Goal: Task Accomplishment & Management: Manage account settings

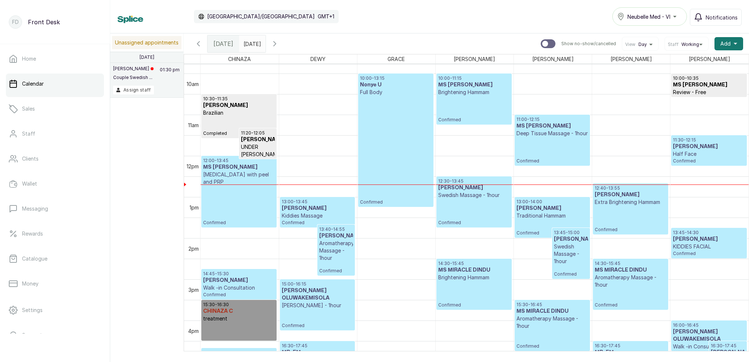
scroll to position [413, 0]
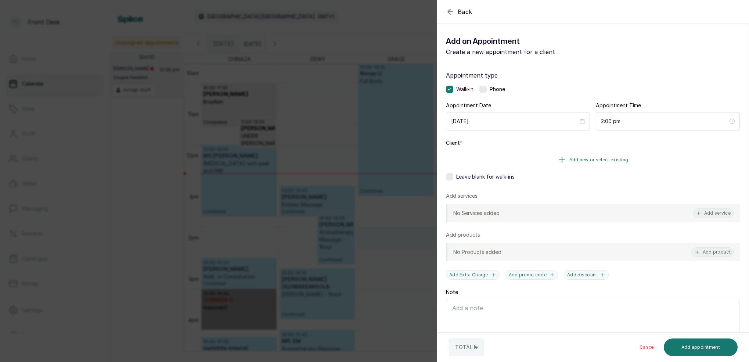
click at [607, 159] on span "Add new or select existing" at bounding box center [599, 160] width 59 height 6
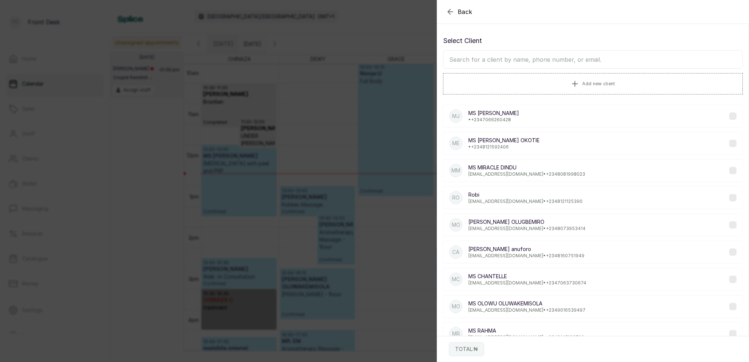
click at [587, 63] on input "text" at bounding box center [593, 59] width 300 height 18
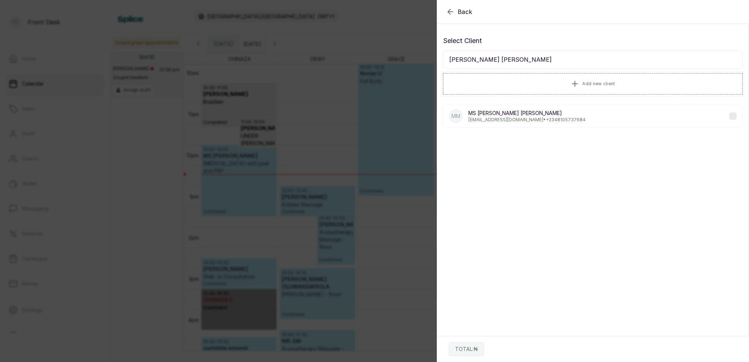
type input "[PERSON_NAME] [PERSON_NAME]"
click at [501, 121] on p "[EMAIL_ADDRESS][DOMAIN_NAME] • [PHONE_NUMBER]" at bounding box center [527, 120] width 117 height 6
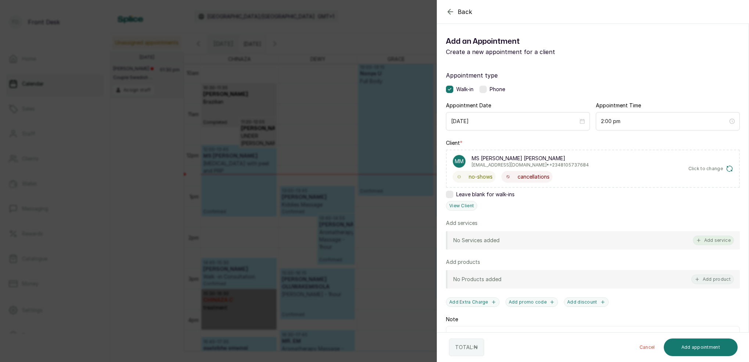
click at [721, 241] on button "Add service" at bounding box center [713, 241] width 41 height 10
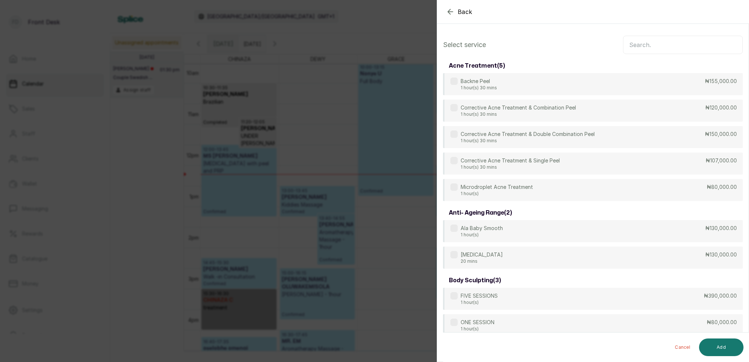
scroll to position [0, 0]
click at [639, 43] on input "text" at bounding box center [683, 45] width 120 height 18
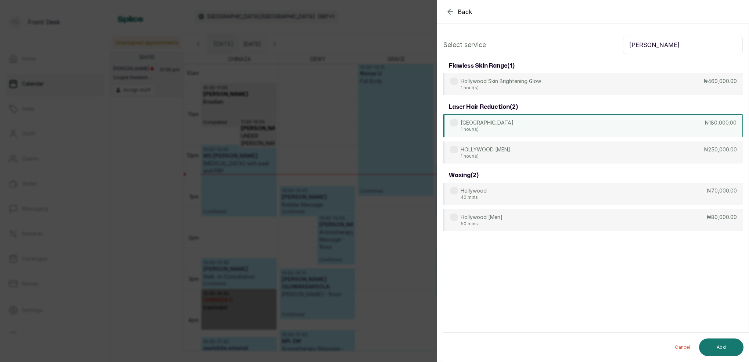
type input "HOLLY"
drag, startPoint x: 506, startPoint y: 122, endPoint x: 510, endPoint y: 125, distance: 4.6
click at [506, 122] on div "HOLLYWOOD 1 hour(s) ₦180,000.00" at bounding box center [593, 125] width 300 height 23
click at [727, 346] on button "Add" at bounding box center [721, 347] width 44 height 18
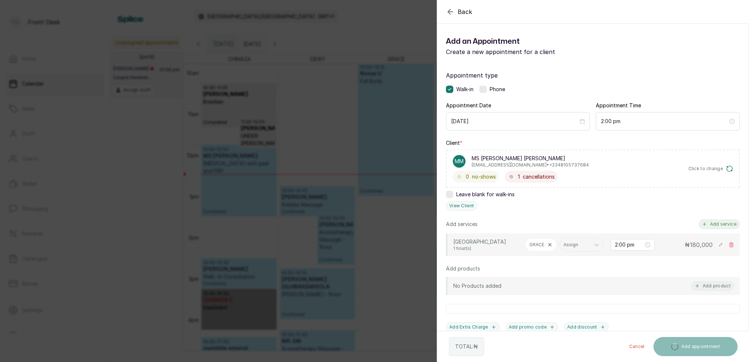
click at [720, 227] on button "Add service" at bounding box center [719, 224] width 41 height 10
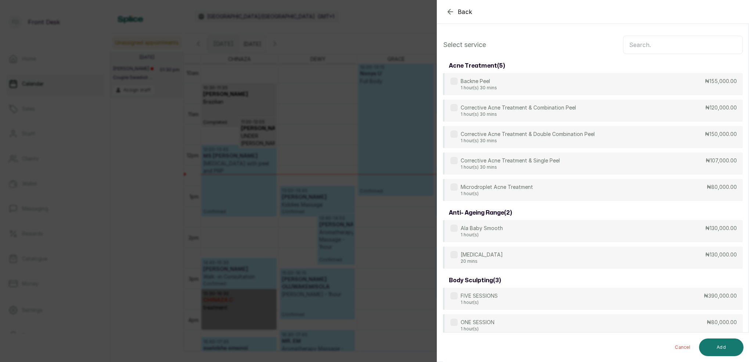
click at [654, 48] on input "text" at bounding box center [683, 45] width 120 height 18
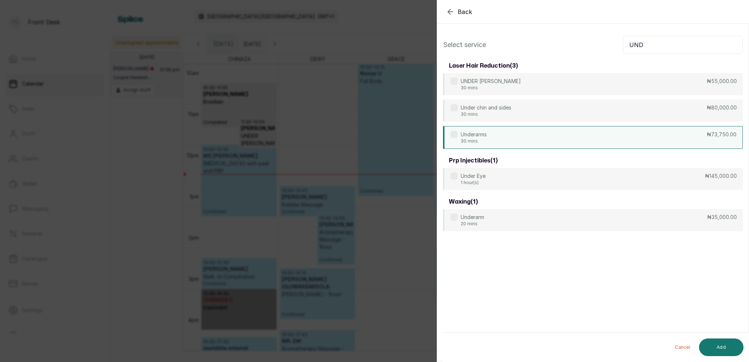
type input "UND"
click at [487, 138] on p "Underarms" at bounding box center [474, 134] width 26 height 7
click at [734, 348] on button "Add" at bounding box center [721, 347] width 44 height 18
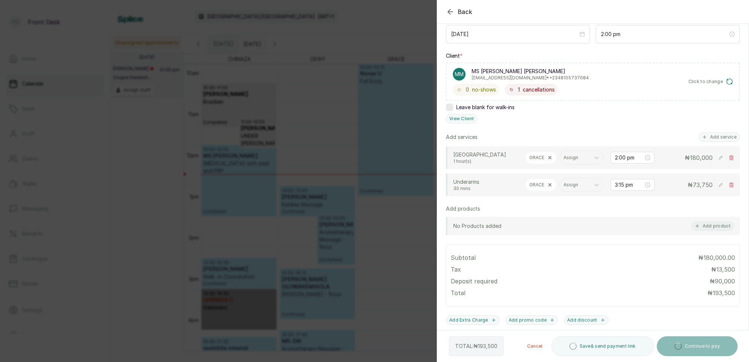
scroll to position [117, 0]
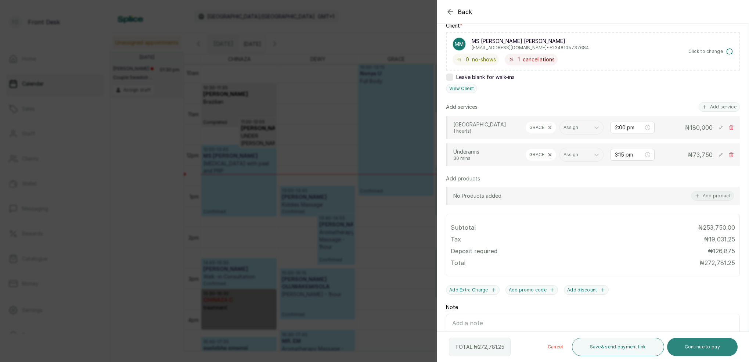
drag, startPoint x: 693, startPoint y: 347, endPoint x: 695, endPoint y: 341, distance: 6.1
click at [693, 347] on button "Continue to pay" at bounding box center [702, 347] width 71 height 18
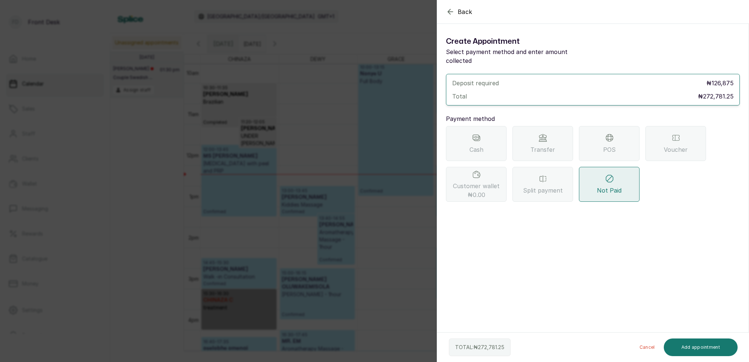
click at [552, 133] on div "Transfer" at bounding box center [543, 143] width 61 height 35
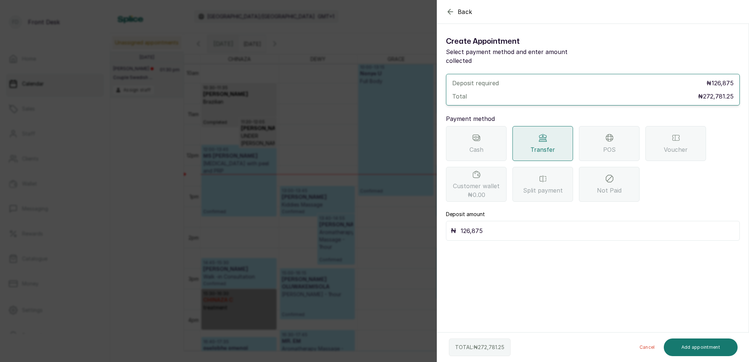
click at [490, 226] on input "126,875" at bounding box center [598, 231] width 275 height 10
type input "150,000"
click at [705, 347] on button "Add appointment" at bounding box center [701, 347] width 74 height 18
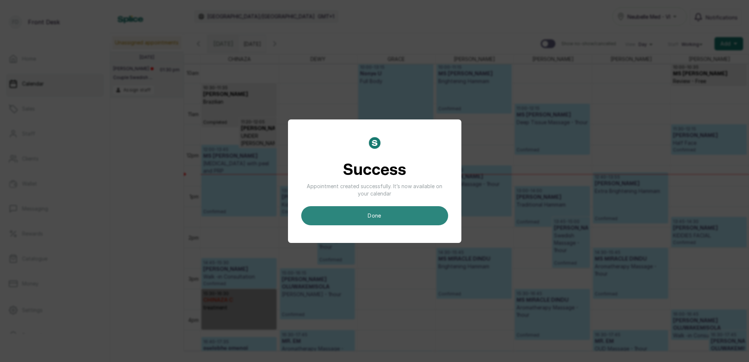
click at [392, 222] on button "done" at bounding box center [374, 215] width 147 height 19
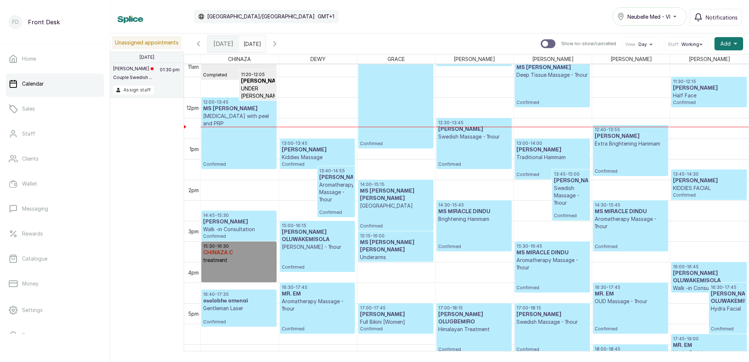
click at [253, 138] on div "12:00 - 13:45 MS DAMILOLA OGHENEME Micro-needling with peel and PRP Confirmed" at bounding box center [239, 133] width 72 height 68
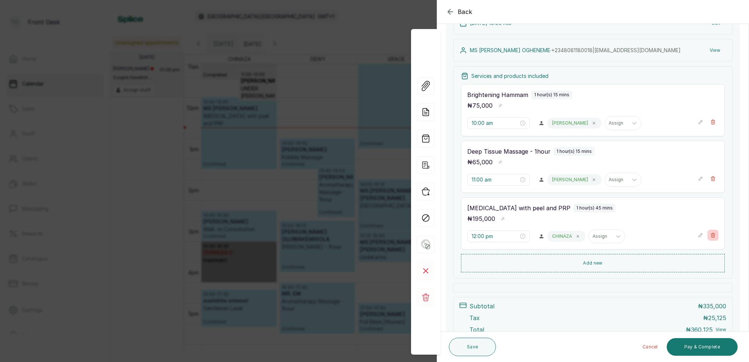
click at [709, 237] on button "Show no-show/cancelled" at bounding box center [713, 235] width 11 height 11
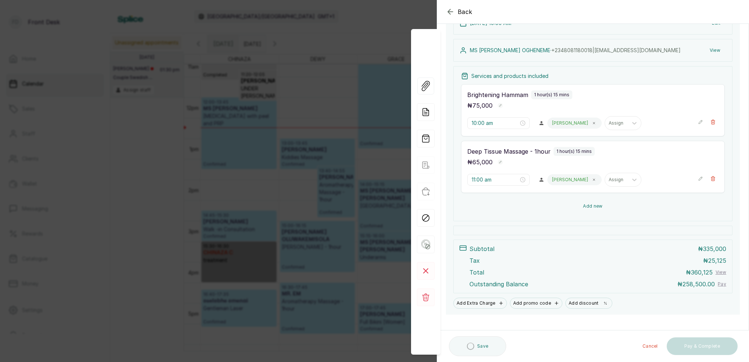
click at [592, 205] on button "Add new" at bounding box center [593, 206] width 264 height 18
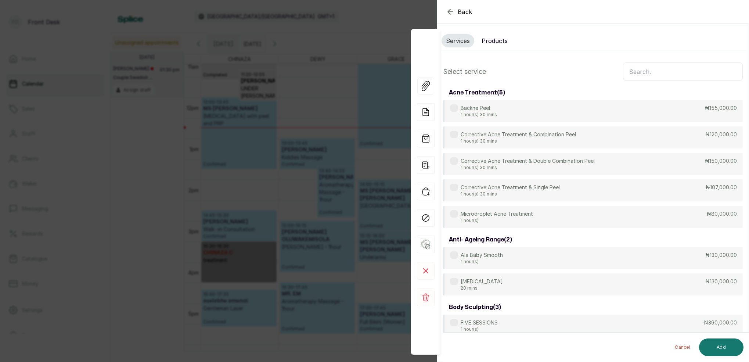
click at [647, 68] on input "text" at bounding box center [683, 71] width 120 height 18
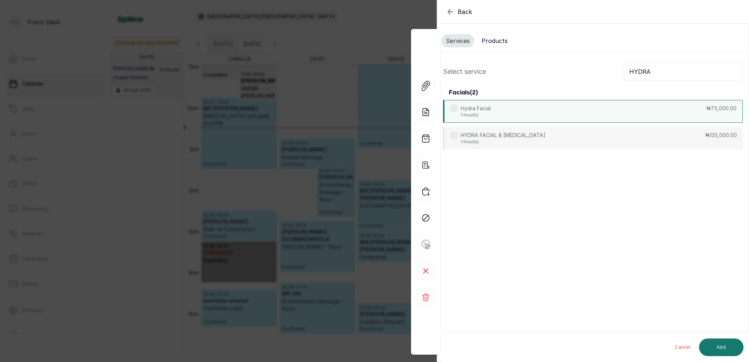
type input "HYDRA"
drag, startPoint x: 492, startPoint y: 113, endPoint x: 523, endPoint y: 125, distance: 33.3
click at [492, 113] on div "Hydra Facial 1 hour(s) ₦75,000.00" at bounding box center [593, 111] width 300 height 22
click at [729, 347] on button "Add" at bounding box center [721, 347] width 44 height 18
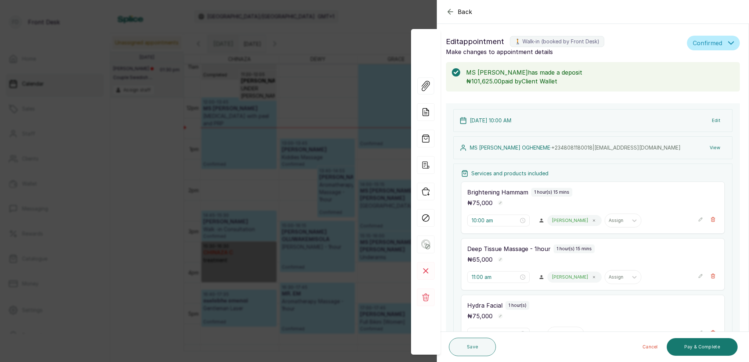
type input "12:15 pm"
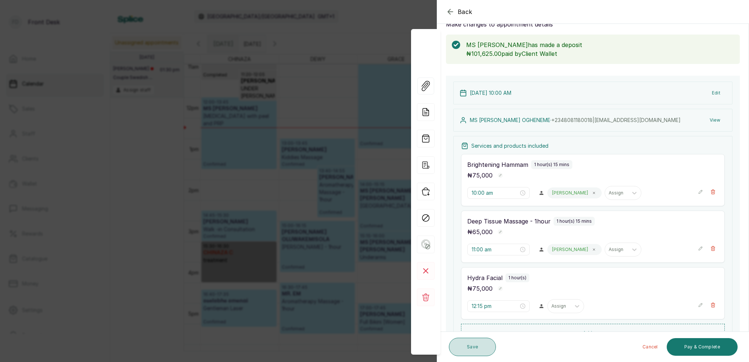
click at [479, 343] on button "Save" at bounding box center [472, 347] width 47 height 18
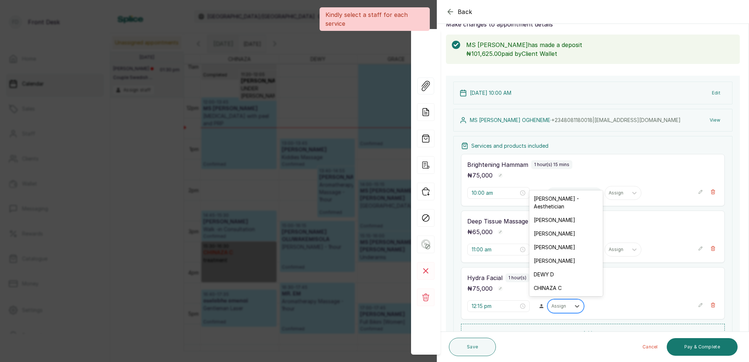
click at [560, 305] on div "Assign" at bounding box center [559, 306] width 15 height 5
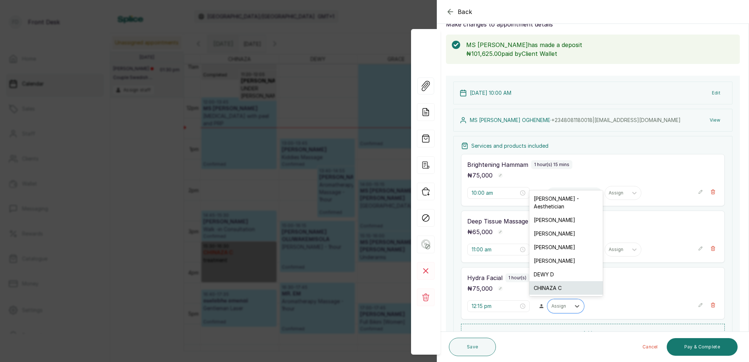
click at [550, 288] on div "CHINAZA C" at bounding box center [566, 288] width 73 height 14
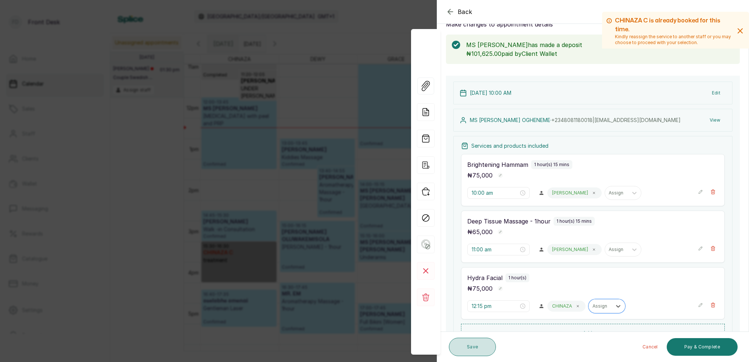
click at [471, 348] on button "Save" at bounding box center [472, 347] width 47 height 18
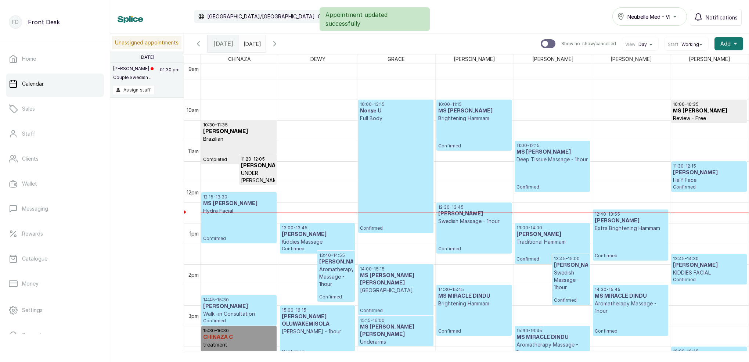
type input "dd/MM/yyyy"
click at [251, 44] on input "dd/MM/yyyy" at bounding box center [246, 42] width 12 height 12
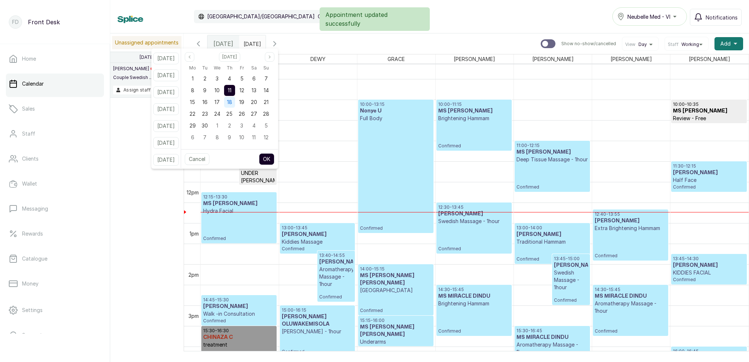
click at [235, 100] on div "18" at bounding box center [229, 102] width 11 height 11
click at [274, 155] on button "OK" at bounding box center [266, 159] width 15 height 12
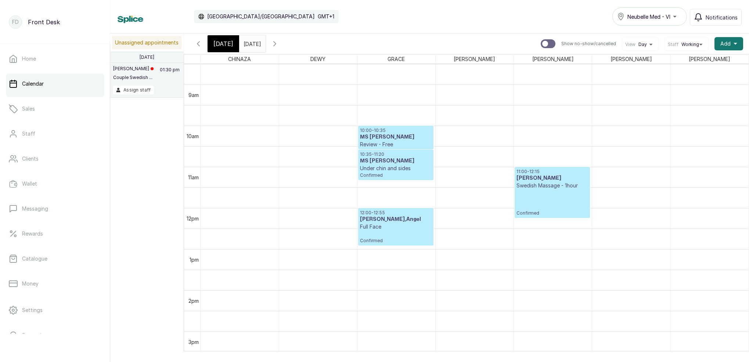
click at [226, 41] on span "[DATE]" at bounding box center [224, 43] width 20 height 9
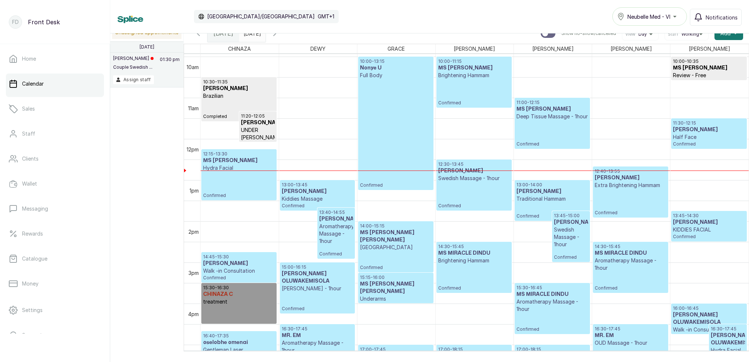
click at [251, 36] on input "[DATE]" at bounding box center [246, 31] width 12 height 12
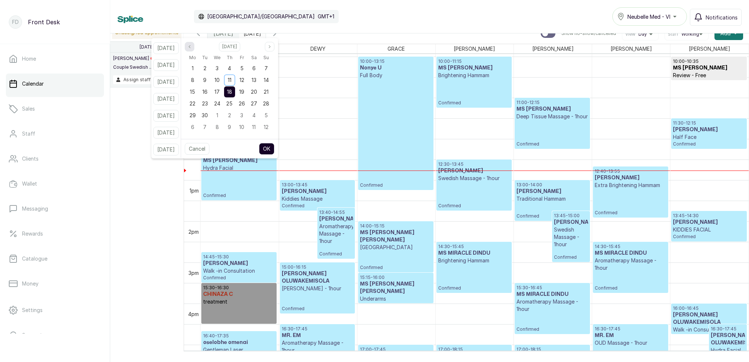
click at [194, 44] on button "Previous month" at bounding box center [190, 47] width 10 height 10
click at [247, 67] on div "1" at bounding box center [241, 68] width 11 height 11
click at [268, 142] on div "Cancel OK" at bounding box center [229, 148] width 97 height 19
click at [275, 147] on button "OK" at bounding box center [266, 149] width 15 height 12
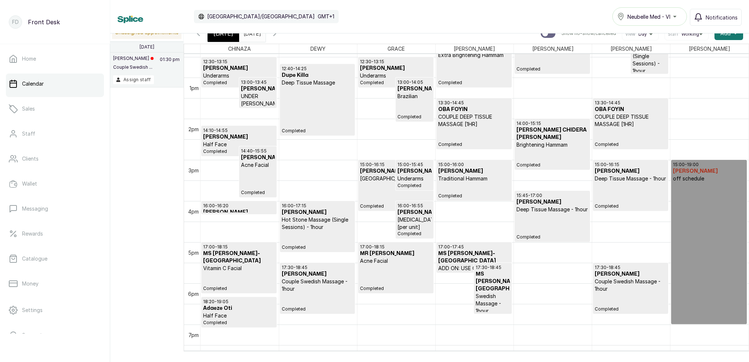
scroll to position [519, 0]
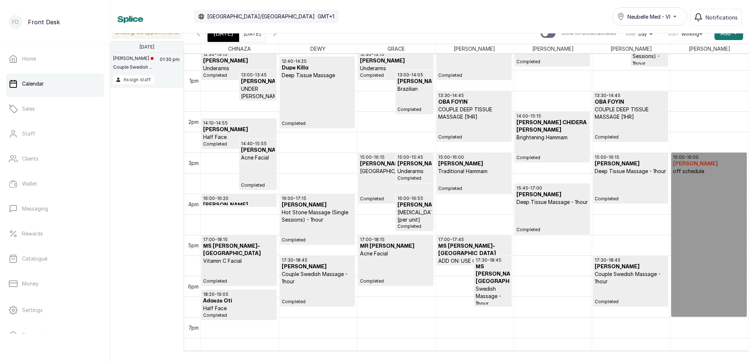
click at [396, 265] on div "17:00 - 18:15 MR CHIEME Acne Facial Completed" at bounding box center [396, 260] width 72 height 47
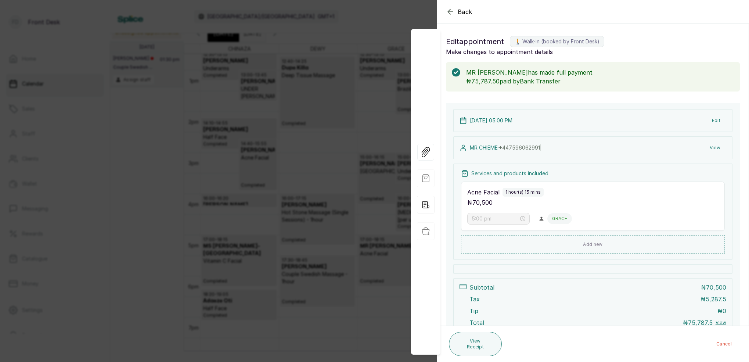
click at [451, 11] on icon "button" at bounding box center [450, 11] width 9 height 9
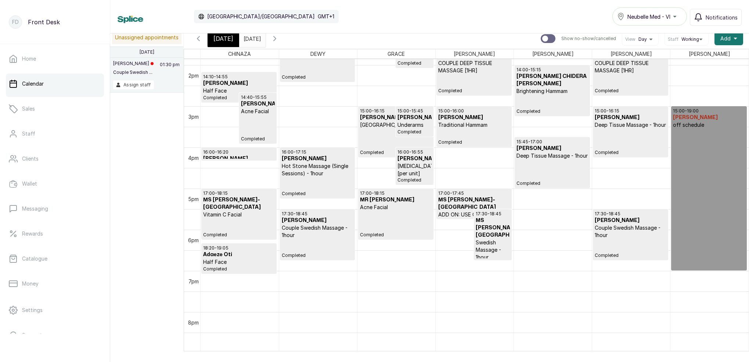
scroll to position [568, 0]
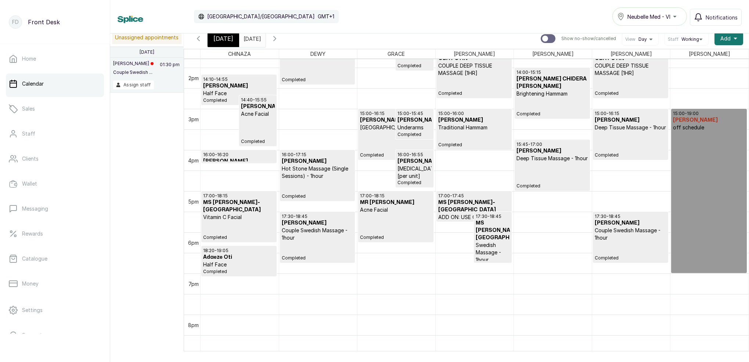
click at [276, 37] on icon "button" at bounding box center [275, 38] width 2 height 4
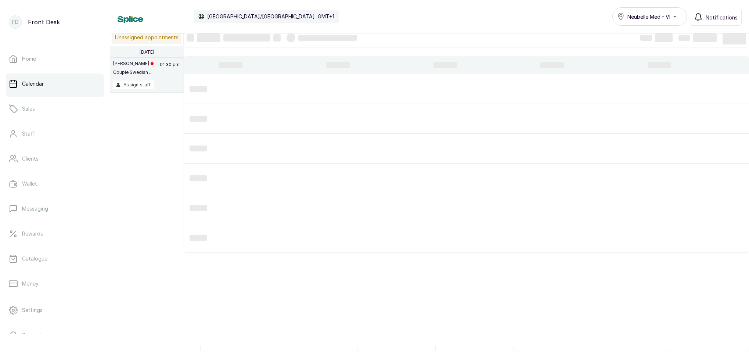
scroll to position [247, 0]
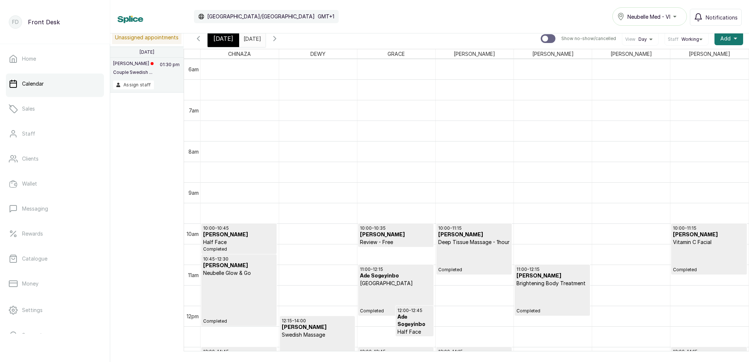
click at [225, 39] on span "[DATE]" at bounding box center [224, 38] width 20 height 9
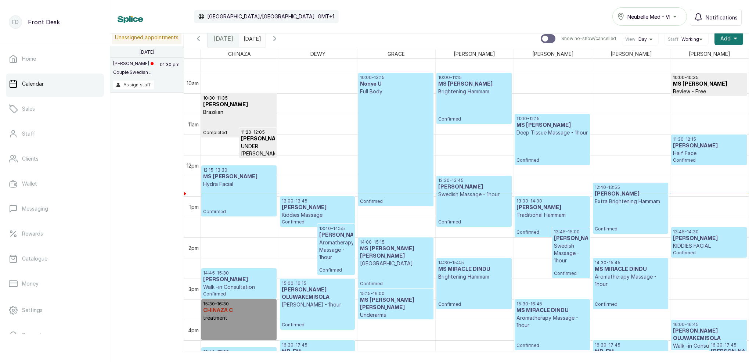
scroll to position [400, 0]
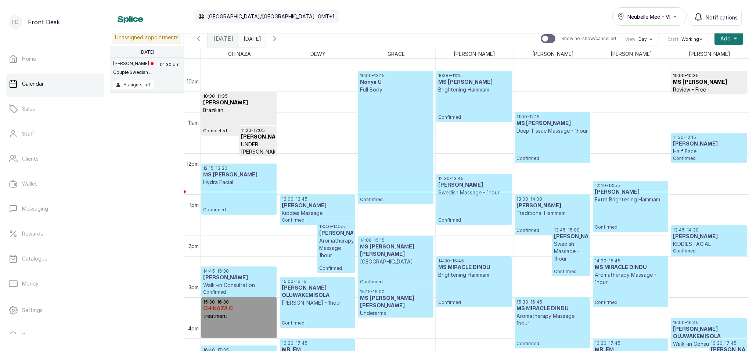
click at [251, 34] on input "01/08/2025" at bounding box center [246, 37] width 12 height 12
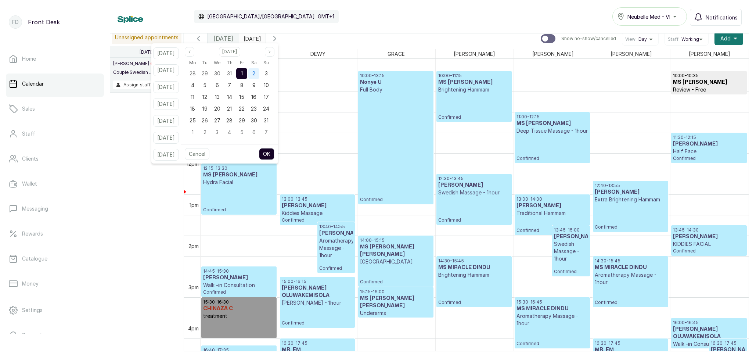
click at [259, 73] on div "2" at bounding box center [253, 73] width 11 height 11
click at [275, 154] on button "OK" at bounding box center [266, 154] width 15 height 12
type input "02/08/2025"
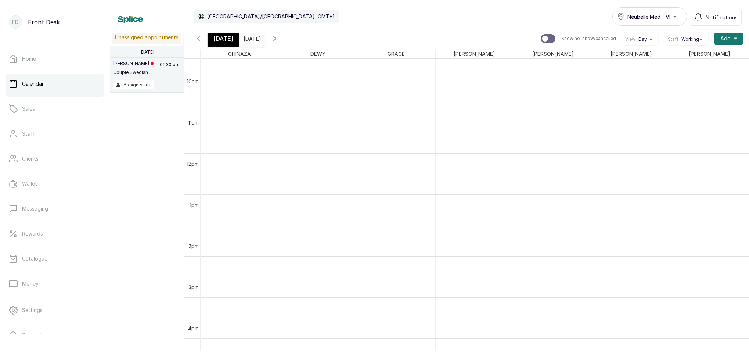
scroll to position [247, 0]
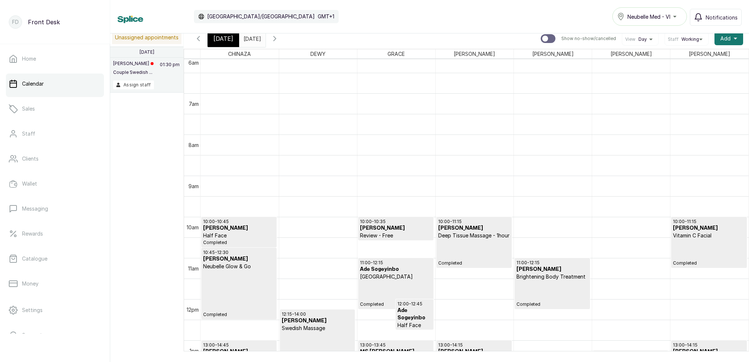
click at [464, 239] on p "Deep Tissue Massage - 1hour" at bounding box center [474, 235] width 72 height 7
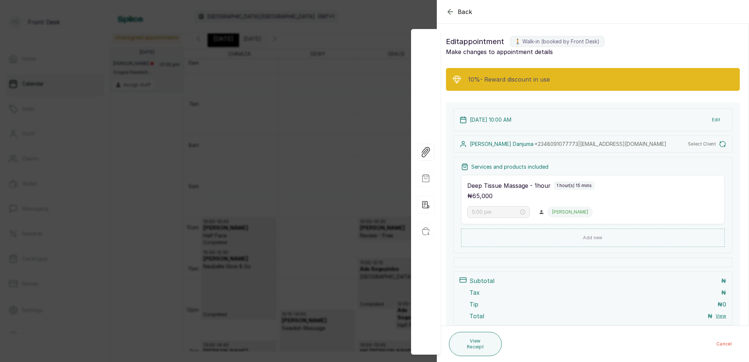
type input "10:00 am"
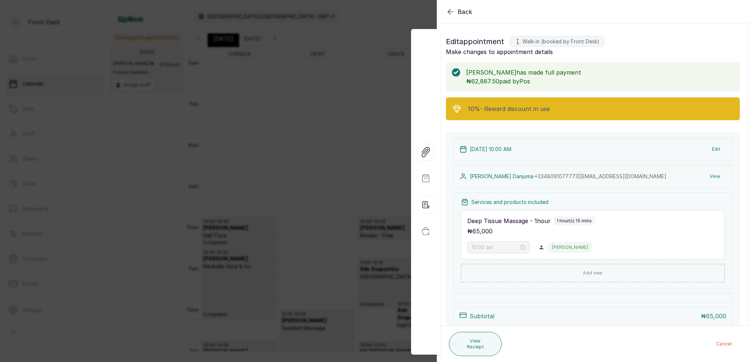
click at [714, 175] on button "View" at bounding box center [715, 176] width 22 height 13
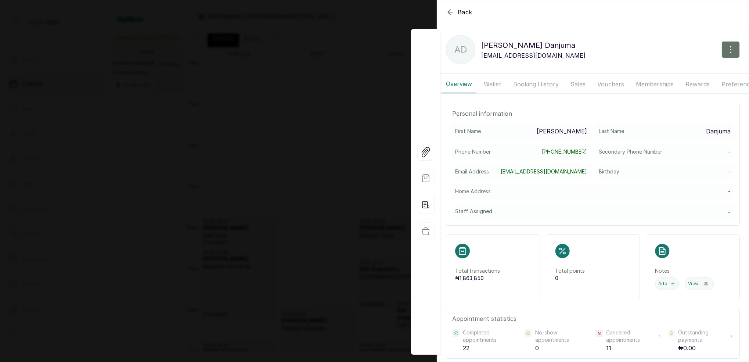
click at [535, 82] on button "Booking History" at bounding box center [536, 84] width 54 height 18
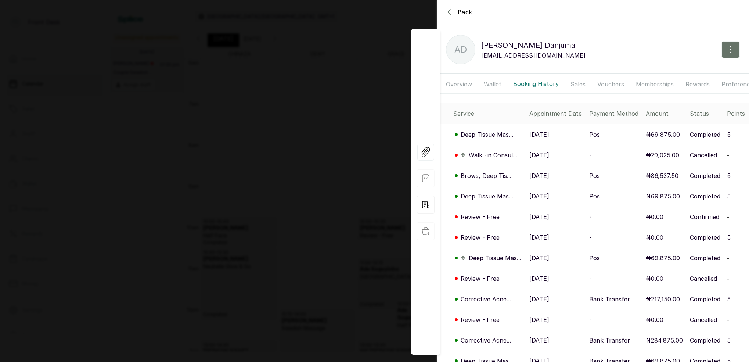
click at [451, 14] on icon "button" at bounding box center [450, 12] width 9 height 9
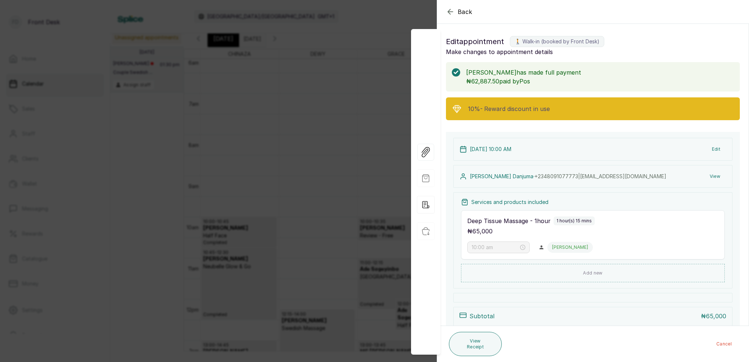
click at [450, 14] on icon "button" at bounding box center [450, 11] width 5 height 5
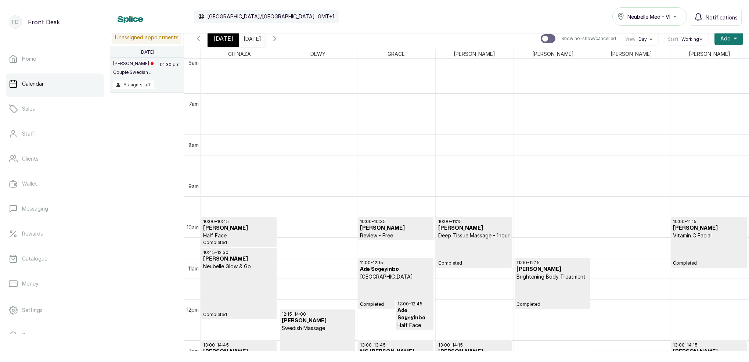
click at [728, 256] on div "10:00 - 11:15 OLUFELA AYUBA Vitamin C Facial Completed" at bounding box center [709, 242] width 72 height 47
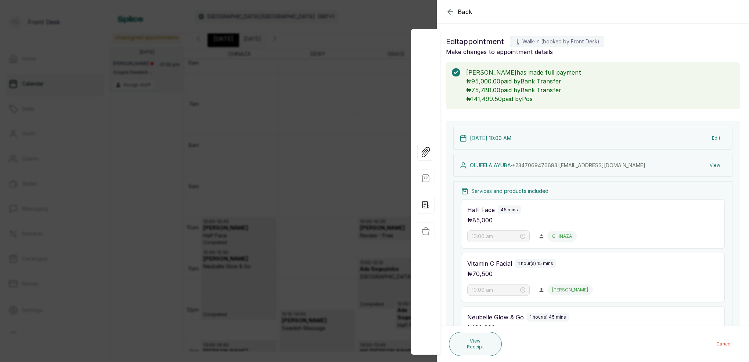
click at [718, 166] on button "View" at bounding box center [715, 165] width 22 height 13
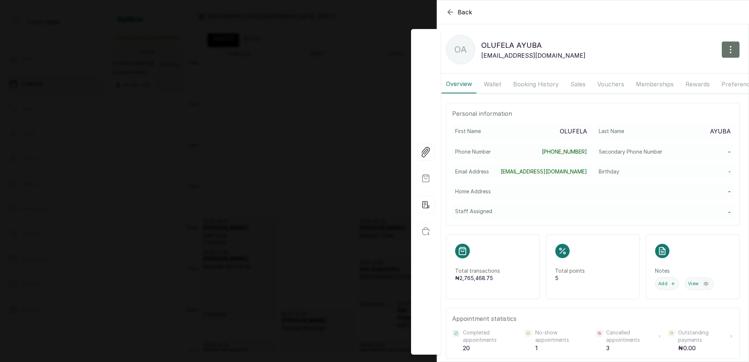
click at [535, 84] on button "Booking History" at bounding box center [536, 84] width 54 height 18
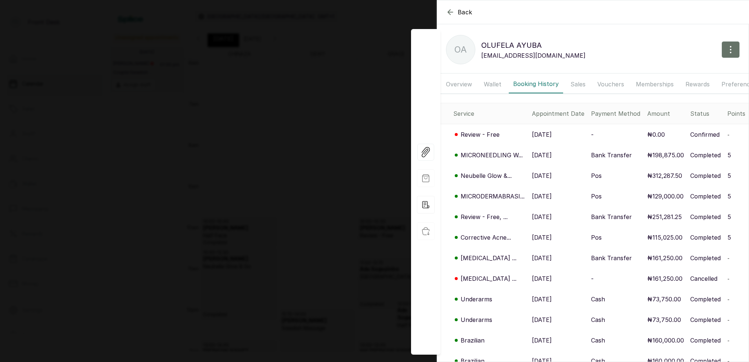
click at [452, 12] on icon "button" at bounding box center [450, 12] width 9 height 9
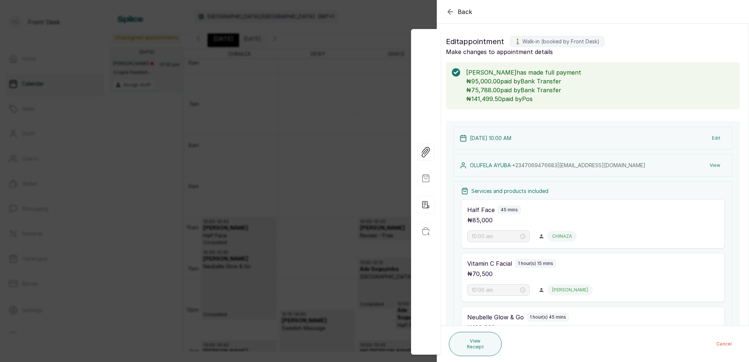
click at [452, 12] on icon "button" at bounding box center [450, 11] width 9 height 9
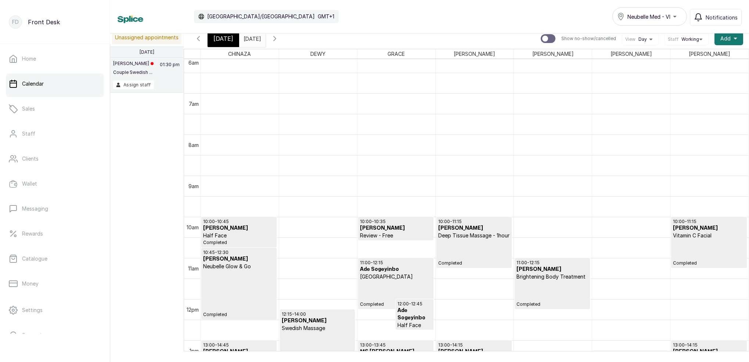
click at [223, 39] on span "[DATE]" at bounding box center [224, 38] width 20 height 9
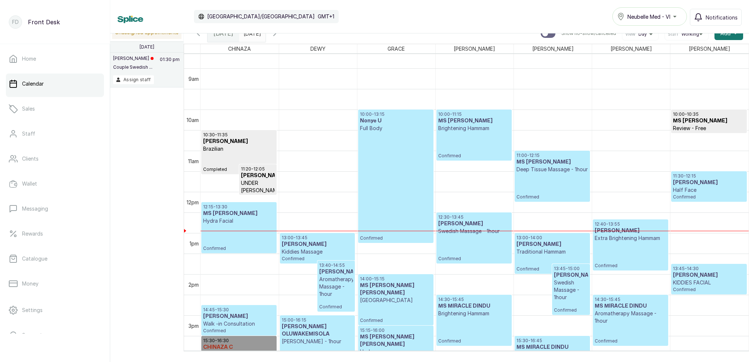
scroll to position [0, 0]
click at [251, 34] on input "02/08/2025" at bounding box center [246, 31] width 12 height 12
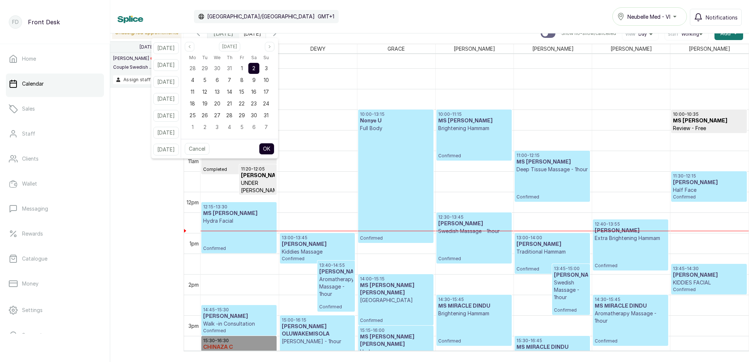
drag, startPoint x: 254, startPoint y: 67, endPoint x: 258, endPoint y: 67, distance: 4.4
click at [247, 67] on div "1" at bounding box center [241, 68] width 11 height 11
drag, startPoint x: 266, startPoint y: 67, endPoint x: 269, endPoint y: 77, distance: 10.7
click at [259, 67] on div "2" at bounding box center [253, 68] width 11 height 11
click at [275, 149] on button "OK" at bounding box center [266, 149] width 15 height 12
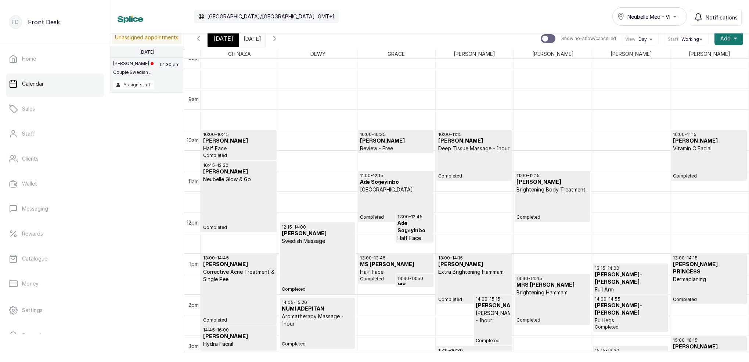
scroll to position [341, 0]
click at [394, 186] on span "11:00 - 12:15 Ade Sogeyinbo HOLLYWOOD" at bounding box center [396, 183] width 72 height 21
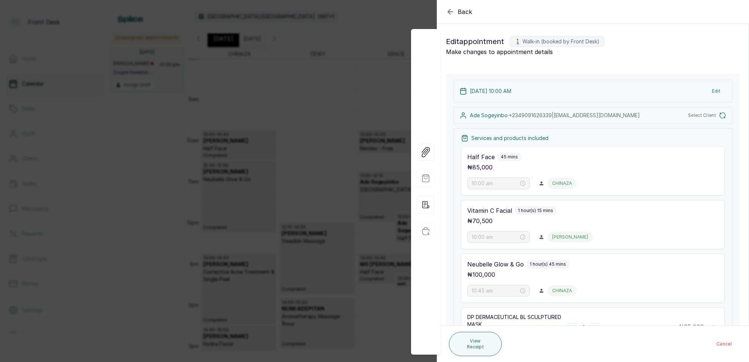
type input "11:00 am"
type input "12:00 pm"
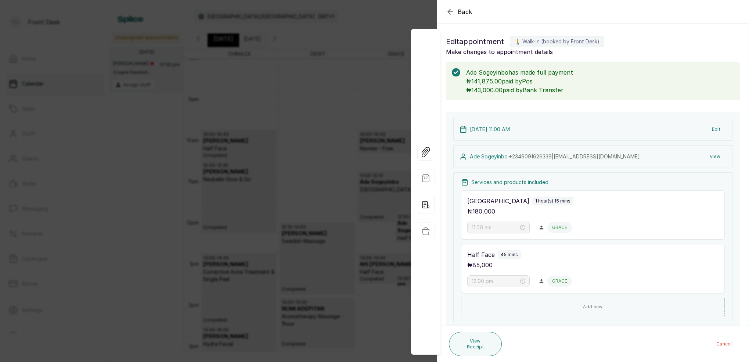
click at [451, 14] on icon "button" at bounding box center [450, 11] width 9 height 9
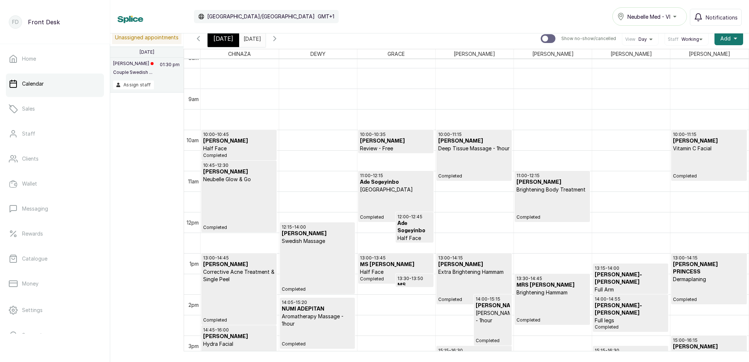
click at [542, 304] on div "13:30 - 14:45 MRS JENNY Brightening Hammam Completed" at bounding box center [553, 299] width 72 height 47
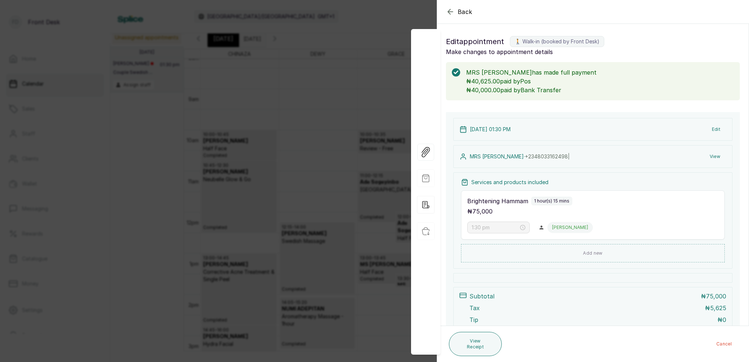
click at [450, 13] on icon "button" at bounding box center [450, 11] width 5 height 5
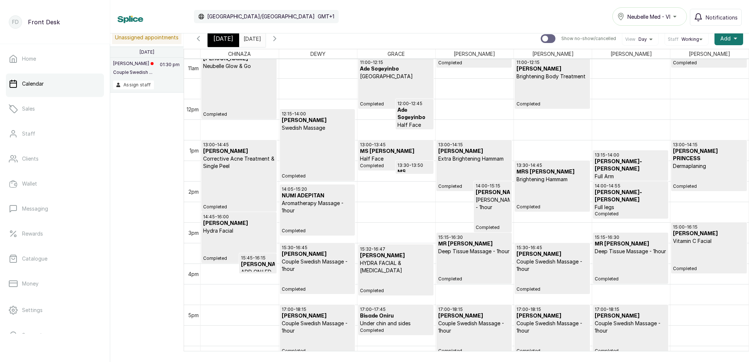
scroll to position [457, 0]
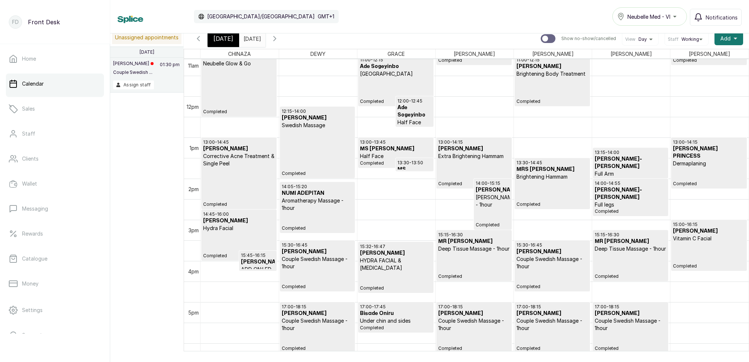
click at [478, 246] on p "Deep Tissue Massage - 1hour" at bounding box center [474, 248] width 72 height 7
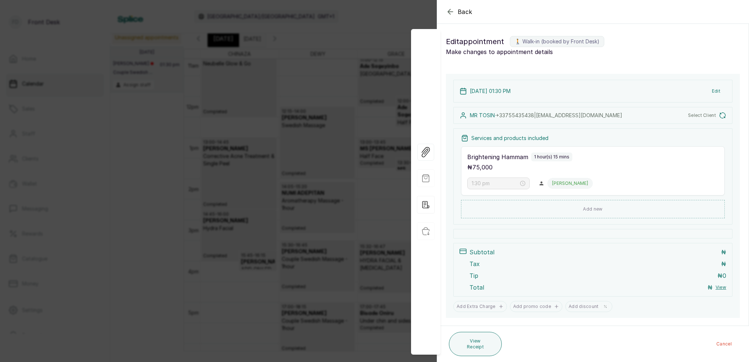
type input "3:15 pm"
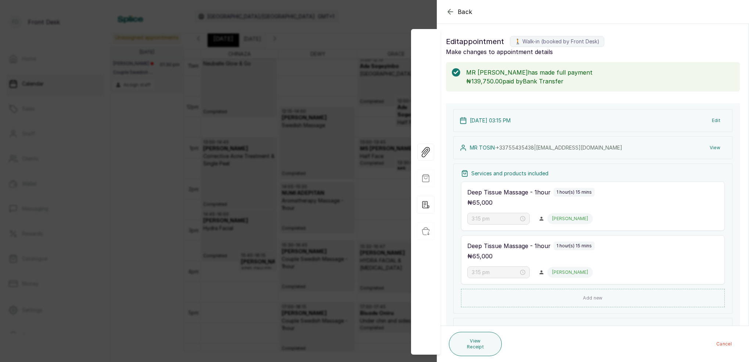
click at [452, 13] on icon "button" at bounding box center [450, 11] width 9 height 9
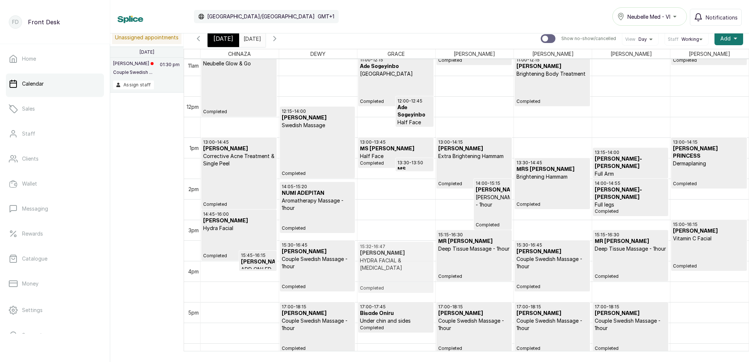
click at [424, 262] on div "11:00 - 12:15 Ade Sogeyinbo HOLLYWOOD Completed 12:00 - 12:45 Ade Sogeyinbo Hal…" at bounding box center [397, 96] width 78 height 988
click at [401, 262] on p "HYDRA FACIAL & [MEDICAL_DATA]" at bounding box center [396, 264] width 72 height 15
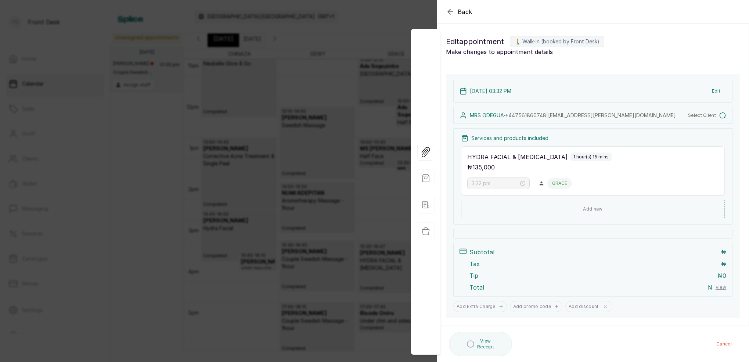
scroll to position [4, 0]
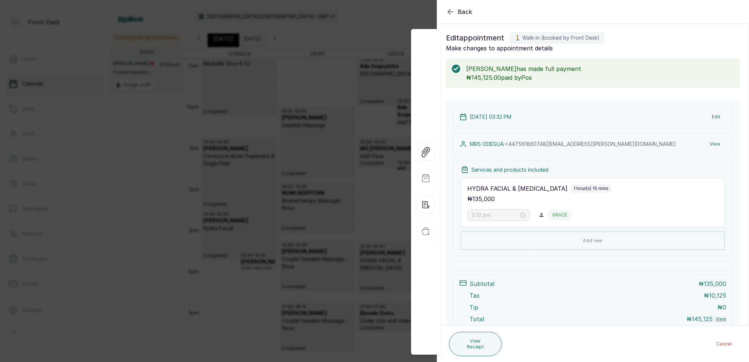
click at [449, 15] on icon "button" at bounding box center [450, 11] width 9 height 9
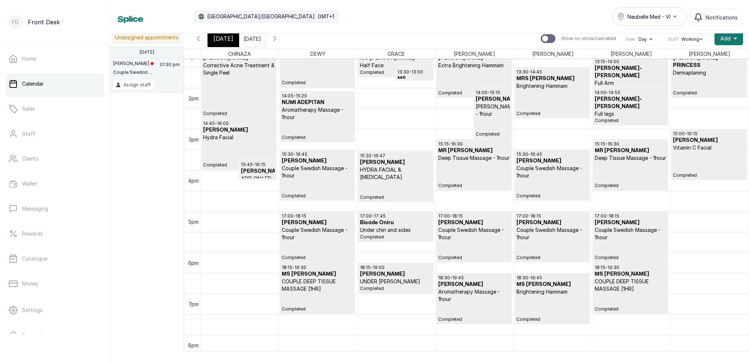
scroll to position [546, 0]
click at [307, 284] on p "COUPLE DEEP TISSUE MASSAGE [1HR]" at bounding box center [318, 286] width 72 height 15
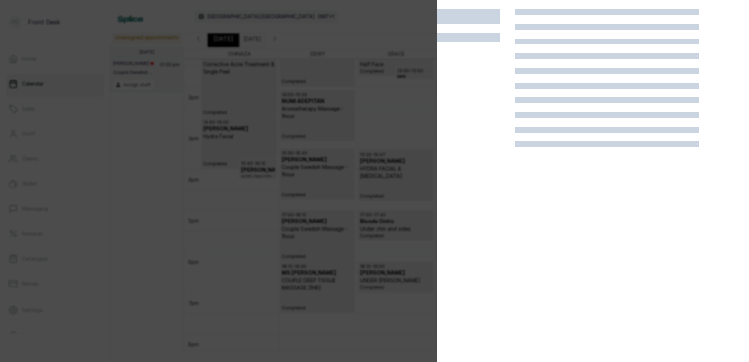
scroll to position [549, 0]
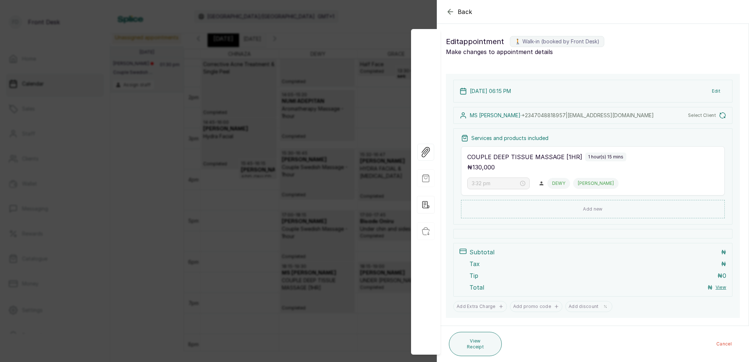
type input "6:15 pm"
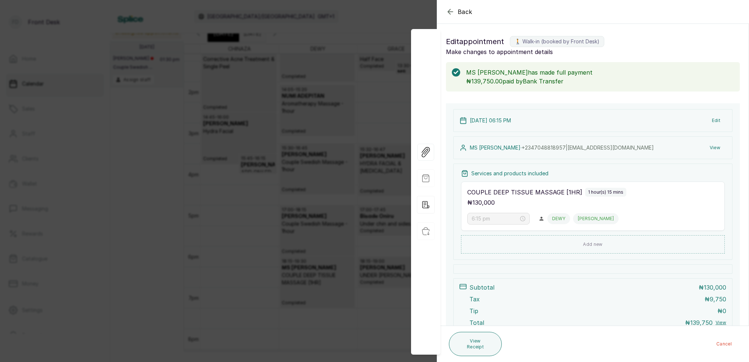
scroll to position [10, 0]
click at [452, 11] on icon "button" at bounding box center [450, 11] width 9 height 9
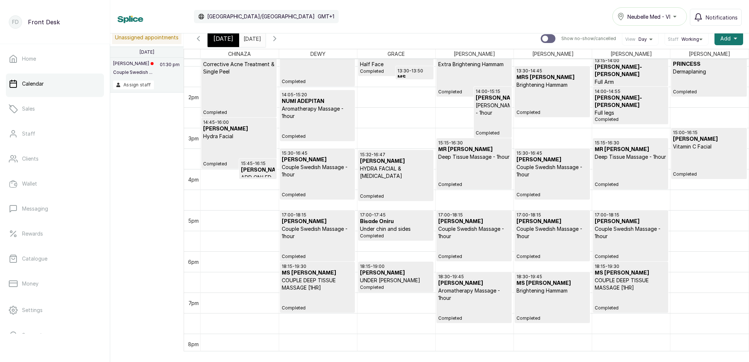
scroll to position [0, 0]
click at [221, 37] on span "[DATE]" at bounding box center [224, 38] width 20 height 9
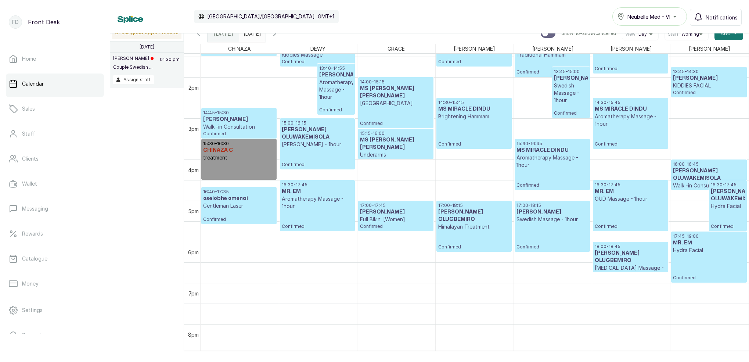
scroll to position [587, 0]
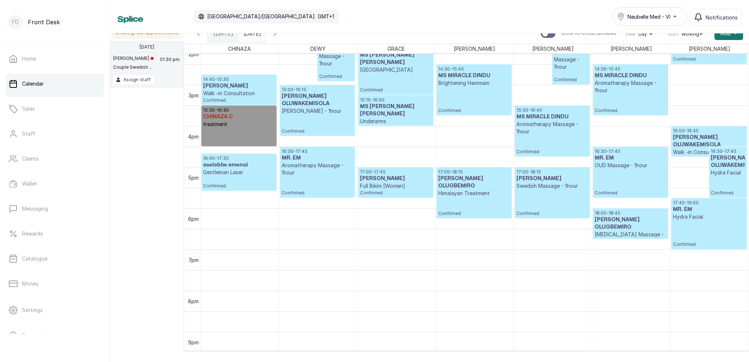
click at [284, 38] on button "Show no-show/cancelled" at bounding box center [275, 34] width 18 height 18
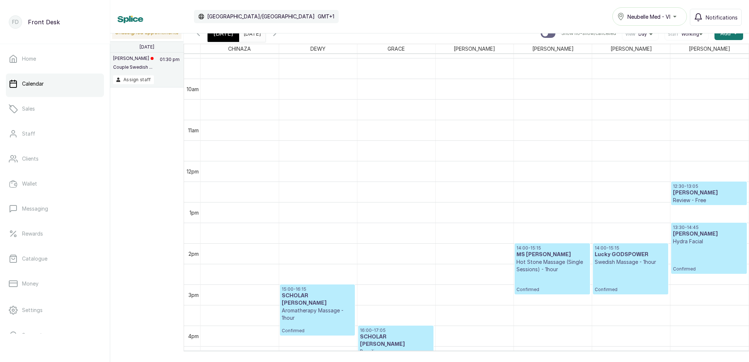
click at [227, 36] on span "[DATE]" at bounding box center [224, 33] width 20 height 9
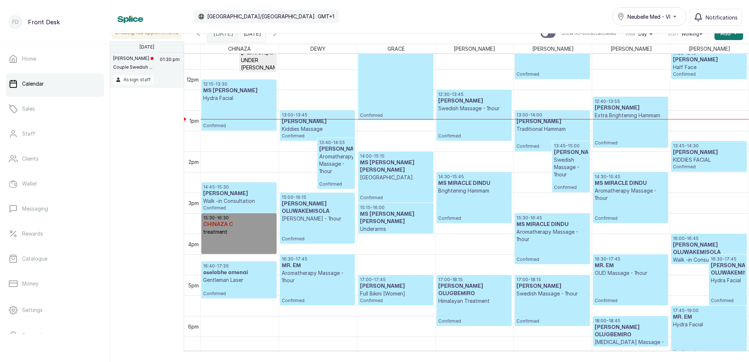
click at [251, 34] on input "02/08/2025" at bounding box center [246, 31] width 12 height 12
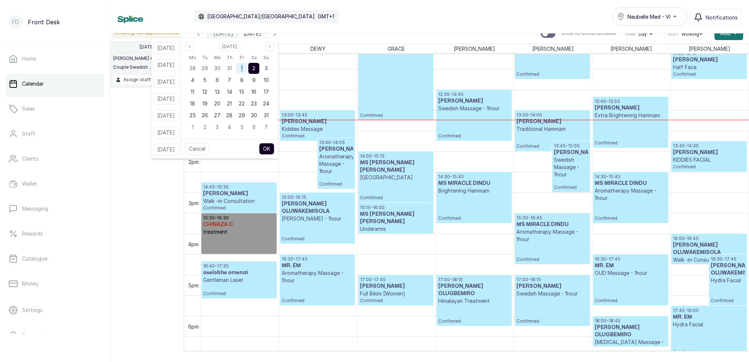
click at [243, 65] on span "1" at bounding box center [242, 68] width 2 height 6
click at [255, 65] on span "2" at bounding box center [253, 68] width 3 height 6
click at [275, 147] on button "OK" at bounding box center [266, 149] width 15 height 12
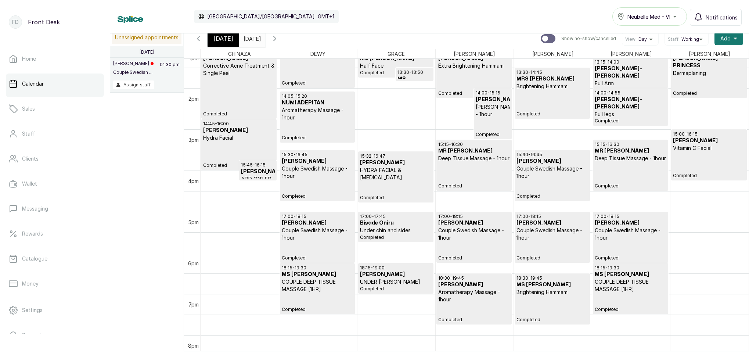
scroll to position [557, 0]
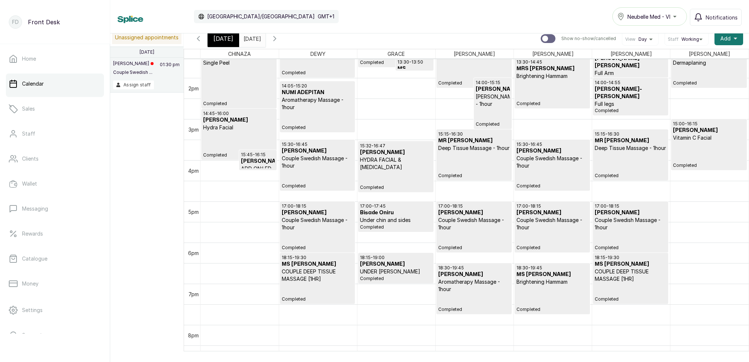
click at [544, 289] on div "18:30 - 19:45 MS FAVOUR Brightening Hammam Completed" at bounding box center [553, 288] width 72 height 47
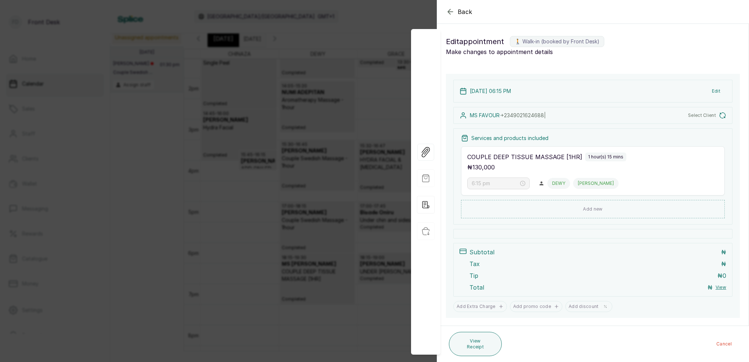
type input "6:30 pm"
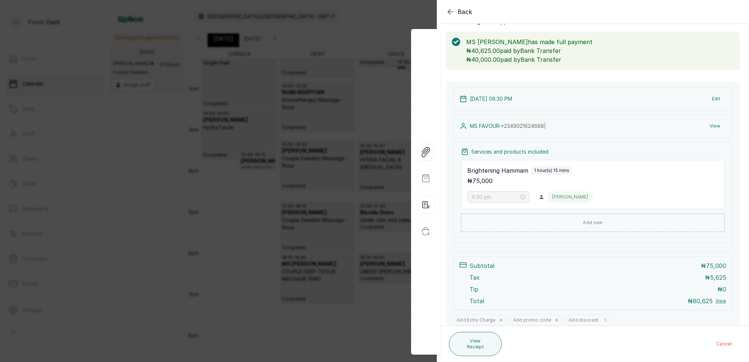
scroll to position [34, 0]
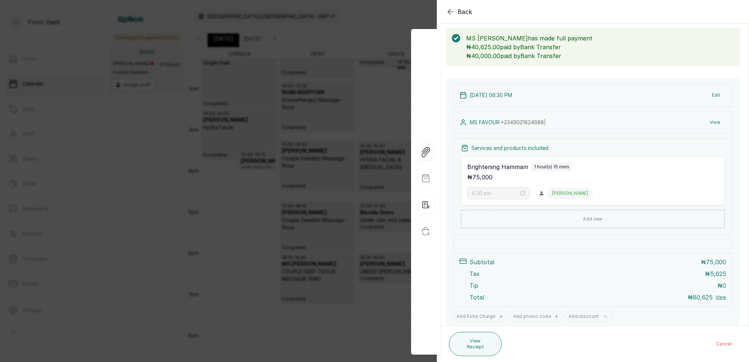
click at [450, 12] on icon "button" at bounding box center [450, 11] width 9 height 9
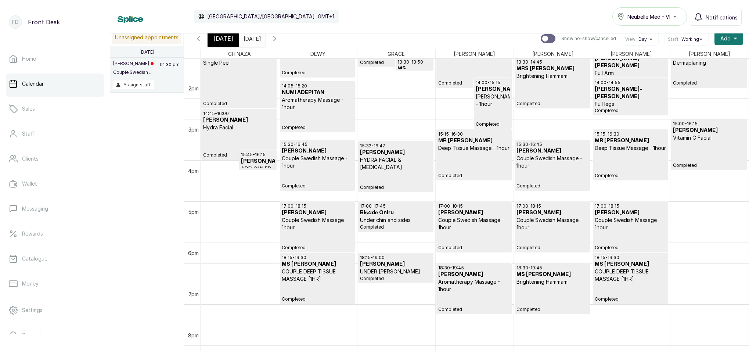
click at [224, 40] on span "[DATE]" at bounding box center [224, 38] width 20 height 9
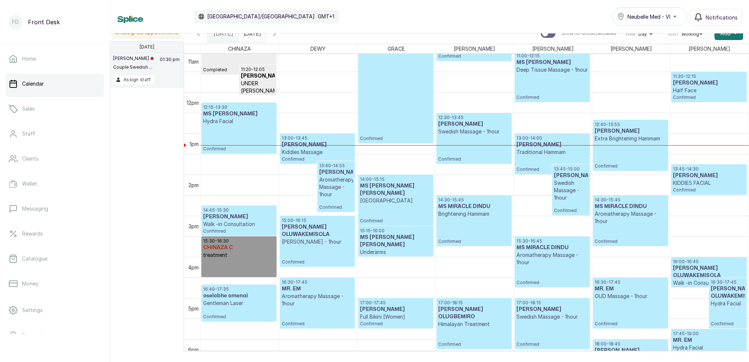
scroll to position [0, 0]
click at [252, 33] on div "Calendar Africa/Lagos GMT+1 Neubelle Med - VI Notifications" at bounding box center [429, 16] width 639 height 33
click at [251, 35] on input "02/08/2025" at bounding box center [246, 31] width 12 height 12
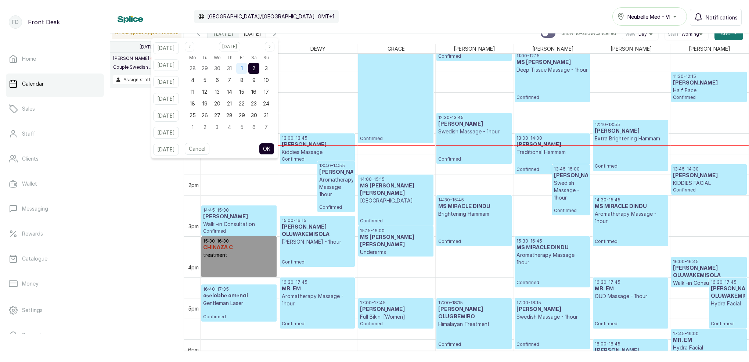
click at [243, 69] on span "1" at bounding box center [242, 68] width 2 height 6
drag, startPoint x: 263, startPoint y: 68, endPoint x: 276, endPoint y: 97, distance: 32.3
click at [255, 68] on span "2" at bounding box center [253, 68] width 3 height 6
click at [275, 147] on button "OK" at bounding box center [266, 149] width 15 height 12
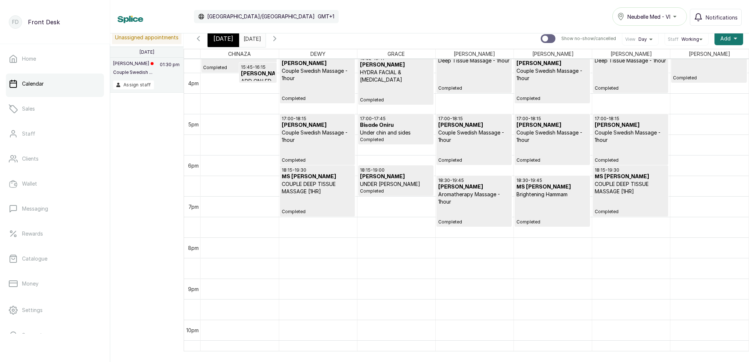
scroll to position [665, 0]
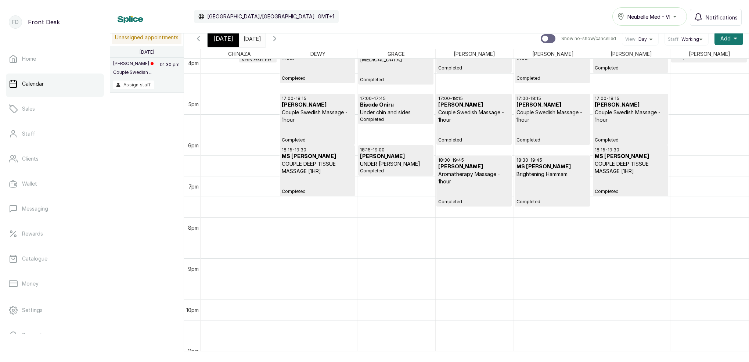
click at [231, 38] on div "[DATE]" at bounding box center [224, 38] width 32 height 17
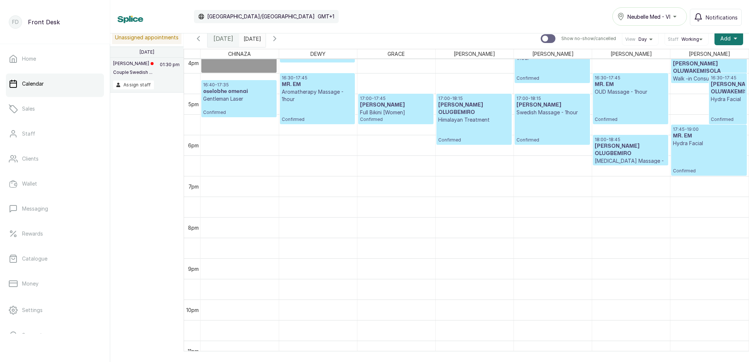
scroll to position [247, 0]
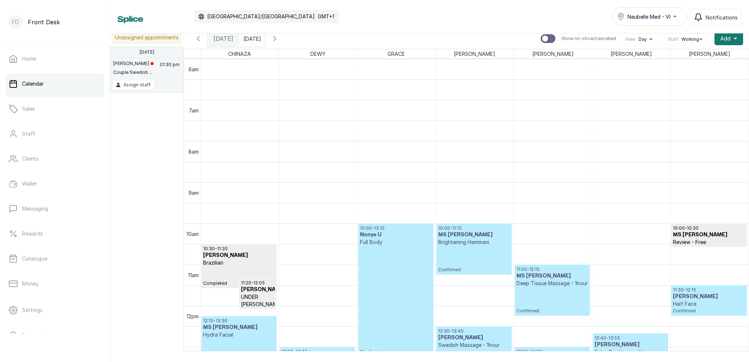
click at [251, 37] on input "02/08/2025" at bounding box center [246, 37] width 12 height 12
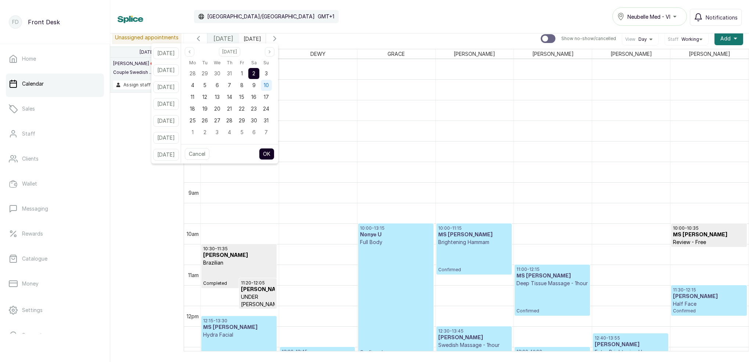
drag, startPoint x: 274, startPoint y: 73, endPoint x: 277, endPoint y: 84, distance: 11.3
click at [268, 73] on span "3" at bounding box center [266, 73] width 3 height 6
click at [274, 151] on button "OK" at bounding box center [266, 154] width 15 height 12
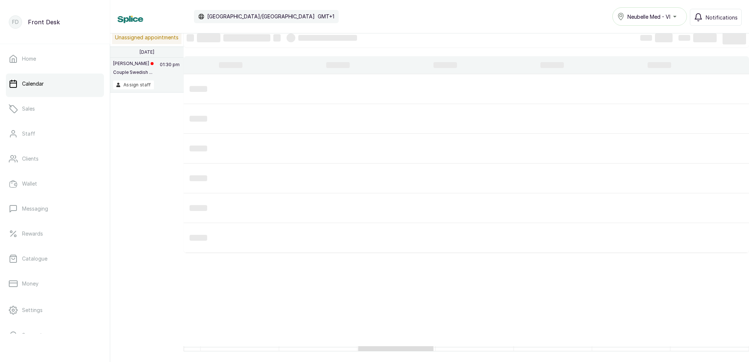
type input "03/08/2025"
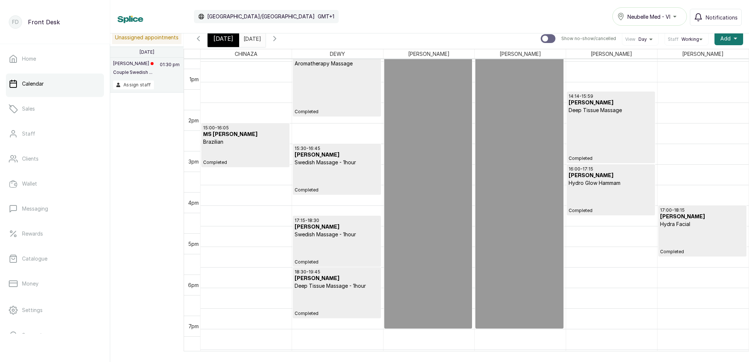
scroll to position [553, 0]
click at [218, 37] on span "[DATE]" at bounding box center [224, 38] width 20 height 9
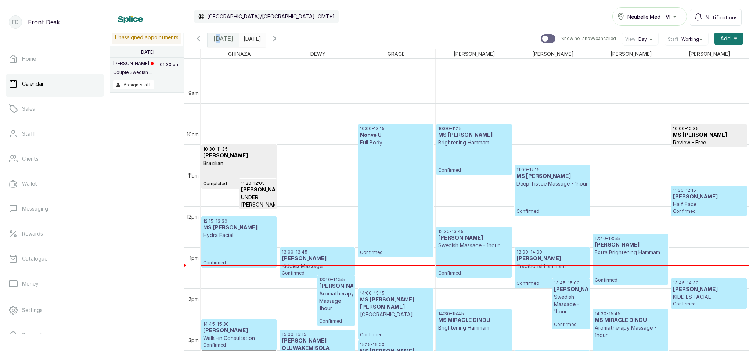
scroll to position [370, 0]
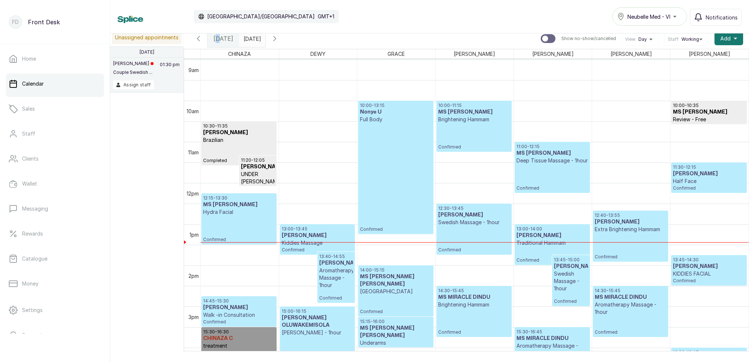
click at [219, 218] on div "12:15 - 13:30 MS DAMILOLA OGHENEME Hydra Facial Confirmed" at bounding box center [239, 218] width 72 height 47
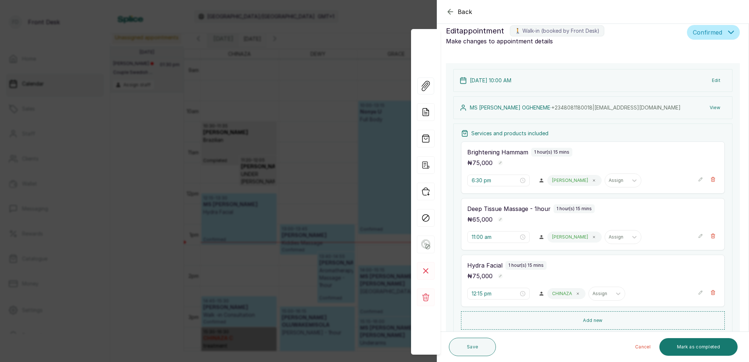
type input "10:00 am"
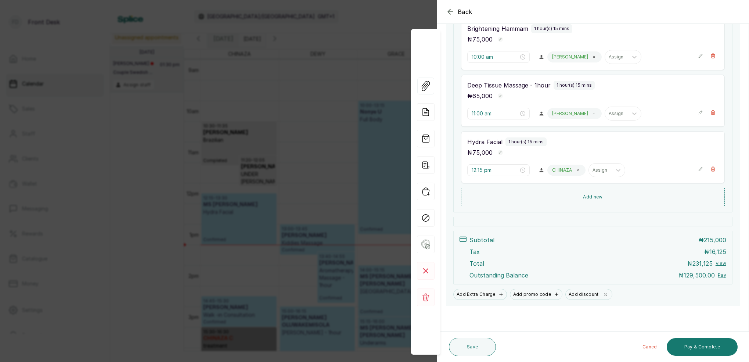
scroll to position [163, 0]
click at [385, 91] on span "View Forms" at bounding box center [399, 86] width 32 height 12
click at [332, 64] on div "Back Appointment Details Edit appointment 🚶 Walk-in (booked by Front Desk) Make…" at bounding box center [374, 181] width 749 height 362
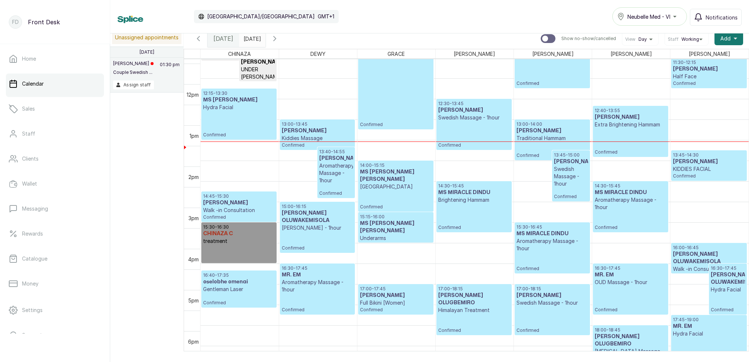
scroll to position [475, 0]
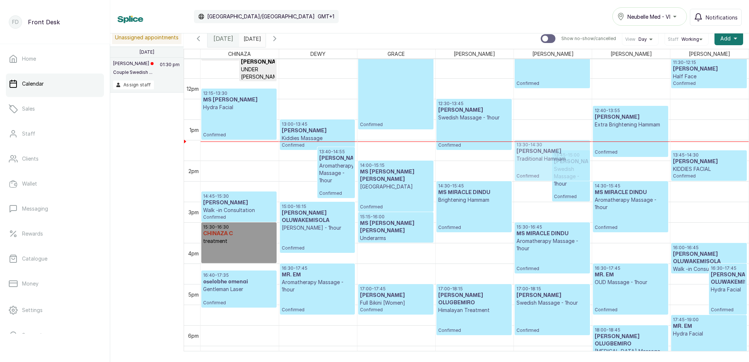
drag, startPoint x: 537, startPoint y: 132, endPoint x: 537, endPoint y: 143, distance: 10.3
click at [537, 143] on div "13:00 - 14:00 MS KOREDE OLABISI Traditional Hammam Confirmed 13:45 - 15:00 MS K…" at bounding box center [553, 78] width 78 height 988
click at [527, 160] on p "Traditional Hammam" at bounding box center [553, 158] width 72 height 7
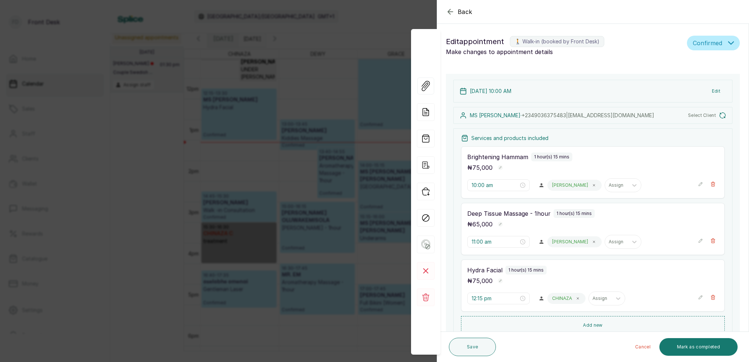
type input "1:30 pm"
type input "1:45 pm"
type input "2:45 pm"
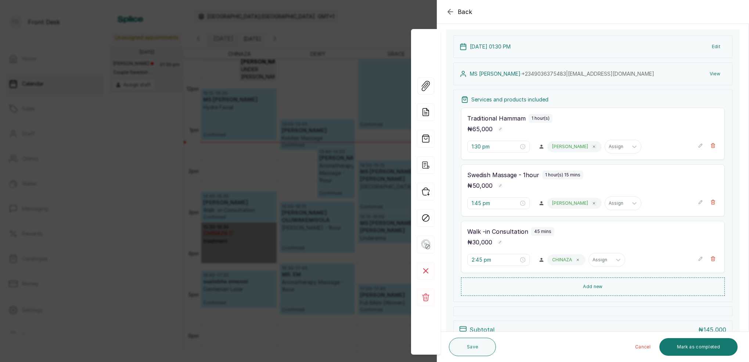
scroll to position [78, 0]
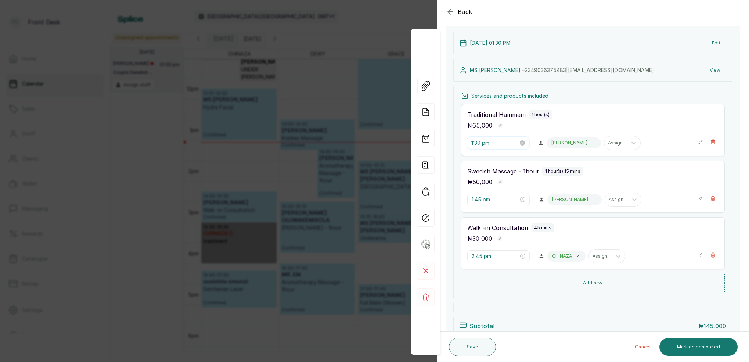
click at [479, 141] on input "1:30 pm" at bounding box center [494, 143] width 47 height 8
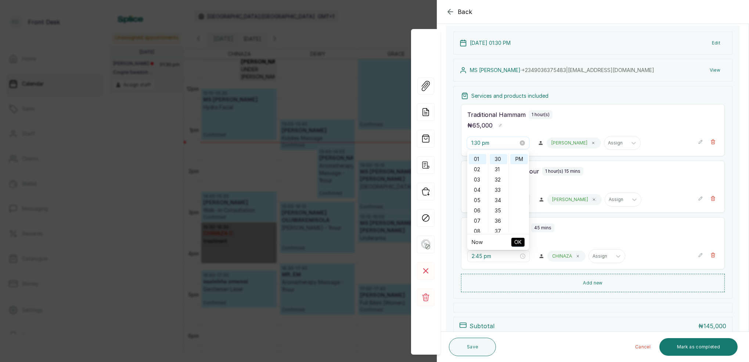
scroll to position [308, 0]
drag, startPoint x: 499, startPoint y: 187, endPoint x: 511, endPoint y: 201, distance: 18.3
click at [499, 187] on div "33" at bounding box center [499, 190] width 18 height 10
type input "1:33 pm"
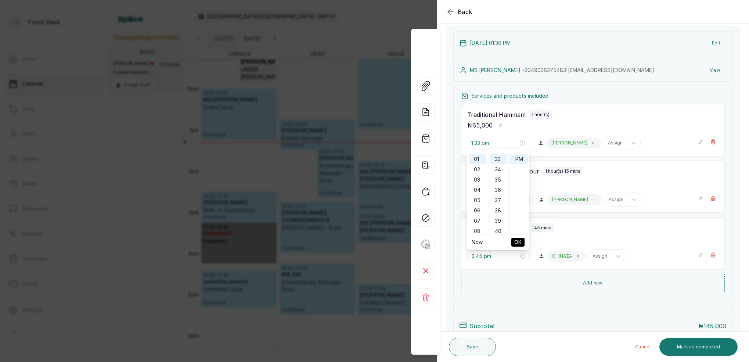
click at [518, 243] on span "OK" at bounding box center [517, 242] width 7 height 14
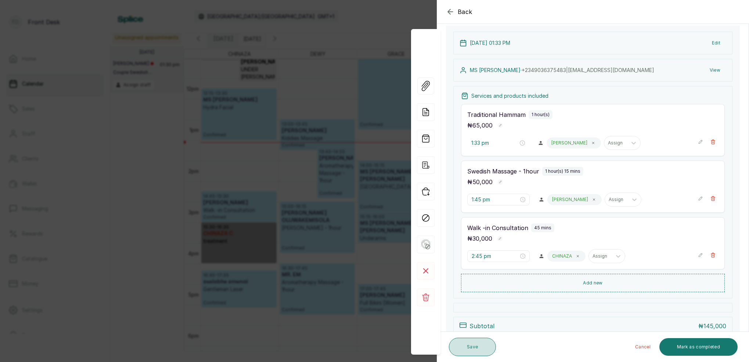
click at [481, 347] on button "Save" at bounding box center [472, 347] width 47 height 18
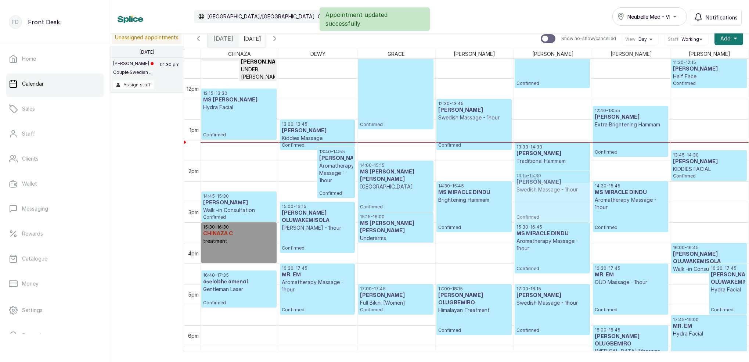
drag, startPoint x: 565, startPoint y: 174, endPoint x: 562, endPoint y: 192, distance: 17.9
click at [559, 192] on div "13:33 - 14:33 MS KOREDE OLABISI Traditional Hammam Confirmed 13:45 - 15:00 MS K…" at bounding box center [553, 78] width 78 height 988
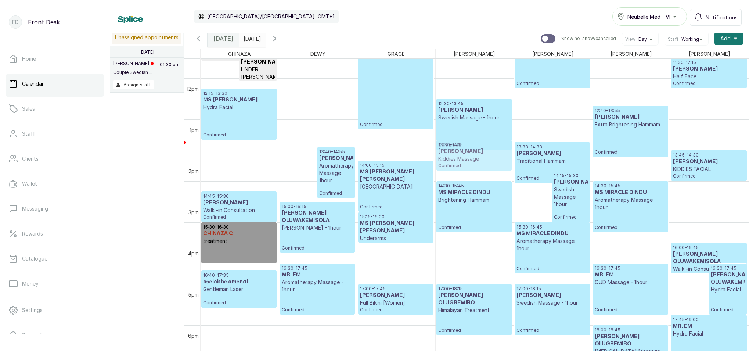
drag, startPoint x: 312, startPoint y: 135, endPoint x: 435, endPoint y: 157, distance: 125.1
click at [442, 156] on tr "10:30 - 11:35 Gloria Agugua Brazilian Completed 11:20 - 12:05 Gloria Agugua UND…" at bounding box center [475, 78] width 548 height 988
drag, startPoint x: 481, startPoint y: 151, endPoint x: 474, endPoint y: 161, distance: 12.0
click at [478, 158] on div "12:30 - 13:45 Toluwani Odukoya Swedish Massage - 1hour Confirmed 13:30 - 14:15 …" at bounding box center [475, 78] width 78 height 988
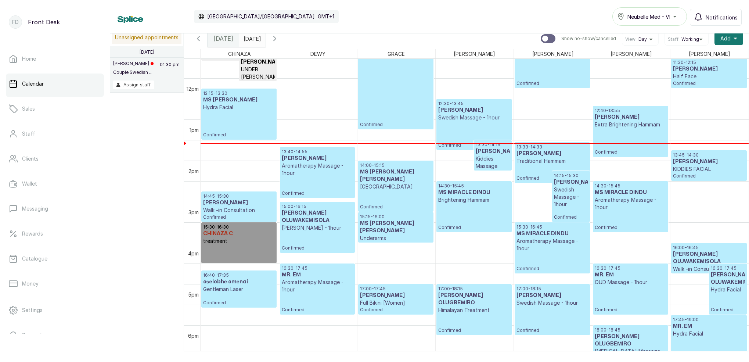
click at [490, 154] on h3 "[PERSON_NAME]" at bounding box center [493, 151] width 34 height 7
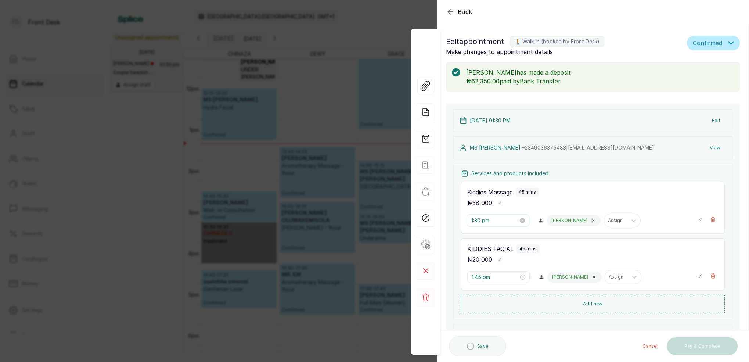
click at [480, 220] on input "1:30 pm" at bounding box center [494, 220] width 47 height 8
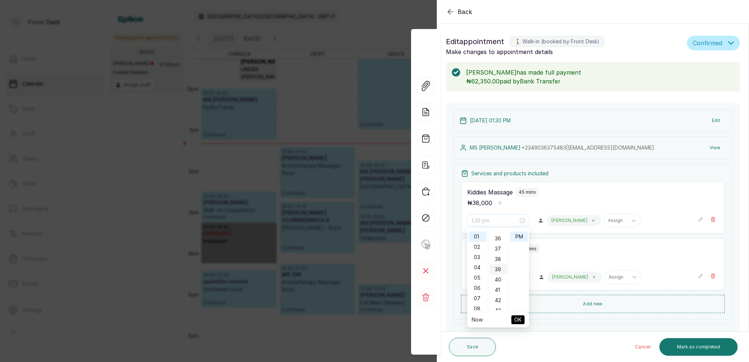
scroll to position [392, 0]
click at [500, 304] on div "45" at bounding box center [499, 306] width 18 height 10
type input "1:45 pm"
click at [519, 318] on span "OK" at bounding box center [517, 320] width 7 height 14
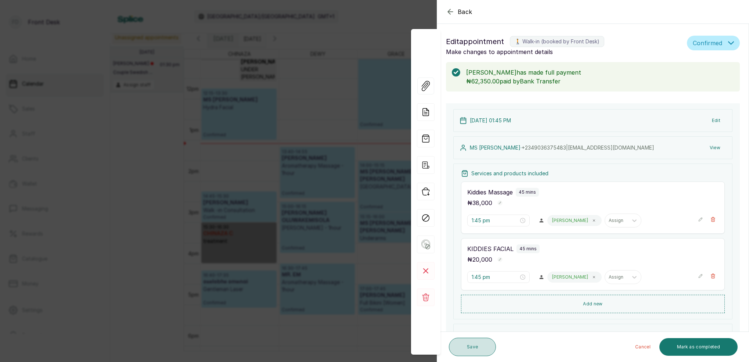
click at [477, 342] on button "Save" at bounding box center [472, 347] width 47 height 18
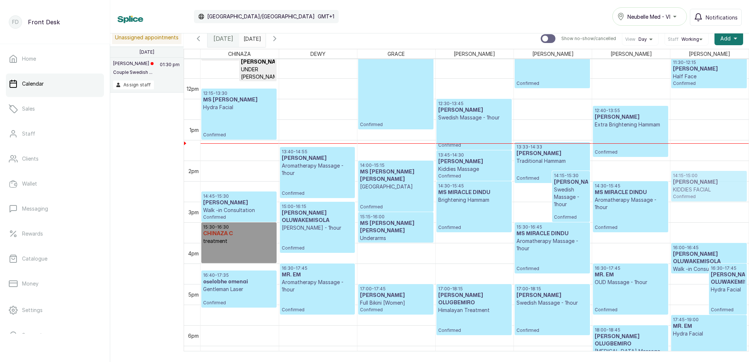
drag, startPoint x: 699, startPoint y: 162, endPoint x: 701, endPoint y: 178, distance: 16.6
click at [699, 175] on div "16:00 - 16:45 MS OLOWU OLUWAKEMISOLA Walk -in Consultation Confirmed 16:30 - 17…" at bounding box center [710, 78] width 78 height 988
click at [702, 180] on h3 "[PERSON_NAME]" at bounding box center [709, 182] width 72 height 7
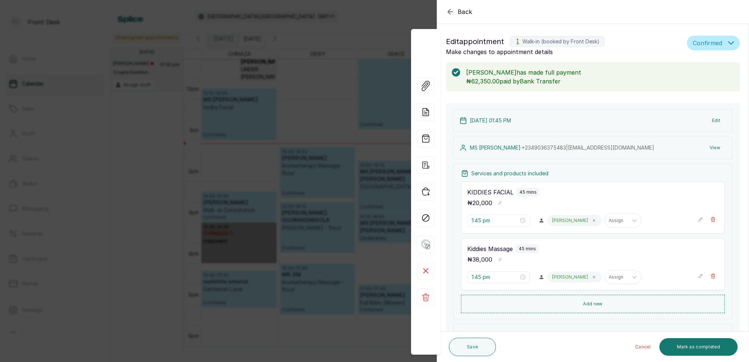
type input "2:15 pm"
click at [481, 278] on input "2:15 pm" at bounding box center [494, 277] width 47 height 8
click at [473, 345] on button "Save" at bounding box center [472, 347] width 47 height 18
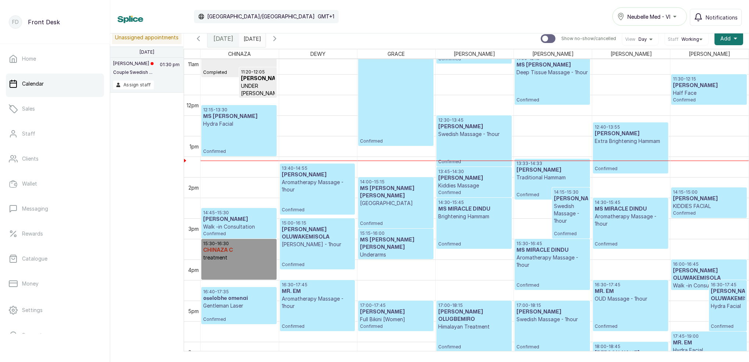
scroll to position [478, 0]
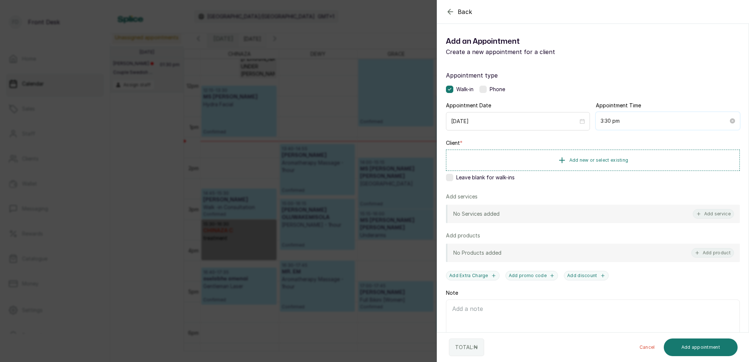
click at [613, 121] on input "3:30 pm" at bounding box center [665, 121] width 128 height 8
click at [627, 189] on div "45" at bounding box center [627, 192] width 18 height 10
type input "3:45 pm"
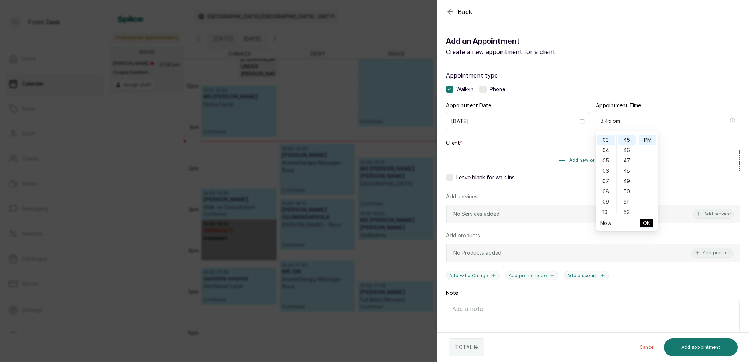
click at [649, 224] on span "OK" at bounding box center [646, 223] width 7 height 14
click at [612, 162] on span "Add new or select existing" at bounding box center [599, 160] width 59 height 6
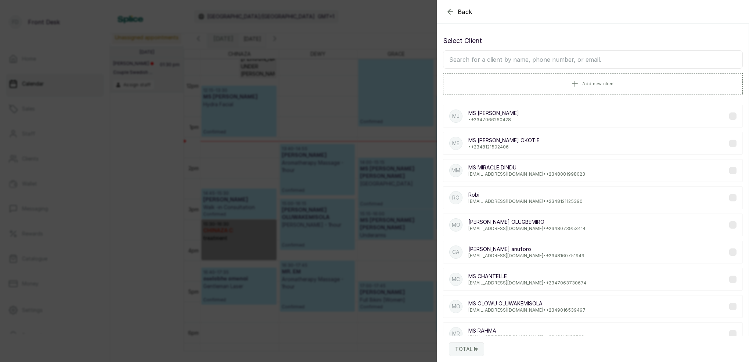
click at [563, 54] on input "text" at bounding box center [593, 59] width 300 height 18
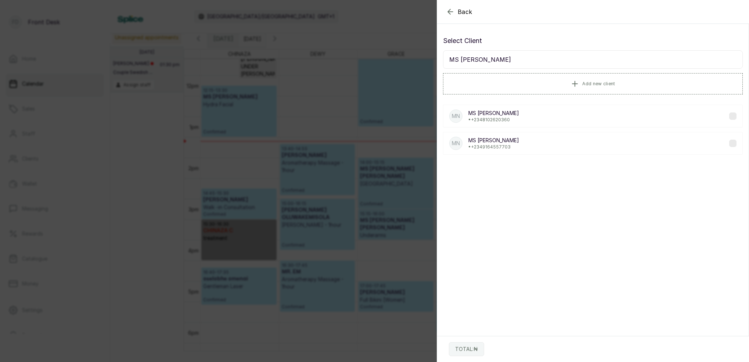
type input "MS [PERSON_NAME]"
click at [499, 122] on p "• +234 8102620360" at bounding box center [494, 120] width 51 height 6
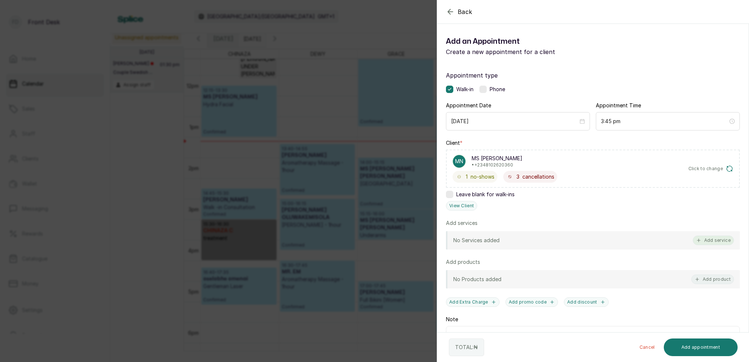
click at [716, 237] on button "Add service" at bounding box center [713, 241] width 41 height 10
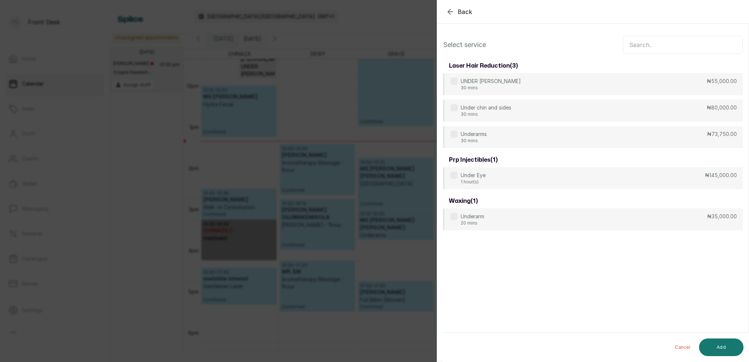
click at [665, 44] on input "text" at bounding box center [683, 45] width 120 height 18
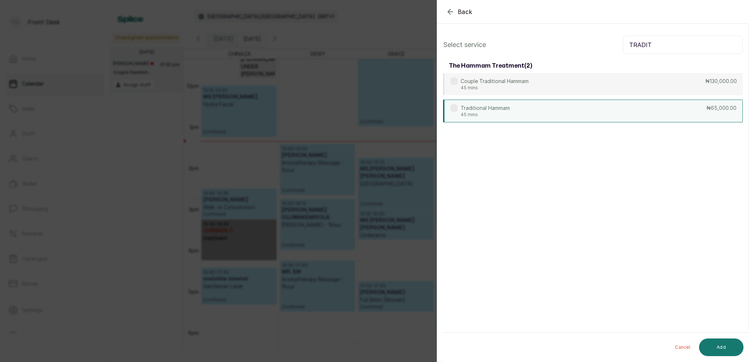
type input "TRADIT"
click at [512, 103] on div "Traditional Hammam 45 mins ₦65,000.00" at bounding box center [593, 111] width 300 height 23
click at [727, 349] on button "Add" at bounding box center [721, 347] width 44 height 18
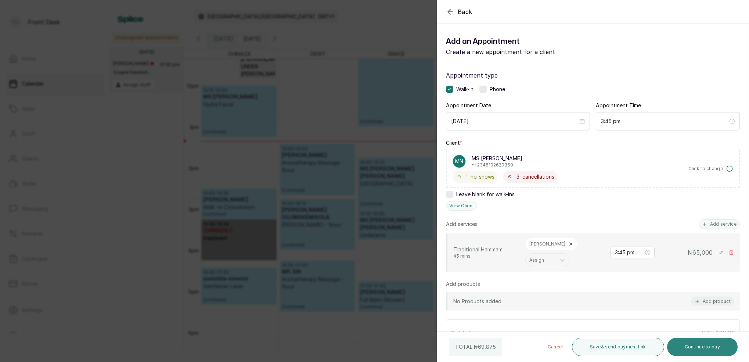
click at [707, 345] on button "Continue to pay" at bounding box center [702, 347] width 71 height 18
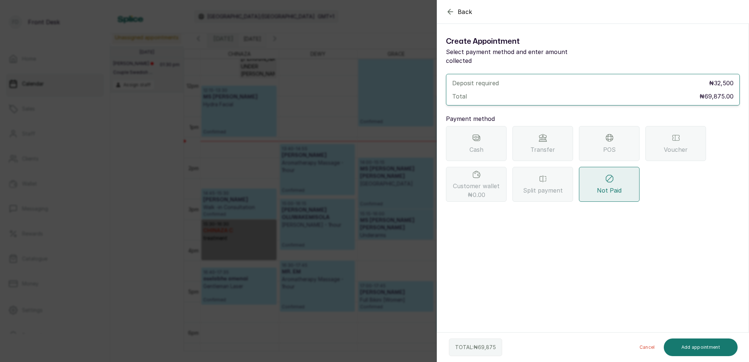
click at [564, 136] on div "Transfer" at bounding box center [543, 143] width 61 height 35
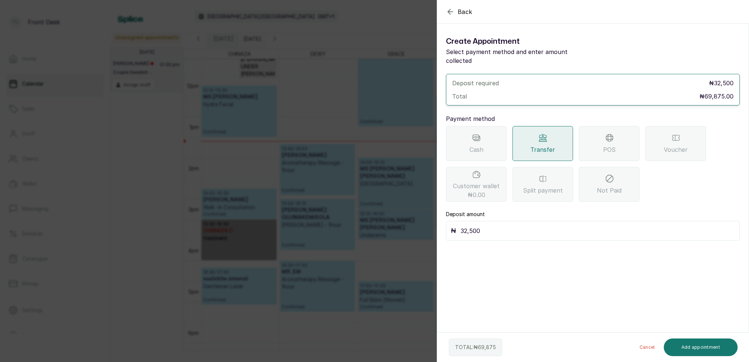
click at [530, 226] on input "32,500" at bounding box center [598, 231] width 275 height 10
type input "3"
type input "69,875"
click at [688, 351] on button "Add appointment" at bounding box center [701, 347] width 74 height 18
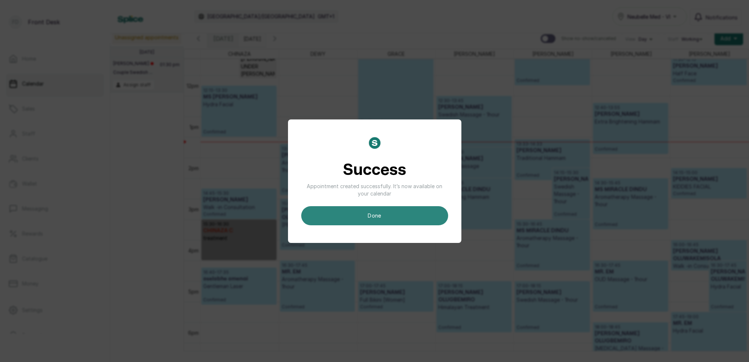
click at [424, 215] on button "done" at bounding box center [374, 215] width 147 height 19
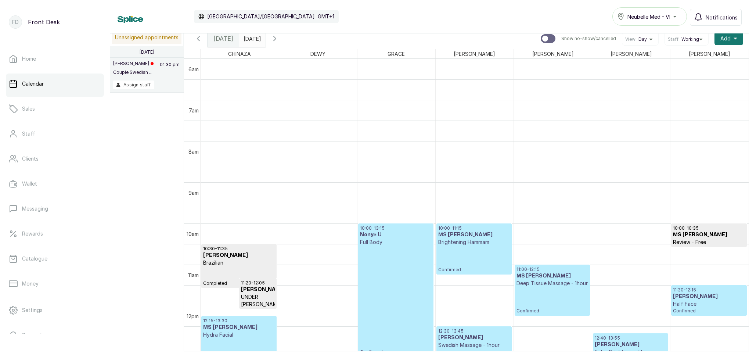
scroll to position [352, 0]
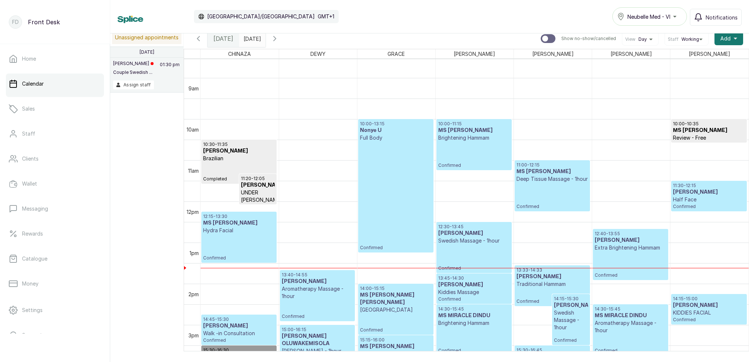
click at [543, 200] on div "11:00 - 12:15 MS DAMILOLA OGHENEME Deep Tissue Massage - 1hour Confirmed" at bounding box center [553, 185] width 72 height 47
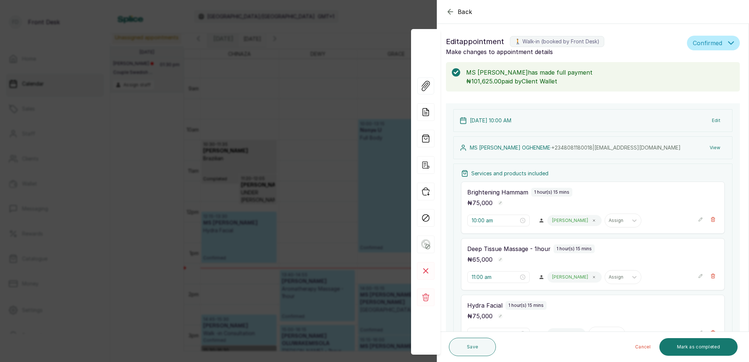
click at [407, 12] on div "Back Appointment Details Edit appointment 🚶 Walk-in (booked by Front Desk) Make…" at bounding box center [374, 181] width 749 height 362
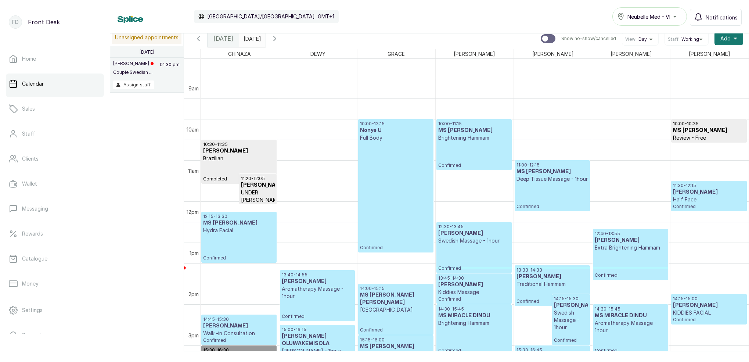
click at [684, 201] on p "Half Face" at bounding box center [709, 199] width 72 height 7
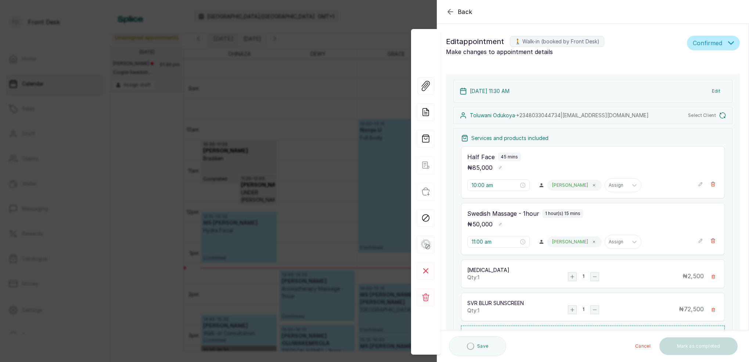
type input "11:30 am"
type input "12:30 pm"
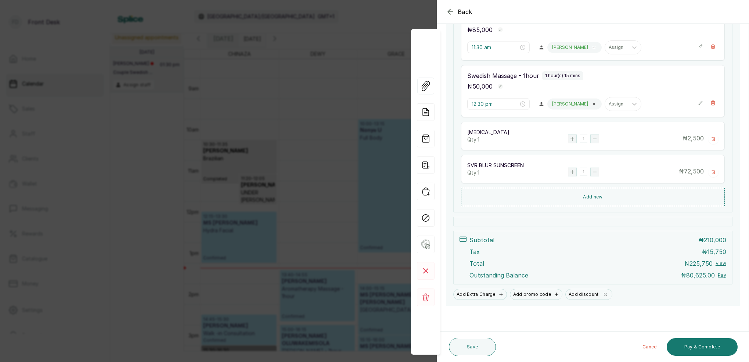
scroll to position [182, 0]
click at [449, 14] on icon "button" at bounding box center [450, 11] width 9 height 9
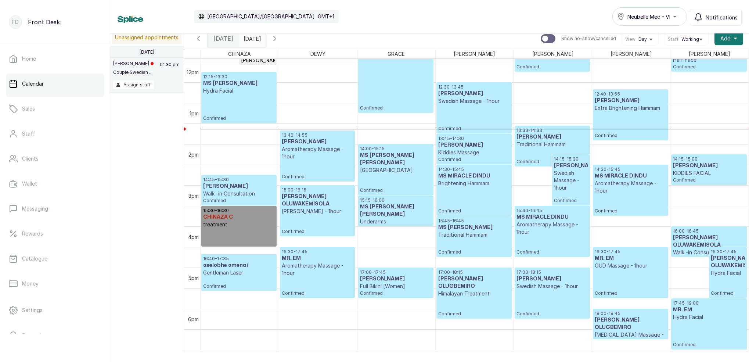
scroll to position [500, 0]
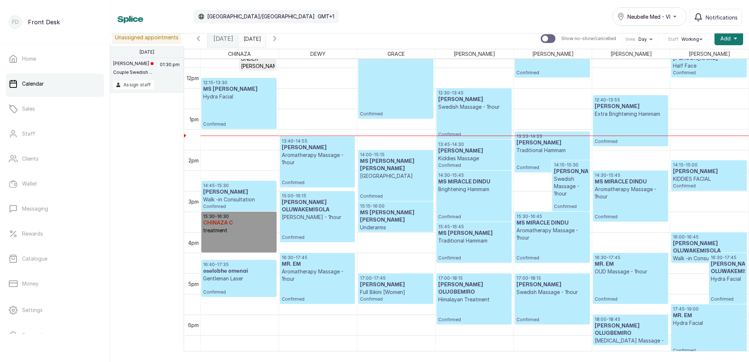
click at [478, 112] on div "12:30 - 13:45 Toluwani Odukoya Swedish Massage - 1hour Confirmed" at bounding box center [474, 113] width 72 height 47
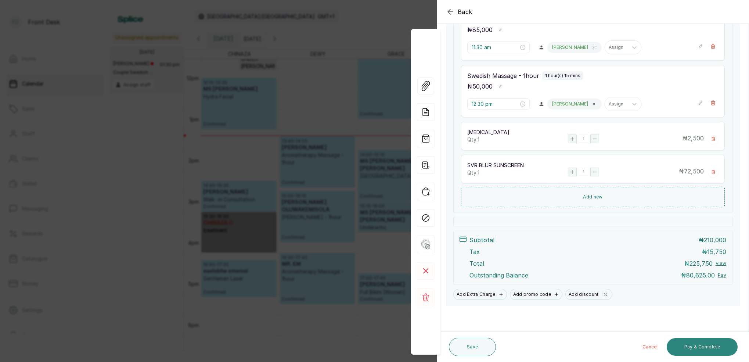
click at [697, 339] on button "Pay & Complete" at bounding box center [702, 347] width 71 height 18
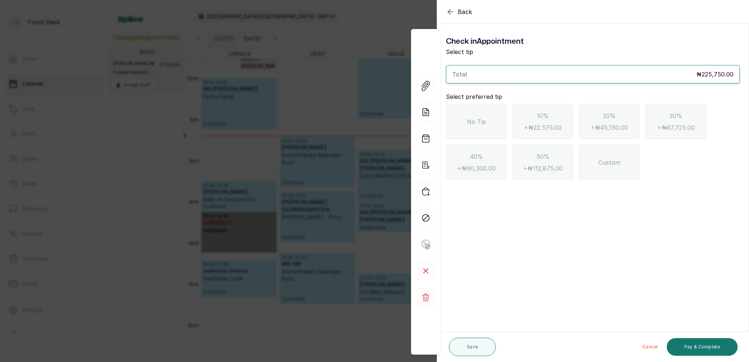
drag, startPoint x: 451, startPoint y: 10, endPoint x: 461, endPoint y: 18, distance: 12.8
click at [451, 10] on icon "button" at bounding box center [450, 11] width 9 height 9
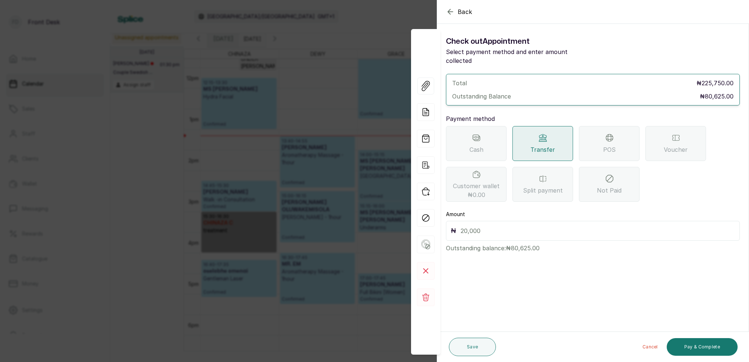
click at [518, 226] on input "text" at bounding box center [598, 231] width 275 height 10
type input "80,625"
click at [481, 345] on button "Save" at bounding box center [472, 347] width 47 height 18
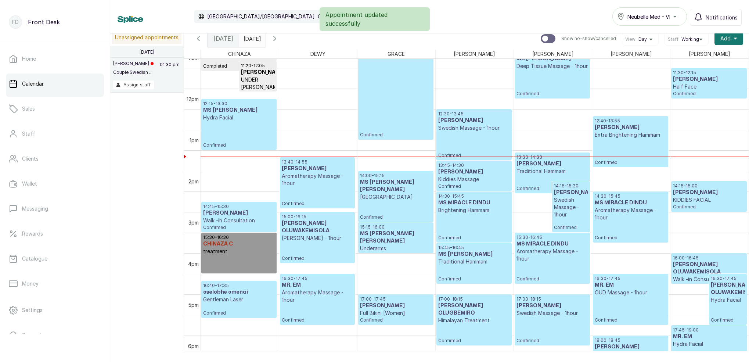
click at [611, 144] on div "12:40 - 13:55 Adesewa Adesina Extra Brightening Hammam Confirmed" at bounding box center [631, 141] width 72 height 47
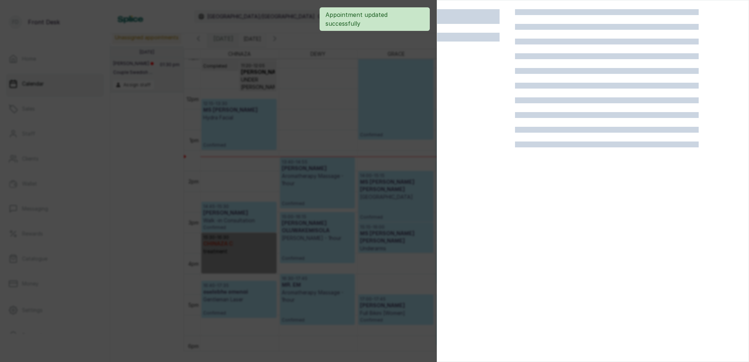
drag, startPoint x: 377, startPoint y: 58, endPoint x: 470, endPoint y: 15, distance: 102.8
click at [378, 56] on div at bounding box center [374, 181] width 749 height 362
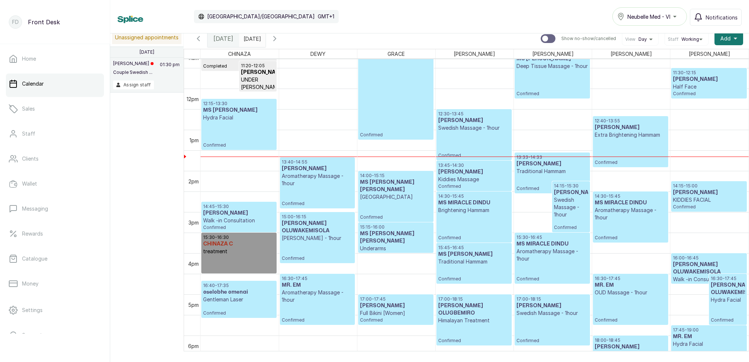
click at [251, 39] on input "03/08/2025" at bounding box center [246, 37] width 12 height 12
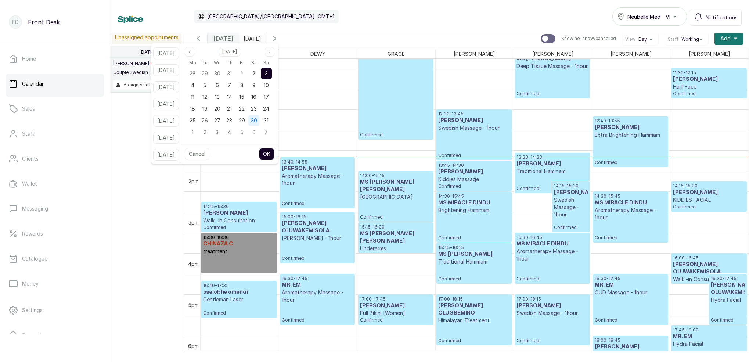
click at [257, 119] on span "30" at bounding box center [254, 120] width 6 height 6
click at [275, 152] on button "OK" at bounding box center [266, 154] width 15 height 12
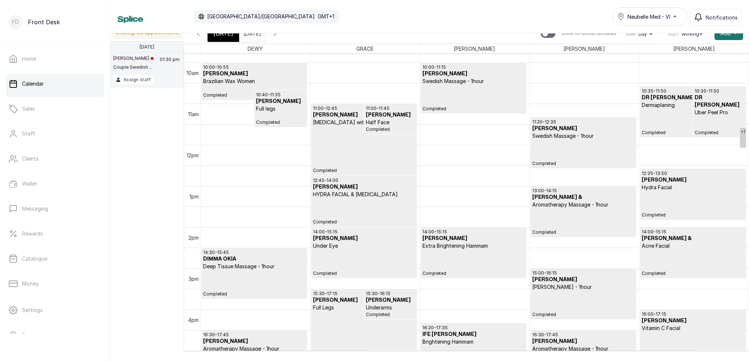
click at [251, 37] on input "30/08/2025" at bounding box center [246, 31] width 12 height 12
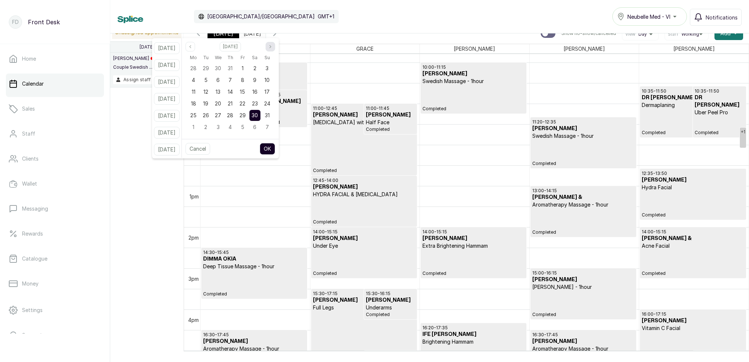
click at [273, 47] on icon "page next" at bounding box center [270, 46] width 4 height 4
drag, startPoint x: 205, startPoint y: 112, endPoint x: 217, endPoint y: 114, distance: 11.6
click at [199, 112] on div "29" at bounding box center [193, 115] width 11 height 11
click at [211, 114] on div "30" at bounding box center [205, 115] width 11 height 11
click at [275, 153] on button "OK" at bounding box center [267, 149] width 15 height 12
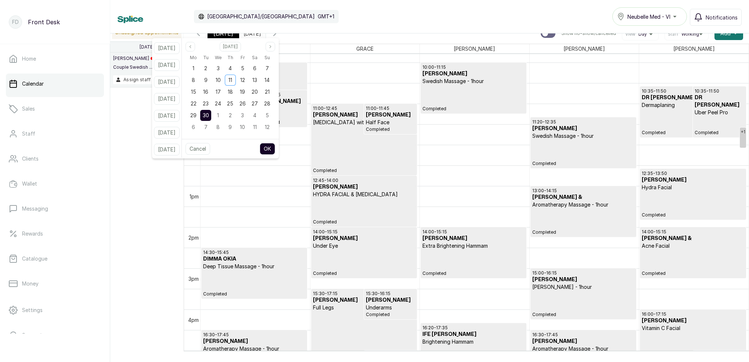
type input "30/09/2025"
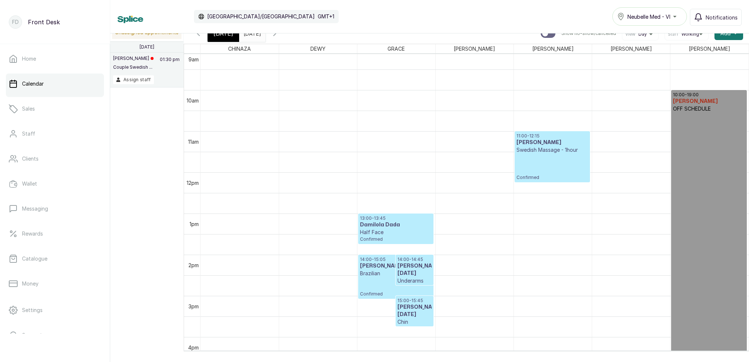
click at [536, 143] on h3 "[PERSON_NAME]" at bounding box center [553, 142] width 72 height 7
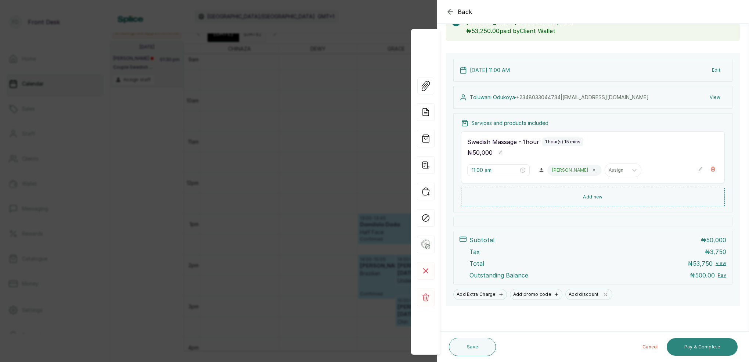
click at [692, 346] on button "Pay & Complete" at bounding box center [702, 347] width 71 height 18
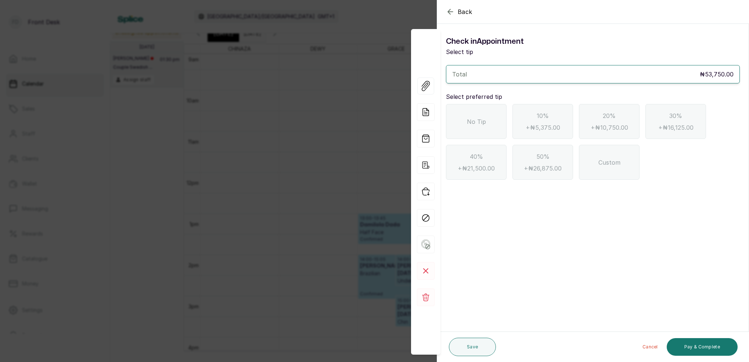
drag, startPoint x: 451, startPoint y: 9, endPoint x: 473, endPoint y: 28, distance: 29.2
click at [451, 9] on icon "button" at bounding box center [450, 11] width 9 height 9
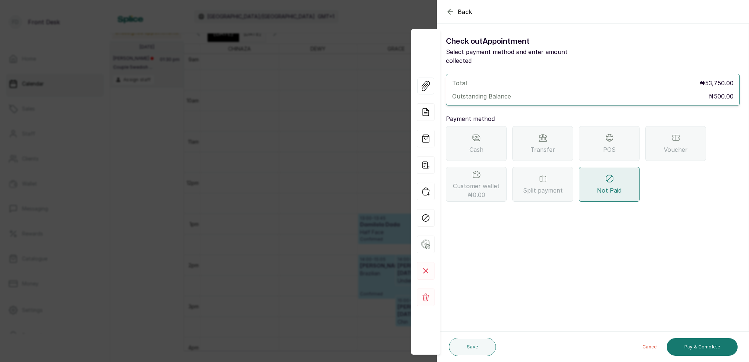
drag, startPoint x: 535, startPoint y: 138, endPoint x: 524, endPoint y: 179, distance: 43.1
click at [536, 145] on span "Transfer" at bounding box center [543, 149] width 25 height 9
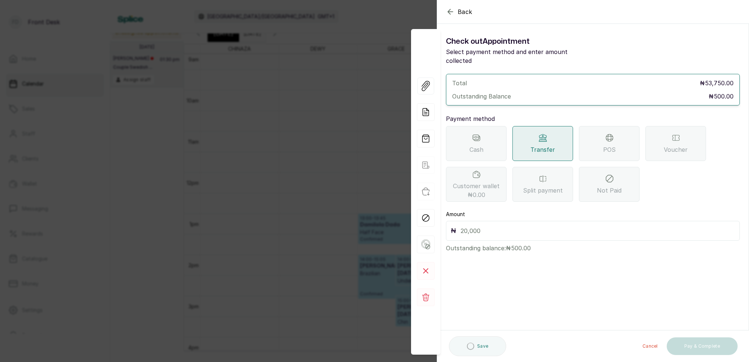
click at [503, 226] on input "text" at bounding box center [598, 231] width 275 height 10
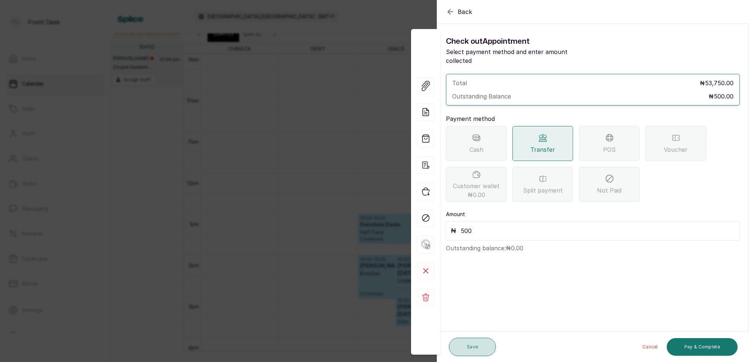
type input "500"
click at [471, 344] on button "Save" at bounding box center [472, 347] width 47 height 18
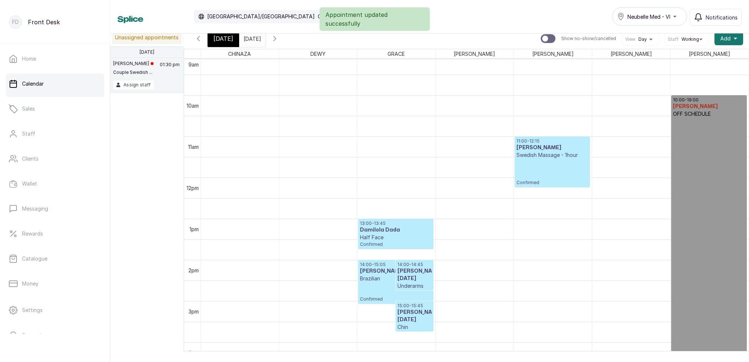
click at [216, 39] on span "[DATE]" at bounding box center [224, 38] width 20 height 9
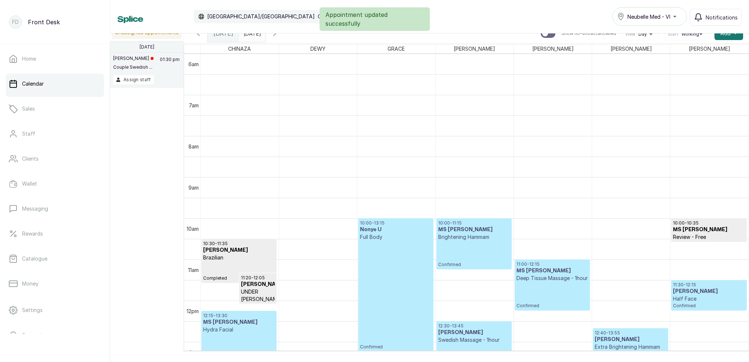
click at [251, 35] on input "30/09/2025" at bounding box center [246, 31] width 12 height 12
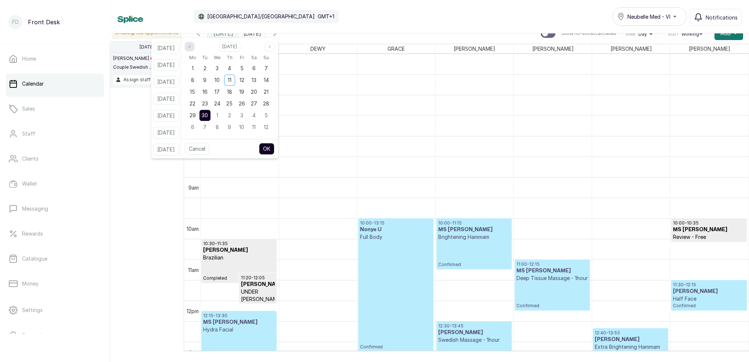
click at [194, 47] on button "Previous month" at bounding box center [190, 47] width 10 height 10
drag, startPoint x: 273, startPoint y: 68, endPoint x: 274, endPoint y: 72, distance: 4.3
click at [272, 69] on div "3" at bounding box center [266, 68] width 11 height 11
click at [275, 147] on button "OK" at bounding box center [266, 149] width 15 height 12
type input "03/08/2025"
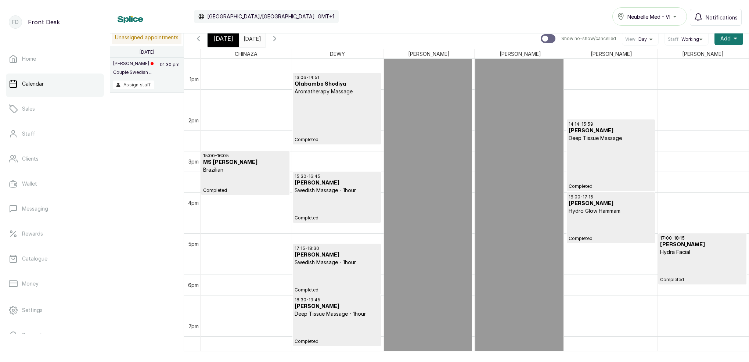
click at [246, 169] on p "Brazilian" at bounding box center [245, 169] width 85 height 7
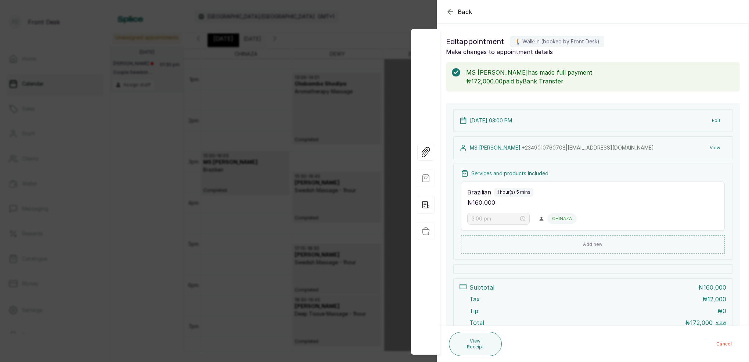
click at [716, 147] on button "View" at bounding box center [715, 147] width 22 height 13
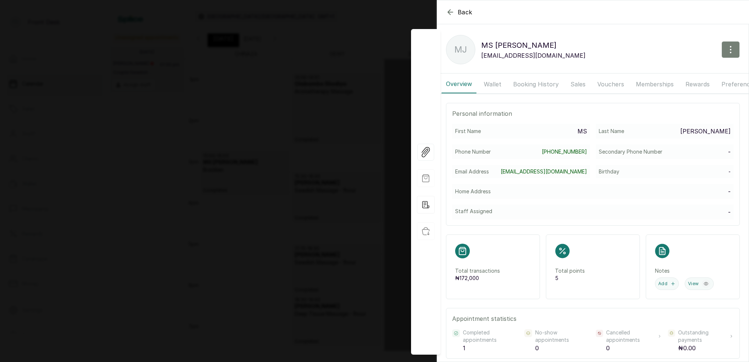
click at [735, 46] on button "button" at bounding box center [731, 49] width 18 height 17
click at [674, 70] on span "Edit" at bounding box center [699, 71] width 71 height 9
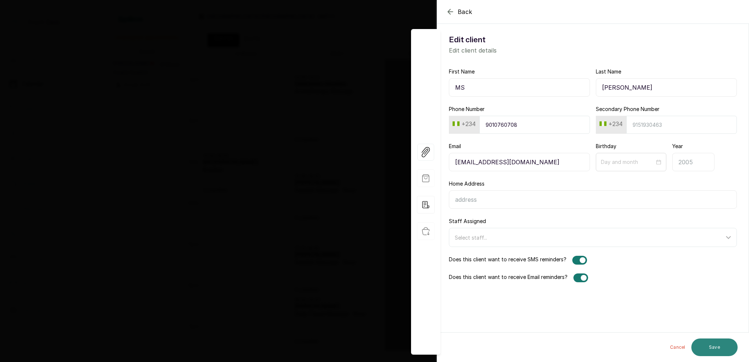
type input "JANE IKI"
click at [723, 346] on button "Save" at bounding box center [715, 347] width 46 height 18
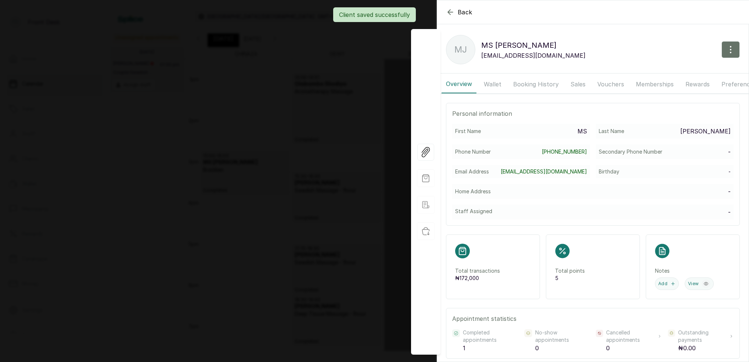
click at [452, 12] on div "Client saved successfully" at bounding box center [374, 14] width 749 height 15
click at [451, 12] on div "Client saved successfully" at bounding box center [374, 14] width 749 height 15
click at [448, 12] on div "Client saved successfully" at bounding box center [374, 14] width 749 height 15
click at [428, 12] on div "Back MS JANE IKI MJ MS JANE IKI ikijane03@gmail.com Overview Wallet Booking His…" at bounding box center [374, 181] width 749 height 362
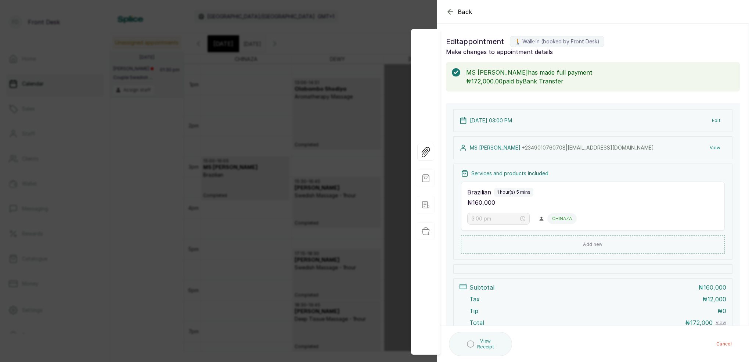
click at [453, 12] on icon "button" at bounding box center [450, 11] width 9 height 9
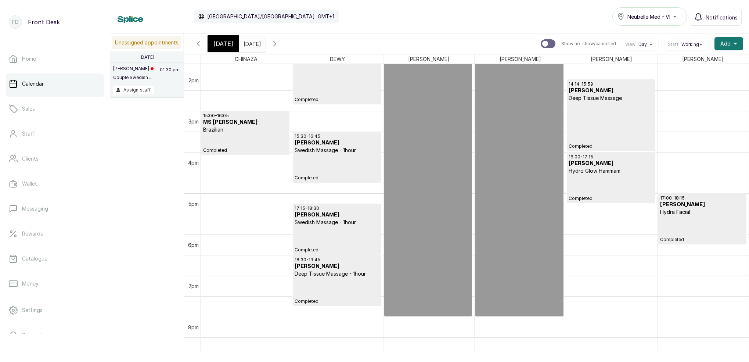
scroll to position [571, 0]
click at [351, 297] on div "18:30 - 19:45 MS ELIZABETH ELOHOR Deep Tissue Massage - 1hour Completed" at bounding box center [337, 280] width 84 height 47
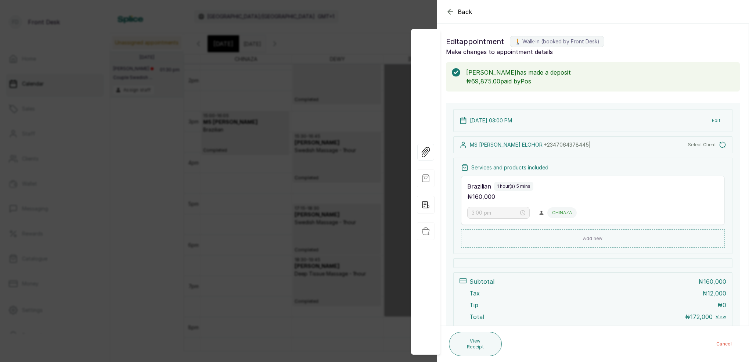
type input "6:30 pm"
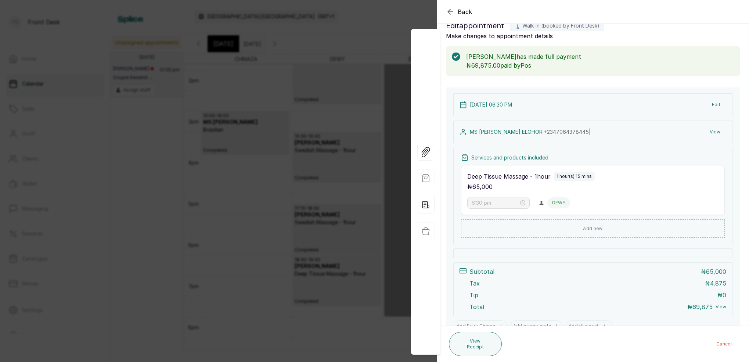
click at [453, 10] on icon "button" at bounding box center [450, 11] width 9 height 9
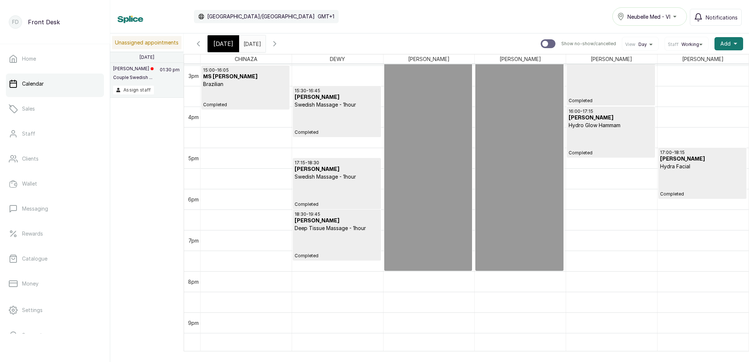
scroll to position [617, 0]
click at [251, 42] on input "03/08/2025" at bounding box center [246, 42] width 12 height 12
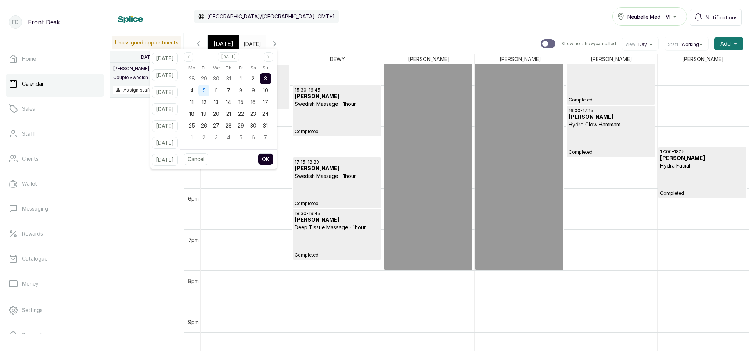
click at [209, 90] on div "5" at bounding box center [203, 90] width 11 height 11
click at [226, 40] on span "[DATE]" at bounding box center [224, 43] width 20 height 9
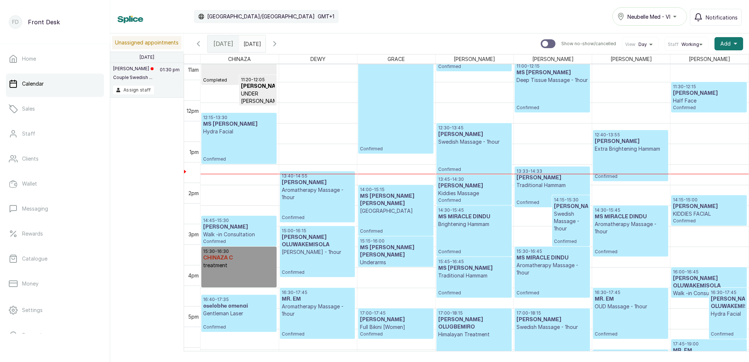
scroll to position [458, 0]
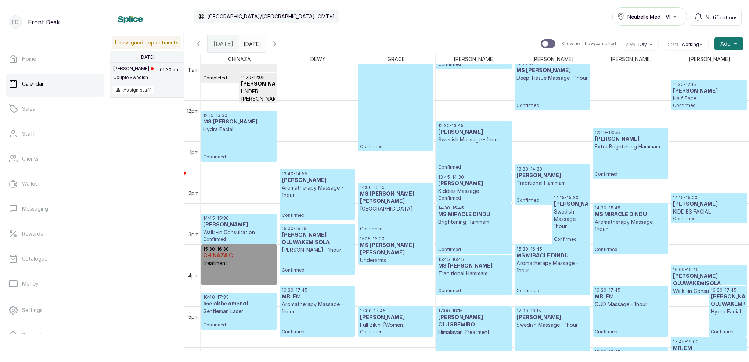
click at [251, 42] on input "03/08/2025" at bounding box center [246, 42] width 12 height 12
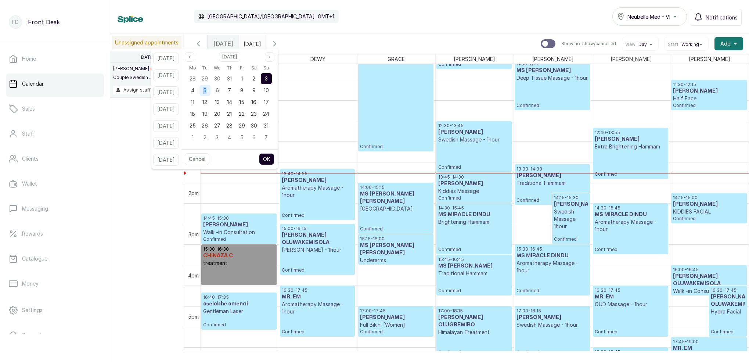
click at [207, 92] on span "5" at bounding box center [204, 90] width 3 height 6
click at [275, 157] on button "OK" at bounding box center [266, 159] width 15 height 12
type input "05/08/2025"
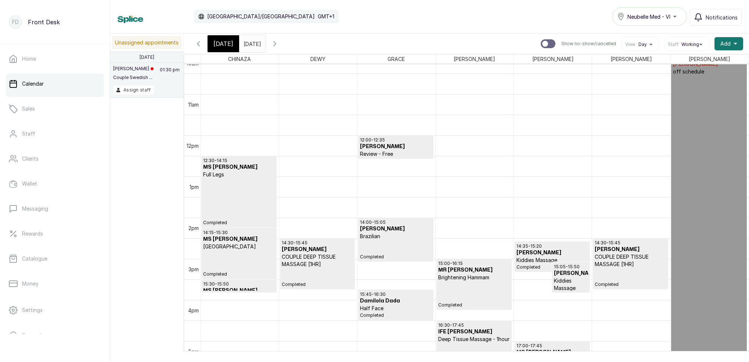
scroll to position [423, 0]
click at [405, 148] on h3 "Oyinade Awofeso" at bounding box center [396, 146] width 72 height 7
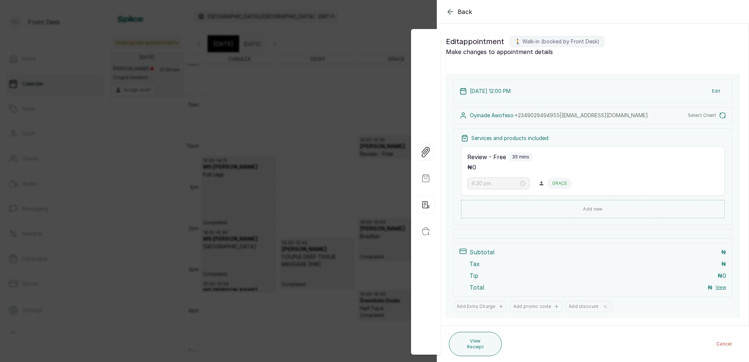
type input "12:00 pm"
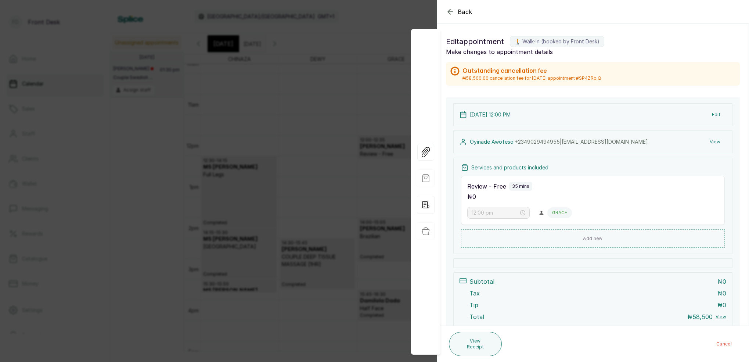
scroll to position [0, 0]
click at [451, 9] on icon "button" at bounding box center [450, 11] width 9 height 9
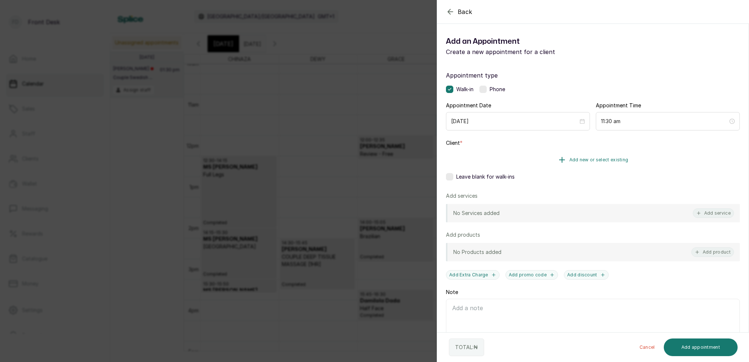
click at [591, 167] on button "Add new or select existing" at bounding box center [593, 160] width 294 height 21
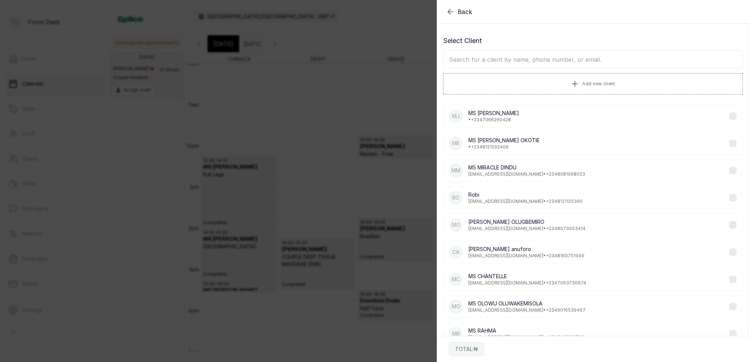
click at [570, 65] on input "text" at bounding box center [593, 59] width 300 height 18
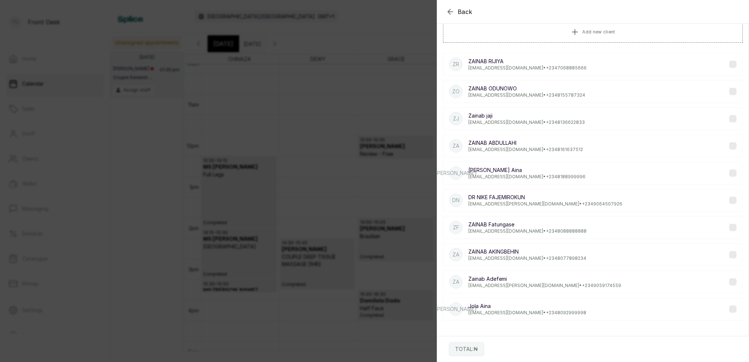
scroll to position [52, 0]
type input "AINA"
click at [492, 303] on p "Jola Aina" at bounding box center [528, 305] width 118 height 7
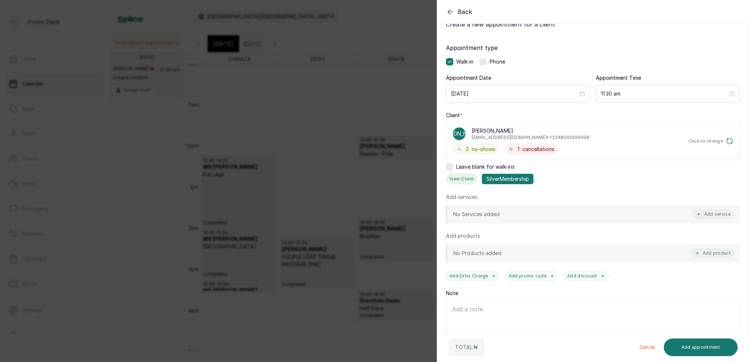
click at [468, 179] on button "View Client" at bounding box center [461, 178] width 31 height 11
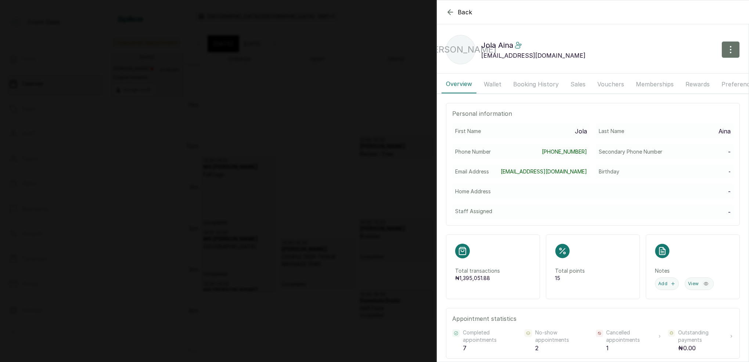
click at [660, 84] on button "Memberships" at bounding box center [655, 84] width 47 height 18
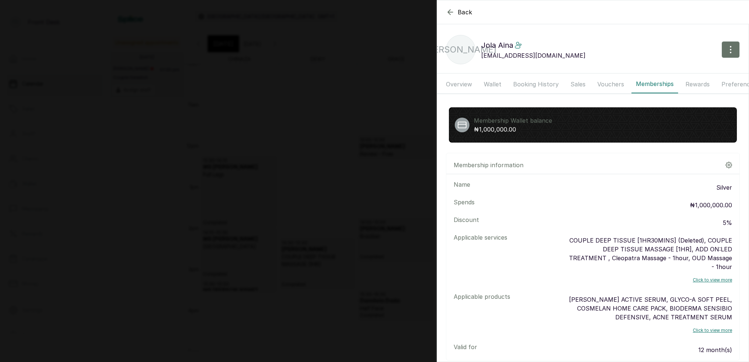
click at [449, 11] on icon "button" at bounding box center [450, 12] width 5 height 5
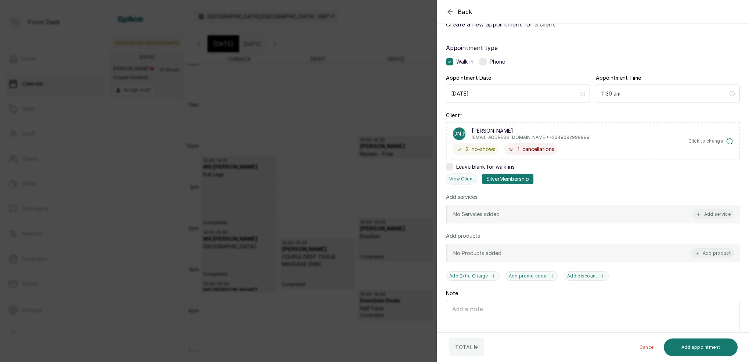
click at [447, 12] on icon "button" at bounding box center [450, 11] width 9 height 9
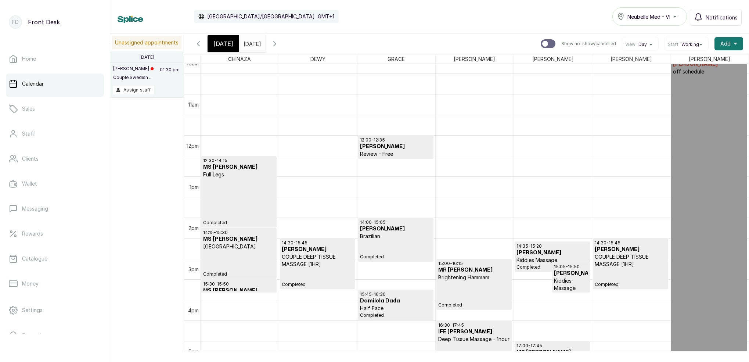
click at [394, 149] on h3 "Oyinade Awofeso" at bounding box center [396, 146] width 72 height 7
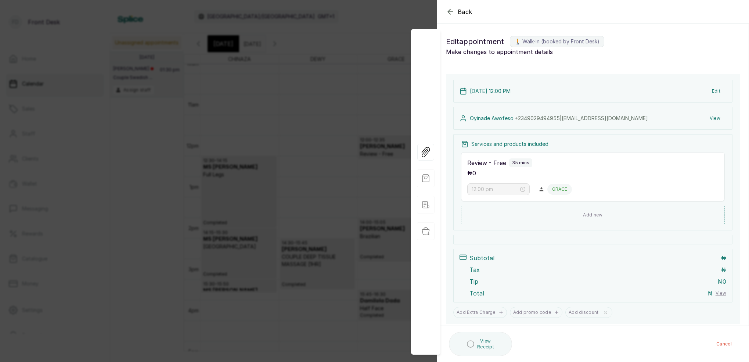
click at [715, 115] on button "View" at bounding box center [715, 118] width 22 height 13
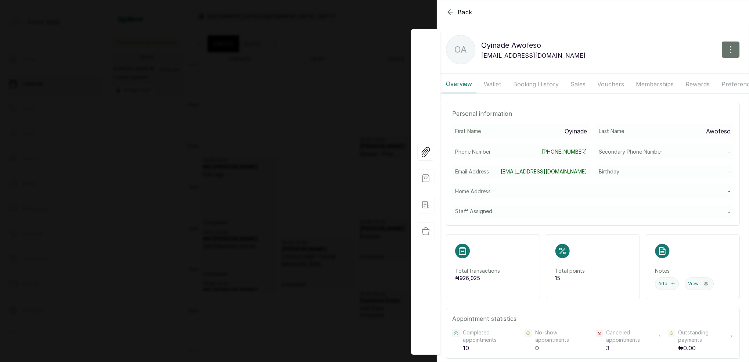
click at [542, 84] on button "Booking History" at bounding box center [536, 84] width 54 height 18
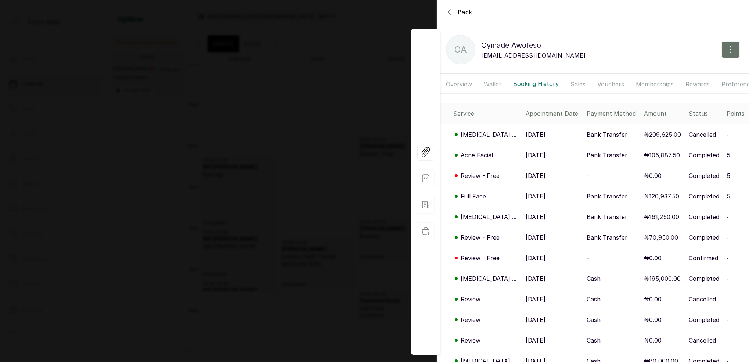
click at [447, 12] on icon "button" at bounding box center [450, 12] width 9 height 9
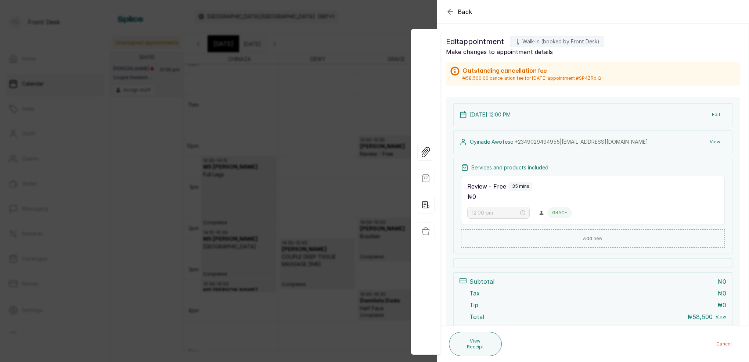
click at [448, 13] on icon "button" at bounding box center [450, 11] width 9 height 9
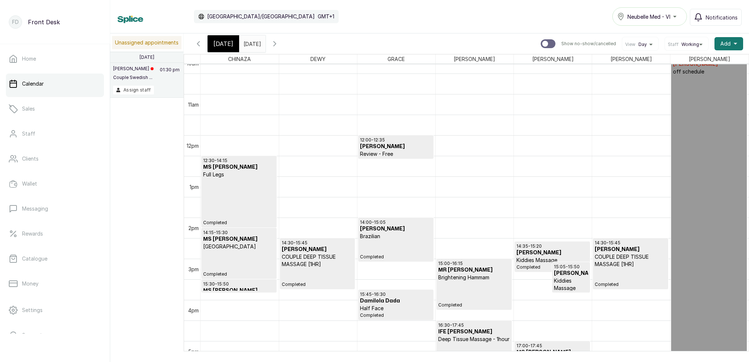
click at [391, 151] on p "Review - Free" at bounding box center [396, 153] width 72 height 7
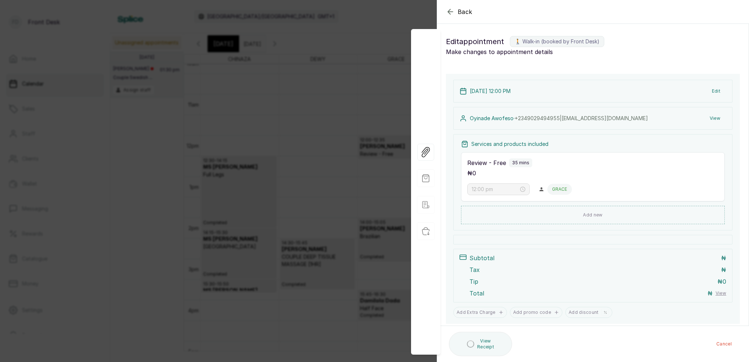
click at [715, 98] on button "Edit" at bounding box center [716, 91] width 20 height 13
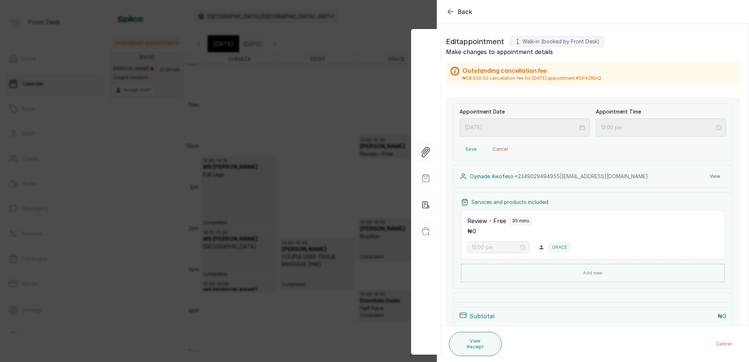
click at [447, 8] on icon "button" at bounding box center [450, 11] width 9 height 9
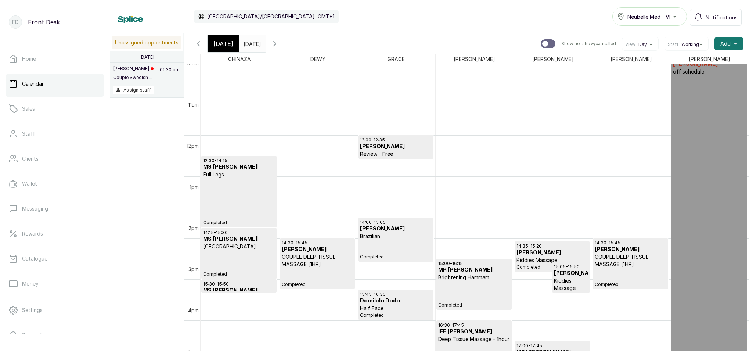
click at [364, 151] on p "Review - Free" at bounding box center [396, 153] width 72 height 7
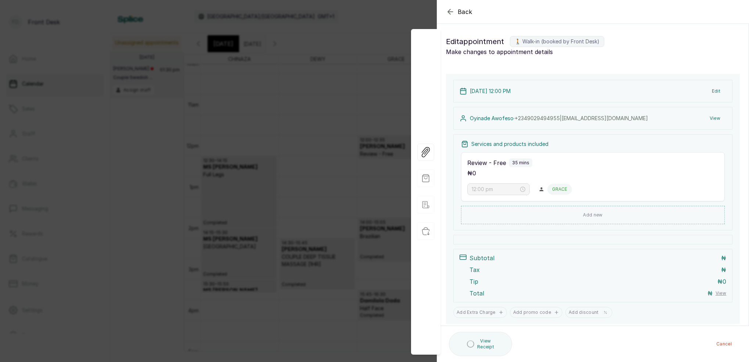
click at [718, 118] on div "5 Aug 2025, 12:00 PM Edit Oyinade Awofeso · +234 9029494955 | oyinadeawofeso20@…" at bounding box center [593, 199] width 294 height 250
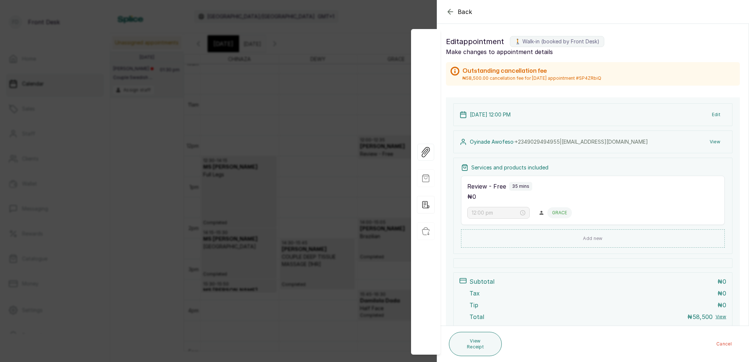
click at [718, 140] on button "View" at bounding box center [715, 141] width 22 height 13
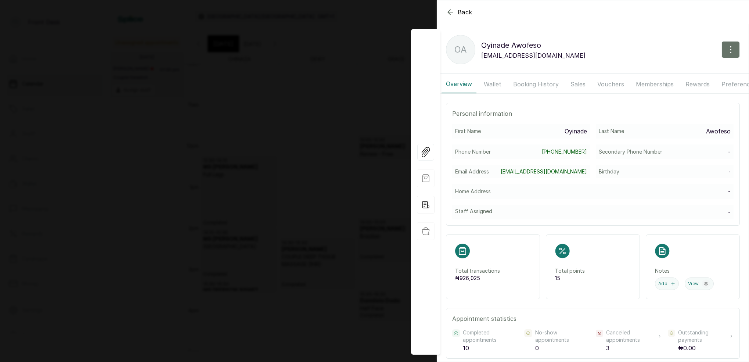
click at [525, 84] on button "Booking History" at bounding box center [536, 84] width 54 height 18
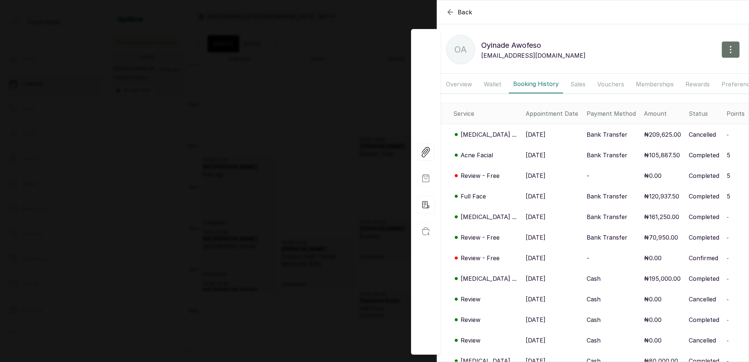
click at [453, 12] on icon "button" at bounding box center [450, 12] width 9 height 9
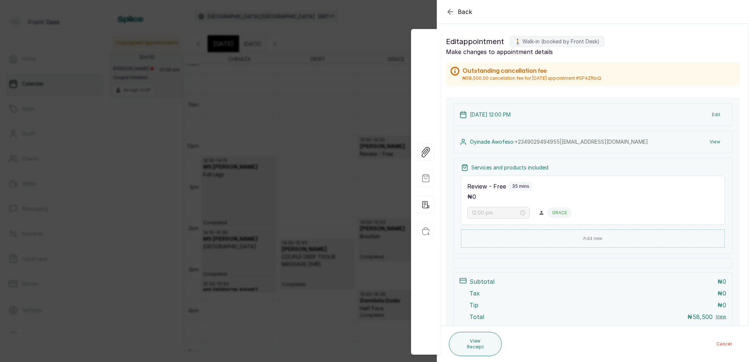
click at [450, 10] on icon "button" at bounding box center [450, 11] width 9 height 9
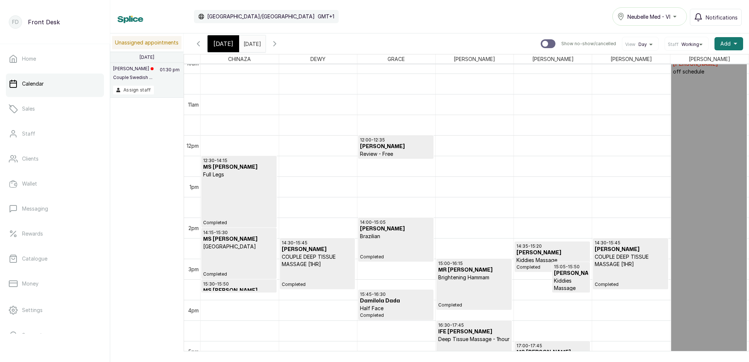
click at [251, 43] on input "05/08/2025" at bounding box center [246, 42] width 12 height 12
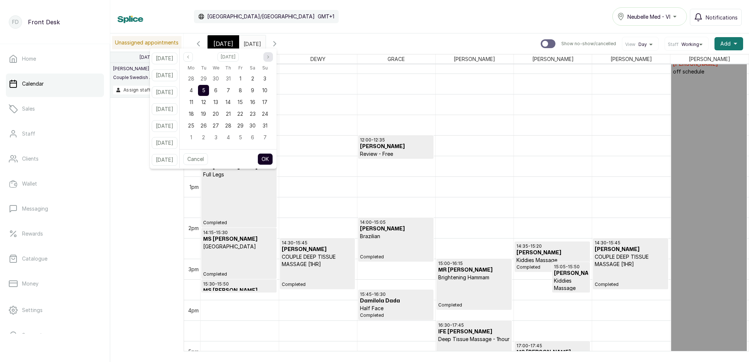
click at [269, 58] on icon "page next" at bounding box center [268, 56] width 1 height 3
click at [258, 91] on div "13" at bounding box center [252, 90] width 11 height 11
click at [272, 158] on button "OK" at bounding box center [265, 159] width 15 height 12
type input "13/09/2025"
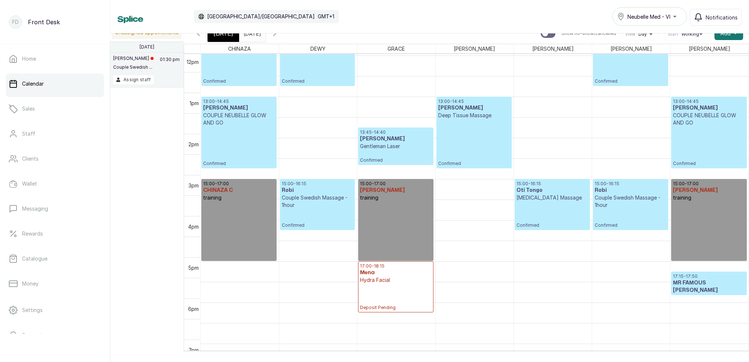
scroll to position [496, 0]
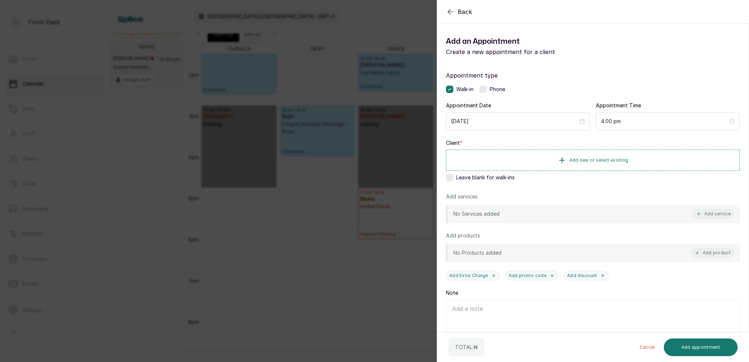
click at [449, 12] on icon "button" at bounding box center [450, 11] width 5 height 5
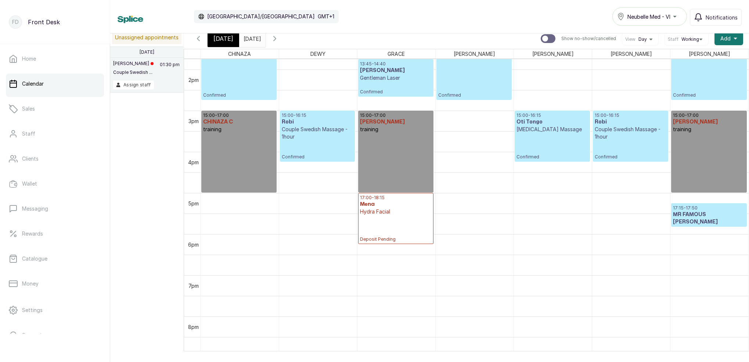
click at [251, 39] on input "13/09/2025" at bounding box center [246, 37] width 12 height 12
click at [223, 34] on span "[DATE]" at bounding box center [224, 38] width 20 height 9
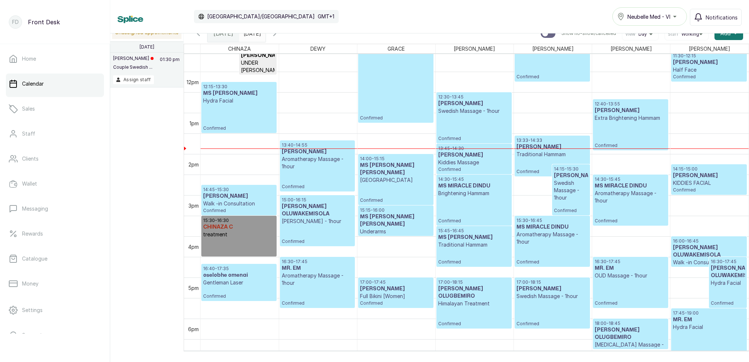
scroll to position [481, 0]
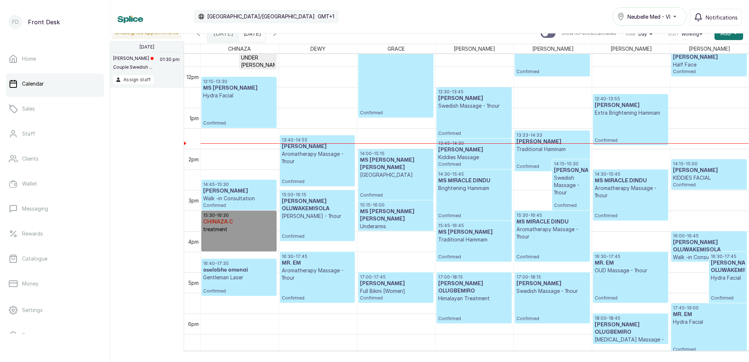
click at [484, 115] on div "12:30 - 13:45 Toluwani Odukoya Swedish Massage - 1hour Confirmed" at bounding box center [474, 112] width 72 height 47
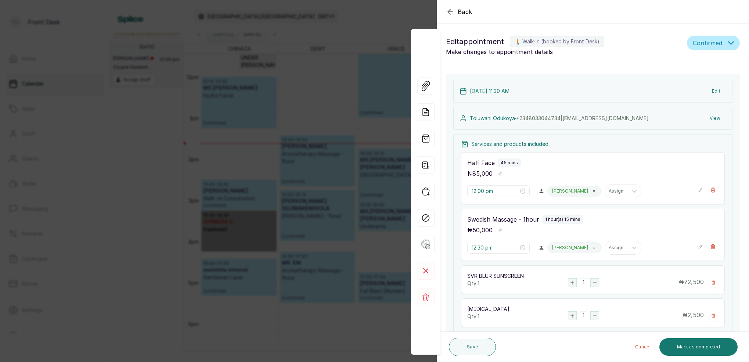
type input "11:30 am"
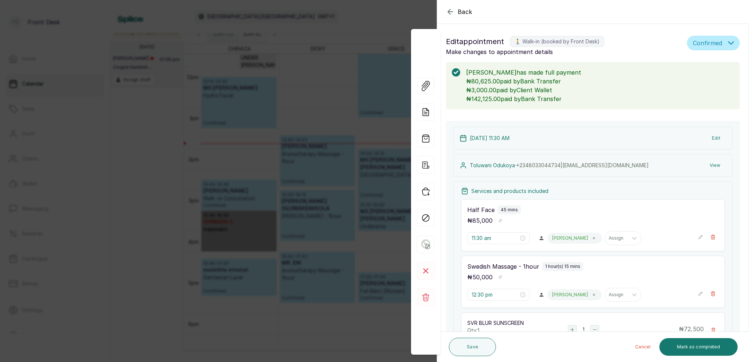
scroll to position [0, 0]
click at [389, 26] on div "Back Appointment Details Edit appointment 🚶 Walk-in (booked by Front Desk) Make…" at bounding box center [374, 181] width 749 height 362
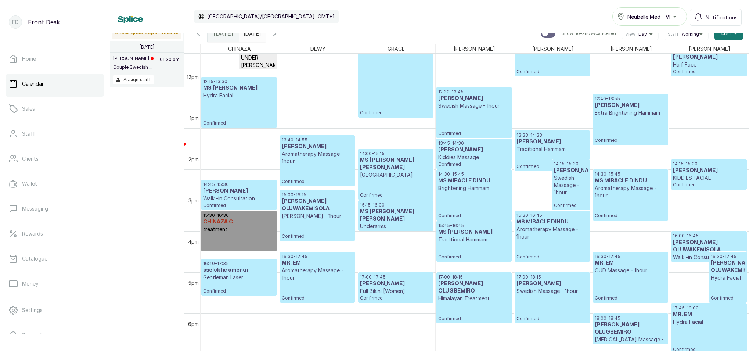
click at [251, 35] on input "13/09/2025" at bounding box center [246, 31] width 12 height 12
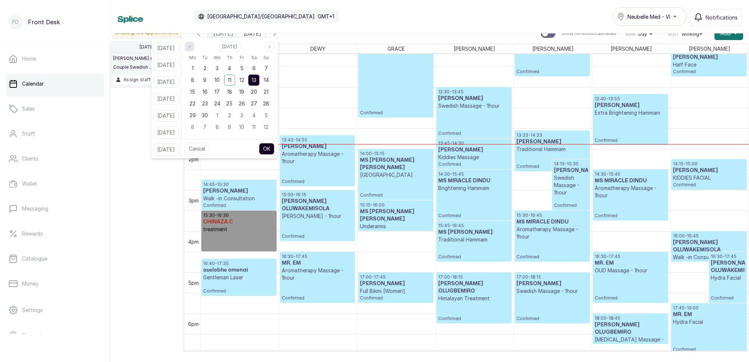
click at [194, 47] on button "Previous month" at bounding box center [190, 47] width 10 height 10
drag, startPoint x: 213, startPoint y: 79, endPoint x: 225, endPoint y: 87, distance: 14.3
click at [207, 79] on span "5" at bounding box center [204, 80] width 3 height 6
click at [275, 149] on button "OK" at bounding box center [266, 149] width 15 height 12
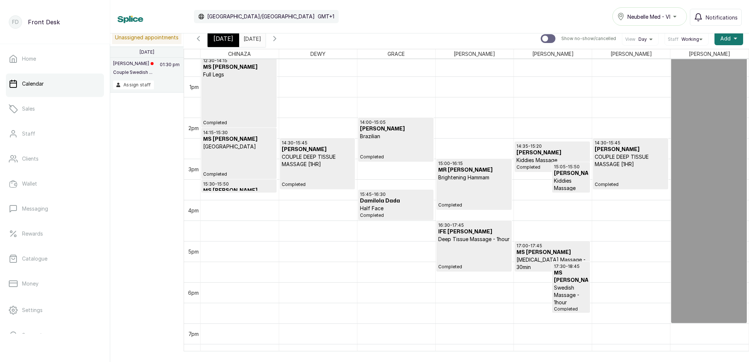
scroll to position [529, 0]
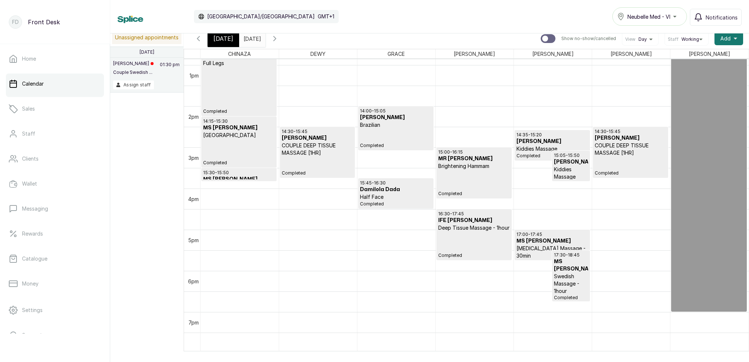
click at [279, 39] on icon "button" at bounding box center [274, 38] width 9 height 9
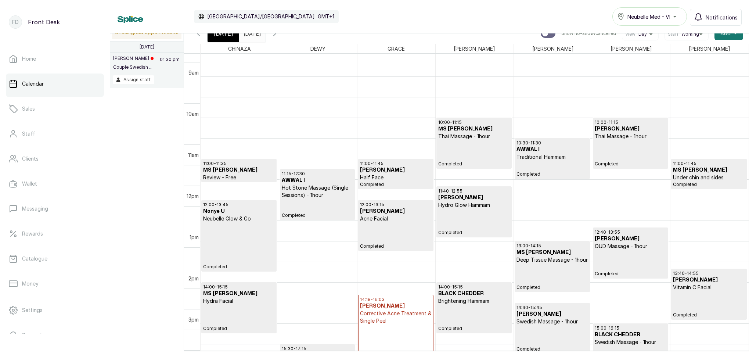
scroll to position [366, 0]
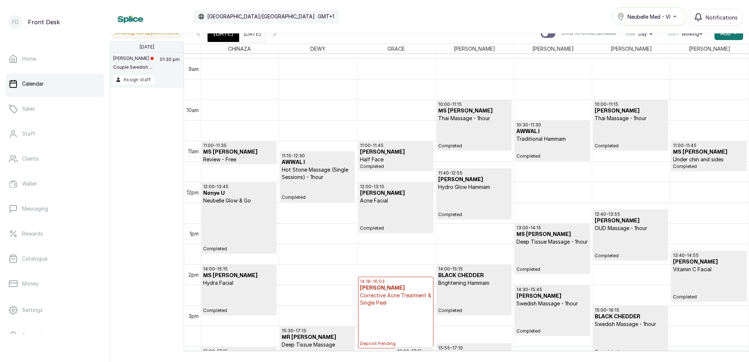
click at [251, 36] on input "05/08/2025" at bounding box center [246, 31] width 12 height 12
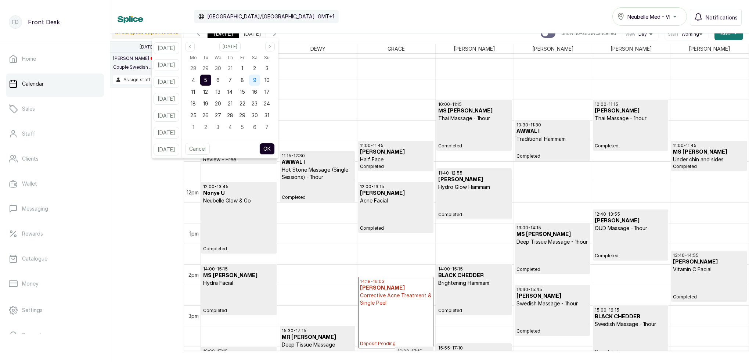
click at [260, 79] on div "9" at bounding box center [254, 80] width 11 height 11
drag, startPoint x: 266, startPoint y: 92, endPoint x: 268, endPoint y: 96, distance: 4.8
click at [257, 92] on span "16" at bounding box center [254, 92] width 5 height 6
drag, startPoint x: 279, startPoint y: 47, endPoint x: 277, endPoint y: 52, distance: 5.0
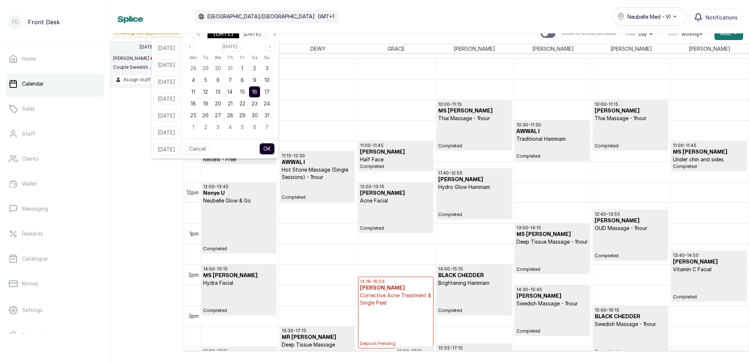
click at [272, 47] on icon "page next" at bounding box center [270, 46] width 4 height 4
click at [260, 83] on div "13" at bounding box center [254, 80] width 11 height 11
click at [275, 147] on button "OK" at bounding box center [266, 149] width 15 height 12
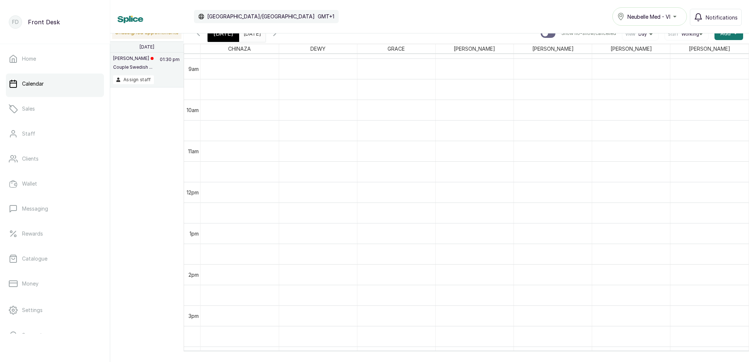
type input "13/09/2025"
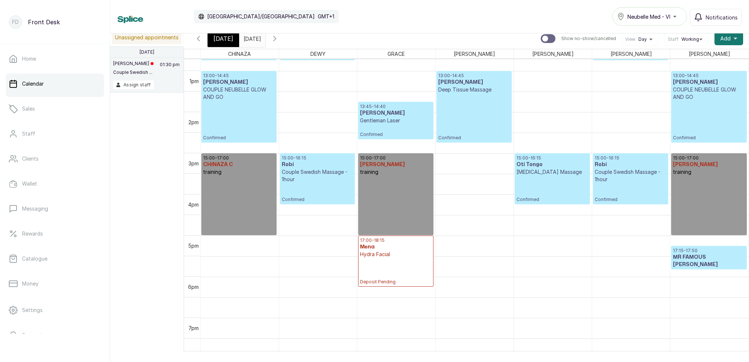
scroll to position [525, 0]
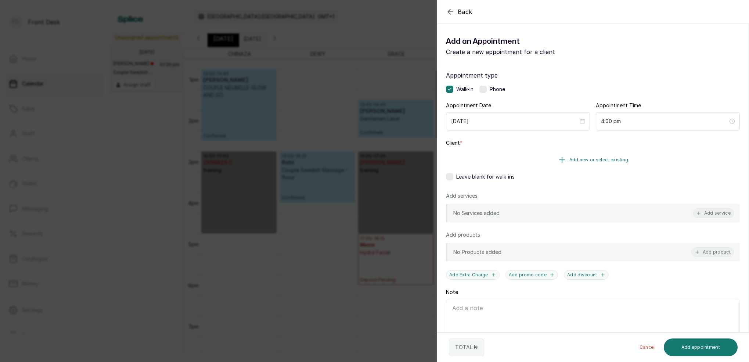
click at [618, 155] on button "Add new or select existing" at bounding box center [593, 160] width 294 height 21
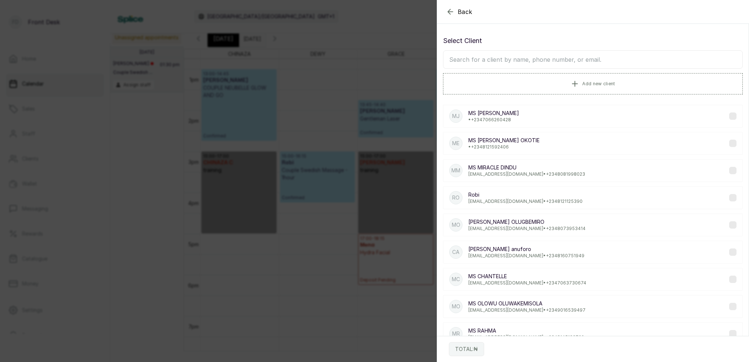
click at [572, 61] on input "text" at bounding box center [593, 59] width 300 height 18
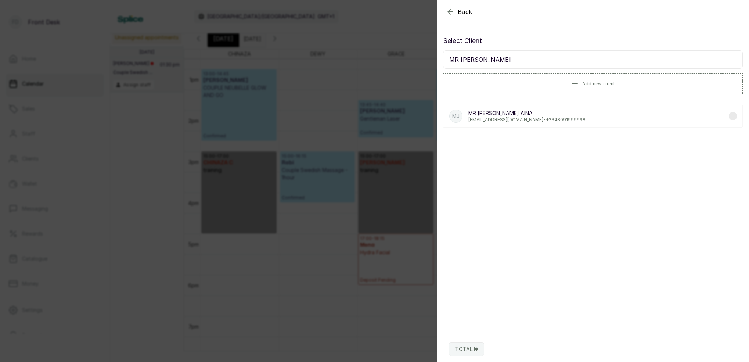
type input "MR JIMI"
click at [496, 118] on p "jimiaina@yahoo.com • +234 8091999998" at bounding box center [527, 120] width 117 height 6
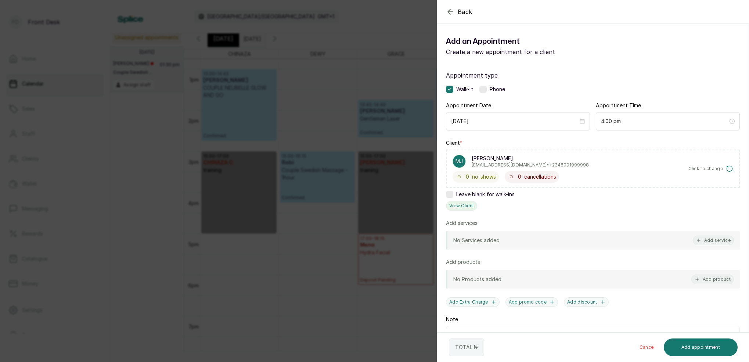
click at [463, 201] on button "View Client" at bounding box center [461, 206] width 31 height 10
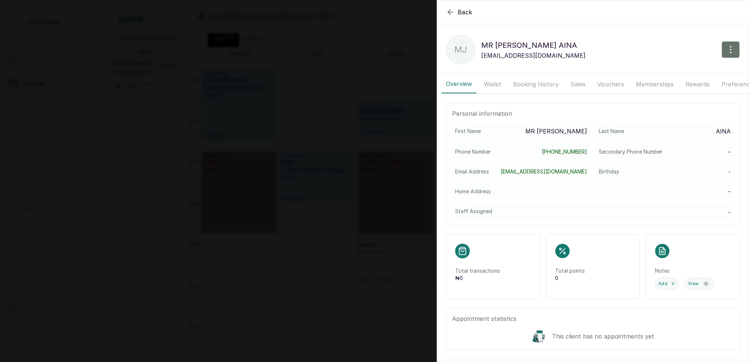
click at [538, 80] on button "Booking History" at bounding box center [536, 84] width 54 height 18
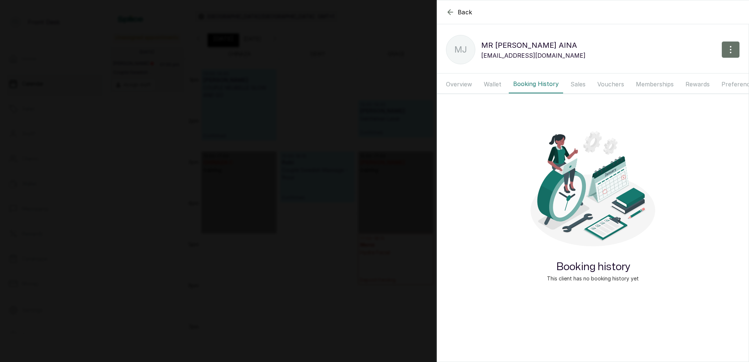
click at [466, 83] on button "Overview" at bounding box center [459, 84] width 35 height 18
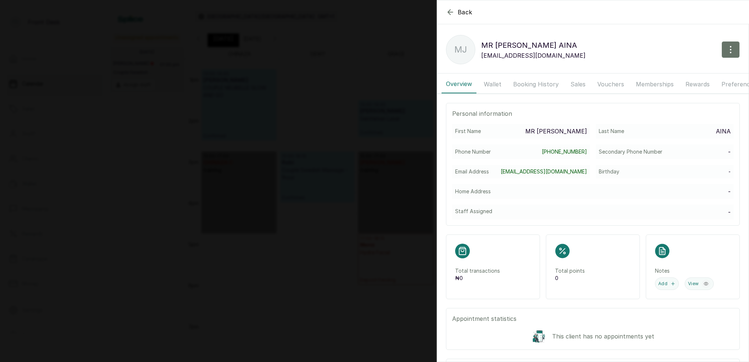
click at [491, 83] on button "Wallet" at bounding box center [493, 84] width 26 height 18
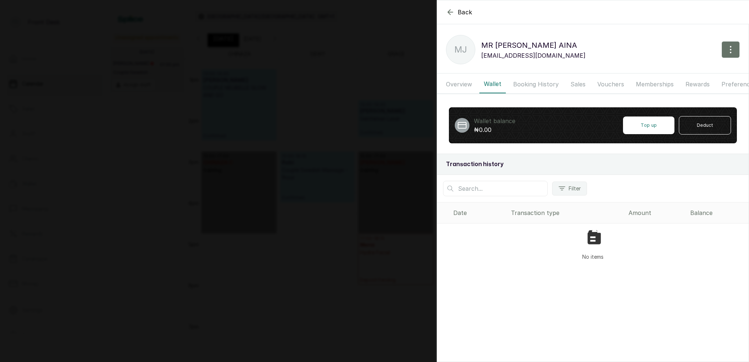
click at [529, 82] on button "Booking History" at bounding box center [536, 84] width 54 height 18
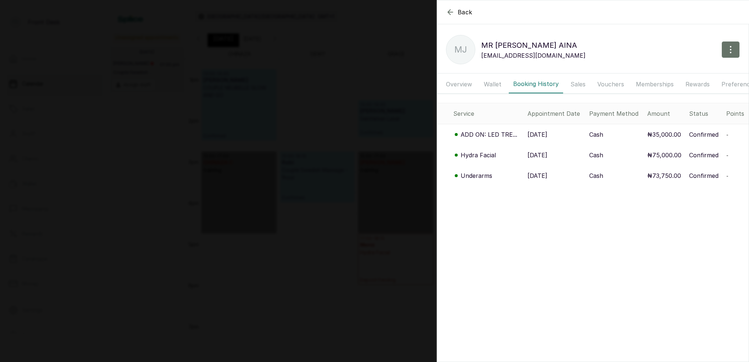
click at [481, 157] on p "Hydra Facial" at bounding box center [478, 155] width 35 height 9
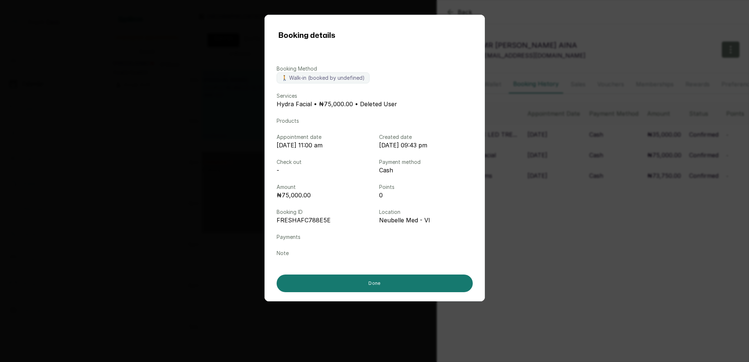
click at [505, 186] on div "Booking details Booking Method 🚶 Walk-in (booked by undefined) Services Hydra F…" at bounding box center [374, 181] width 749 height 362
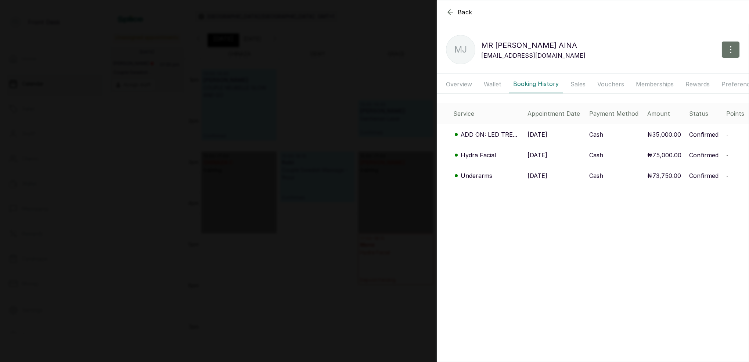
click at [486, 174] on p "Underarms" at bounding box center [477, 175] width 32 height 9
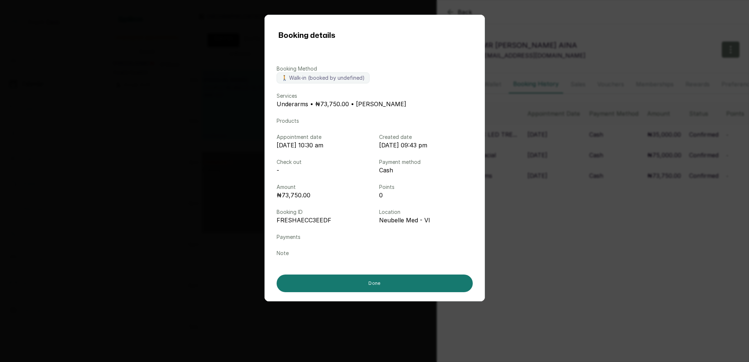
click at [503, 190] on div "Booking details Booking Method 🚶 Walk-in (booked by undefined) Services Underar…" at bounding box center [374, 181] width 749 height 362
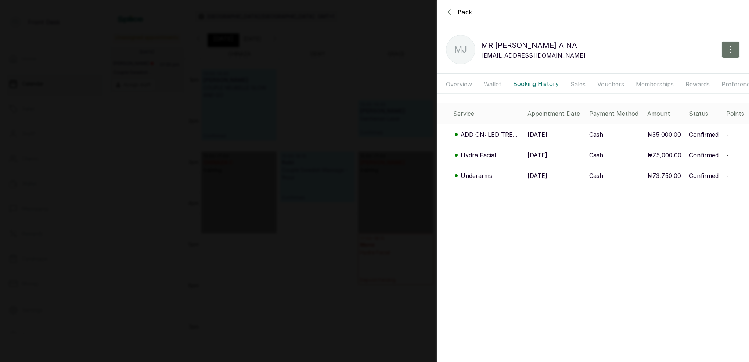
click at [491, 132] on p "ADD ON: LED TRE..." at bounding box center [489, 134] width 57 height 9
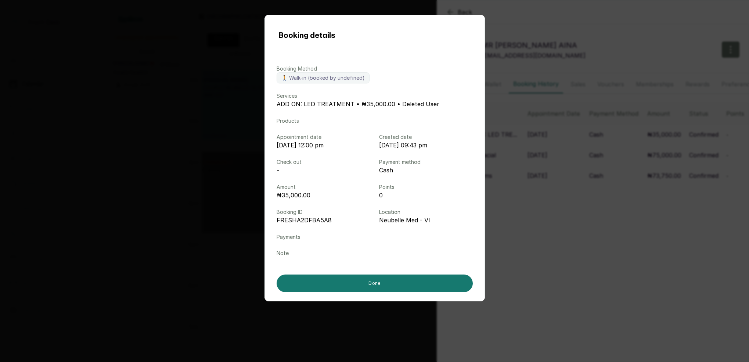
click at [519, 225] on div "Booking details Booking Method 🚶 Walk-in (booked by undefined) Services ADD ON:…" at bounding box center [374, 181] width 749 height 362
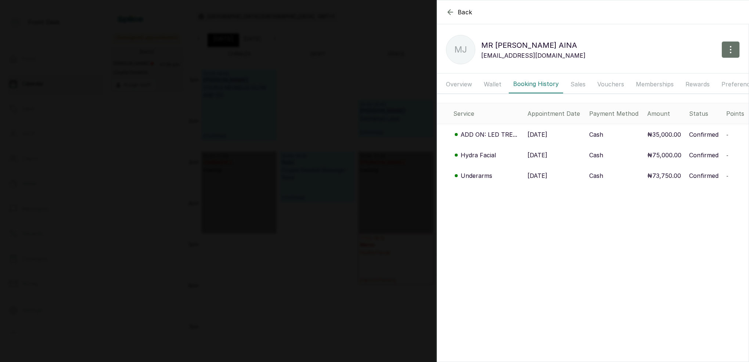
click at [399, 104] on div "Back MR JIMI AINA MJ MR JIMI AINA jimiaina@yahoo.com Overview Wallet Booking Hi…" at bounding box center [374, 181] width 749 height 362
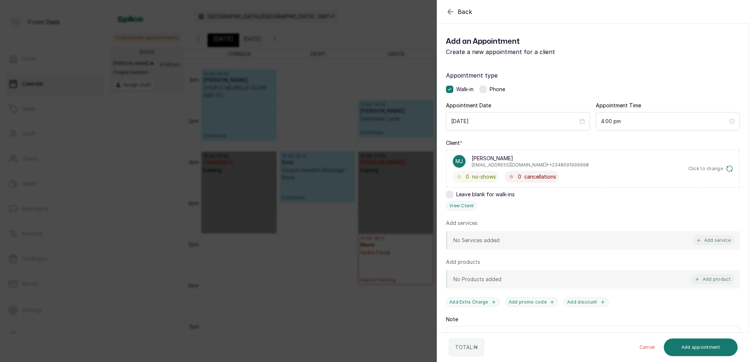
click at [357, 71] on div "Back Add Appointment Add an Appointment Create a new appointment for a client A…" at bounding box center [374, 181] width 749 height 362
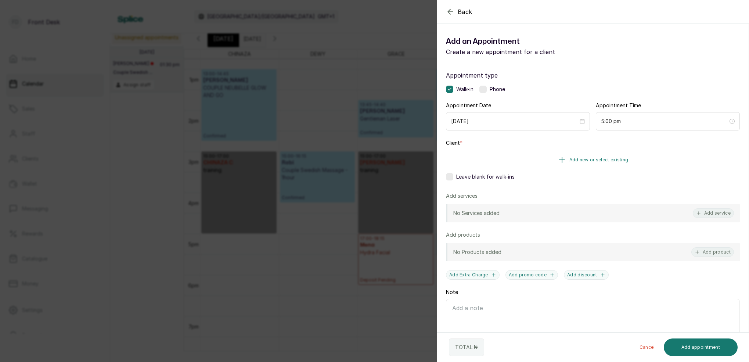
click at [608, 164] on button "Add new or select existing" at bounding box center [593, 160] width 294 height 21
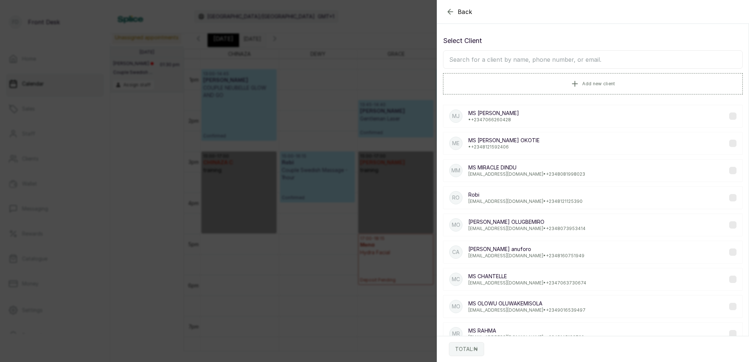
click at [569, 70] on div "Select Client Add new client" at bounding box center [593, 65] width 300 height 59
click at [563, 60] on input "text" at bounding box center [593, 59] width 300 height 18
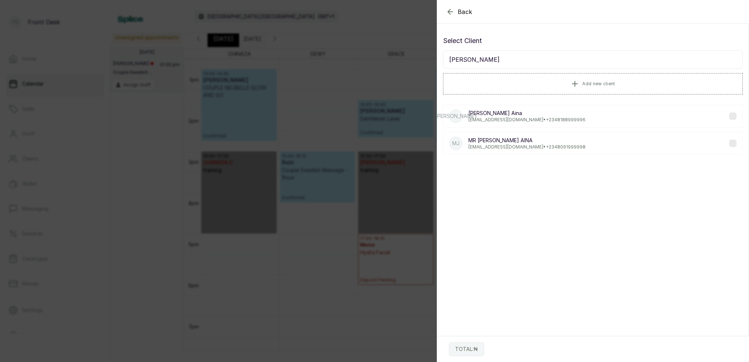
type input "JIMI AINA"
click at [489, 117] on p "jimiaina@gmail.com • +234 8188999996" at bounding box center [527, 120] width 117 height 6
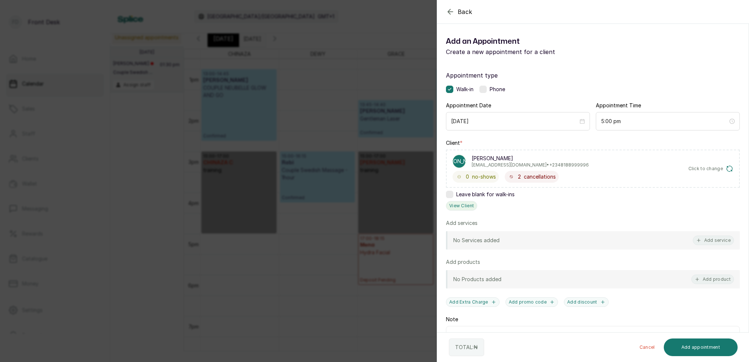
click at [462, 204] on button "View Client" at bounding box center [461, 206] width 31 height 10
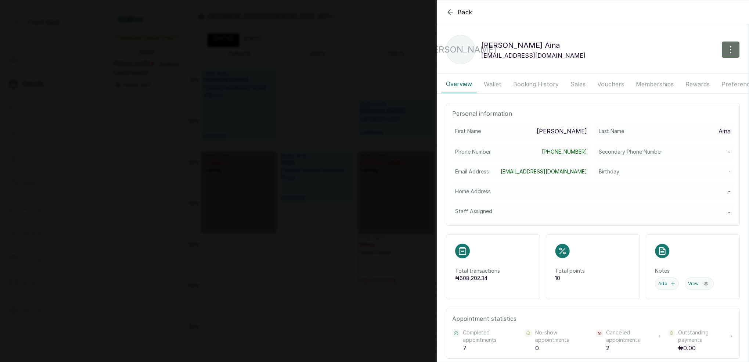
click at [538, 80] on button "Booking History" at bounding box center [536, 84] width 54 height 18
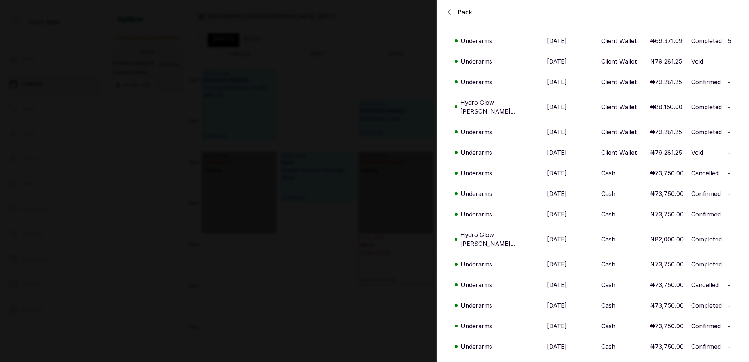
scroll to position [123, 0]
click at [312, 216] on div "Back Jimi Aina JA Jimi Aina jimiaina@gmail.com Overview Wallet Booking History …" at bounding box center [374, 181] width 749 height 362
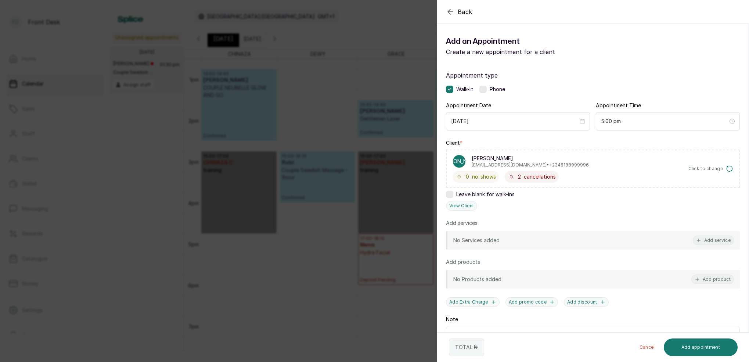
click at [352, 25] on div "Back Add Appointment Add an Appointment Create a new appointment for a client A…" at bounding box center [374, 181] width 749 height 362
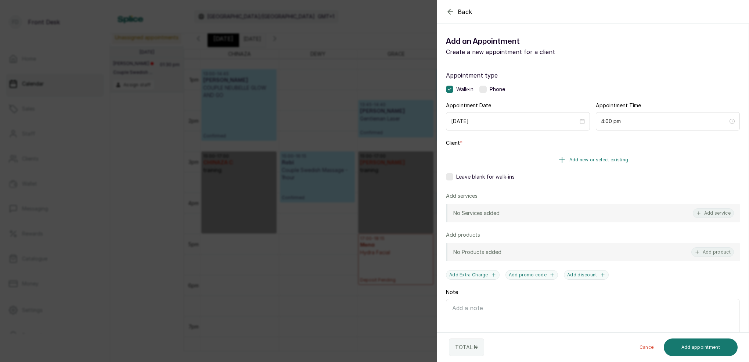
click at [611, 159] on span "Add new or select existing" at bounding box center [599, 160] width 59 height 6
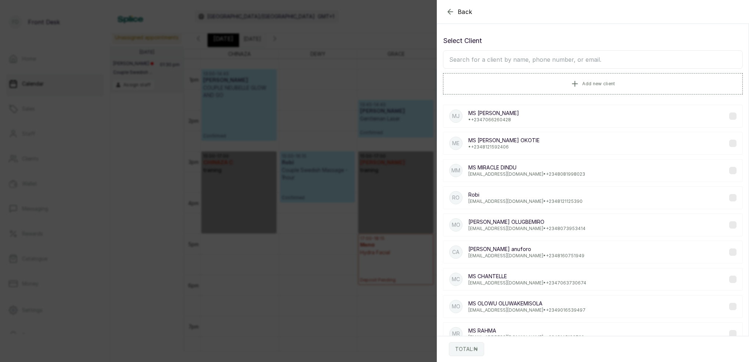
click at [532, 66] on input "text" at bounding box center [593, 59] width 300 height 18
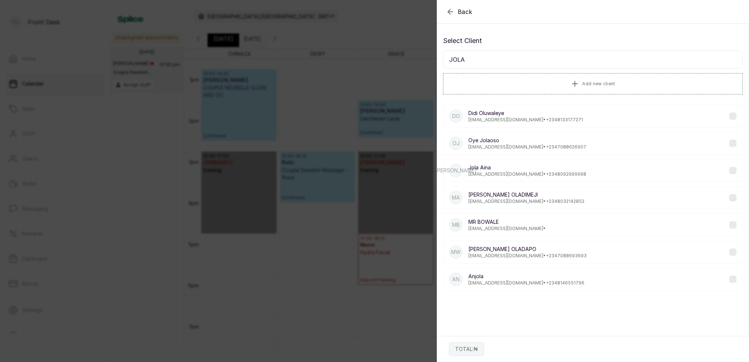
type input "JOLA"
click at [520, 179] on div "JA Jola Aina jolabali@yahoo.co.uk • +234 8092999998" at bounding box center [593, 170] width 300 height 23
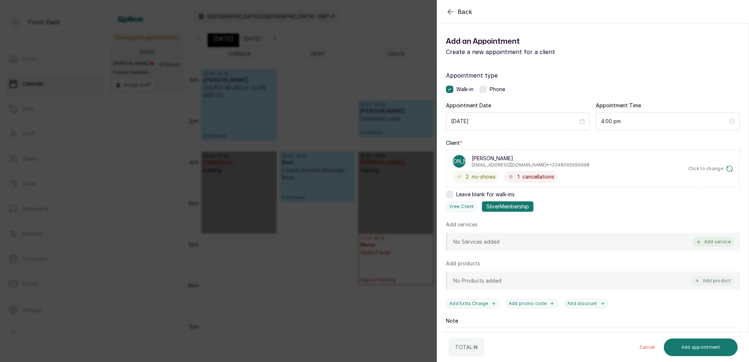
click at [725, 238] on button "Add service" at bounding box center [713, 242] width 41 height 10
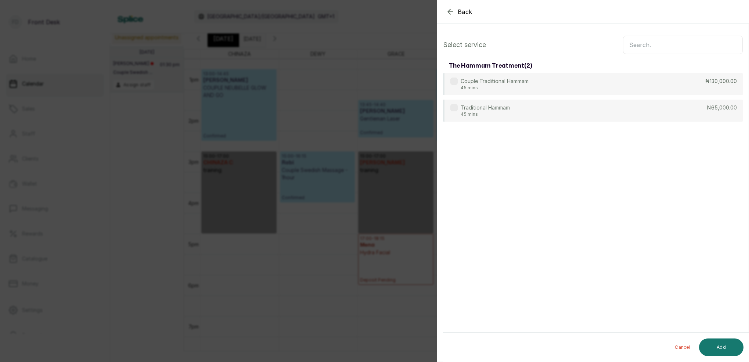
click at [669, 40] on input "text" at bounding box center [683, 45] width 120 height 18
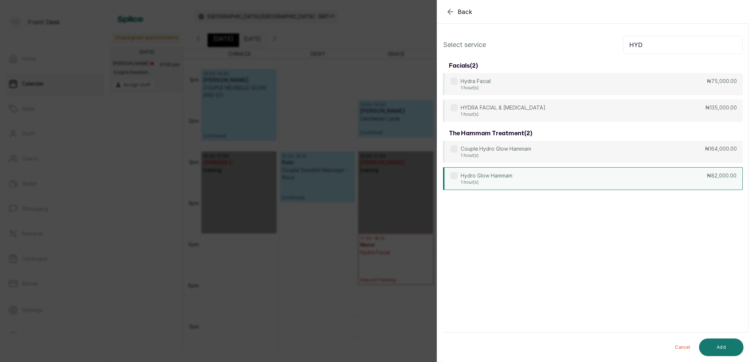
type input "HYD"
drag, startPoint x: 510, startPoint y: 176, endPoint x: 514, endPoint y: 175, distance: 3.7
click at [512, 175] on p "Hydro Glow Hammam" at bounding box center [487, 175] width 52 height 7
click at [725, 346] on button "Add" at bounding box center [721, 347] width 44 height 18
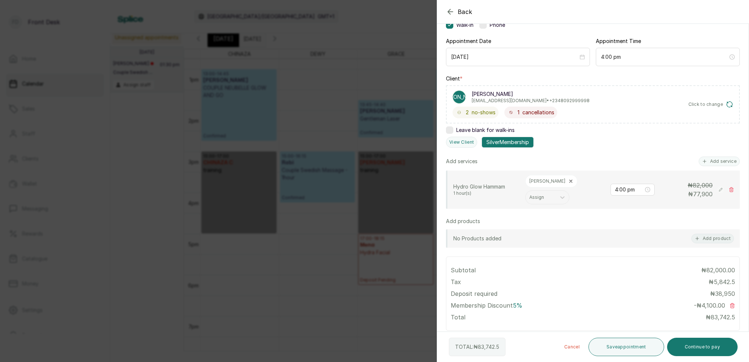
scroll to position [66, 0]
click at [718, 161] on button "Add service" at bounding box center [719, 160] width 41 height 10
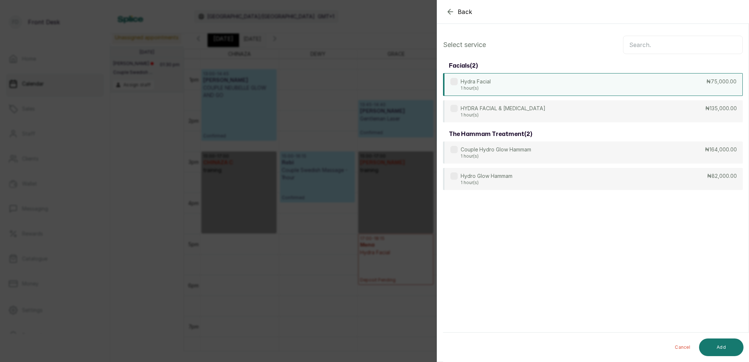
scroll to position [0, 0]
click at [657, 49] on input "text" at bounding box center [683, 45] width 120 height 18
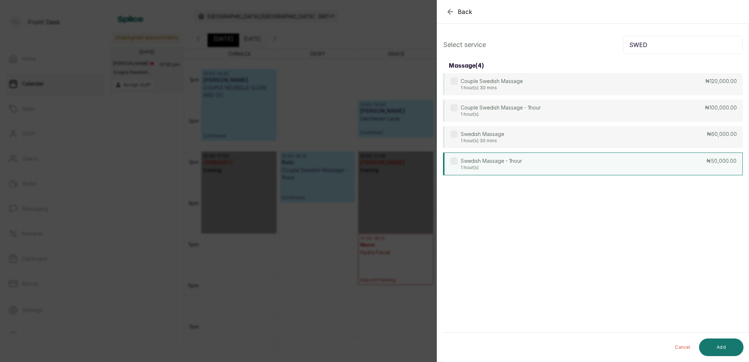
type input "SWED"
click at [488, 160] on p "Swedish Massage - 1hour" at bounding box center [491, 160] width 61 height 7
click at [727, 341] on button "Add" at bounding box center [721, 347] width 44 height 18
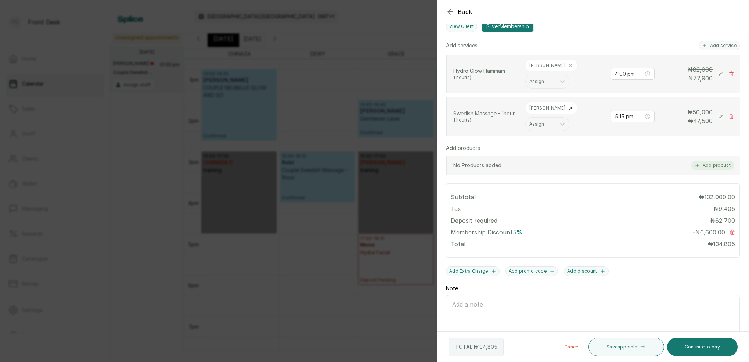
scroll to position [180, 0]
click at [717, 49] on button "Add service" at bounding box center [719, 46] width 41 height 10
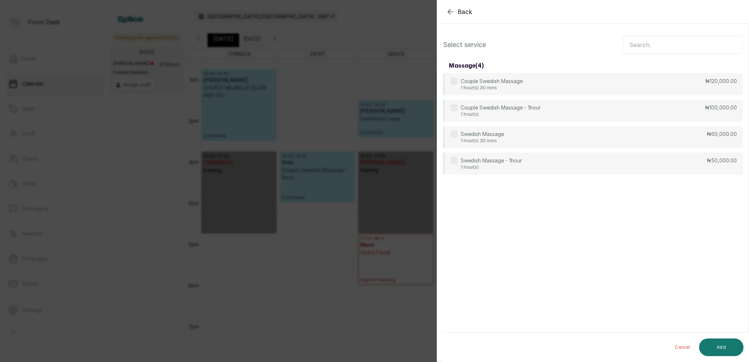
click at [678, 43] on input "text" at bounding box center [683, 45] width 120 height 18
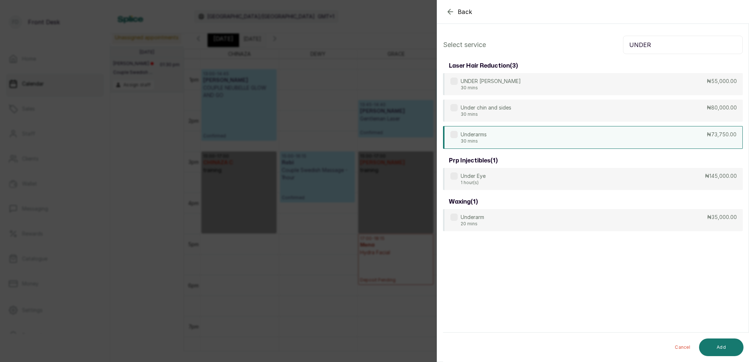
type input "UNDER"
click at [488, 138] on div "Underarms 30 mins ₦73,750.00" at bounding box center [593, 137] width 300 height 23
drag, startPoint x: 718, startPoint y: 353, endPoint x: 713, endPoint y: 349, distance: 6.3
click at [713, 349] on button "Add" at bounding box center [721, 347] width 44 height 18
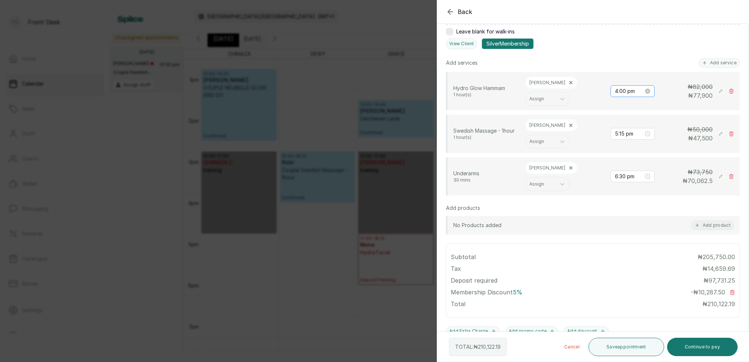
scroll to position [171, 0]
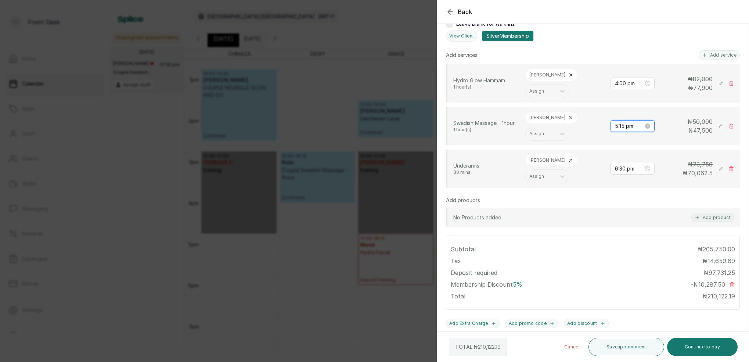
click at [621, 122] on input "5:15 pm" at bounding box center [629, 126] width 29 height 8
type input "5:00 pm"
drag, startPoint x: 641, startPoint y: 124, endPoint x: 656, endPoint y: 124, distance: 15.1
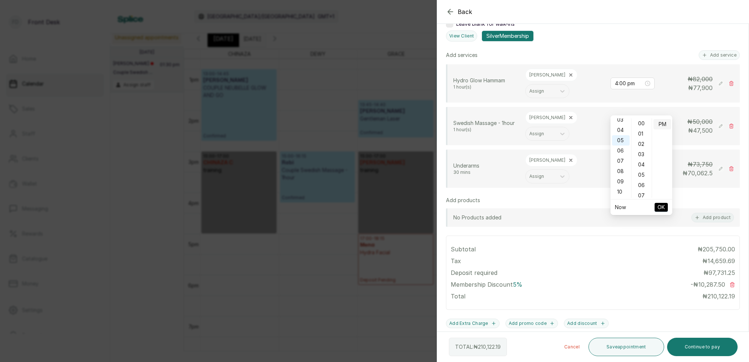
click at [642, 123] on div "00" at bounding box center [642, 123] width 18 height 10
click at [667, 123] on div "PM" at bounding box center [663, 124] width 18 height 10
click at [660, 205] on span "OK" at bounding box center [661, 207] width 7 height 14
click at [621, 165] on input "6:30 pm" at bounding box center [629, 169] width 29 height 8
type input "6:00 pm"
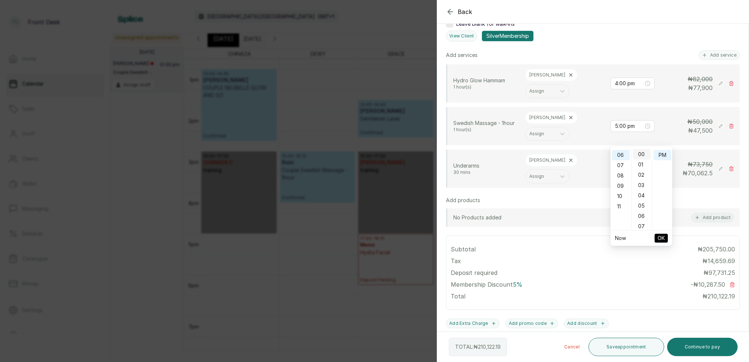
click at [643, 155] on div "00" at bounding box center [642, 154] width 18 height 10
drag, startPoint x: 660, startPoint y: 153, endPoint x: 660, endPoint y: 158, distance: 4.8
click at [660, 153] on div "PM" at bounding box center [663, 155] width 18 height 10
click at [663, 235] on span "OK" at bounding box center [661, 238] width 7 height 14
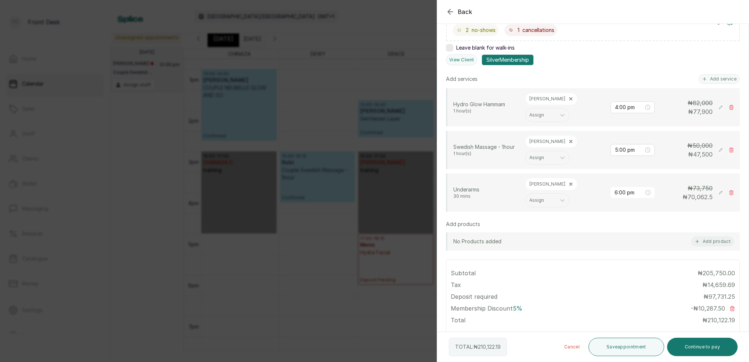
scroll to position [147, 0]
click at [723, 348] on button "Continue to pay" at bounding box center [702, 347] width 71 height 18
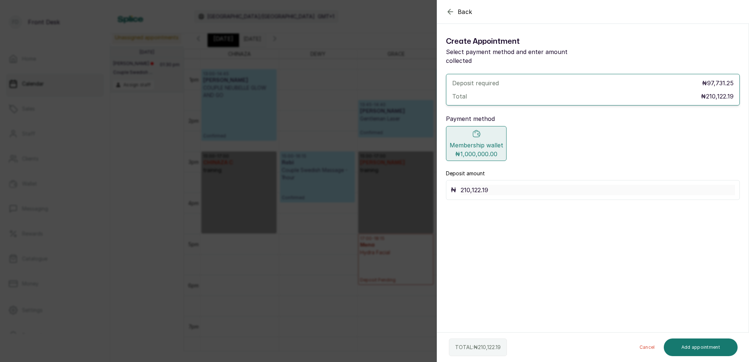
scroll to position [0, 0]
click at [705, 348] on button "Add appointment" at bounding box center [701, 347] width 74 height 18
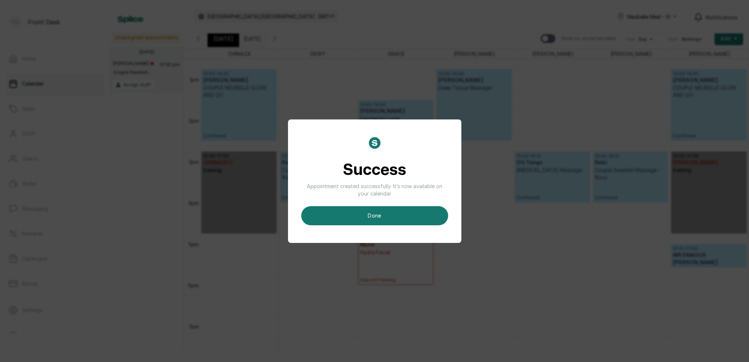
drag, startPoint x: 376, startPoint y: 220, endPoint x: 376, endPoint y: 214, distance: 7.0
click at [376, 220] on button "done" at bounding box center [374, 215] width 147 height 19
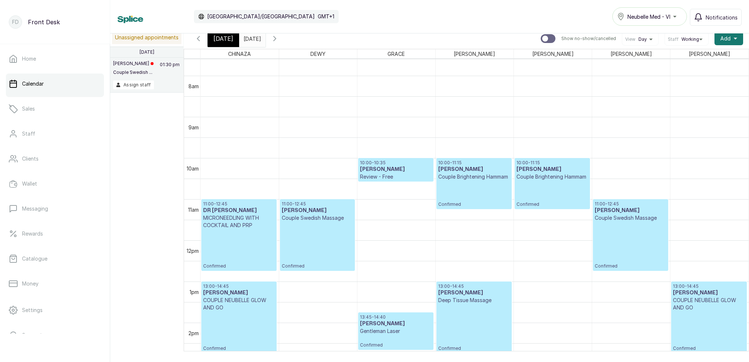
scroll to position [426, 0]
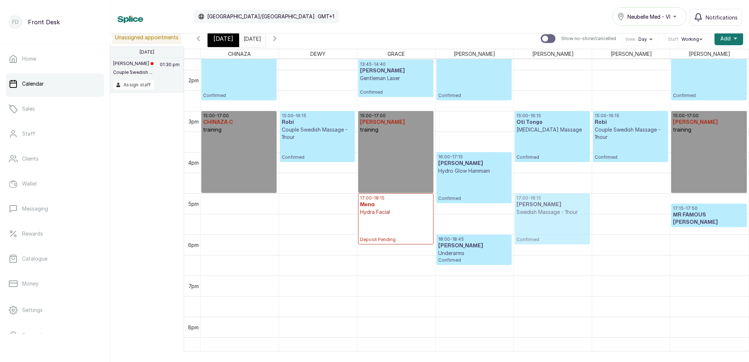
drag, startPoint x: 488, startPoint y: 218, endPoint x: 530, endPoint y: 215, distance: 42.4
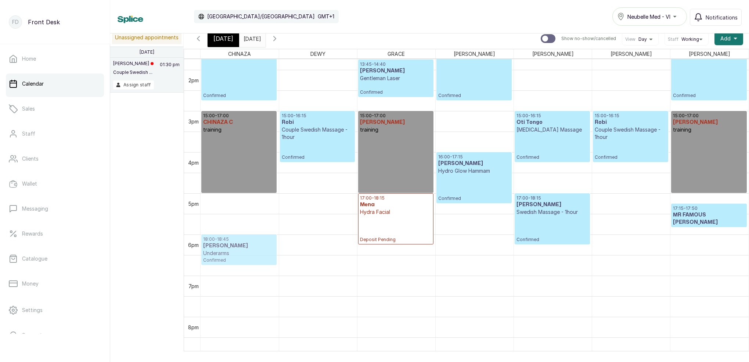
drag, startPoint x: 478, startPoint y: 249, endPoint x: 278, endPoint y: 238, distance: 199.8
drag, startPoint x: 456, startPoint y: 251, endPoint x: 251, endPoint y: 246, distance: 205.5
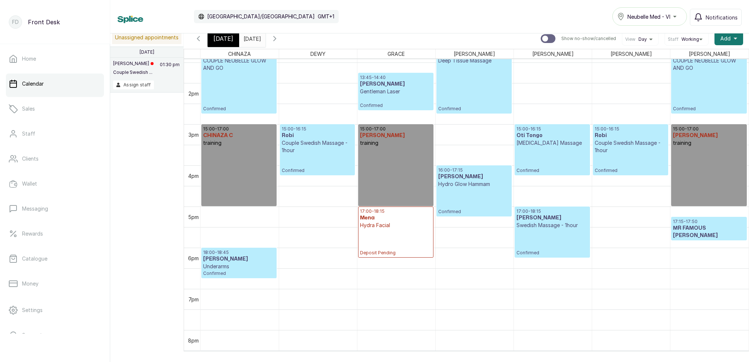
click at [228, 39] on span "[DATE]" at bounding box center [224, 38] width 20 height 9
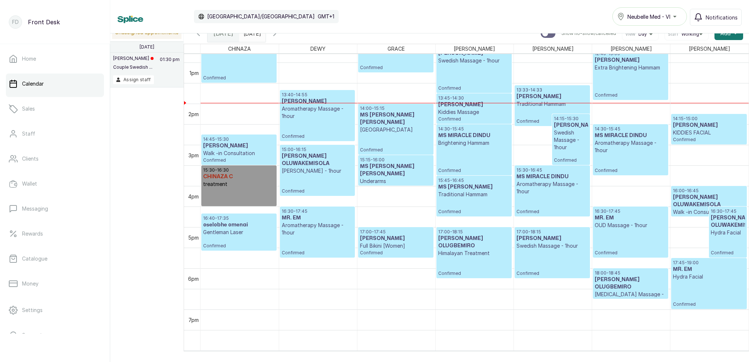
click at [256, 33] on div "Calendar Africa/Lagos GMT+1 Neubelle Med - VI Notifications Unassigned appointm…" at bounding box center [429, 181] width 639 height 362
click at [267, 33] on div "Calendar Africa/Lagos GMT+1 Neubelle Med - VI Notifications" at bounding box center [429, 16] width 639 height 33
click at [251, 34] on input "13/09/2025" at bounding box center [246, 31] width 12 height 12
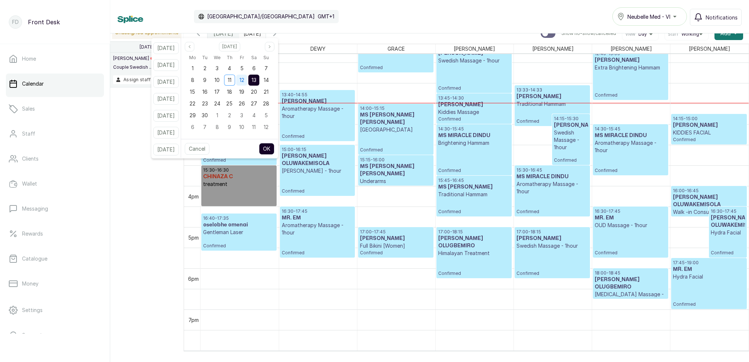
click at [244, 79] on span "12" at bounding box center [242, 80] width 5 height 6
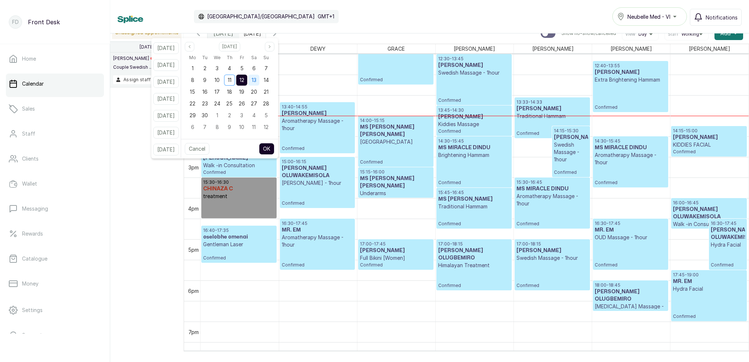
drag, startPoint x: 264, startPoint y: 77, endPoint x: 267, endPoint y: 80, distance: 4.2
click at [257, 77] on span "13" at bounding box center [254, 80] width 5 height 6
drag, startPoint x: 276, startPoint y: 146, endPoint x: 270, endPoint y: 144, distance: 6.3
click at [275, 146] on button "OK" at bounding box center [266, 149] width 15 height 12
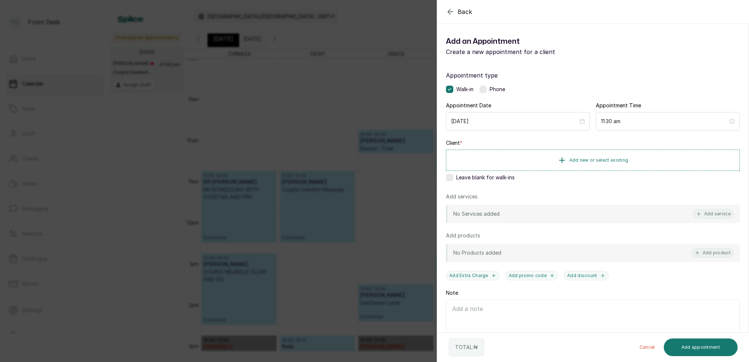
click at [450, 12] on icon "button" at bounding box center [450, 11] width 9 height 9
click at [605, 162] on span "Add new or select existing" at bounding box center [599, 160] width 59 height 6
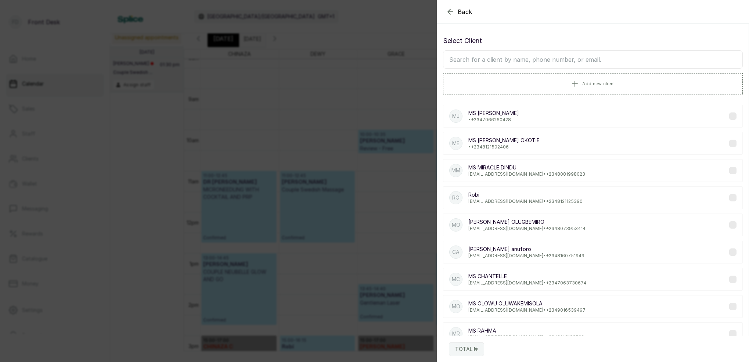
click at [548, 61] on input "text" at bounding box center [593, 59] width 300 height 18
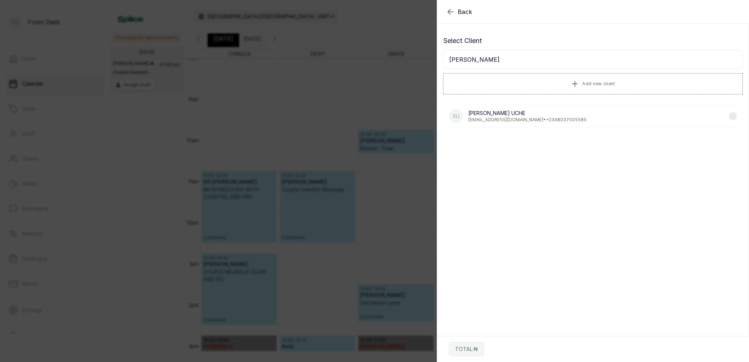
type input "STEPHAINE"
click at [503, 117] on p "stephanieuche55@gmail.com • +234 8037505585" at bounding box center [528, 120] width 118 height 6
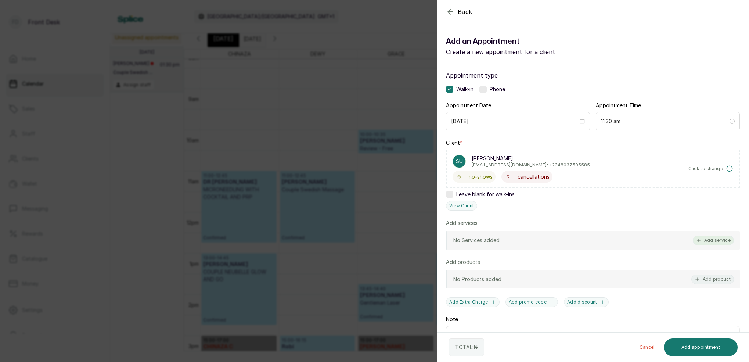
click at [720, 237] on button "Add service" at bounding box center [713, 241] width 41 height 10
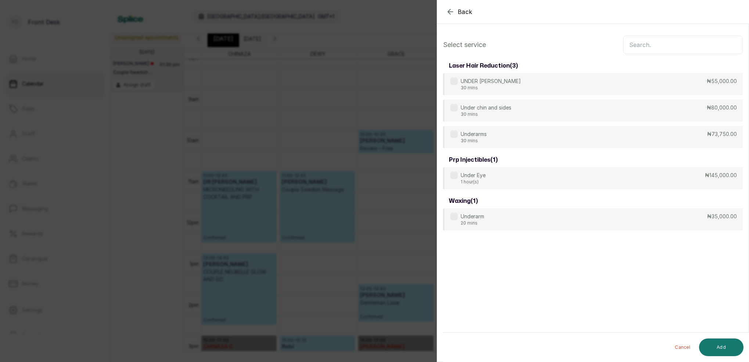
click at [653, 46] on input "text" at bounding box center [683, 45] width 120 height 18
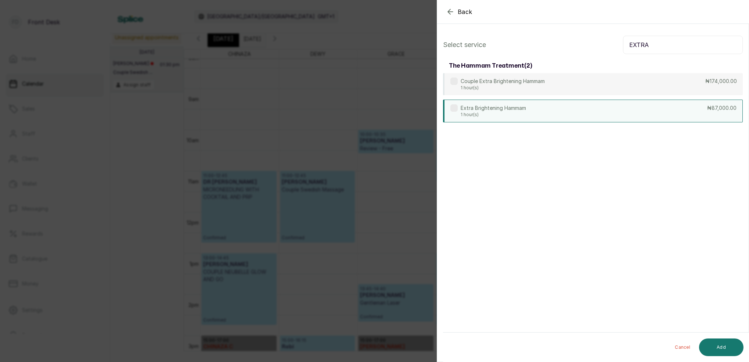
type input "EXTRA"
drag, startPoint x: 538, startPoint y: 115, endPoint x: 542, endPoint y: 114, distance: 4.5
click at [538, 114] on div "Extra Brightening Hammam 1 hour(s) ₦87,000.00" at bounding box center [593, 111] width 300 height 23
click at [726, 343] on button "Add" at bounding box center [721, 347] width 44 height 18
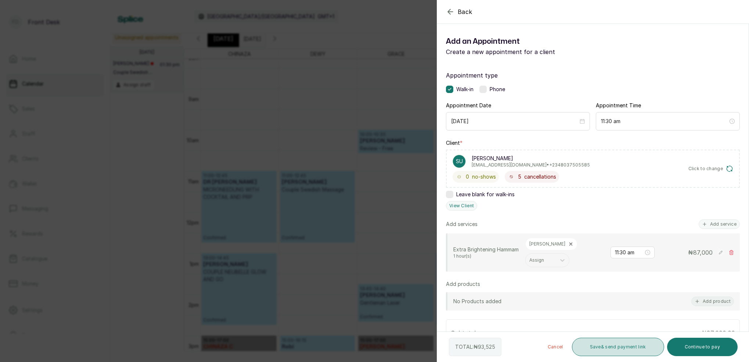
click at [605, 347] on button "Save & send payment link" at bounding box center [618, 347] width 92 height 18
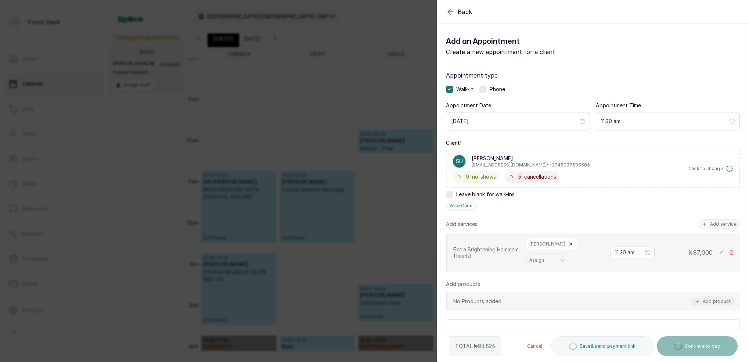
click at [678, 343] on div "submit" at bounding box center [678, 345] width 7 height 7
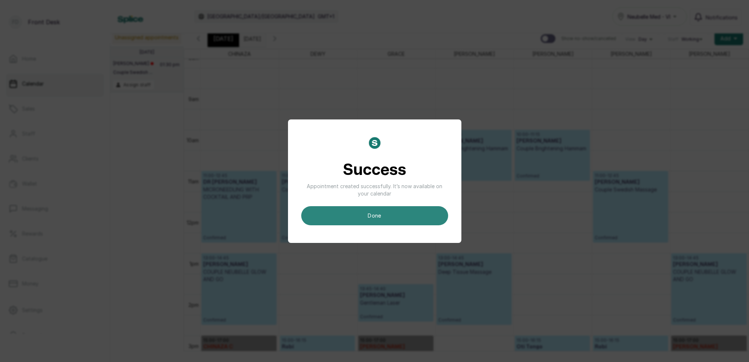
click at [399, 214] on button "done" at bounding box center [374, 215] width 147 height 19
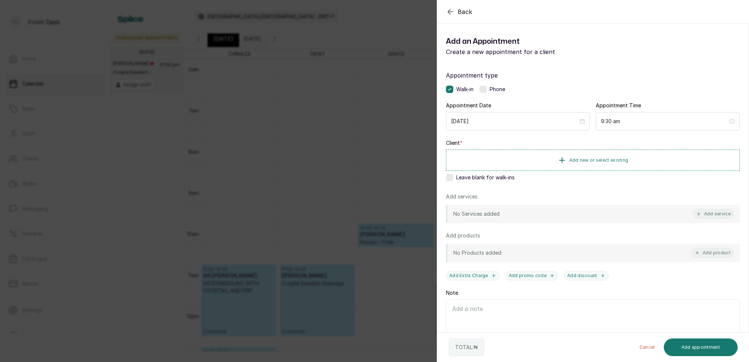
click at [449, 12] on icon "button" at bounding box center [450, 11] width 9 height 9
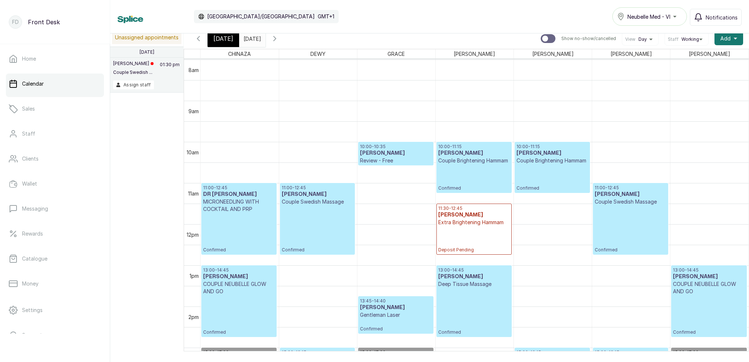
scroll to position [372, 0]
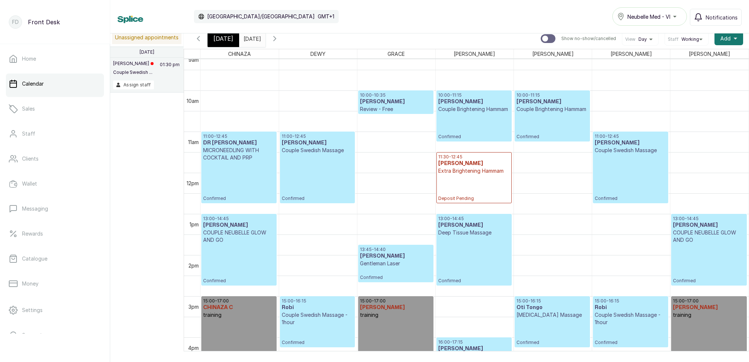
click at [480, 173] on p "Extra Brightening Hammam" at bounding box center [474, 170] width 72 height 7
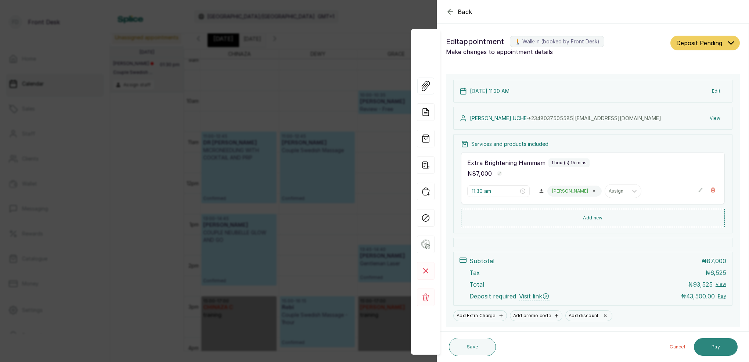
click at [720, 345] on button "Pay" at bounding box center [716, 347] width 44 height 18
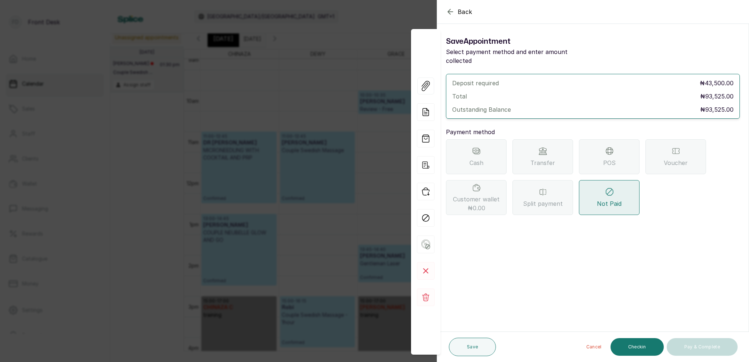
drag, startPoint x: 542, startPoint y: 129, endPoint x: 547, endPoint y: 133, distance: 6.0
click at [544, 129] on div "Payment method Cash Transfer POS Voucher Customer wallet ₦0.00 Split payment No…" at bounding box center [593, 171] width 294 height 87
click at [551, 139] on div "Transfer" at bounding box center [543, 156] width 61 height 35
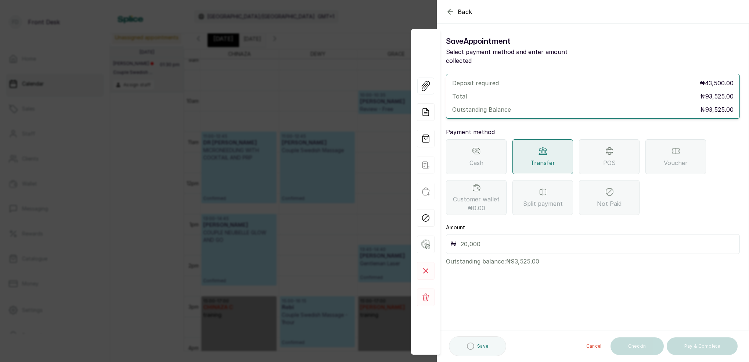
click at [494, 239] on input "text" at bounding box center [598, 244] width 275 height 10
type input "93,525"
click at [479, 344] on button "Save" at bounding box center [472, 347] width 47 height 18
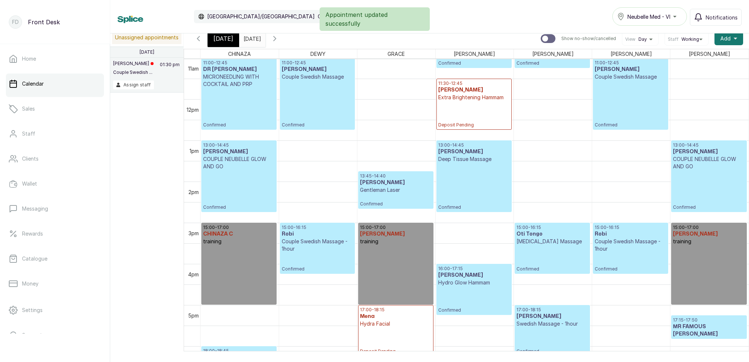
scroll to position [456, 0]
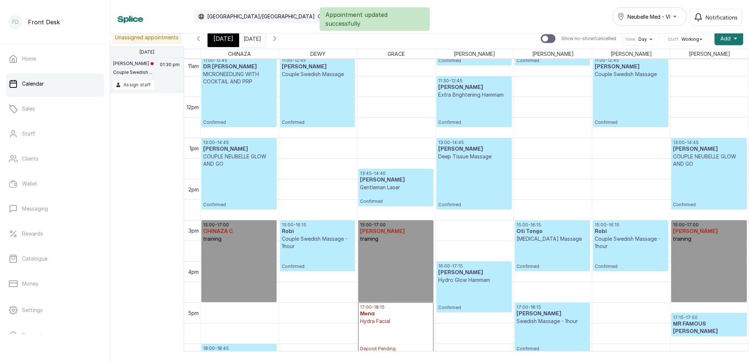
click at [225, 39] on span "[DATE]" at bounding box center [224, 38] width 20 height 9
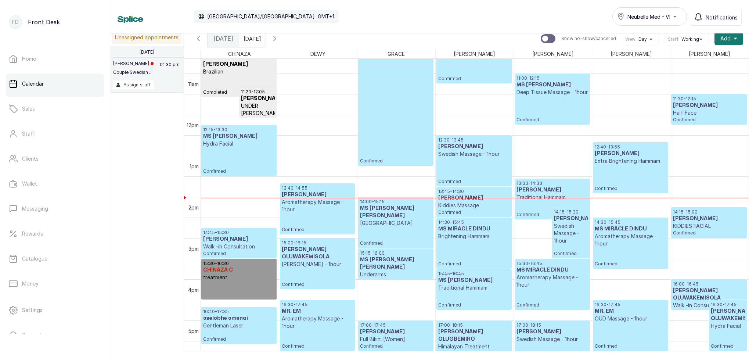
scroll to position [434, 0]
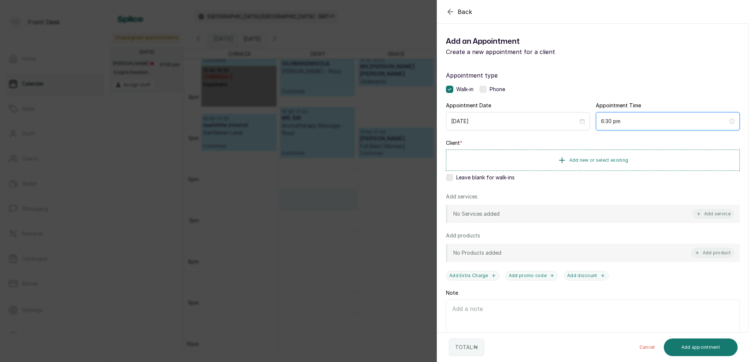
drag, startPoint x: 611, startPoint y: 123, endPoint x: 617, endPoint y: 130, distance: 9.4
click at [611, 122] on input "6:30 pm" at bounding box center [664, 121] width 127 height 8
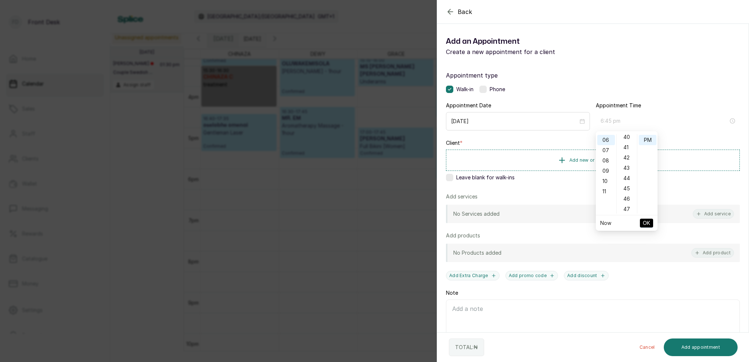
click at [628, 187] on div "45" at bounding box center [627, 188] width 18 height 10
type input "6:45 pm"
drag, startPoint x: 647, startPoint y: 139, endPoint x: 650, endPoint y: 143, distance: 5.2
click at [647, 139] on div "PM" at bounding box center [648, 140] width 18 height 10
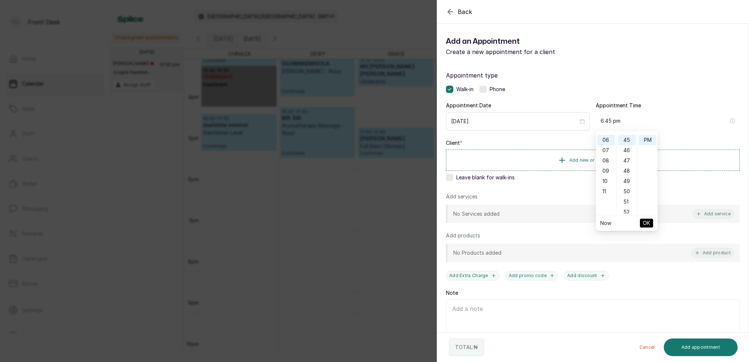
click at [649, 220] on span "OK" at bounding box center [646, 223] width 7 height 14
click at [449, 179] on label at bounding box center [449, 177] width 7 height 7
click at [724, 214] on button "Add service" at bounding box center [713, 214] width 41 height 10
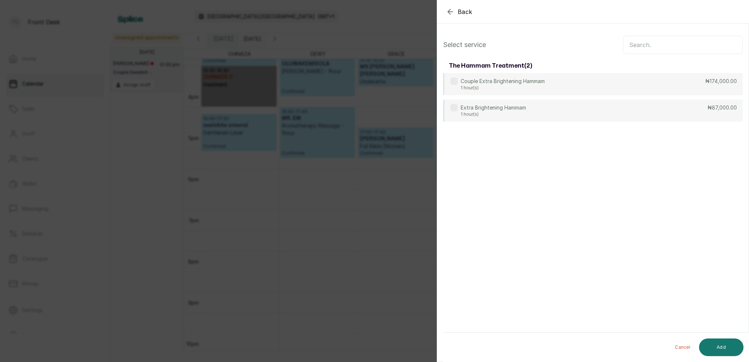
click at [652, 46] on input "text" at bounding box center [683, 45] width 120 height 18
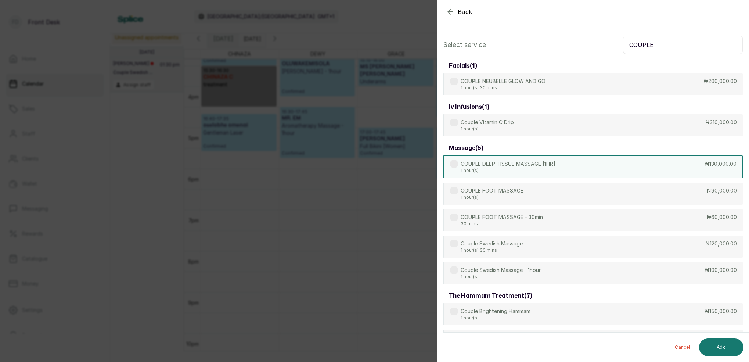
type input "COUPLE"
drag, startPoint x: 502, startPoint y: 172, endPoint x: 507, endPoint y: 174, distance: 5.6
click at [502, 172] on p "1 hour(s)" at bounding box center [508, 171] width 95 height 6
click at [717, 351] on button "Add" at bounding box center [721, 347] width 44 height 18
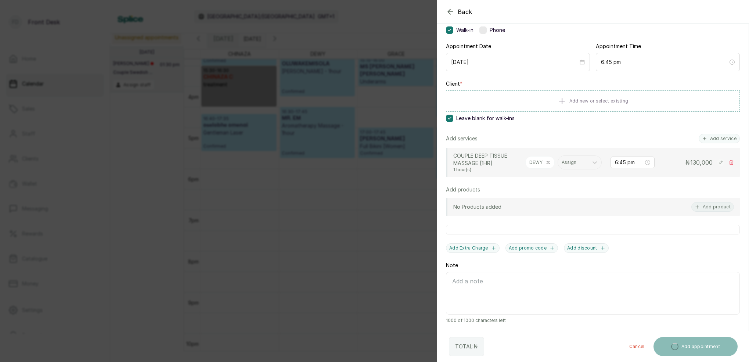
scroll to position [58, 0]
drag, startPoint x: 576, startPoint y: 164, endPoint x: 575, endPoint y: 170, distance: 5.5
click at [576, 164] on div "Assign" at bounding box center [573, 163] width 23 height 5
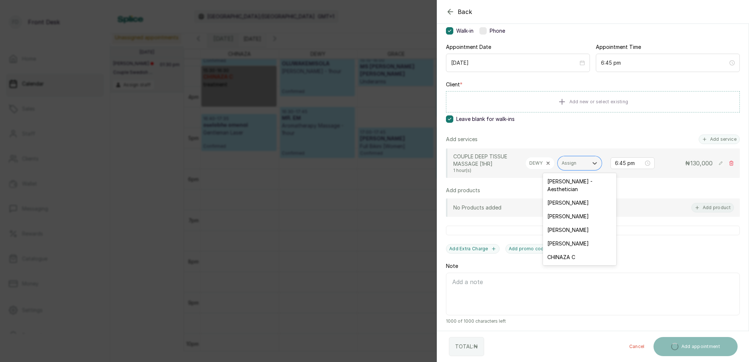
click at [565, 196] on div "[PERSON_NAME]" at bounding box center [579, 203] width 73 height 14
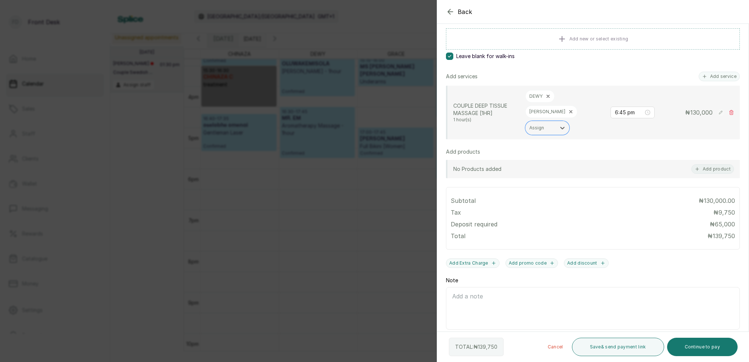
scroll to position [121, 0]
click at [638, 350] on button "Save & send payment link" at bounding box center [618, 347] width 92 height 18
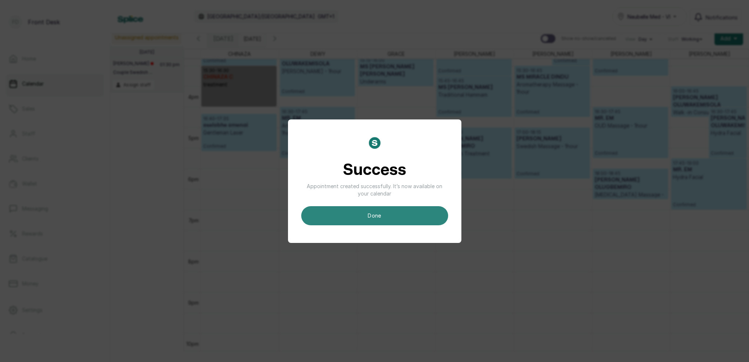
drag, startPoint x: 380, startPoint y: 201, endPoint x: 381, endPoint y: 206, distance: 4.8
click at [380, 201] on div "Success Appointment created successfully. It’s now available on your calendar d…" at bounding box center [374, 181] width 147 height 88
click at [381, 212] on button "done" at bounding box center [374, 215] width 147 height 19
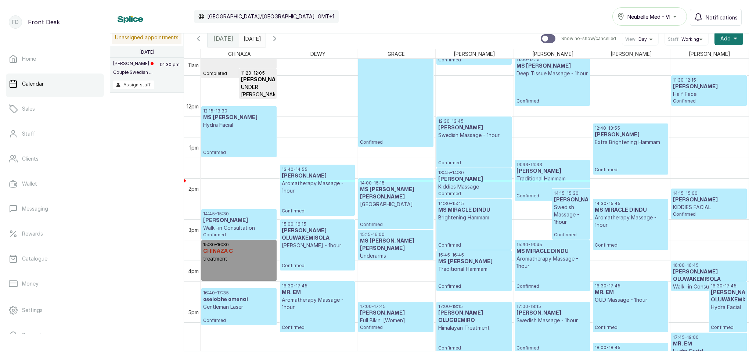
scroll to position [546, 0]
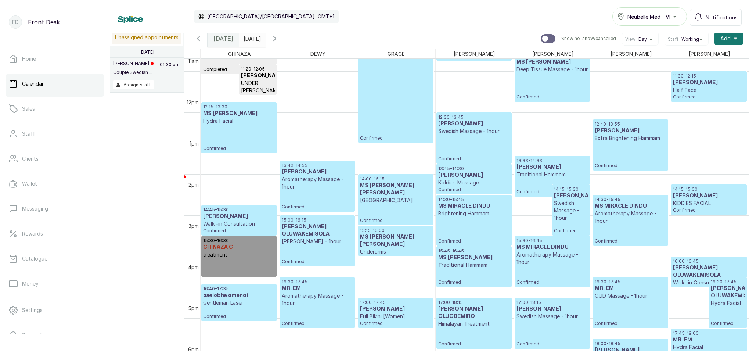
click at [451, 140] on div "12:30 - 13:45 Toluwani Odukoya Swedish Massage - 1hour Confirmed" at bounding box center [474, 137] width 72 height 47
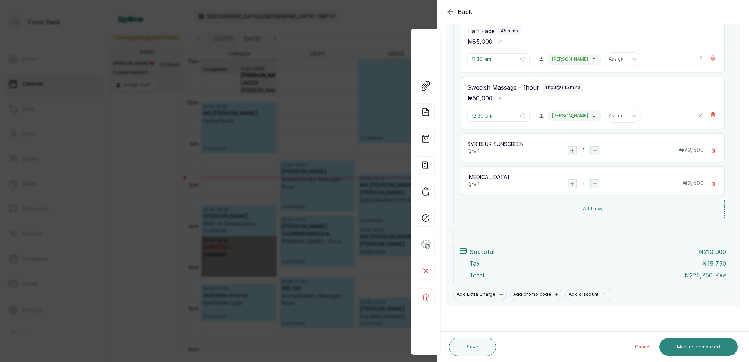
click at [711, 347] on button "Mark as completed" at bounding box center [699, 347] width 78 height 18
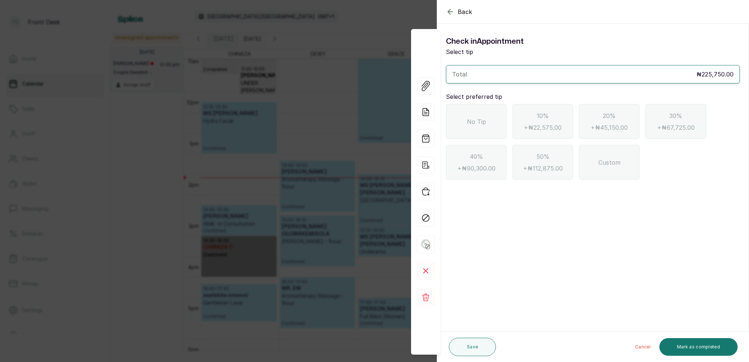
click at [482, 113] on div "No Tip" at bounding box center [476, 121] width 61 height 35
click at [688, 341] on button "Mark as completed" at bounding box center [699, 347] width 78 height 18
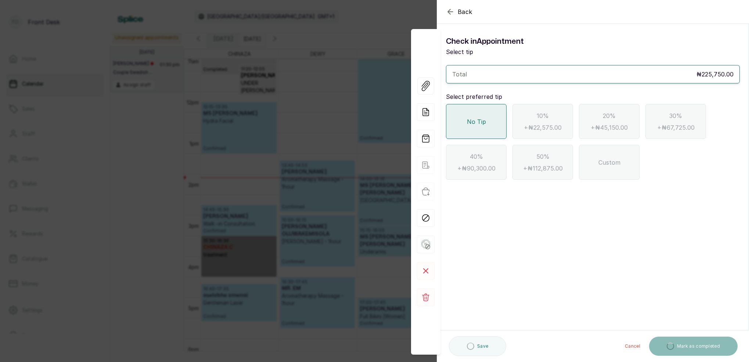
click at [450, 10] on icon "button" at bounding box center [450, 11] width 5 height 5
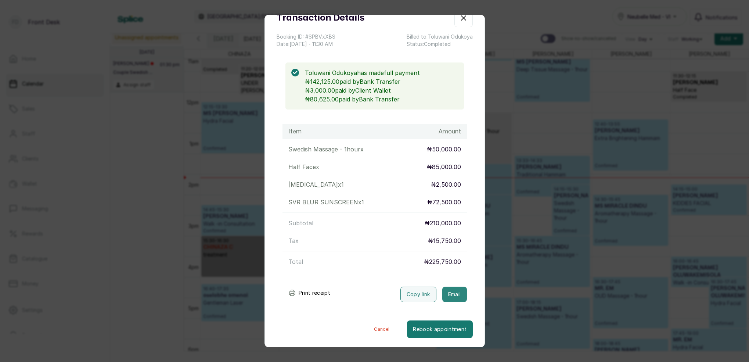
scroll to position [27, 0]
click at [461, 297] on button "Email" at bounding box center [454, 294] width 25 height 15
click at [464, 18] on div "Email sent successfully" at bounding box center [374, 14] width 749 height 15
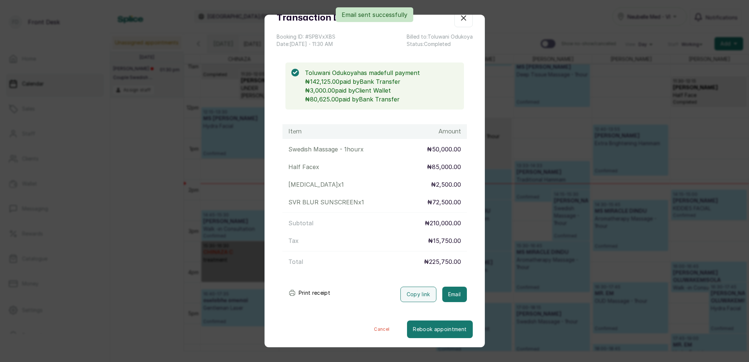
click at [466, 21] on div "Email sent successfully" at bounding box center [374, 14] width 749 height 15
click at [463, 21] on div "Email sent successfully" at bounding box center [374, 14] width 749 height 15
click at [505, 29] on div "Transaction Details Booking ID: # SPBVxXBS Date: 11 Sep, 2025 ・ 11:30 AM Billed…" at bounding box center [374, 181] width 749 height 362
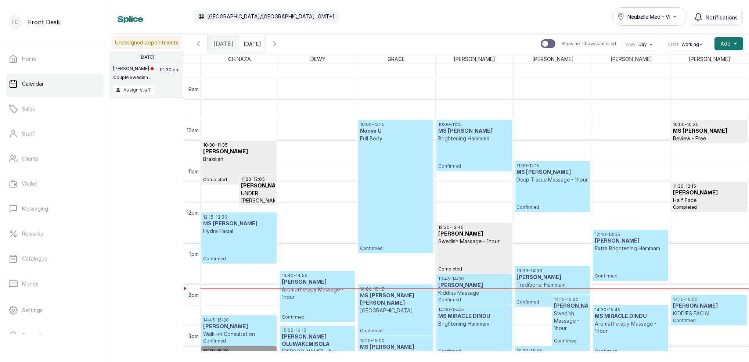
scroll to position [356, 0]
click at [483, 136] on p "Brightening Hammam" at bounding box center [474, 138] width 72 height 7
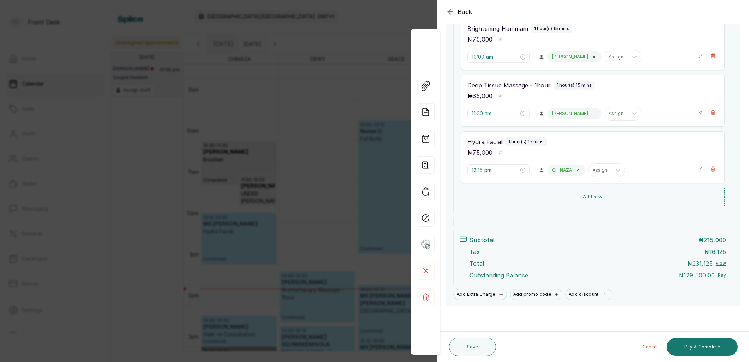
scroll to position [164, 0]
click at [711, 346] on button "Pay & Complete" at bounding box center [702, 347] width 71 height 18
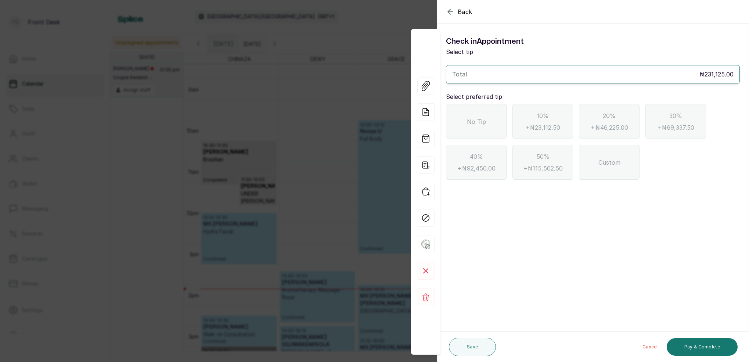
scroll to position [0, 0]
drag, startPoint x: 452, startPoint y: 15, endPoint x: 456, endPoint y: 29, distance: 14.3
click at [452, 16] on icon "button" at bounding box center [450, 11] width 9 height 9
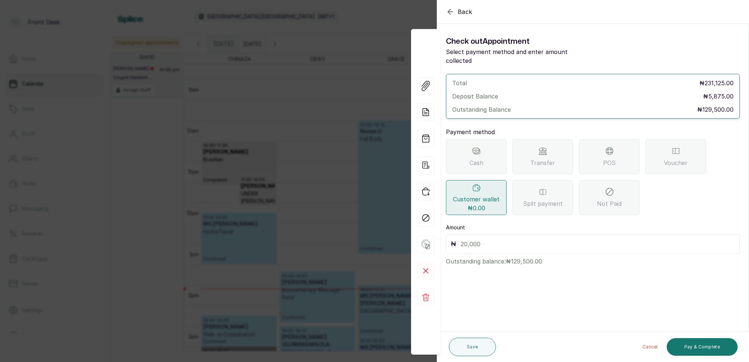
click at [602, 147] on div "POS" at bounding box center [609, 156] width 61 height 35
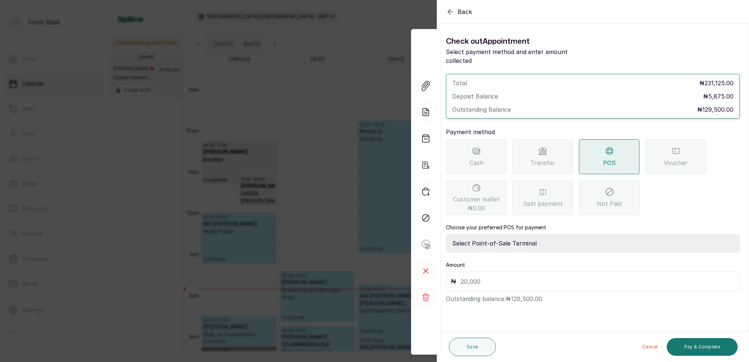
select select "7a4fd382-b2de-4137-8553-2ff33fa7fb29"
click at [508, 276] on input "text" at bounding box center [598, 281] width 275 height 10
type input "129,500"
click at [481, 342] on button "Save" at bounding box center [472, 347] width 47 height 18
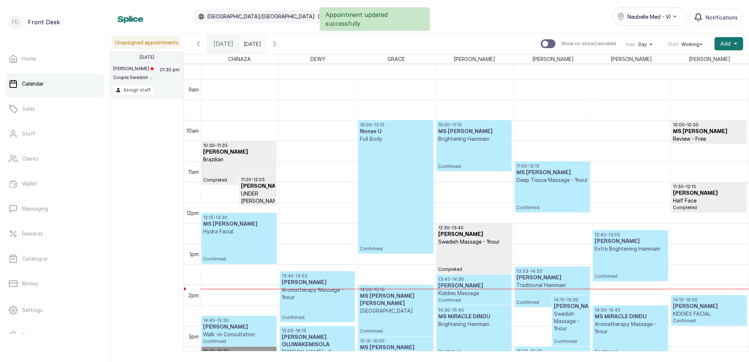
click at [557, 179] on p "Deep Tissue Massage - 1hour" at bounding box center [553, 179] width 72 height 7
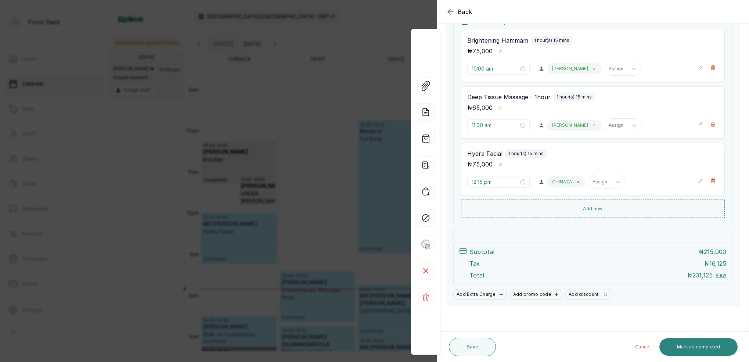
scroll to position [161, 0]
click at [726, 347] on button "Mark as completed" at bounding box center [699, 347] width 78 height 18
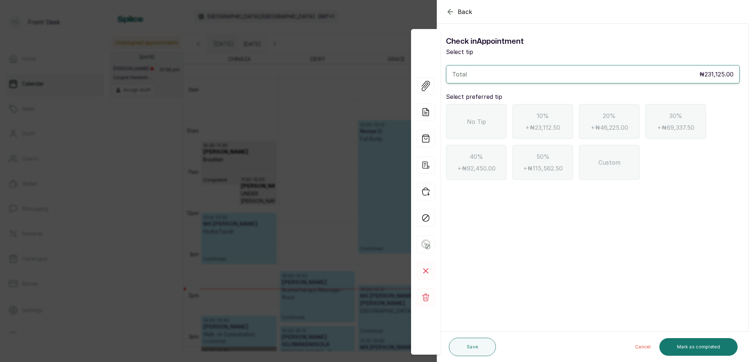
scroll to position [0, 0]
drag, startPoint x: 480, startPoint y: 112, endPoint x: 528, endPoint y: 146, distance: 58.9
click at [481, 112] on div "No Tip" at bounding box center [476, 121] width 61 height 35
click at [714, 342] on button "Mark as completed" at bounding box center [699, 347] width 78 height 18
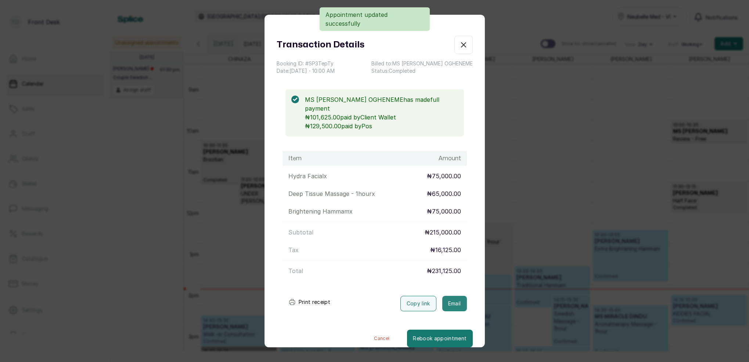
click at [462, 296] on button "Email" at bounding box center [454, 303] width 25 height 15
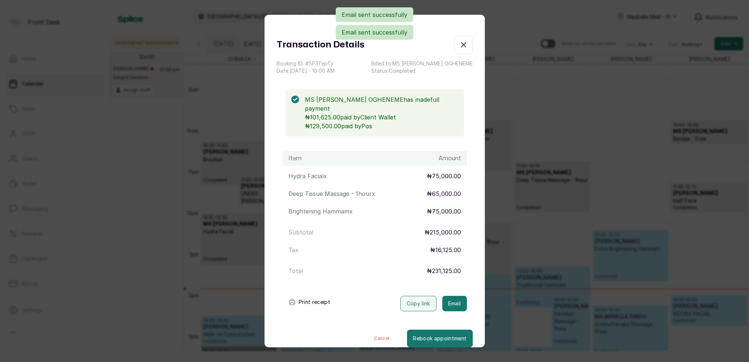
click at [465, 44] on icon "button" at bounding box center [463, 44] width 9 height 9
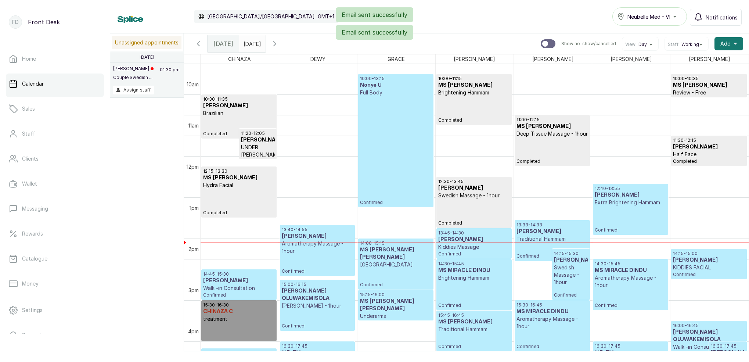
scroll to position [406, 0]
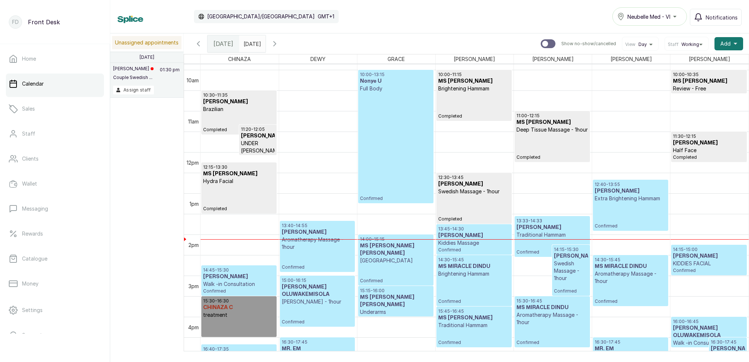
click at [393, 125] on div "10:00 - 13:15 Nonye U Full Body Confirmed" at bounding box center [396, 137] width 72 height 130
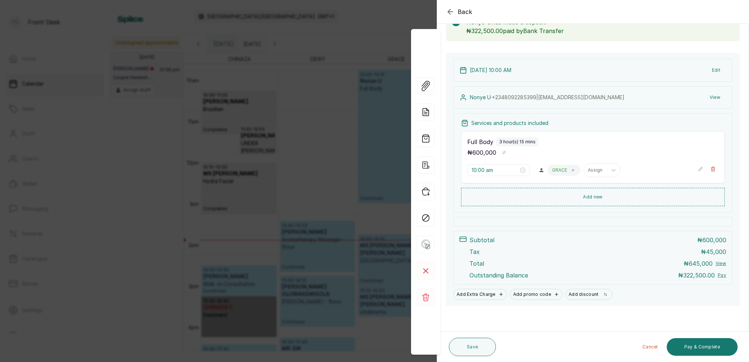
scroll to position [50, 0]
click at [711, 345] on button "Pay & Complete" at bounding box center [702, 347] width 71 height 18
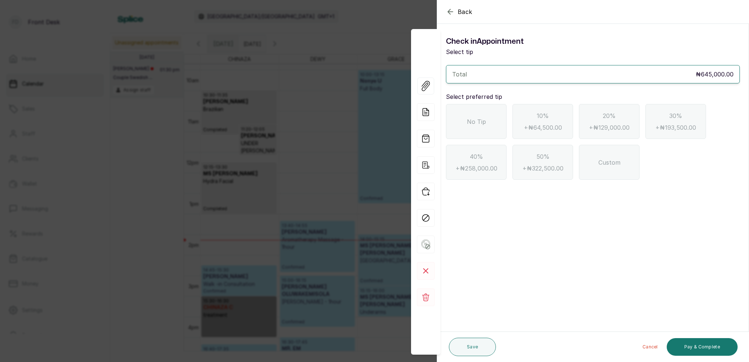
scroll to position [0, 0]
drag, startPoint x: 450, startPoint y: 10, endPoint x: 467, endPoint y: 29, distance: 25.0
click at [450, 10] on icon "button" at bounding box center [450, 11] width 9 height 9
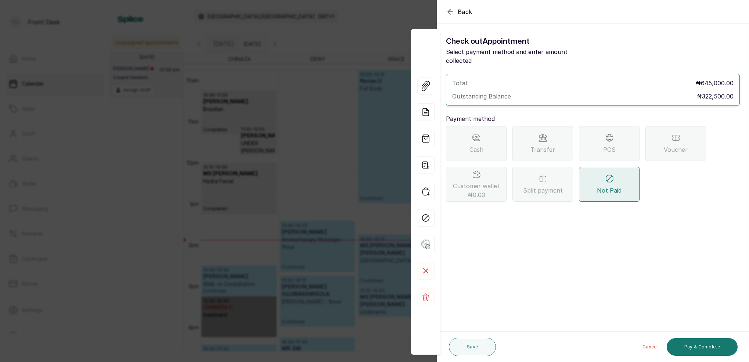
click at [599, 129] on div "POS" at bounding box center [609, 143] width 61 height 35
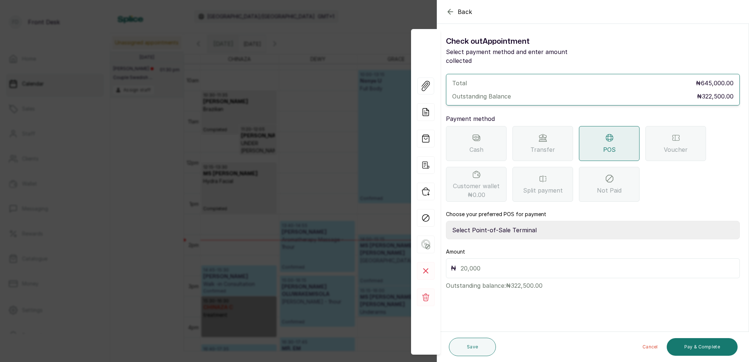
select select "7a4fd382-b2de-4137-8553-2ff33fa7fb29"
click at [510, 263] on input "text" at bounding box center [598, 268] width 275 height 10
type input "322,500"
click at [704, 347] on button "Pay & Complete" at bounding box center [702, 347] width 71 height 18
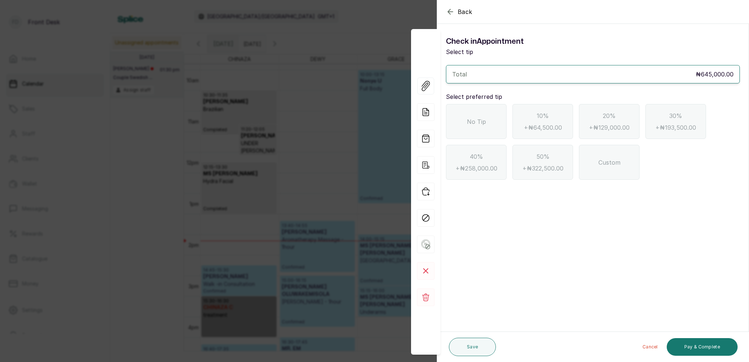
drag, startPoint x: 479, startPoint y: 112, endPoint x: 487, endPoint y: 126, distance: 16.0
click at [478, 116] on div "No Tip" at bounding box center [476, 121] width 61 height 35
click at [700, 338] on button "Pay & Complete" at bounding box center [702, 347] width 71 height 18
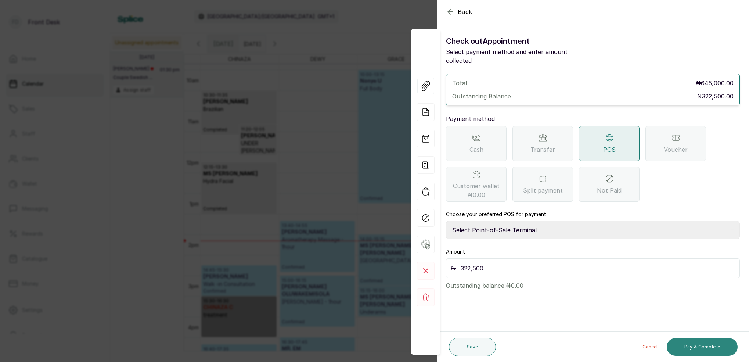
click at [702, 348] on button "Pay & Complete" at bounding box center [702, 347] width 71 height 18
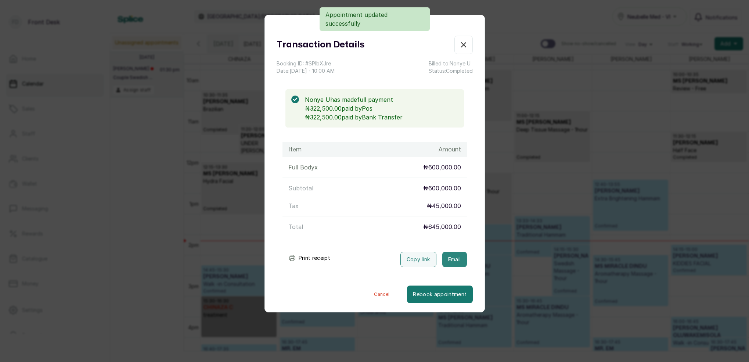
click at [453, 262] on button "Email" at bounding box center [454, 259] width 25 height 15
click at [465, 44] on icon "button" at bounding box center [463, 44] width 9 height 9
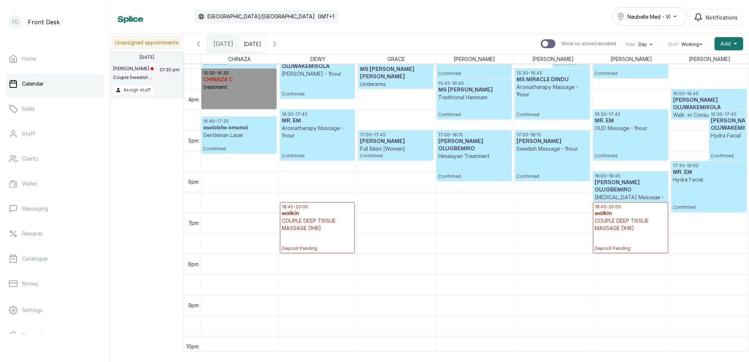
scroll to position [688, 0]
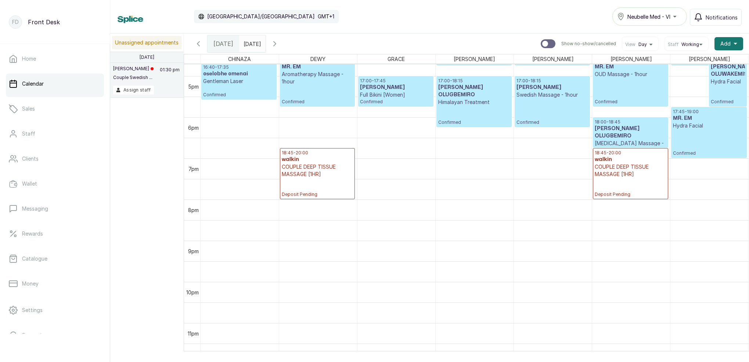
click at [612, 173] on p "COUPLE DEEP TISSUE MASSAGE [1HR]" at bounding box center [631, 170] width 72 height 15
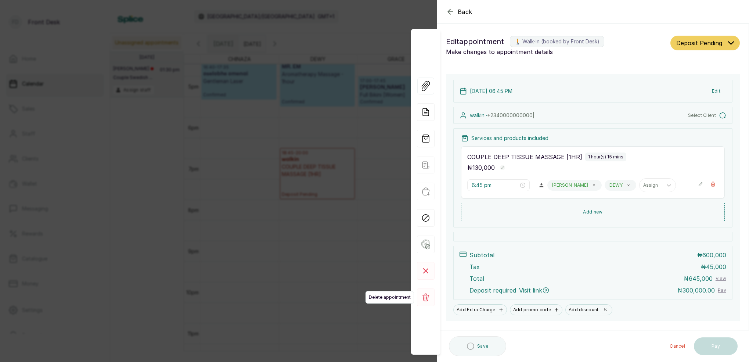
click at [426, 299] on rect at bounding box center [426, 297] width 18 height 18
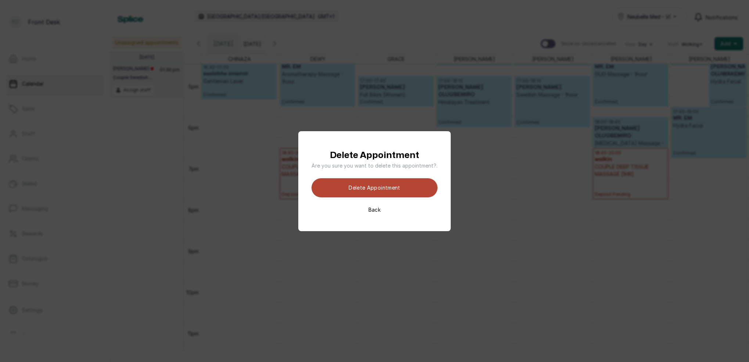
click at [423, 190] on button "Delete appointment" at bounding box center [375, 187] width 126 height 19
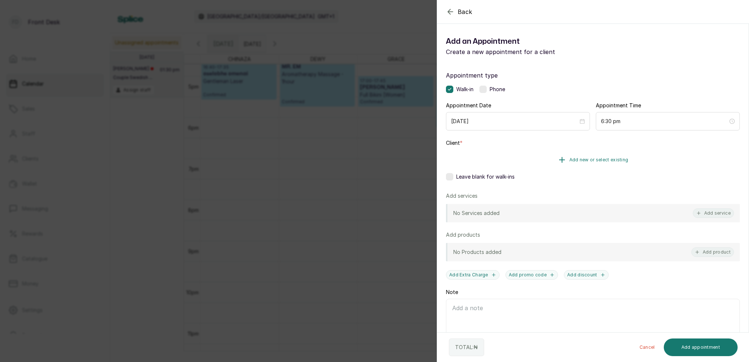
click at [609, 163] on button "Add new or select existing" at bounding box center [593, 160] width 294 height 21
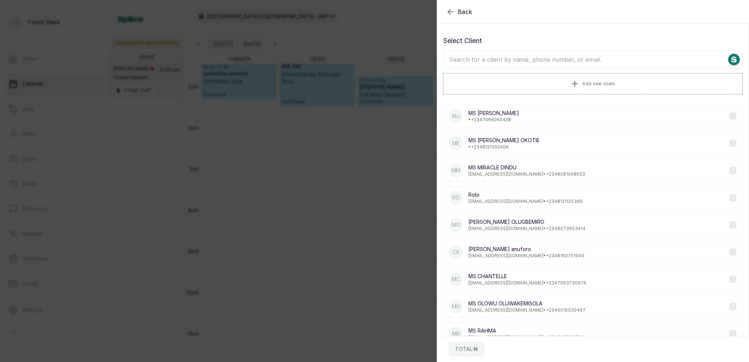
click at [643, 61] on input "text" at bounding box center [593, 59] width 300 height 18
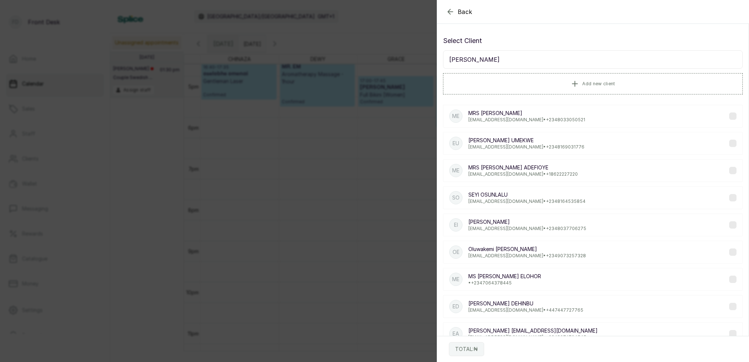
type input "ELIZA"
click at [517, 275] on p "MS ELIZABETH ELOHOR" at bounding box center [505, 276] width 73 height 7
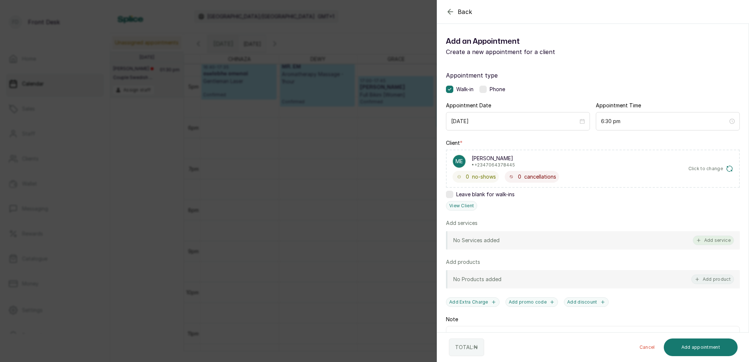
click at [718, 238] on button "Add service" at bounding box center [713, 241] width 41 height 10
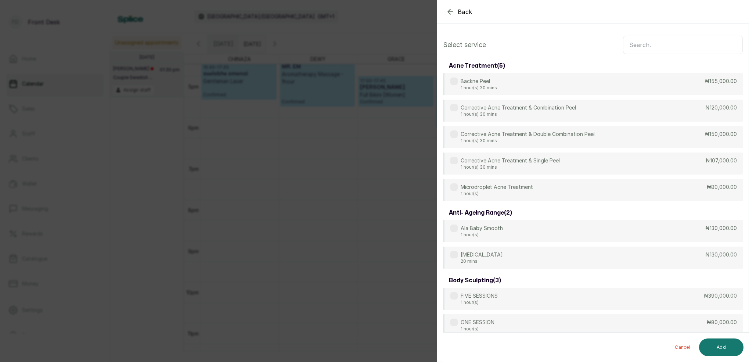
scroll to position [0, 0]
click at [637, 49] on input "text" at bounding box center [683, 45] width 120 height 18
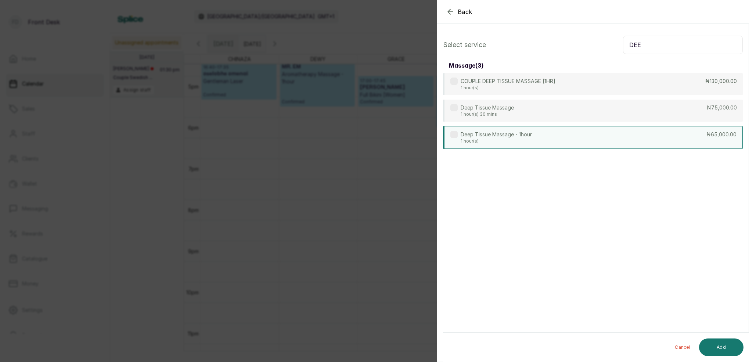
type input "DEE"
click at [489, 135] on p "Deep Tissue Massage - 1hour" at bounding box center [496, 134] width 71 height 7
click at [723, 347] on button "Add" at bounding box center [721, 347] width 44 height 18
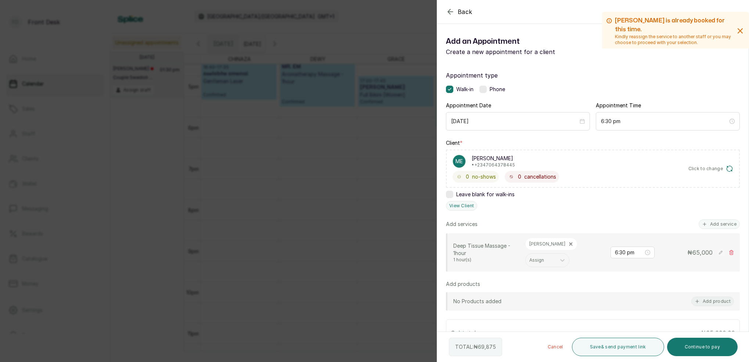
click at [721, 222] on button "Add service" at bounding box center [719, 224] width 41 height 10
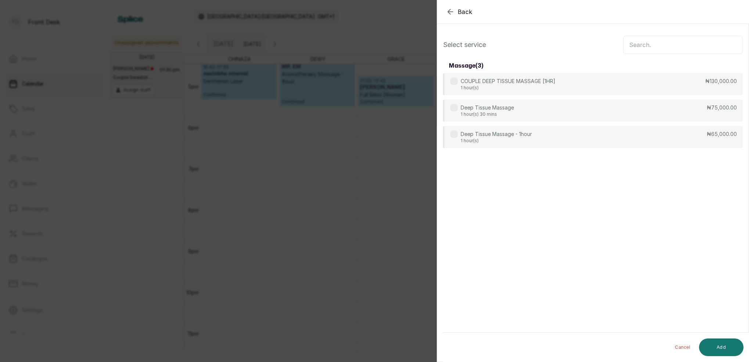
click at [667, 46] on input "text" at bounding box center [683, 45] width 120 height 18
type input "DEE"
click at [521, 136] on p "Deep Tissue Massage - 1hour" at bounding box center [496, 134] width 71 height 7
click at [724, 351] on button "Add" at bounding box center [721, 347] width 44 height 18
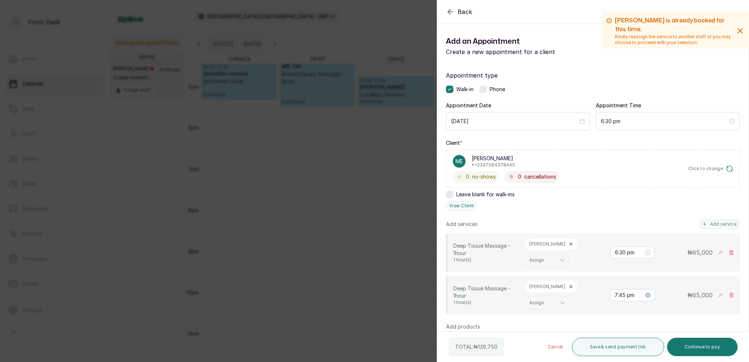
click at [623, 291] on input "7:45 pm" at bounding box center [629, 295] width 29 height 8
drag, startPoint x: 620, startPoint y: 194, endPoint x: 628, endPoint y: 191, distance: 8.0
click at [620, 194] on div "06" at bounding box center [621, 195] width 18 height 10
type input "6:45 pm"
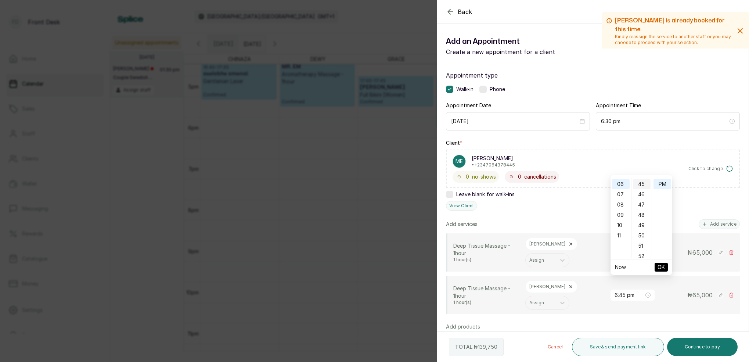
scroll to position [61, 0]
drag, startPoint x: 640, startPoint y: 182, endPoint x: 654, endPoint y: 186, distance: 15.3
click at [640, 182] on div "45" at bounding box center [642, 184] width 18 height 10
drag, startPoint x: 661, startPoint y: 185, endPoint x: 671, endPoint y: 216, distance: 33.0
click at [661, 185] on div "PM" at bounding box center [663, 184] width 18 height 10
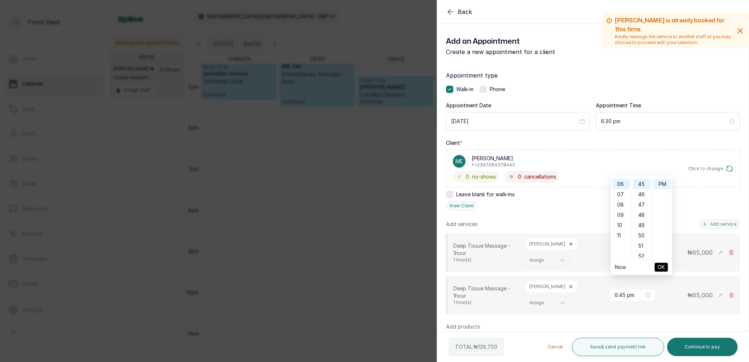
click at [659, 266] on span "OK" at bounding box center [661, 267] width 7 height 14
click at [621, 248] on input "6:30 pm" at bounding box center [629, 252] width 29 height 8
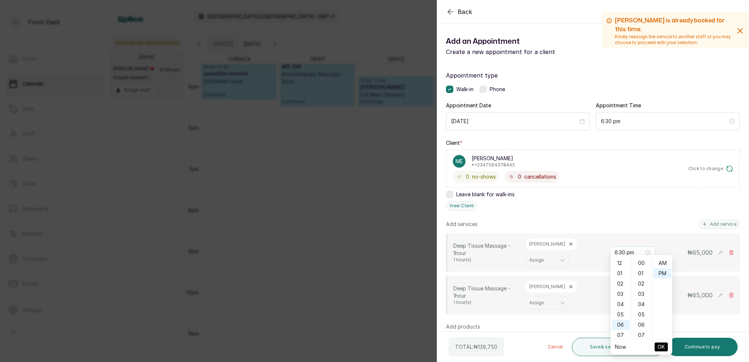
scroll to position [10, 0]
drag, startPoint x: 639, startPoint y: 269, endPoint x: 663, endPoint y: 295, distance: 35.4
click at [639, 269] on div "45" at bounding box center [642, 271] width 18 height 10
type input "6:45 pm"
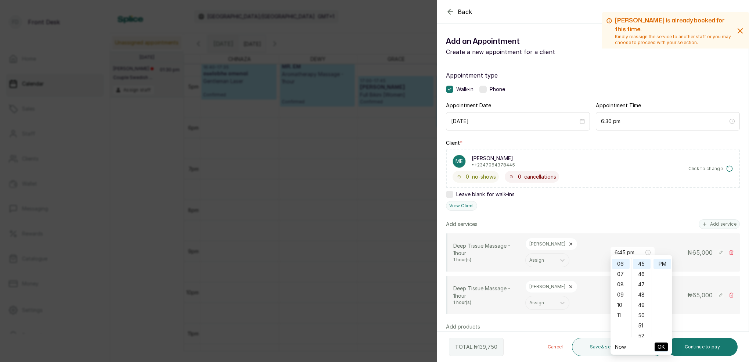
click at [656, 345] on button "OK" at bounding box center [661, 346] width 13 height 9
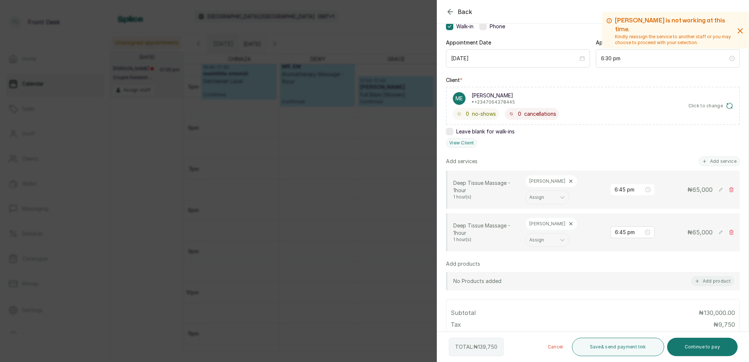
scroll to position [65, 0]
click at [731, 227] on icon at bounding box center [731, 229] width 5 height 5
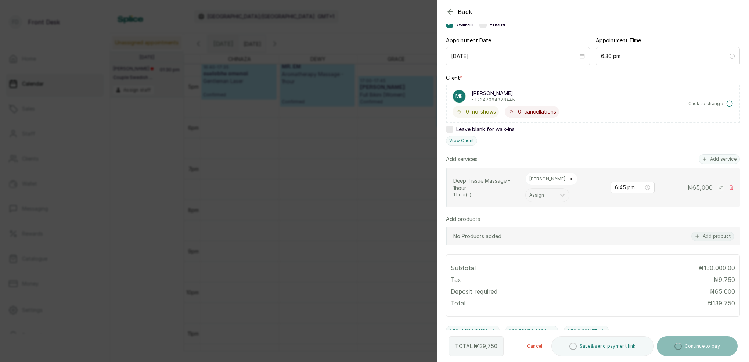
click at [731, 185] on icon at bounding box center [732, 187] width 4 height 4
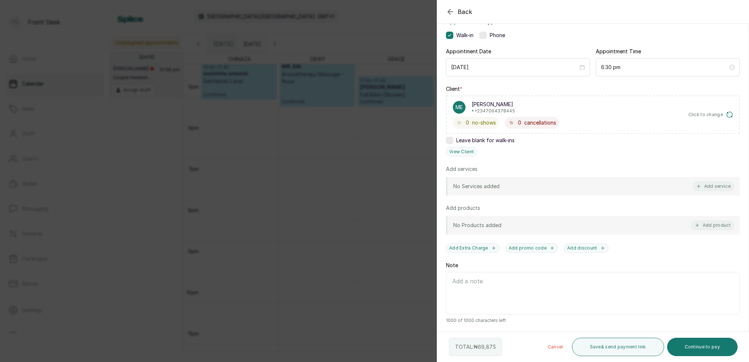
drag, startPoint x: 716, startPoint y: 182, endPoint x: 711, endPoint y: 172, distance: 11.5
click at [715, 182] on button "Add service" at bounding box center [713, 187] width 41 height 10
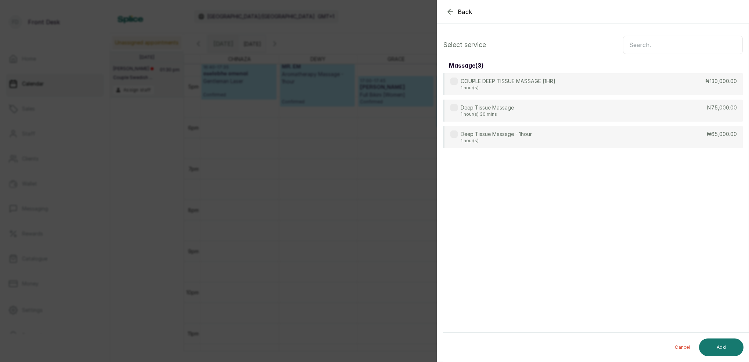
click at [645, 49] on input "text" at bounding box center [683, 45] width 120 height 18
type input "DEE"
drag, startPoint x: 527, startPoint y: 86, endPoint x: 639, endPoint y: 137, distance: 122.9
click at [527, 87] on p "1 hour(s)" at bounding box center [508, 88] width 95 height 6
click at [730, 353] on button "Add" at bounding box center [721, 347] width 44 height 18
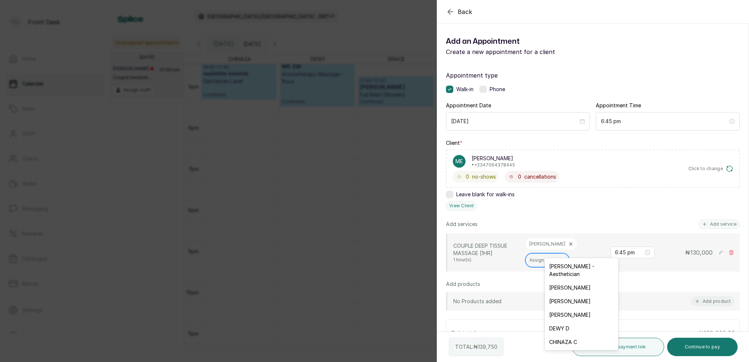
click at [552, 257] on div at bounding box center [541, 260] width 23 height 7
click at [579, 322] on div "DEWY D" at bounding box center [581, 329] width 73 height 14
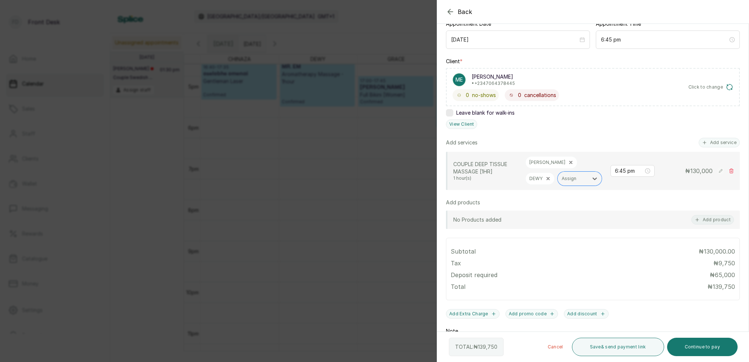
scroll to position [95, 0]
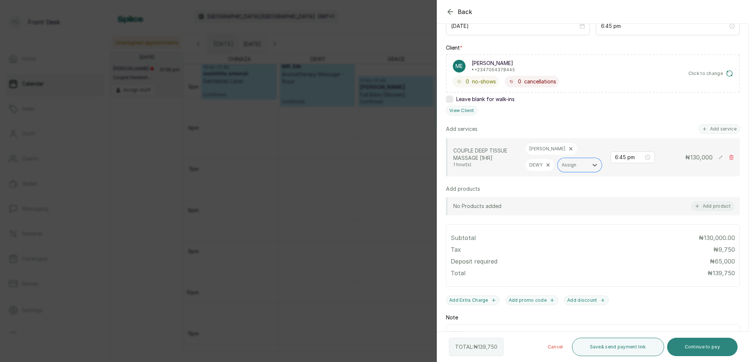
click at [710, 349] on button "Continue to pay" at bounding box center [702, 347] width 71 height 18
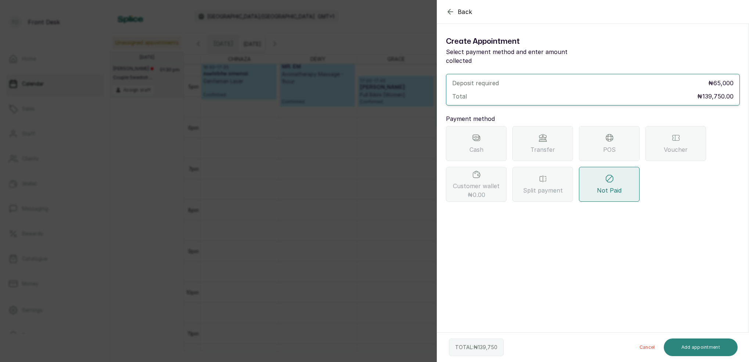
scroll to position [0, 0]
click at [453, 13] on icon "button" at bounding box center [450, 11] width 9 height 9
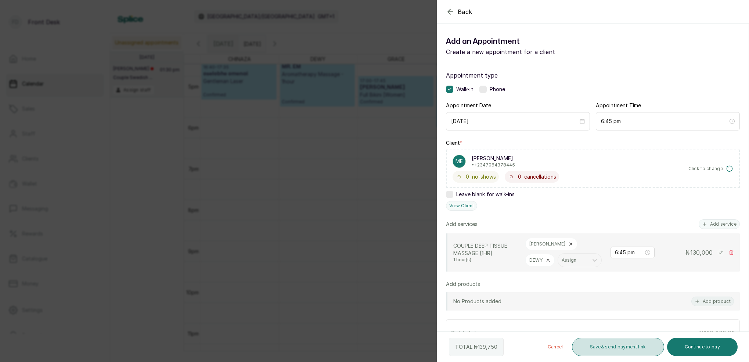
click at [621, 354] on button "Save & send payment link" at bounding box center [618, 347] width 92 height 18
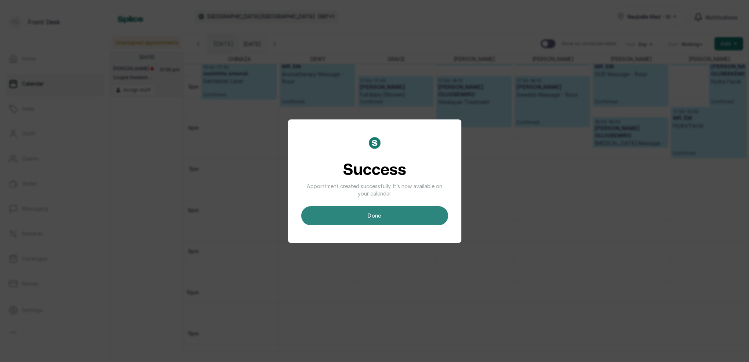
click at [392, 219] on button "done" at bounding box center [374, 215] width 147 height 19
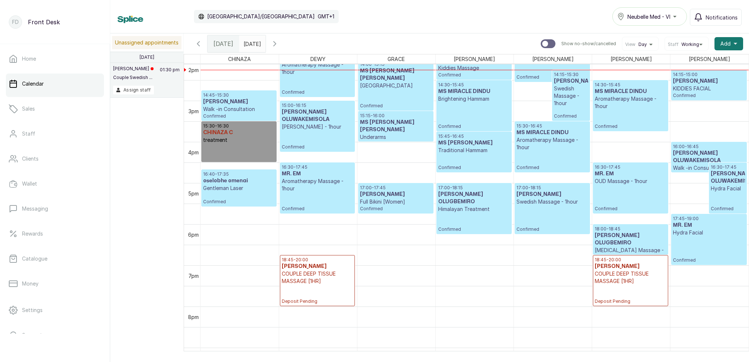
scroll to position [592, 0]
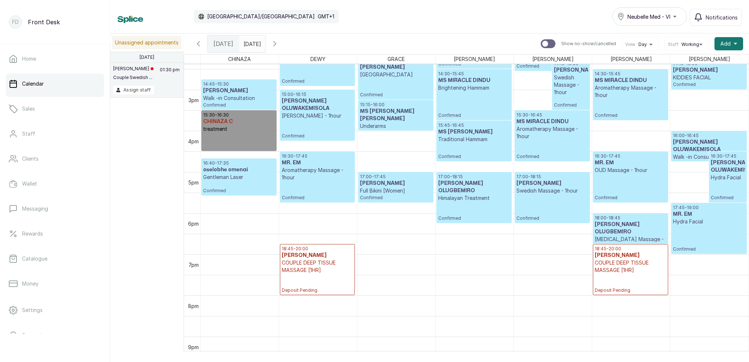
click at [279, 44] on icon "button" at bounding box center [274, 43] width 9 height 9
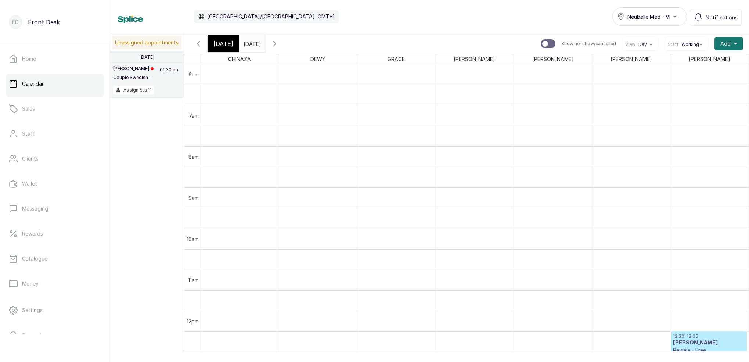
click at [279, 43] on icon "button" at bounding box center [274, 43] width 9 height 9
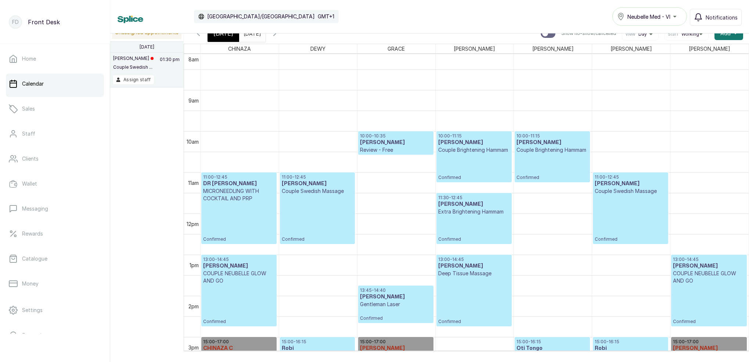
scroll to position [394, 0]
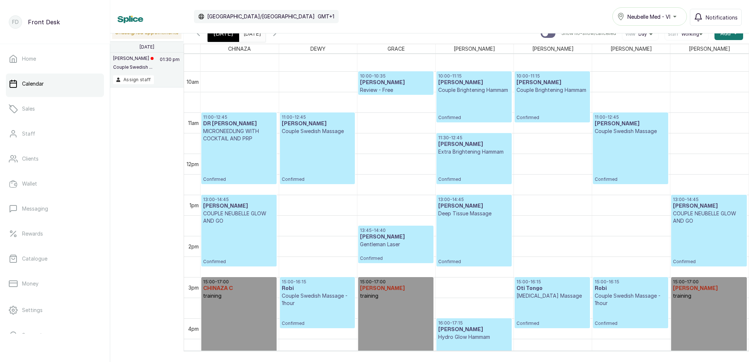
click at [200, 35] on icon "button" at bounding box center [198, 33] width 9 height 9
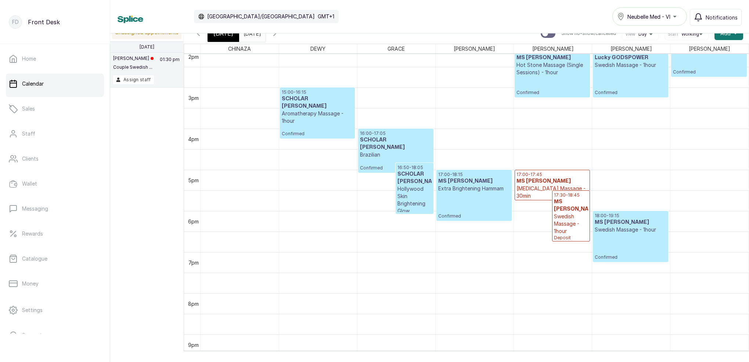
scroll to position [0, 0]
click at [218, 36] on span "[DATE]" at bounding box center [224, 33] width 20 height 9
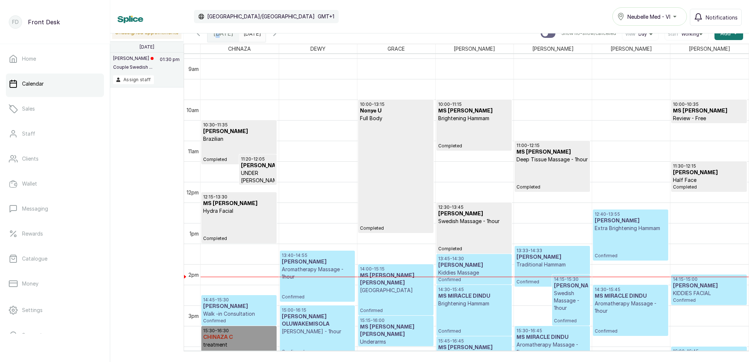
scroll to position [380, 0]
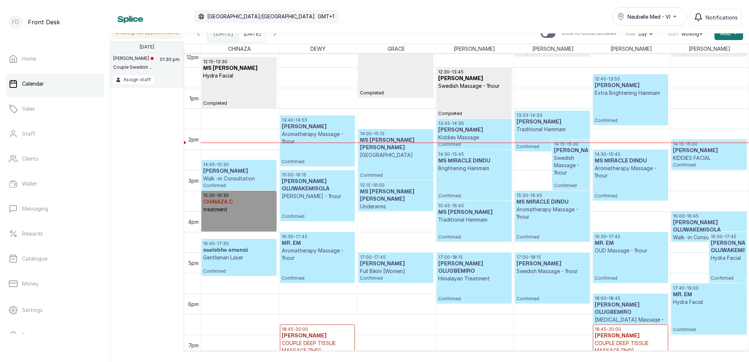
click at [251, 34] on input "13/09/2025" at bounding box center [246, 31] width 12 height 12
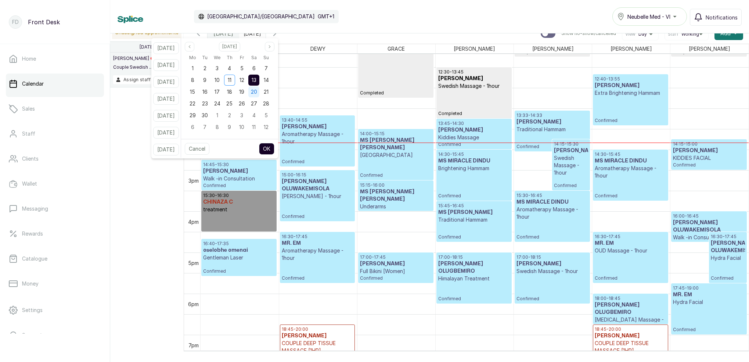
click at [259, 90] on div "20" at bounding box center [253, 91] width 11 height 11
click at [208, 112] on span "30" at bounding box center [205, 115] width 6 height 6
click at [275, 148] on button "OK" at bounding box center [266, 149] width 15 height 12
type input "30/09/2025"
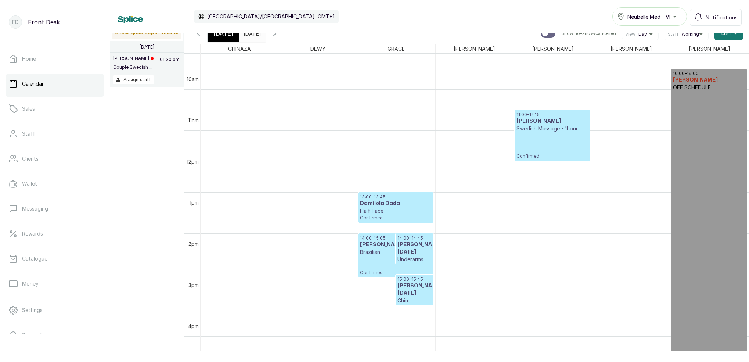
scroll to position [431, 0]
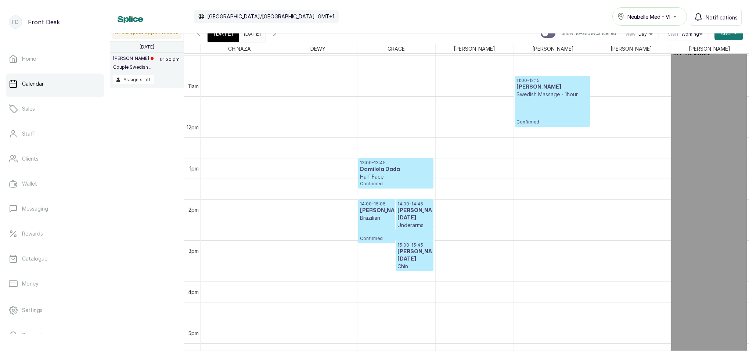
click at [223, 35] on span "[DATE]" at bounding box center [224, 33] width 20 height 9
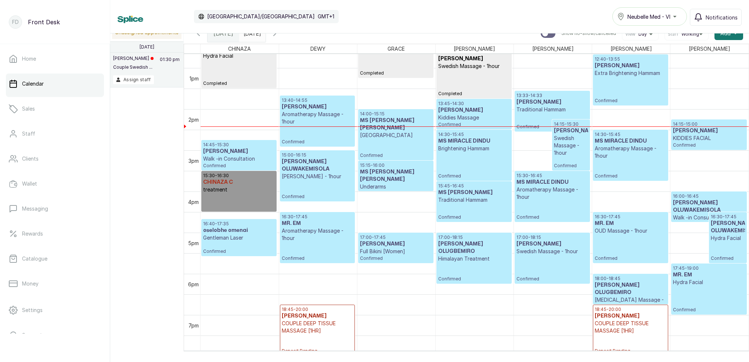
scroll to position [512, 0]
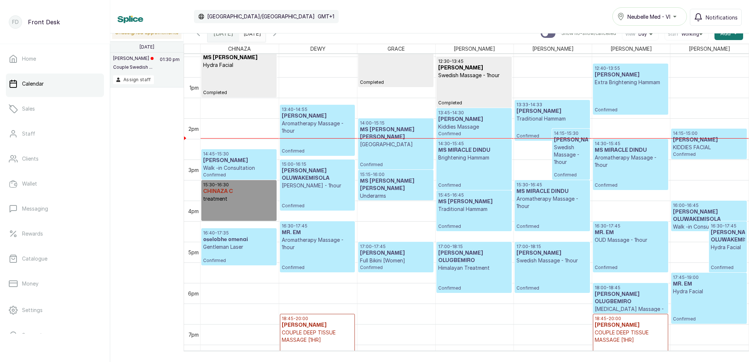
click at [391, 173] on p "15:15 - 16:00" at bounding box center [396, 175] width 72 height 6
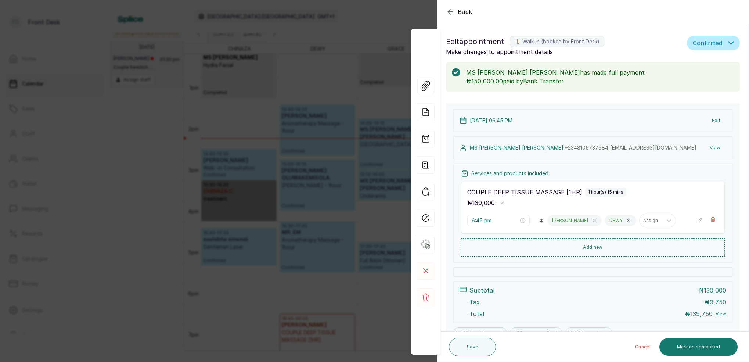
type input "2:00 pm"
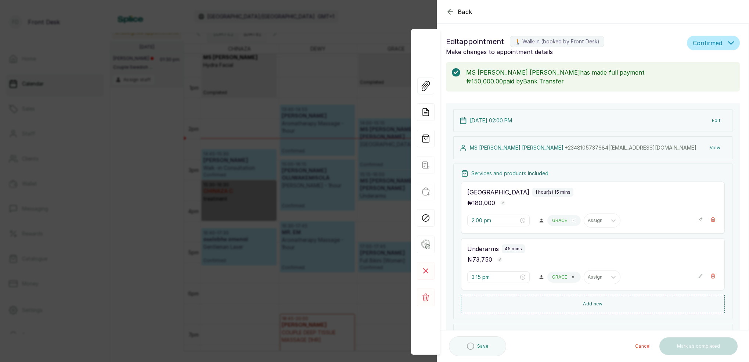
click at [717, 149] on button "View" at bounding box center [715, 147] width 22 height 13
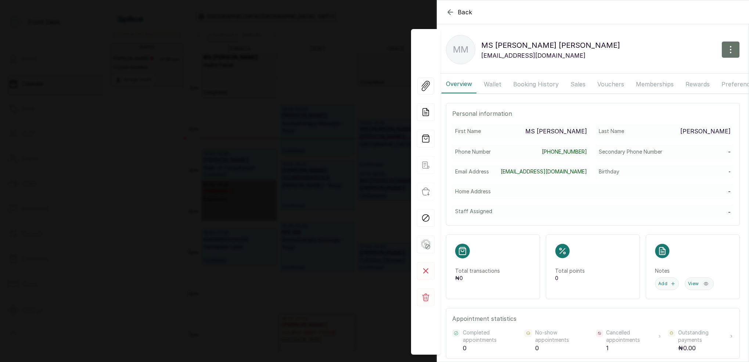
click at [553, 82] on button "Booking History" at bounding box center [536, 84] width 54 height 18
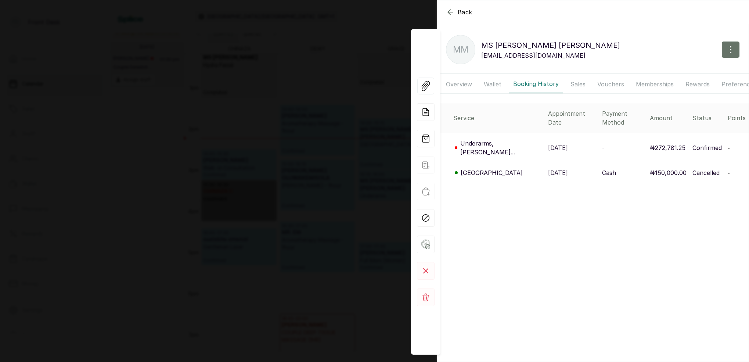
click at [485, 168] on p "[GEOGRAPHIC_DATA]" at bounding box center [492, 172] width 62 height 9
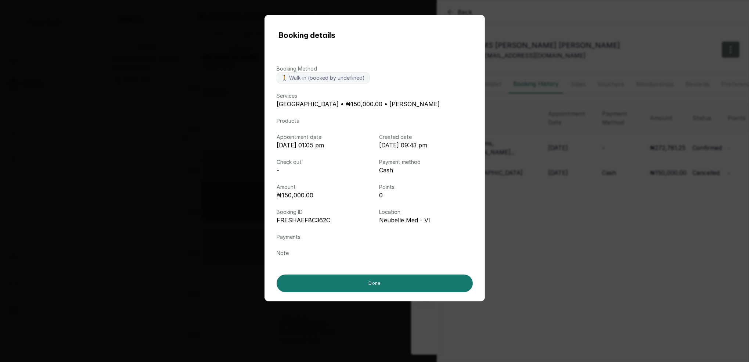
click at [573, 17] on div "Booking details Booking Method 🚶 Walk-in (booked by undefined) Services HOLLYWO…" at bounding box center [374, 181] width 749 height 362
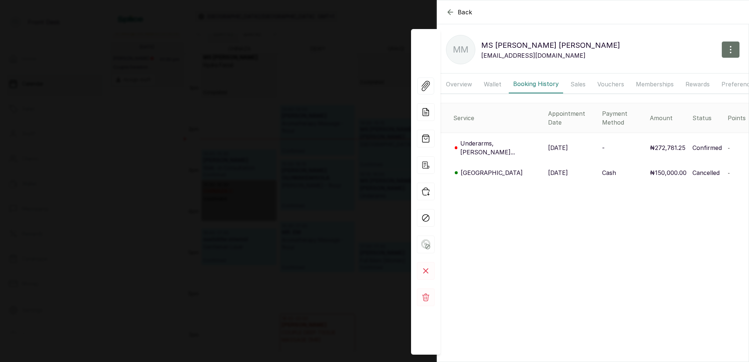
scroll to position [0, 0]
click at [451, 12] on icon "button" at bounding box center [450, 12] width 9 height 9
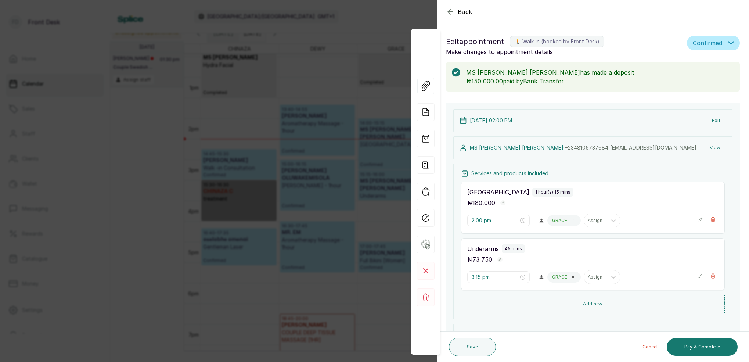
click at [451, 11] on icon "button" at bounding box center [450, 11] width 9 height 9
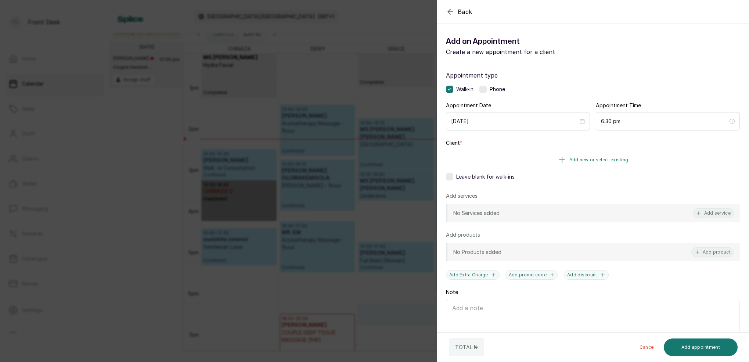
click at [599, 169] on button "Add new or select existing" at bounding box center [593, 160] width 294 height 21
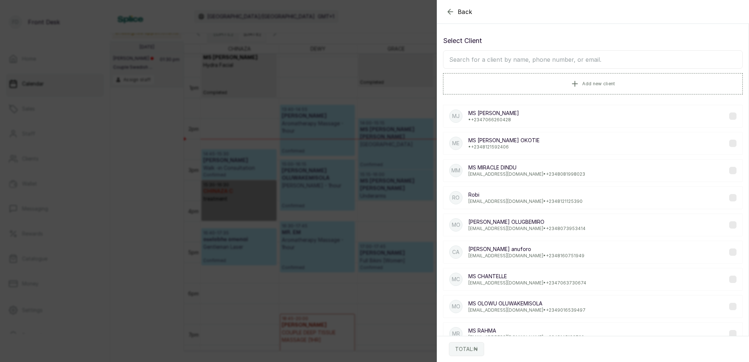
click at [557, 62] on input "text" at bounding box center [593, 59] width 300 height 18
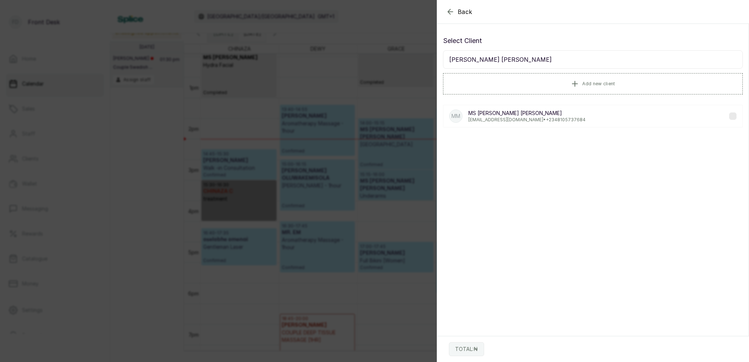
type input "MARY DINAH"
click at [499, 113] on p "MS MARY DINAH" at bounding box center [527, 113] width 117 height 7
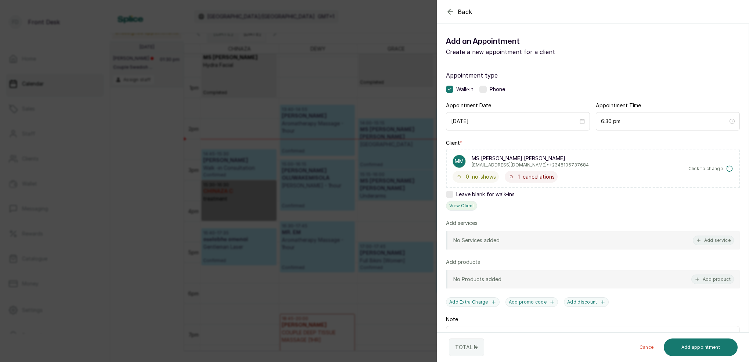
click at [456, 206] on button "View Client" at bounding box center [461, 206] width 31 height 10
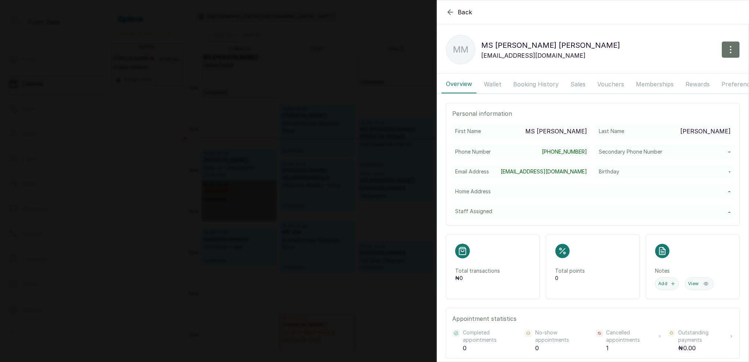
click at [541, 79] on button "Booking History" at bounding box center [536, 84] width 54 height 18
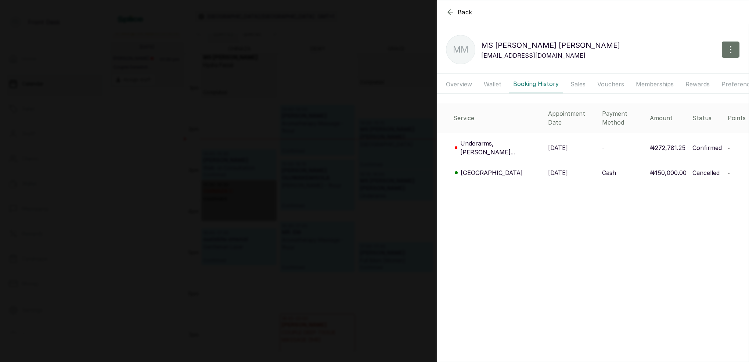
click at [502, 139] on p "Underarms, HOLL..." at bounding box center [501, 148] width 82 height 18
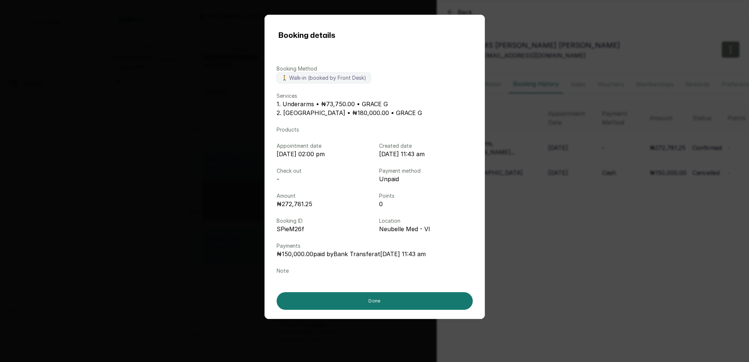
drag, startPoint x: 571, startPoint y: 44, endPoint x: 569, endPoint y: 38, distance: 6.1
click at [571, 40] on div "Booking details Booking Method 🚶 Walk-in (booked by Front Desk) Services 1. Und…" at bounding box center [374, 181] width 749 height 362
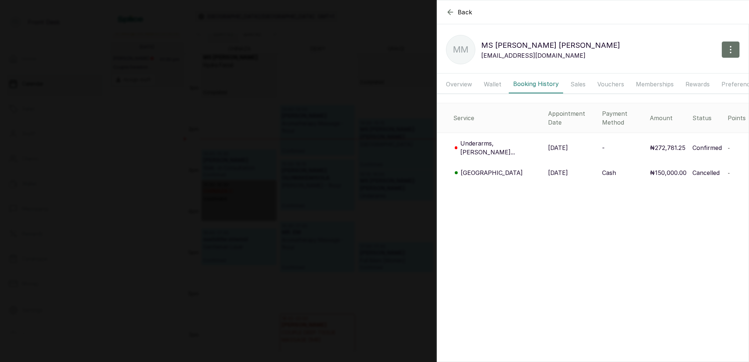
click at [454, 14] on icon "button" at bounding box center [450, 12] width 9 height 9
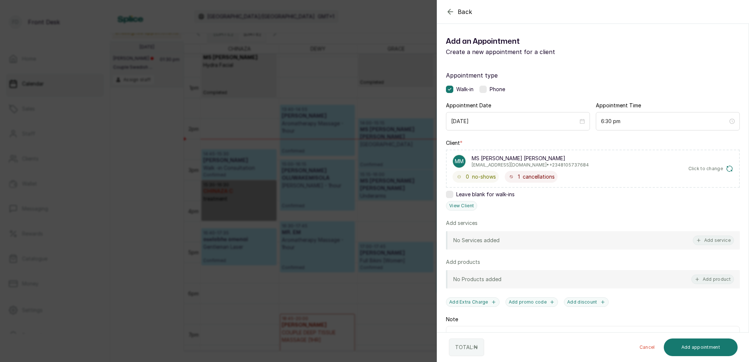
click at [454, 14] on icon "button" at bounding box center [450, 11] width 9 height 9
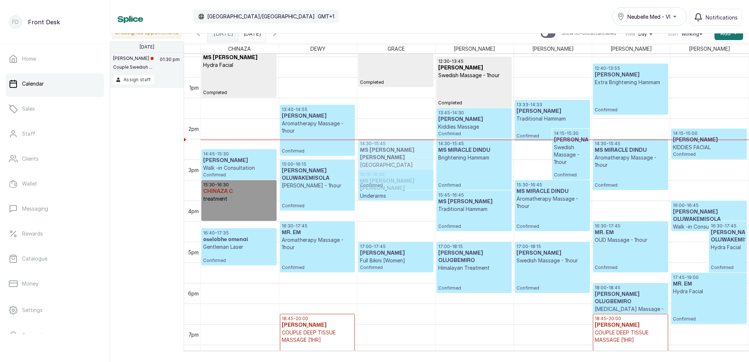
drag, startPoint x: 379, startPoint y: 139, endPoint x: 384, endPoint y: 158, distance: 19.5
click at [379, 156] on div "10:00 - 13:15 Nonye U Full Body Completed 14:00 - 15:15 MS MARY DINAH HOLLYWOOD…" at bounding box center [397, 36] width 78 height 988
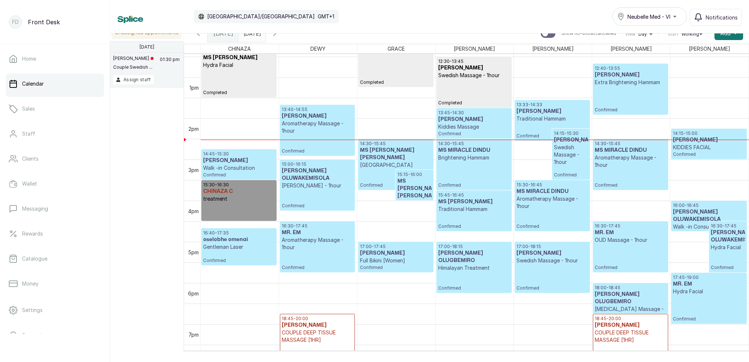
click at [399, 161] on p "[GEOGRAPHIC_DATA]" at bounding box center [396, 164] width 72 height 7
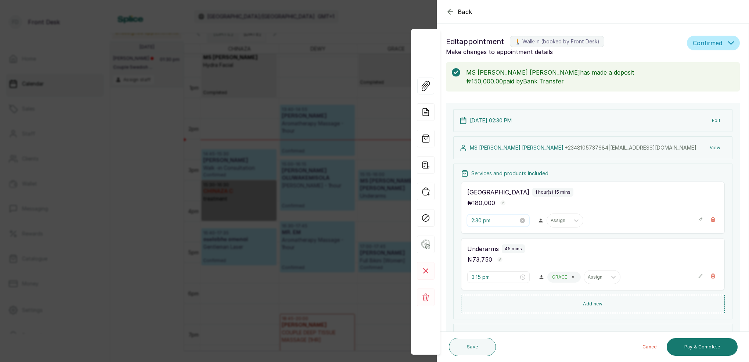
click at [484, 219] on input "2:30 pm" at bounding box center [494, 220] width 47 height 8
drag, startPoint x: 498, startPoint y: 266, endPoint x: 509, endPoint y: 265, distance: 11.9
click at [498, 266] on div "33" at bounding box center [499, 267] width 18 height 10
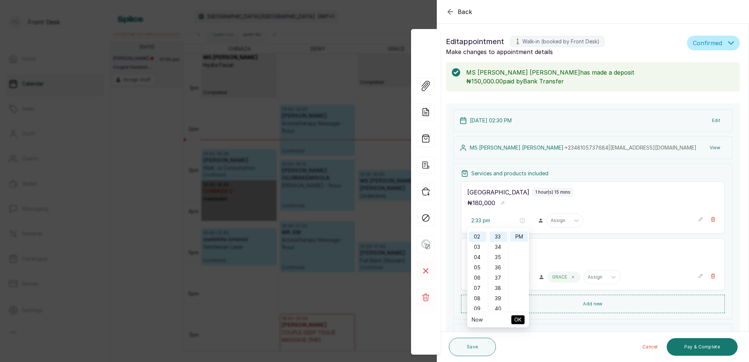
drag, startPoint x: 517, startPoint y: 320, endPoint x: 521, endPoint y: 318, distance: 4.5
click at [517, 320] on span "OK" at bounding box center [517, 320] width 7 height 14
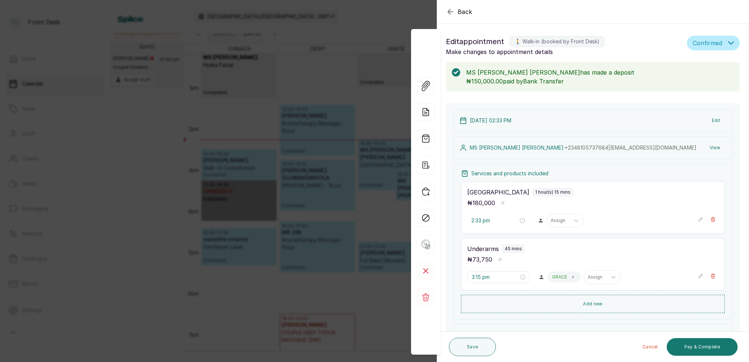
type input "2:30 pm"
click at [451, 15] on icon "button" at bounding box center [450, 11] width 9 height 9
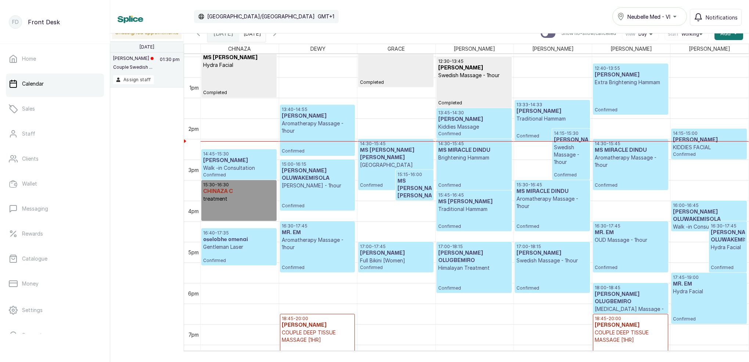
click at [279, 35] on icon "button" at bounding box center [274, 33] width 9 height 9
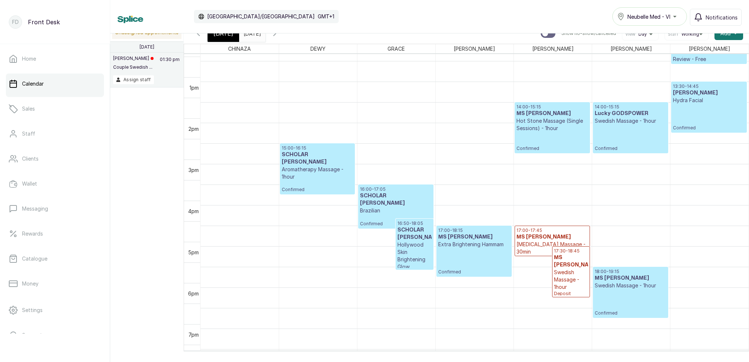
scroll to position [528, 0]
click at [216, 37] on span "[DATE]" at bounding box center [224, 33] width 20 height 9
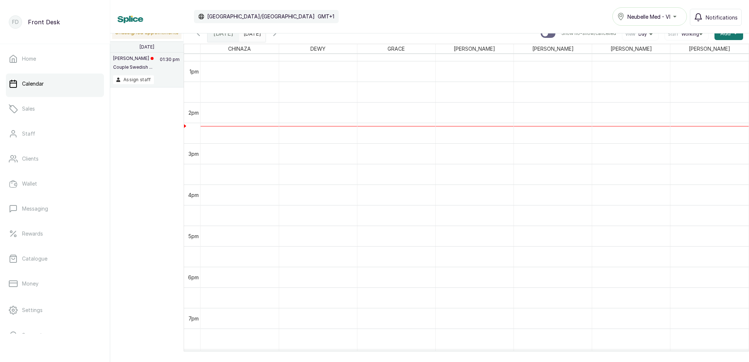
scroll to position [247, 0]
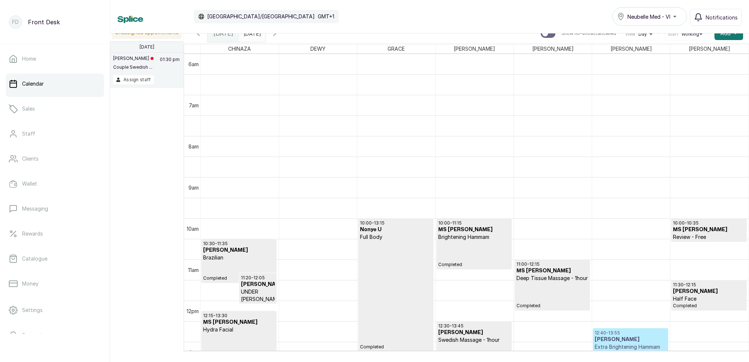
click at [251, 35] on input "30/09/2025" at bounding box center [246, 31] width 12 height 12
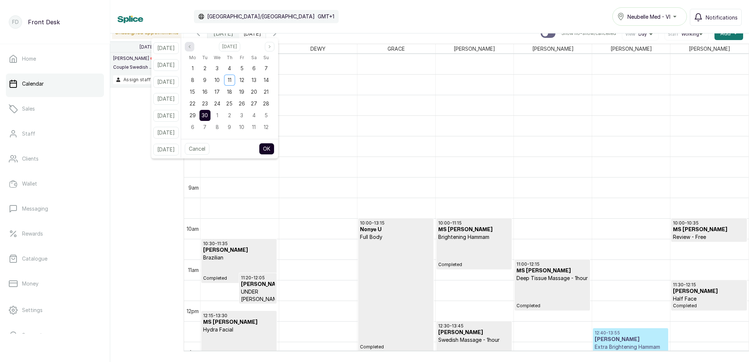
click at [192, 44] on icon "page previous" at bounding box center [189, 46] width 4 height 4
drag, startPoint x: 214, startPoint y: 81, endPoint x: 223, endPoint y: 84, distance: 10.0
click at [207, 81] on span "5" at bounding box center [204, 80] width 3 height 6
click at [275, 148] on button "OK" at bounding box center [266, 149] width 15 height 12
type input "05/08/2025"
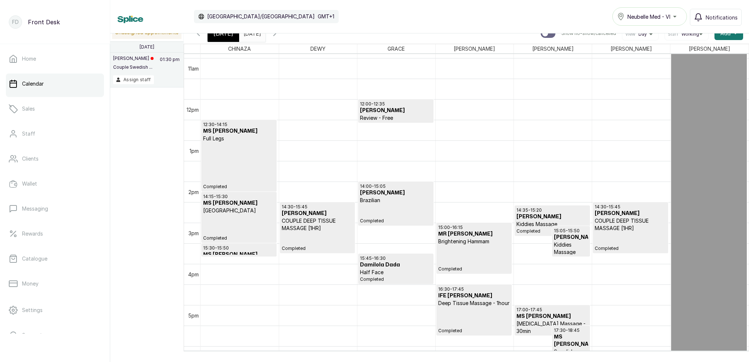
scroll to position [449, 0]
click at [279, 36] on icon "button" at bounding box center [274, 33] width 9 height 9
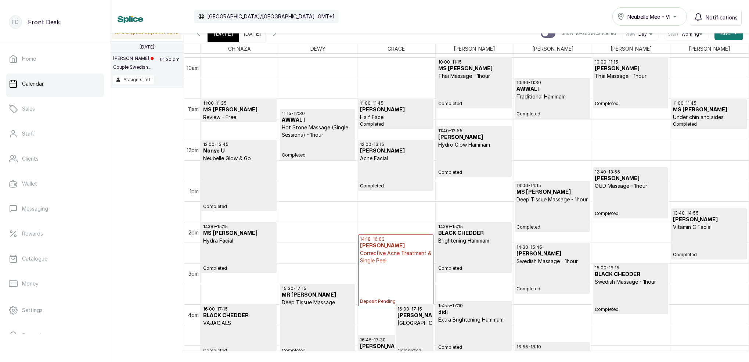
scroll to position [415, 0]
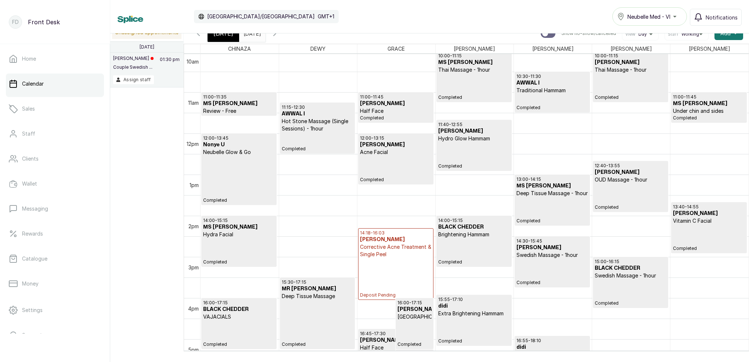
click at [483, 252] on div "14:00 - 15:15 BLACK CHEDDER Brightening Hammam Completed" at bounding box center [474, 241] width 72 height 47
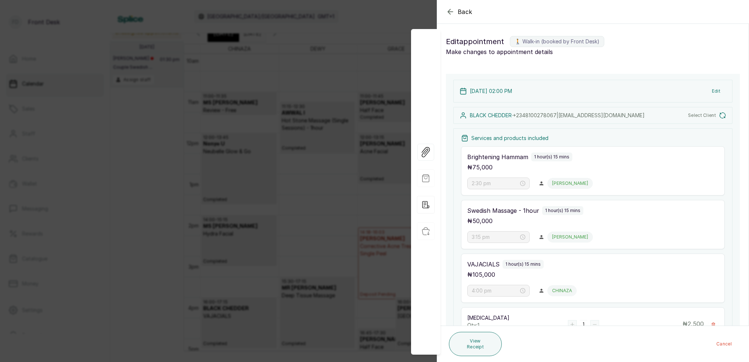
type input "2:00 pm"
type input "3:00 pm"
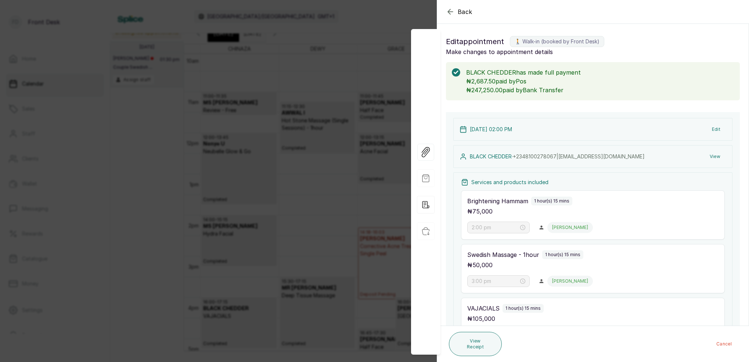
click at [455, 11] on icon "button" at bounding box center [450, 11] width 9 height 9
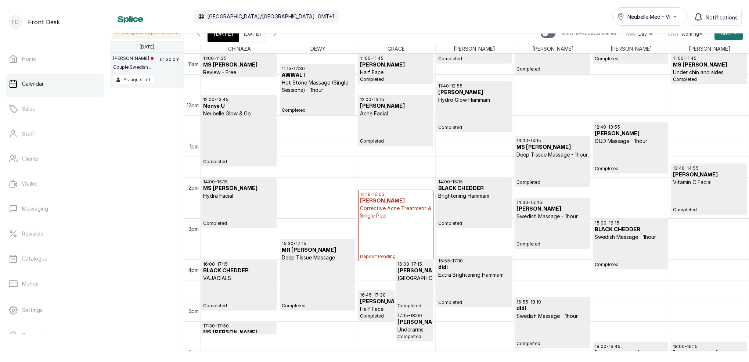
scroll to position [459, 0]
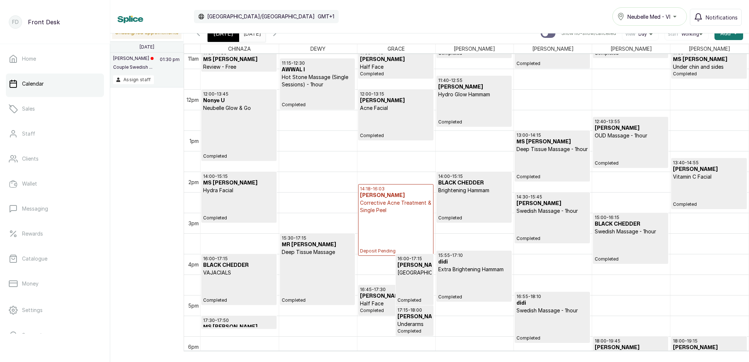
click at [548, 221] on div "14:30 - 15:45 NAOMI Swedish Massage - 1hour Completed" at bounding box center [553, 217] width 72 height 47
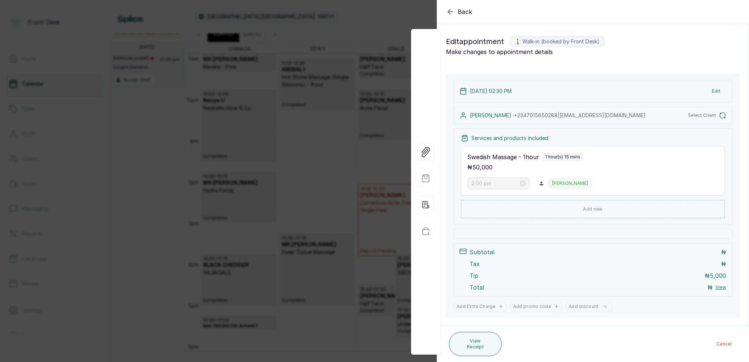
type input "2:30 pm"
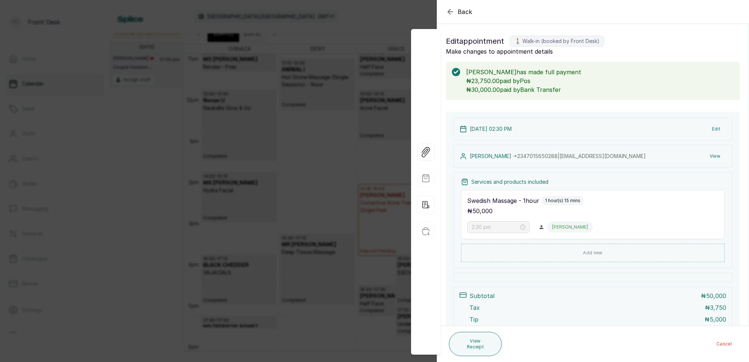
click at [452, 14] on icon "button" at bounding box center [450, 11] width 9 height 9
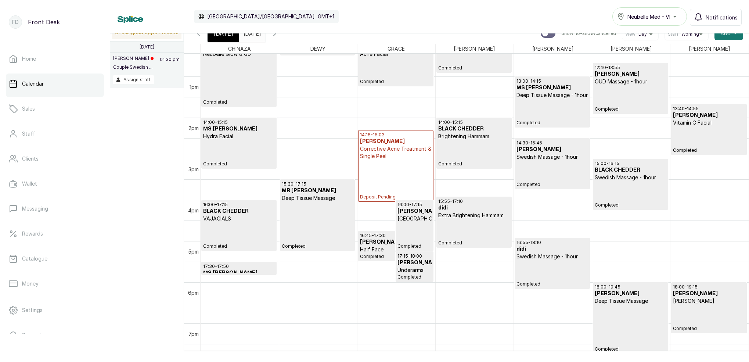
scroll to position [513, 0]
click at [415, 249] on span "Completed" at bounding box center [415, 246] width 34 height 6
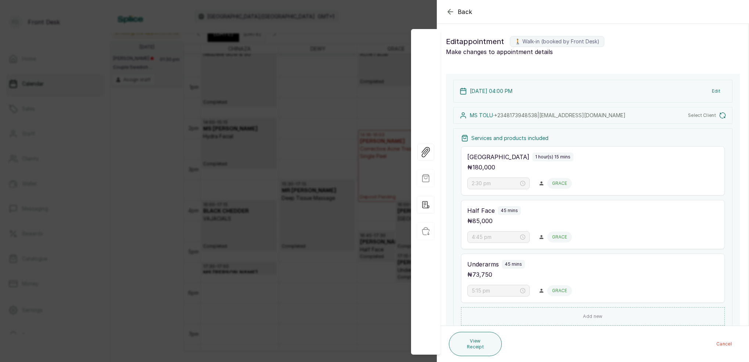
type input "4:00 pm"
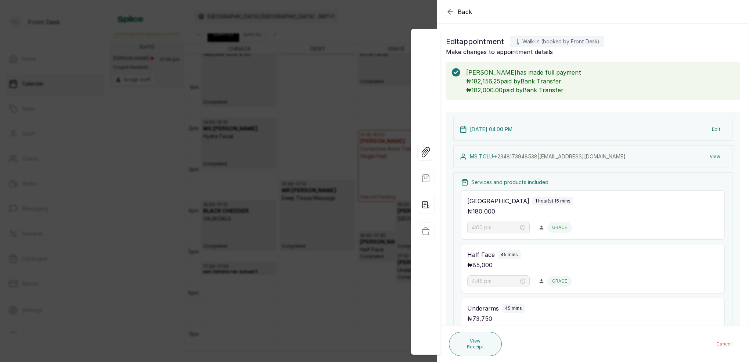
click at [714, 154] on button "View" at bounding box center [715, 156] width 22 height 13
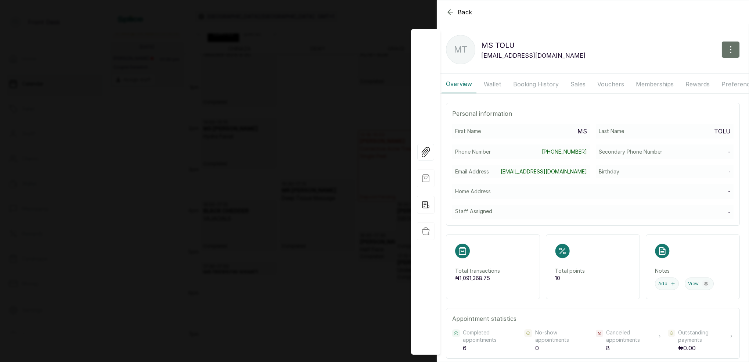
click at [543, 87] on button "Booking History" at bounding box center [536, 84] width 54 height 18
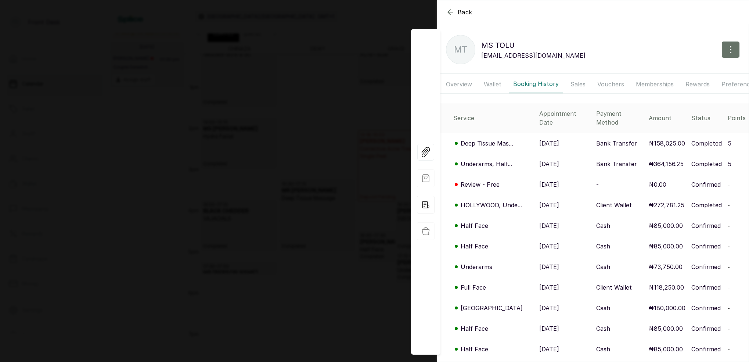
click at [447, 13] on icon "button" at bounding box center [450, 12] width 9 height 9
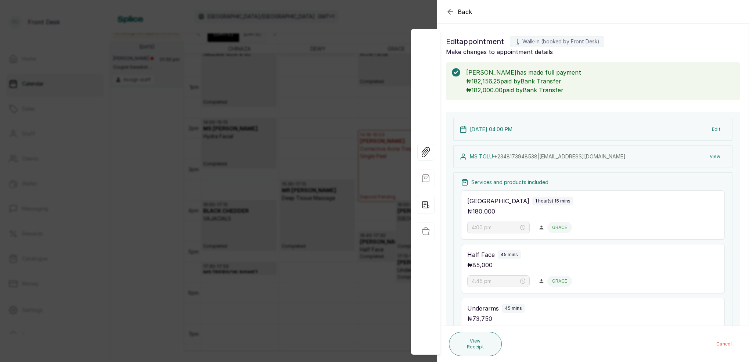
click at [451, 11] on icon "button" at bounding box center [450, 11] width 9 height 9
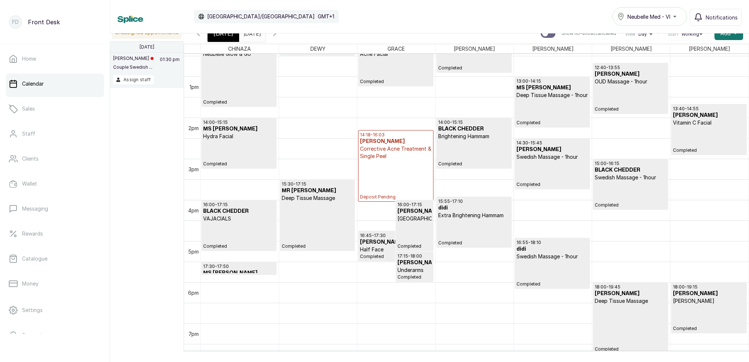
click at [226, 33] on span "[DATE]" at bounding box center [224, 33] width 20 height 9
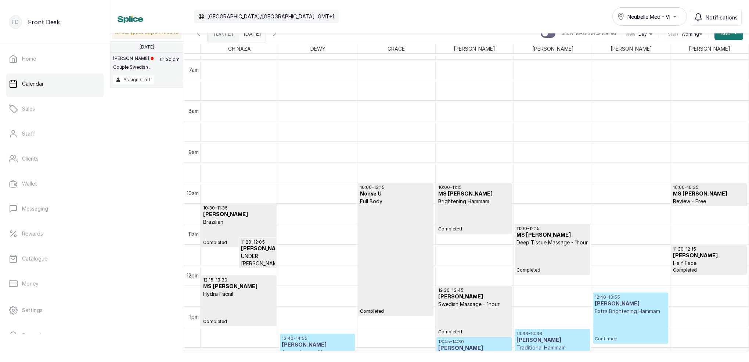
scroll to position [299, 0]
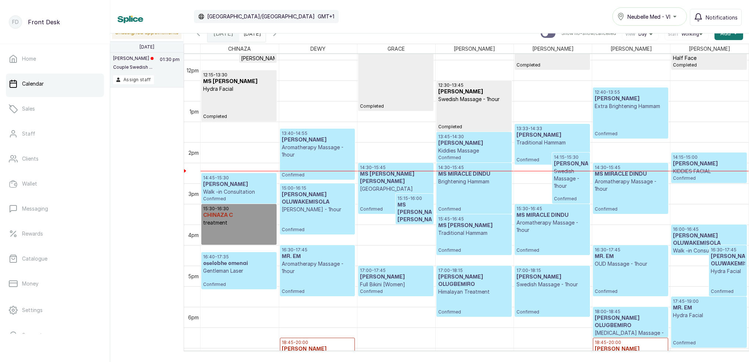
click at [265, 36] on span at bounding box center [258, 31] width 14 height 12
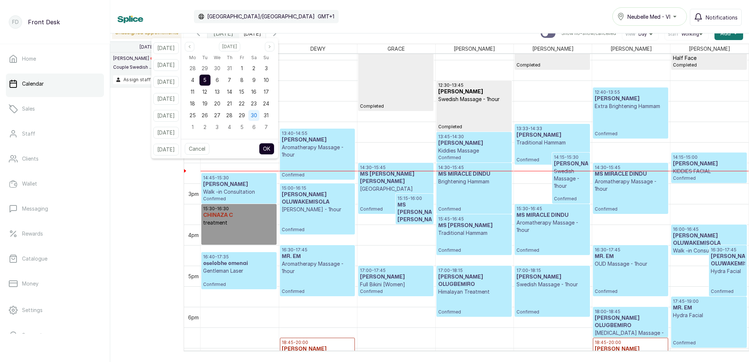
drag, startPoint x: 225, startPoint y: 79, endPoint x: 263, endPoint y: 120, distance: 56.2
click at [219, 79] on span "6" at bounding box center [217, 80] width 3 height 6
click at [275, 152] on button "OK" at bounding box center [266, 149] width 15 height 12
type input "06/08/2025"
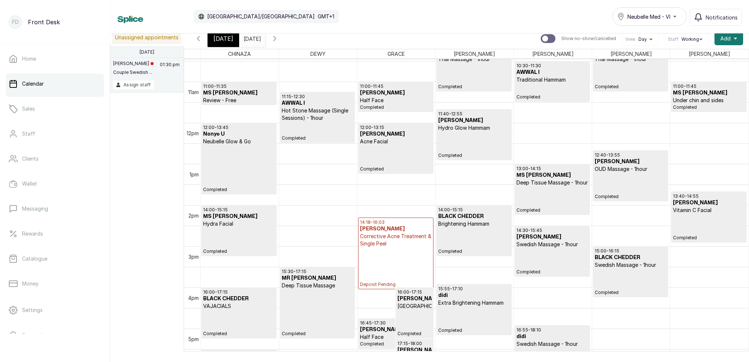
scroll to position [431, 0]
click at [217, 37] on span "[DATE]" at bounding box center [224, 38] width 20 height 9
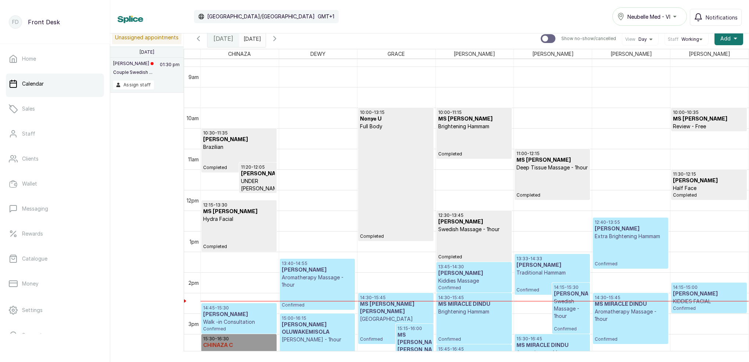
scroll to position [384, 0]
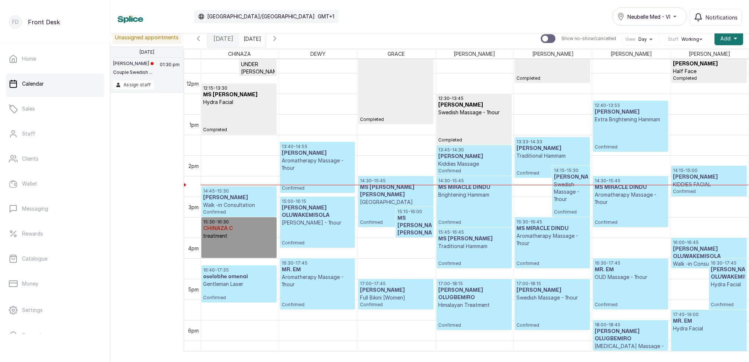
click at [279, 41] on icon "button" at bounding box center [274, 38] width 9 height 9
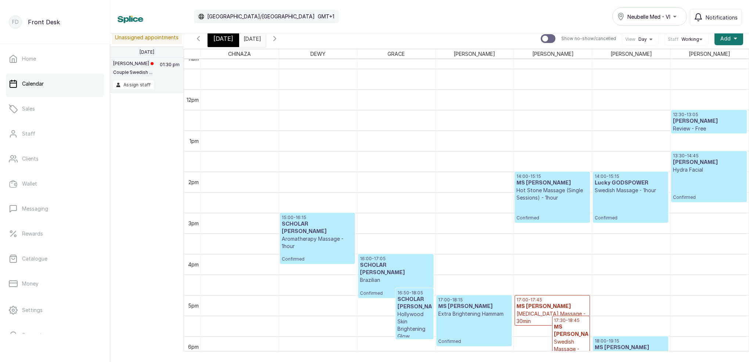
scroll to position [477, 0]
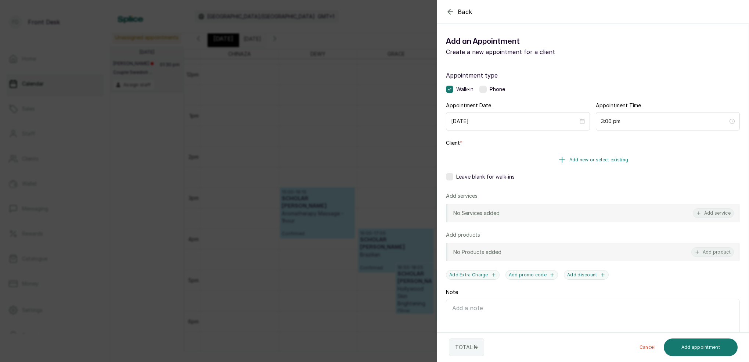
click at [582, 163] on button "Add new or select existing" at bounding box center [593, 160] width 294 height 21
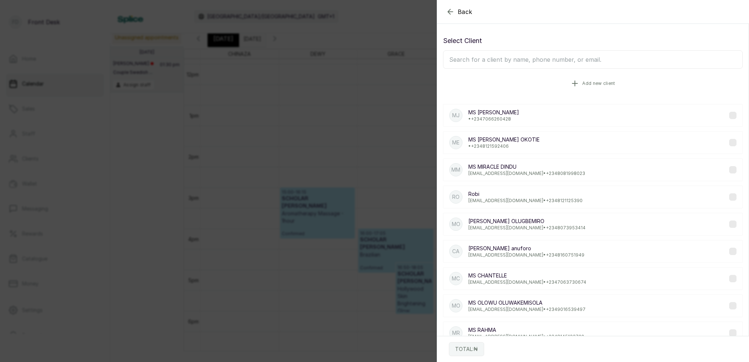
click at [581, 86] on button "Add new client" at bounding box center [593, 83] width 300 height 21
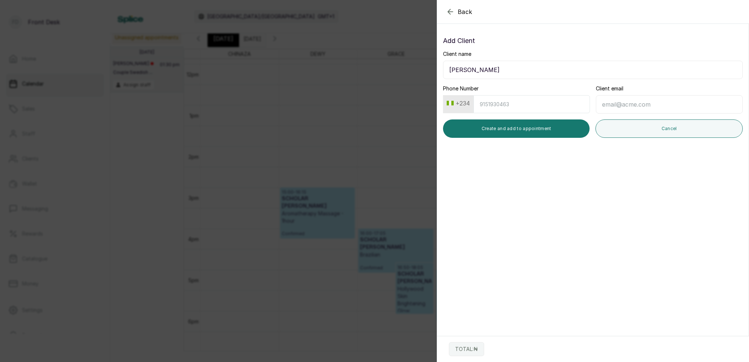
type input "[PERSON_NAME]"
type input "9"
type input "8184957744"
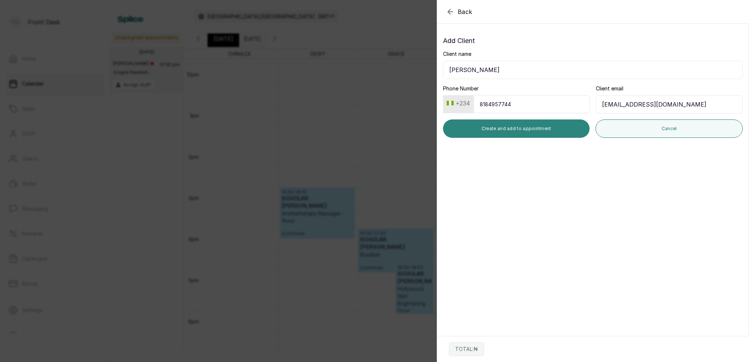
type input "[EMAIL_ADDRESS][DOMAIN_NAME]"
click at [495, 135] on button "Create and add to appointment" at bounding box center [516, 128] width 147 height 18
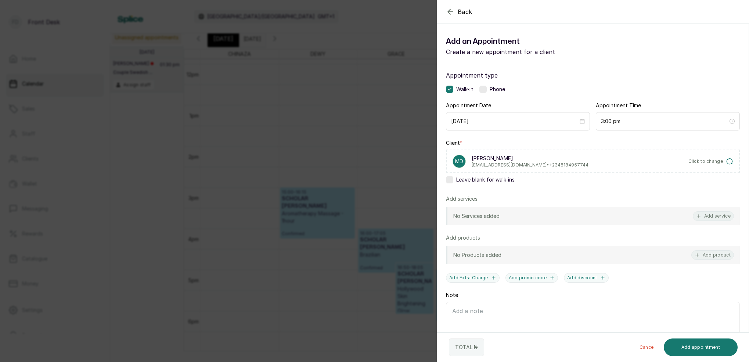
drag, startPoint x: 713, startPoint y: 212, endPoint x: 711, endPoint y: 208, distance: 4.3
click at [712, 212] on button "Add service" at bounding box center [713, 216] width 41 height 10
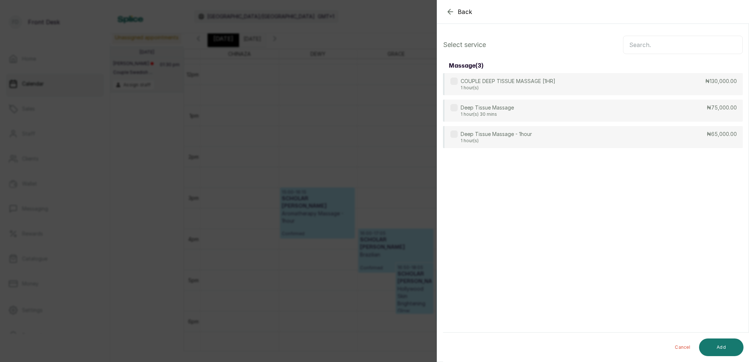
click at [645, 44] on input "text" at bounding box center [683, 45] width 120 height 18
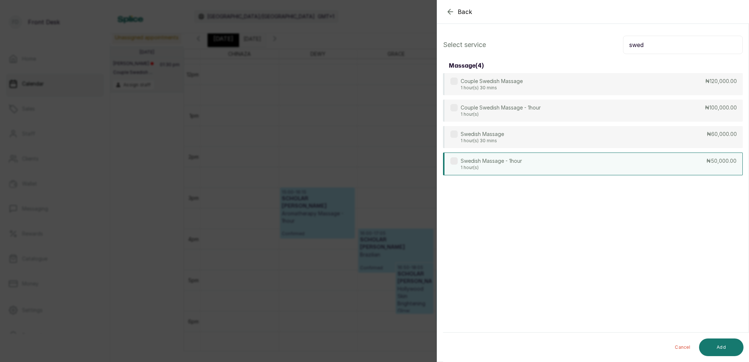
type input "swed"
drag, startPoint x: 509, startPoint y: 162, endPoint x: 541, endPoint y: 160, distance: 32.8
click at [509, 162] on p "Swedish Massage - 1hour" at bounding box center [491, 160] width 61 height 7
click at [731, 345] on button "Add" at bounding box center [721, 347] width 44 height 18
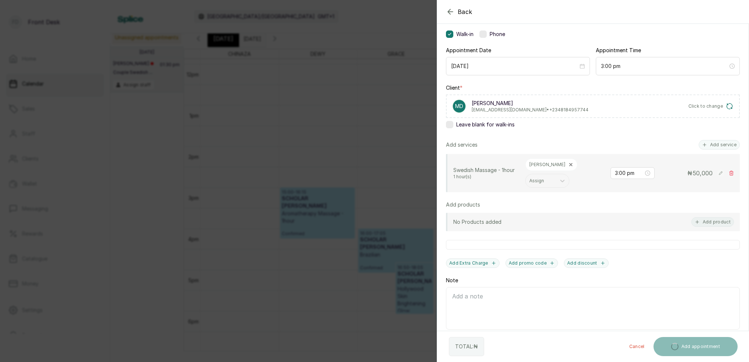
scroll to position [55, 0]
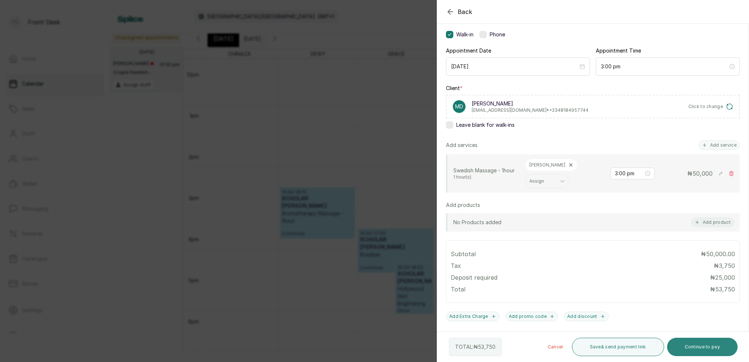
drag, startPoint x: 709, startPoint y: 345, endPoint x: 711, endPoint y: 342, distance: 4.4
click at [709, 345] on button "Continue to pay" at bounding box center [702, 347] width 71 height 18
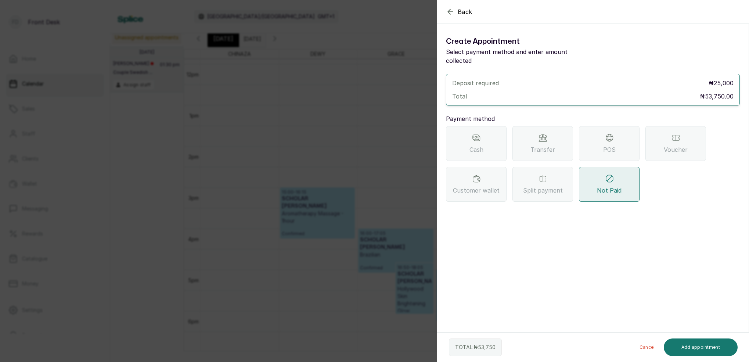
scroll to position [0, 0]
click at [551, 126] on div "Transfer" at bounding box center [543, 143] width 61 height 35
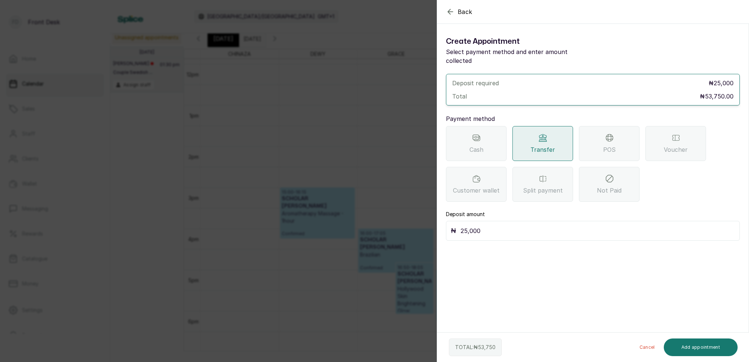
click at [523, 226] on input "25,000" at bounding box center [598, 231] width 275 height 10
type input "2"
type input "53,750"
click at [707, 351] on button "Add appointment" at bounding box center [701, 347] width 74 height 18
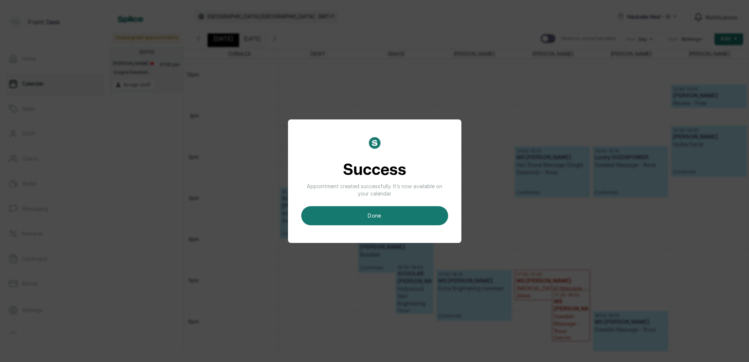
click at [417, 206] on button "done" at bounding box center [374, 215] width 147 height 19
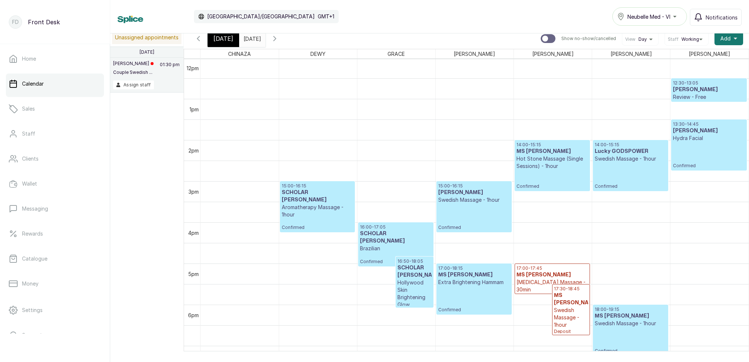
scroll to position [495, 0]
click at [223, 40] on span "[DATE]" at bounding box center [224, 38] width 20 height 9
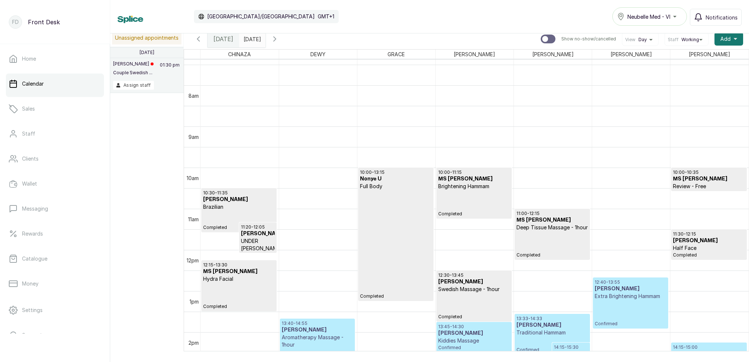
scroll to position [448, 0]
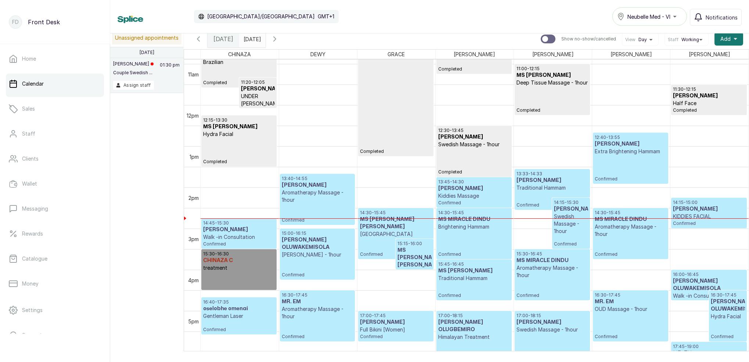
click at [279, 42] on icon "button" at bounding box center [274, 39] width 9 height 9
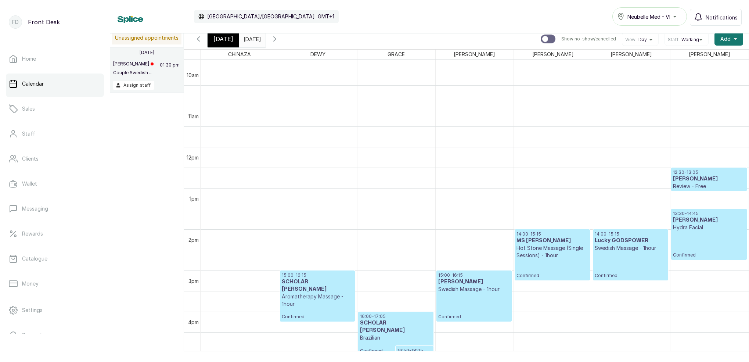
scroll to position [409, 0]
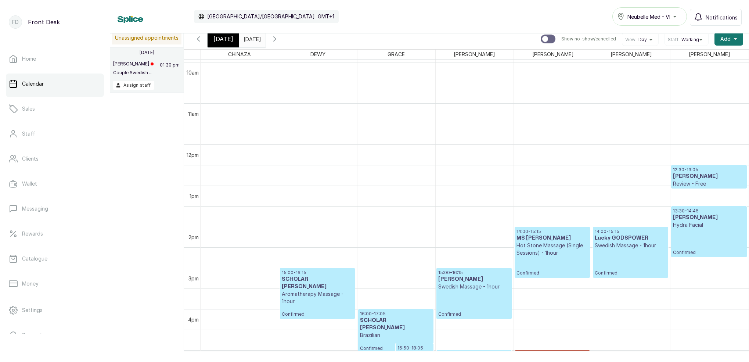
click at [251, 38] on input "06/08/2025" at bounding box center [246, 37] width 12 height 12
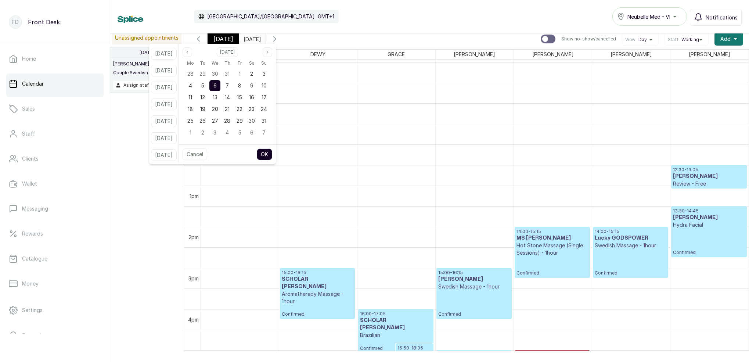
drag, startPoint x: 233, startPoint y: 83, endPoint x: 224, endPoint y: 85, distance: 9.8
click at [233, 83] on div "7" at bounding box center [227, 85] width 11 height 11
drag, startPoint x: 222, startPoint y: 85, endPoint x: 242, endPoint y: 108, distance: 30.8
click at [217, 85] on span "6" at bounding box center [215, 85] width 3 height 6
click at [272, 153] on button "OK" at bounding box center [264, 154] width 15 height 12
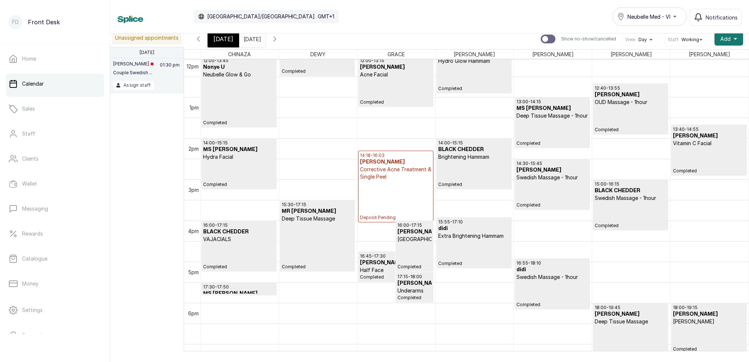
scroll to position [1, 0]
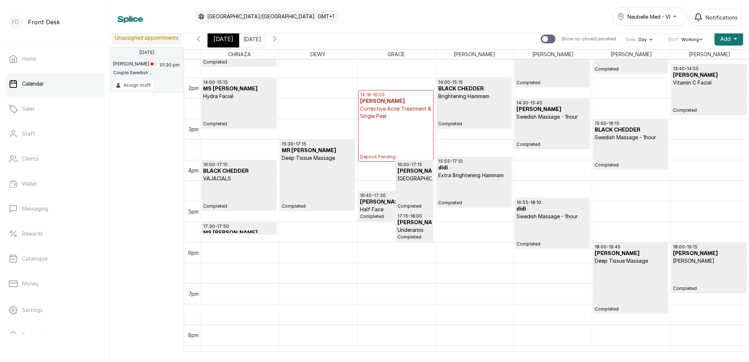
click at [682, 287] on span "Completed" at bounding box center [709, 289] width 72 height 6
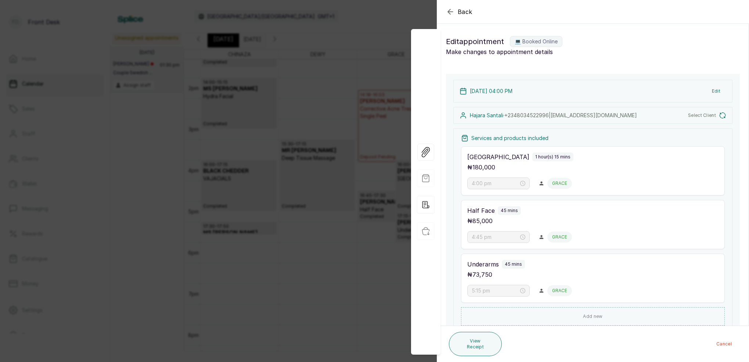
type input "6:00 pm"
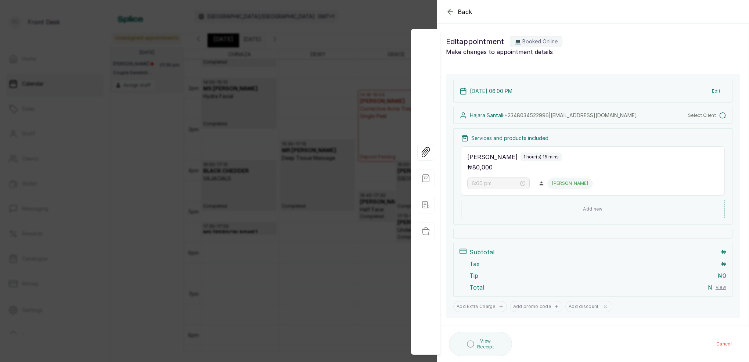
click at [452, 9] on icon "button" at bounding box center [450, 11] width 9 height 9
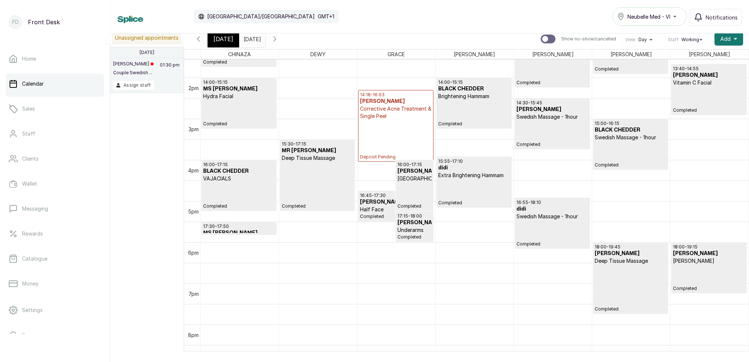
click at [643, 301] on div "18:00 - 19:45 AZEEZ AMIDA Deep Tissue Massage Completed" at bounding box center [631, 278] width 72 height 68
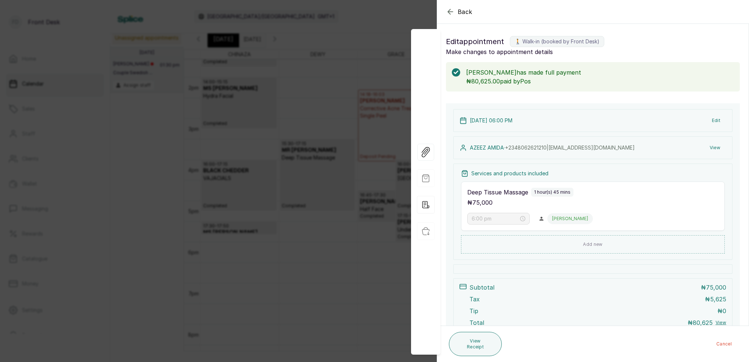
click at [453, 11] on icon "button" at bounding box center [450, 11] width 9 height 9
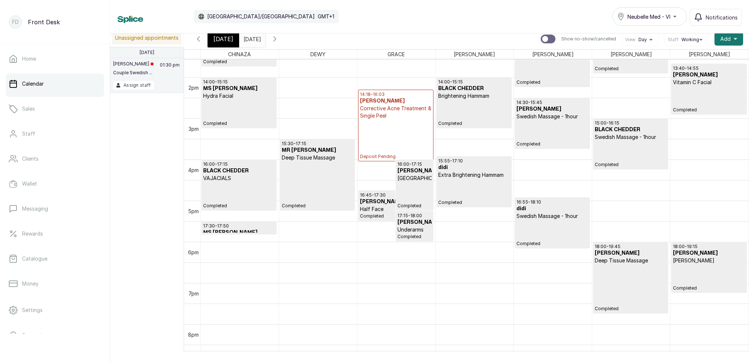
click at [279, 41] on icon "button" at bounding box center [274, 39] width 9 height 9
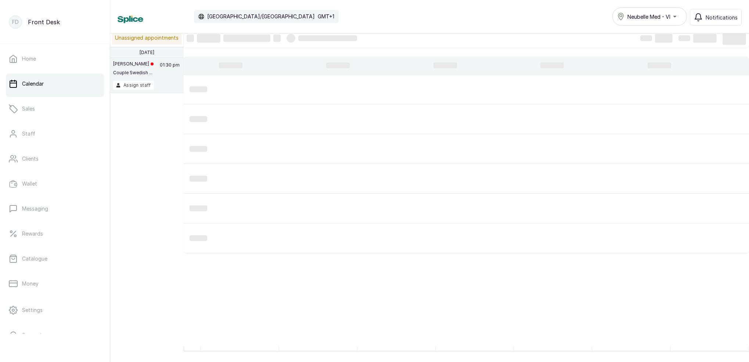
scroll to position [247, 0]
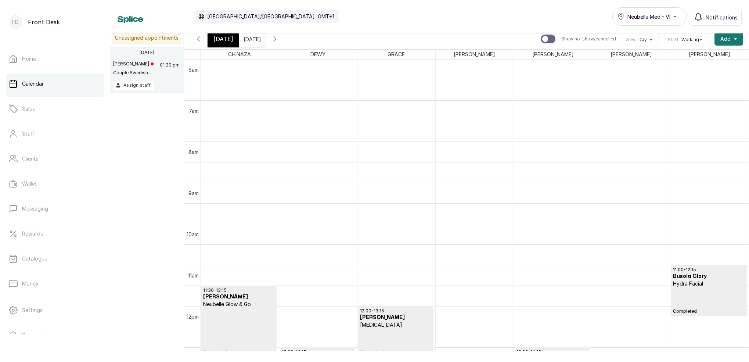
click at [198, 39] on icon "button" at bounding box center [198, 39] width 2 height 4
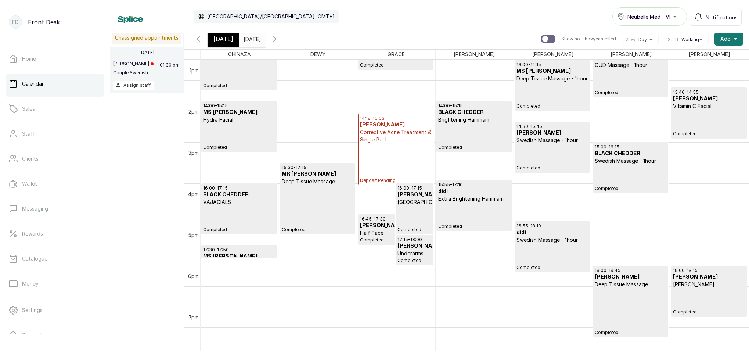
scroll to position [538, 0]
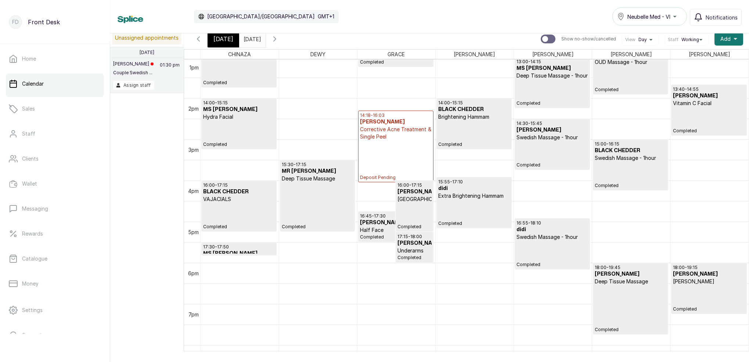
click at [279, 38] on icon "button" at bounding box center [274, 39] width 9 height 9
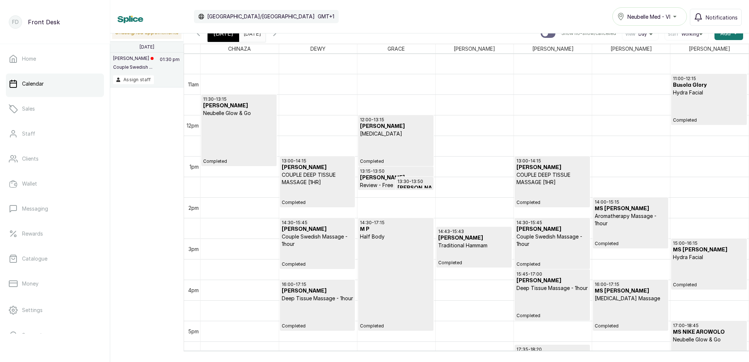
scroll to position [435, 0]
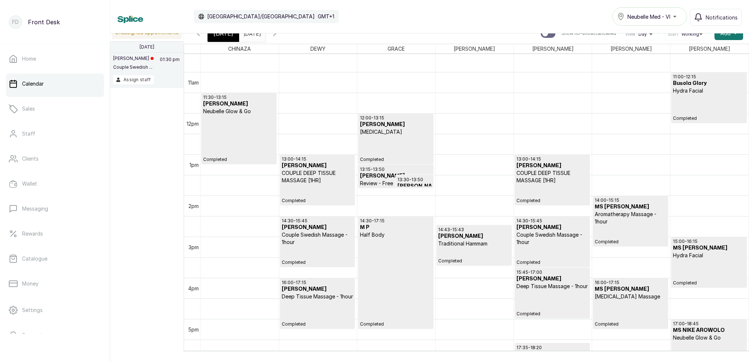
click at [241, 129] on div "11:30 - 13:15 Tania Omotayo Neubelle Glow & Go Completed" at bounding box center [239, 128] width 72 height 68
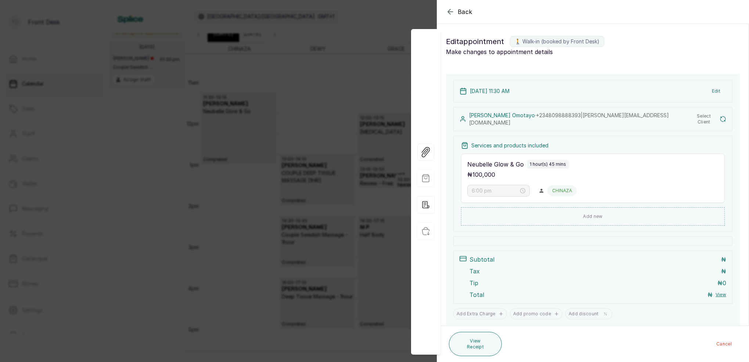
type input "11:30 am"
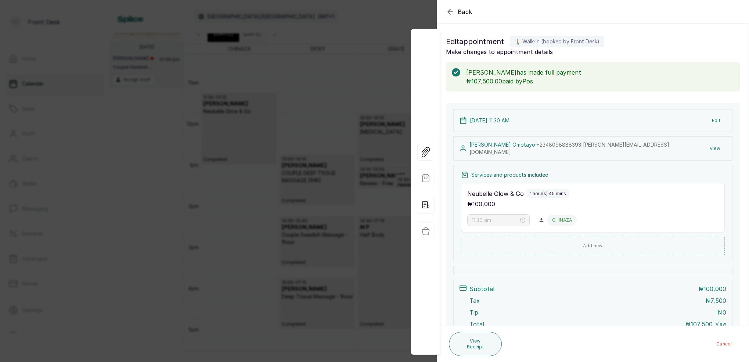
click at [714, 148] on button "View" at bounding box center [715, 148] width 22 height 13
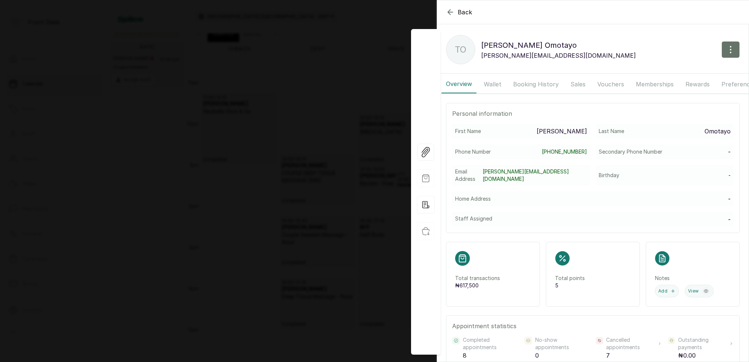
click at [541, 82] on button "Booking History" at bounding box center [536, 84] width 54 height 18
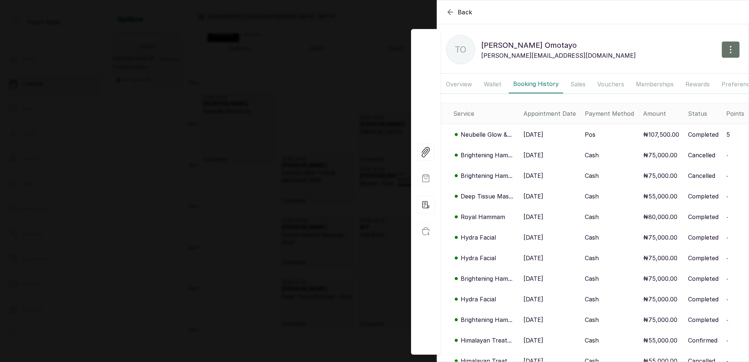
click at [451, 12] on icon "button" at bounding box center [450, 12] width 9 height 9
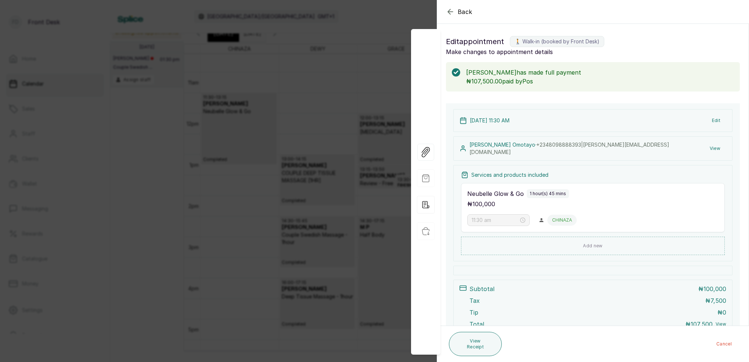
click at [453, 12] on icon "button" at bounding box center [450, 11] width 9 height 9
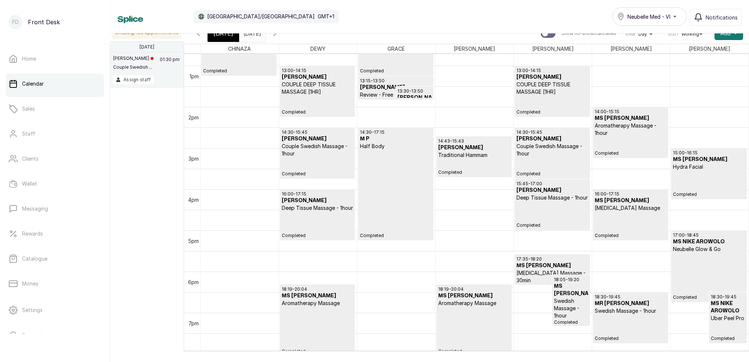
scroll to position [532, 0]
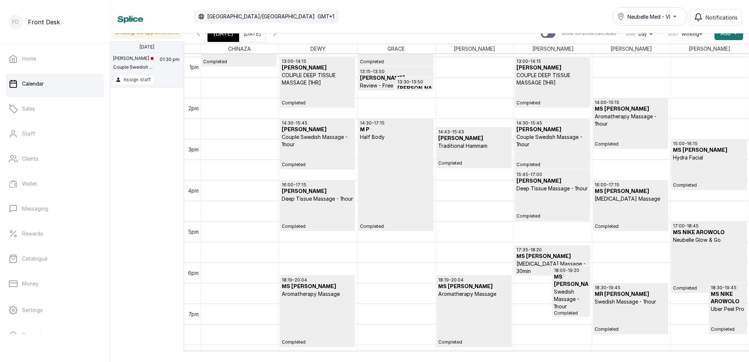
click at [620, 195] on h3 "MS [PERSON_NAME]" at bounding box center [631, 191] width 72 height 7
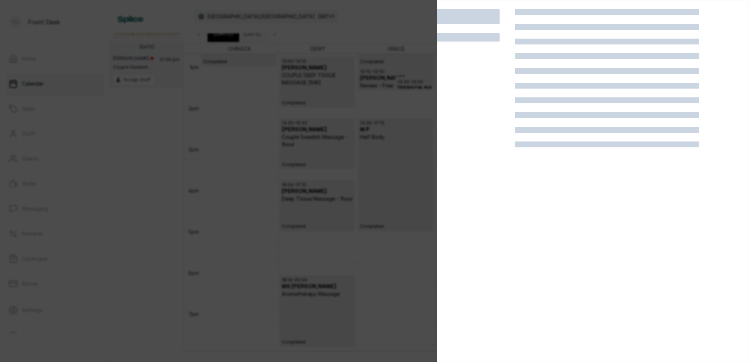
scroll to position [1, 0]
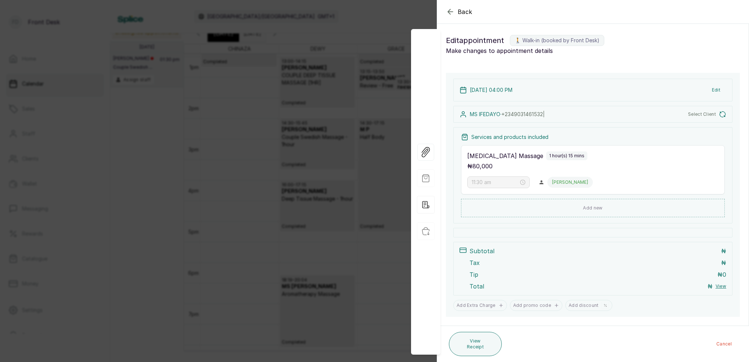
type input "4:00 pm"
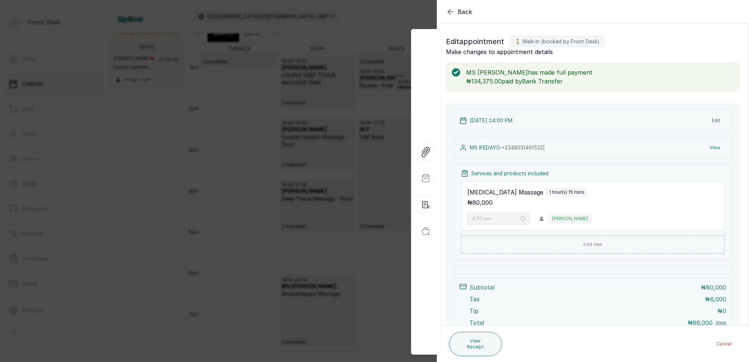
scroll to position [0, 0]
click at [451, 13] on icon "button" at bounding box center [450, 11] width 9 height 9
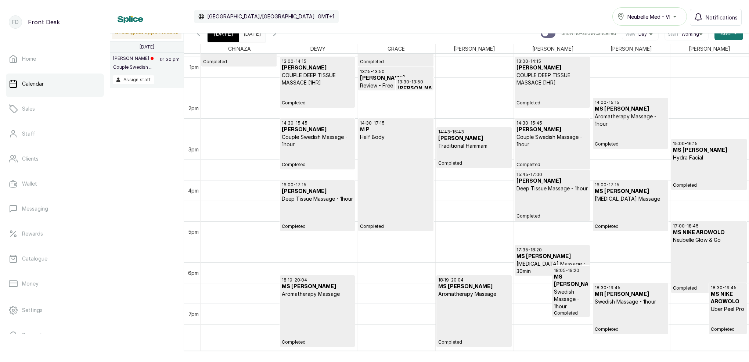
click at [719, 272] on div "17:00 - 18:45 MS NIKE AROWOLO Neubelle Glow & Go Completed" at bounding box center [709, 257] width 72 height 68
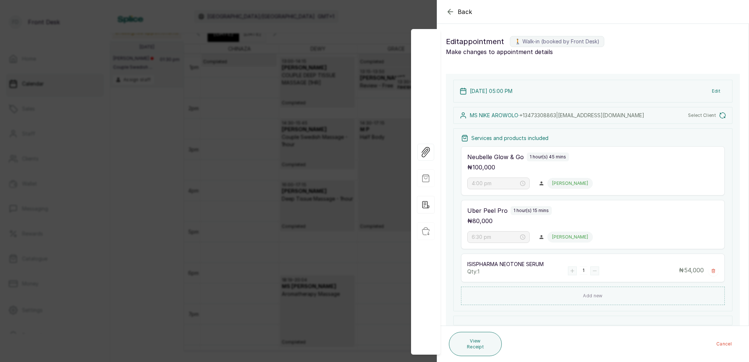
type input "5:00 pm"
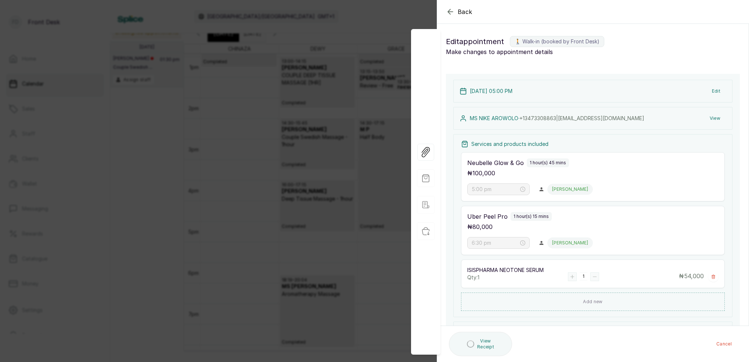
click at [716, 118] on button "View" at bounding box center [715, 118] width 22 height 13
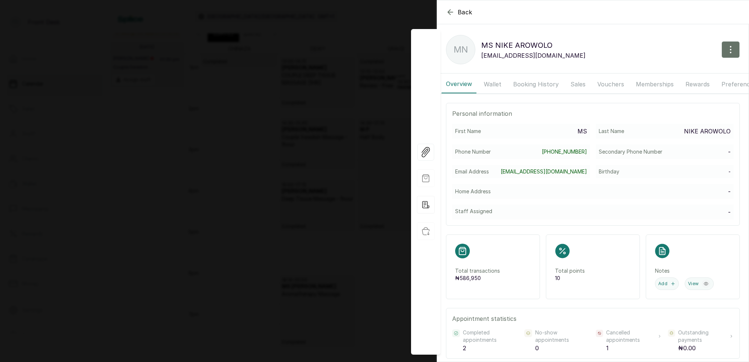
click at [555, 82] on button "Booking History" at bounding box center [536, 84] width 54 height 18
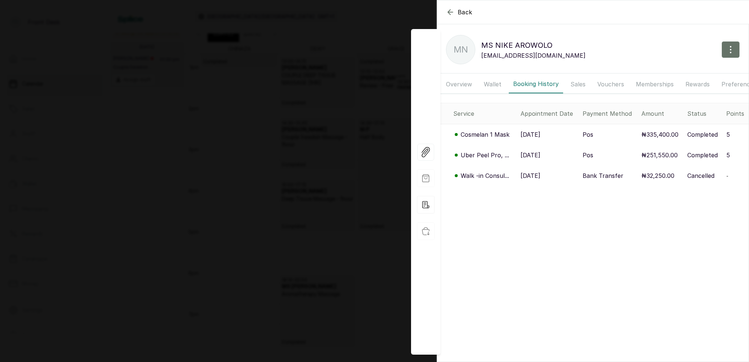
click at [451, 12] on icon "button" at bounding box center [450, 12] width 9 height 9
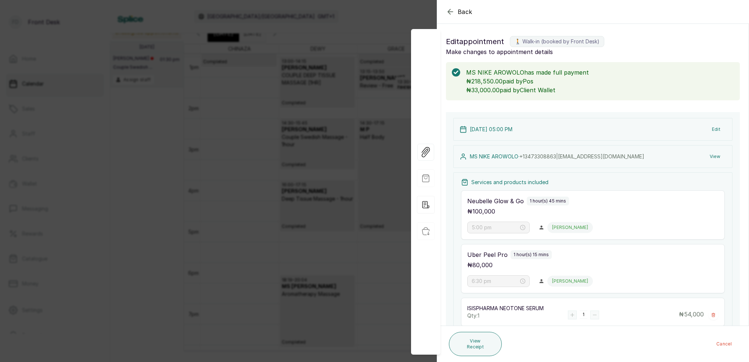
click at [450, 12] on icon "button" at bounding box center [450, 11] width 9 height 9
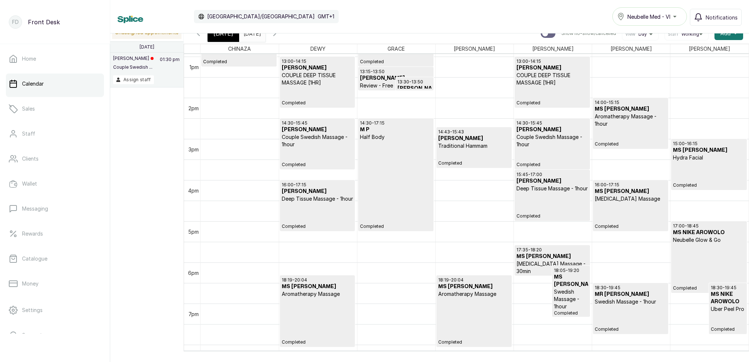
click at [272, 33] on div "Calendar Africa/Lagos GMT+1 Neubelle Med - VI Notifications" at bounding box center [429, 16] width 639 height 33
click at [251, 35] on input "06/08/2025" at bounding box center [246, 31] width 12 height 12
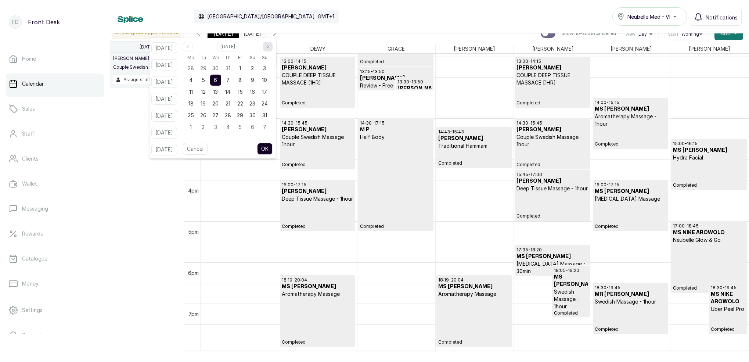
click at [270, 45] on icon "page next" at bounding box center [268, 46] width 4 height 4
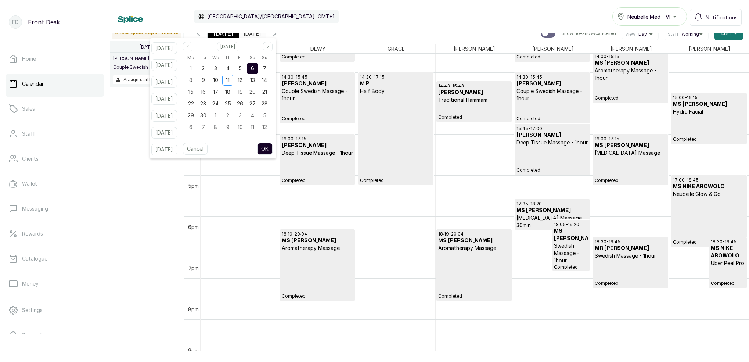
scroll to position [580, 0]
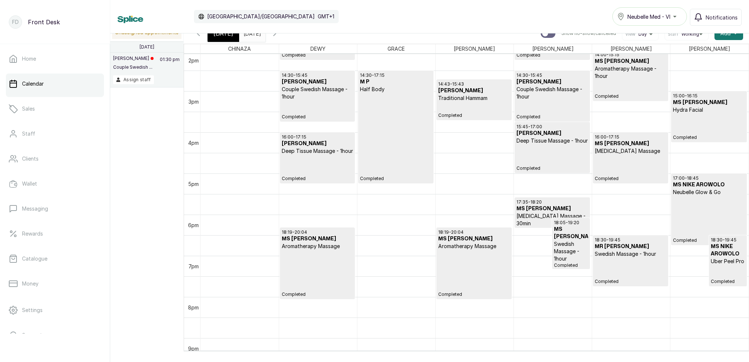
click at [312, 36] on div "Today Thu Aug 7, 2025 06/08/2025 Show no-show/cancelled View Day Staff Working …" at bounding box center [467, 33] width 566 height 21
click at [279, 36] on icon "button" at bounding box center [274, 33] width 9 height 9
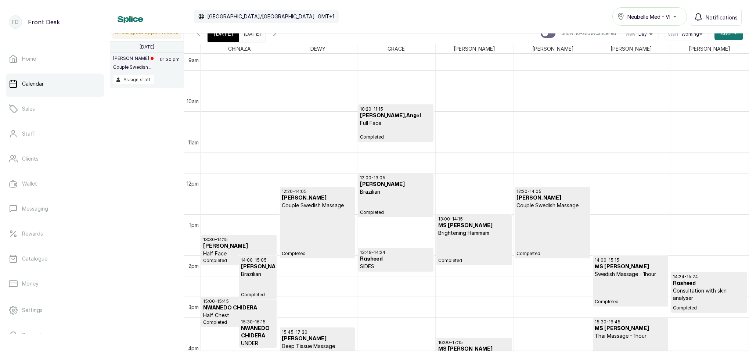
scroll to position [377, 0]
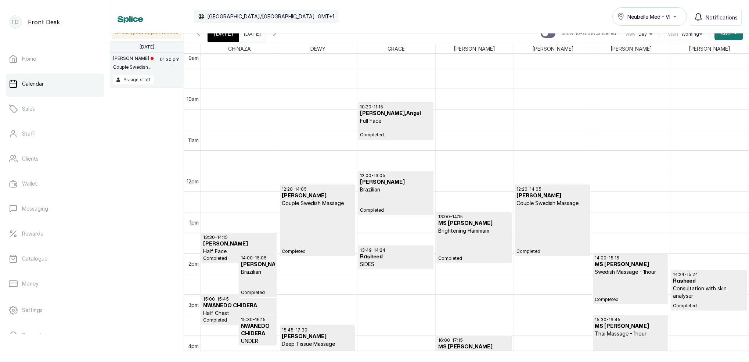
click at [631, 282] on div "14:00 - 15:15 MS CHRISTABEL Swedish Massage - 1hour Completed" at bounding box center [631, 278] width 72 height 47
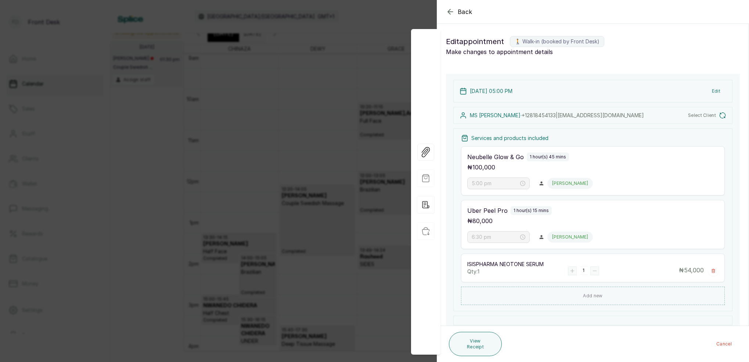
type input "1:00 pm"
type input "2:00 pm"
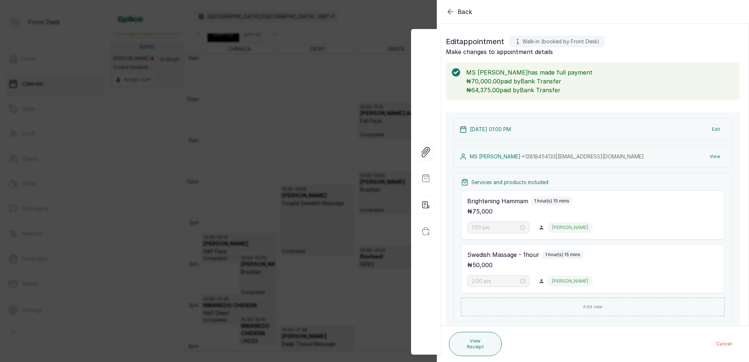
click at [454, 14] on icon "button" at bounding box center [450, 11] width 9 height 9
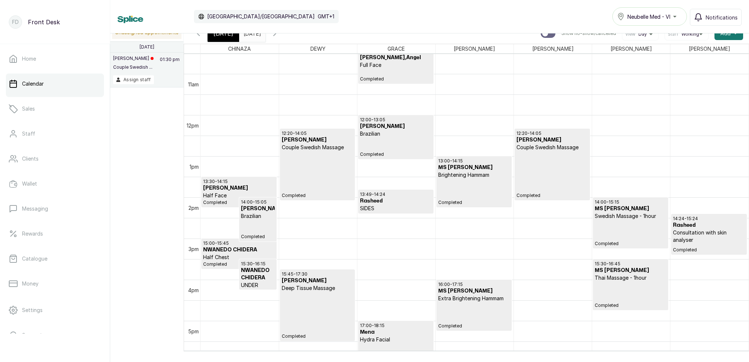
scroll to position [442, 0]
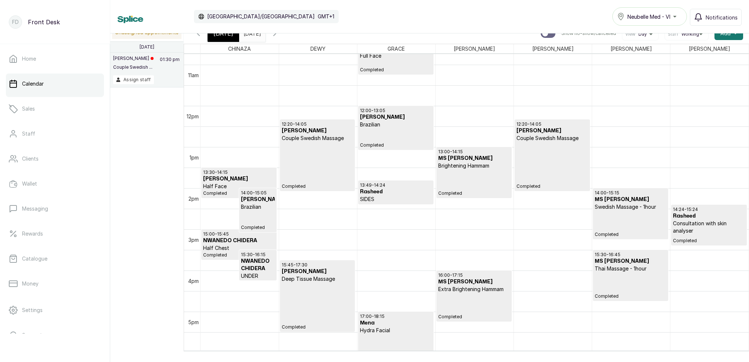
click at [258, 275] on p "UNDER [PERSON_NAME]" at bounding box center [258, 279] width 34 height 15
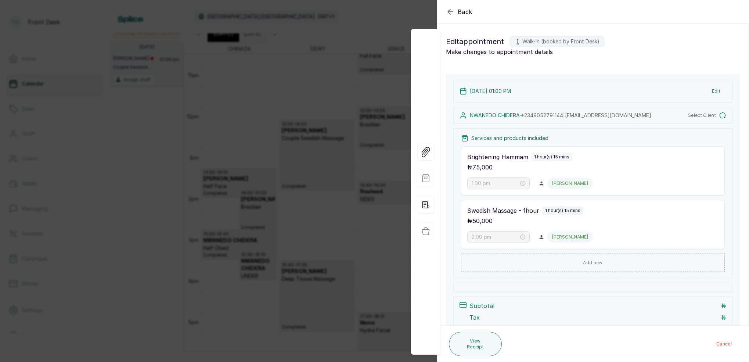
type input "3:00 pm"
type input "3:30 pm"
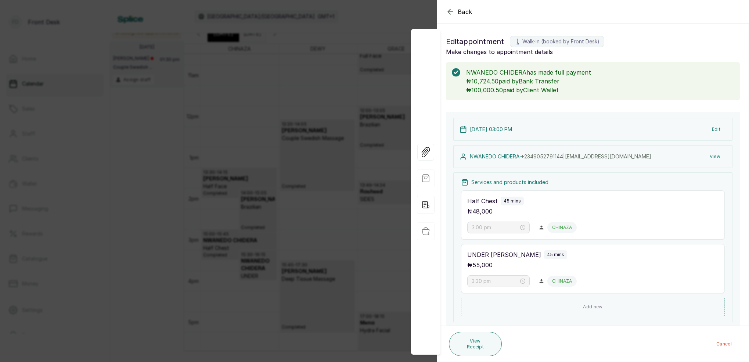
click at [722, 159] on button "View" at bounding box center [715, 156] width 22 height 13
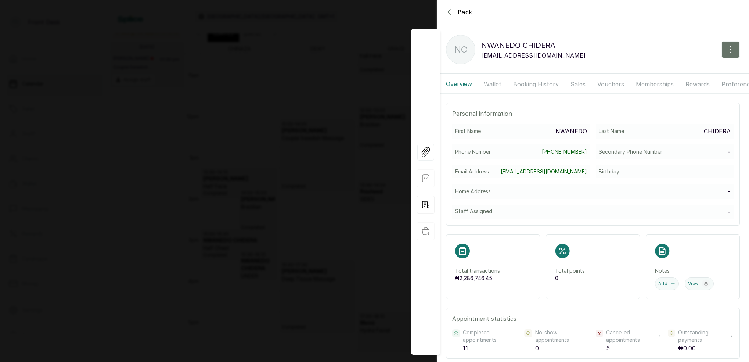
click at [526, 85] on button "Booking History" at bounding box center [536, 84] width 54 height 18
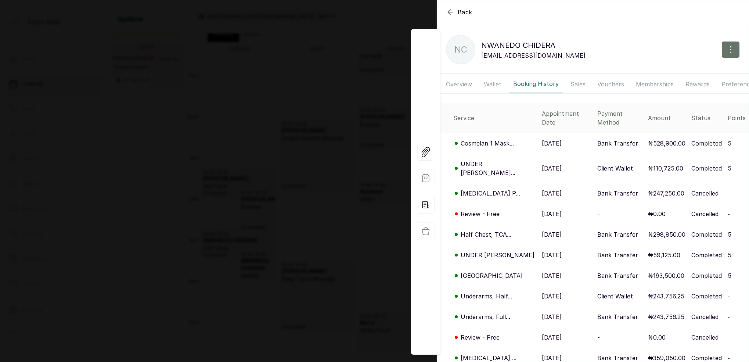
click at [449, 11] on icon "button" at bounding box center [450, 12] width 5 height 5
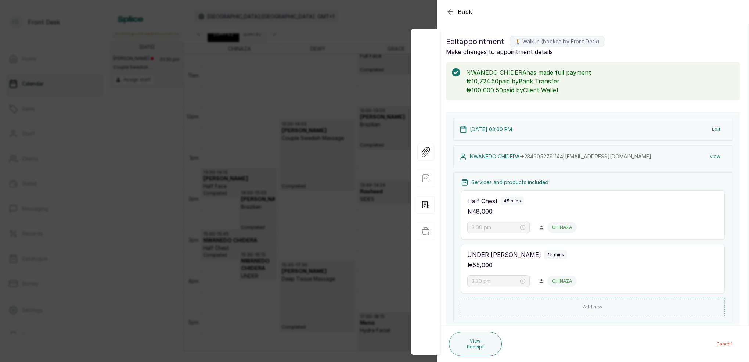
click at [449, 11] on icon "button" at bounding box center [450, 11] width 5 height 5
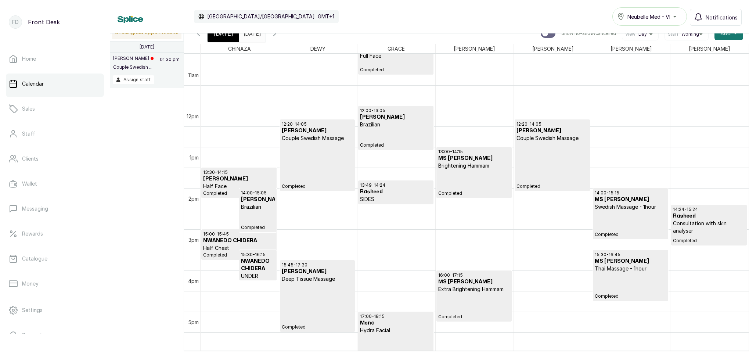
click at [301, 294] on div "15:45 - 17:30 Fikayo Durosinmi-Etti Deep Tissue Massage Completed" at bounding box center [318, 296] width 72 height 68
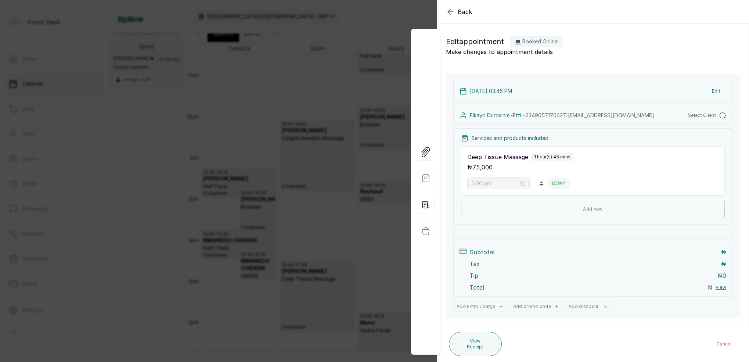
type input "3:45 pm"
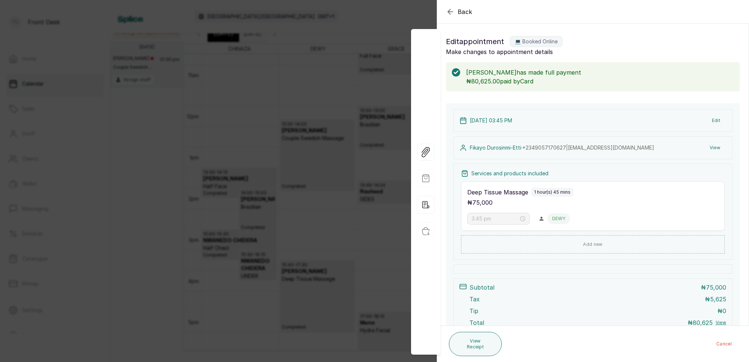
click at [453, 13] on icon "button" at bounding box center [450, 11] width 9 height 9
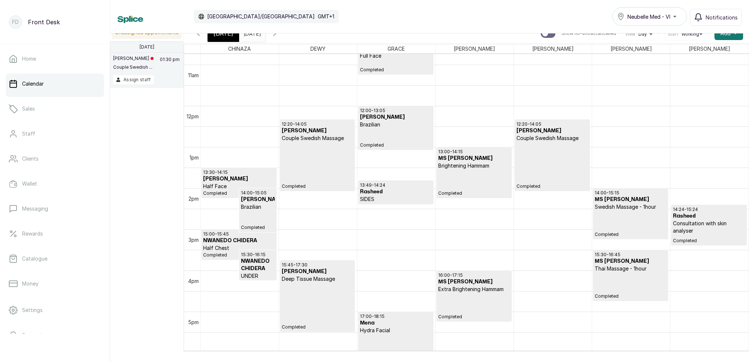
click at [681, 223] on p "Consultation with skin analyser" at bounding box center [709, 227] width 72 height 15
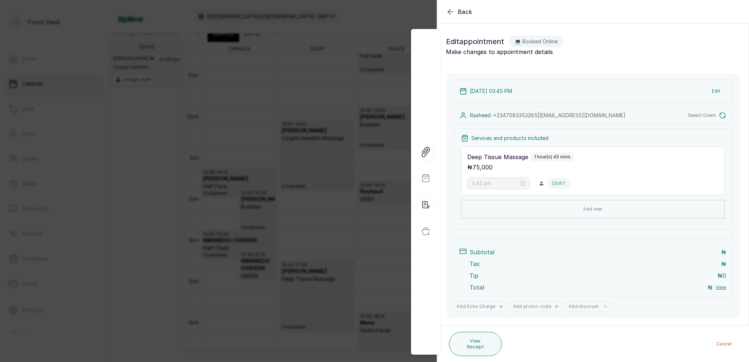
type input "1:49 pm"
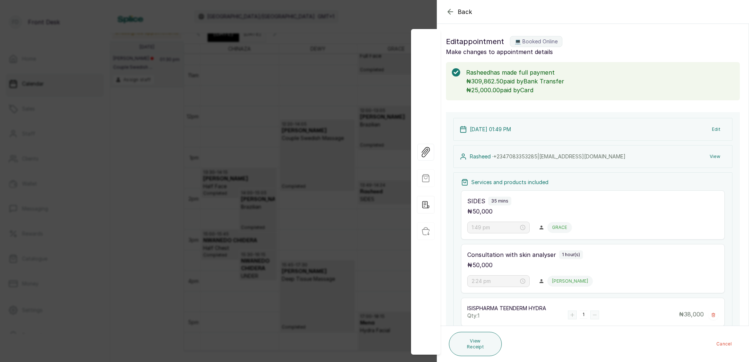
click at [450, 9] on icon "button" at bounding box center [450, 11] width 9 height 9
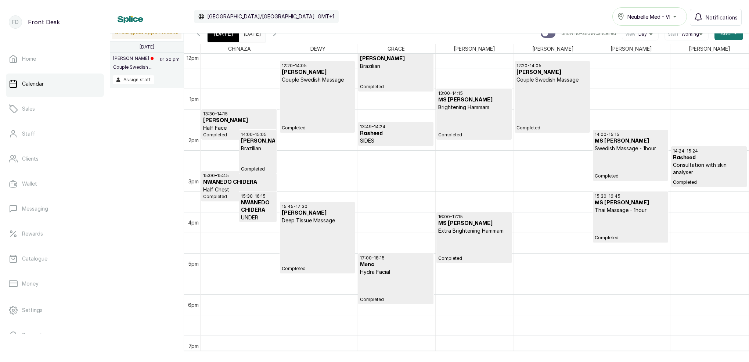
scroll to position [504, 0]
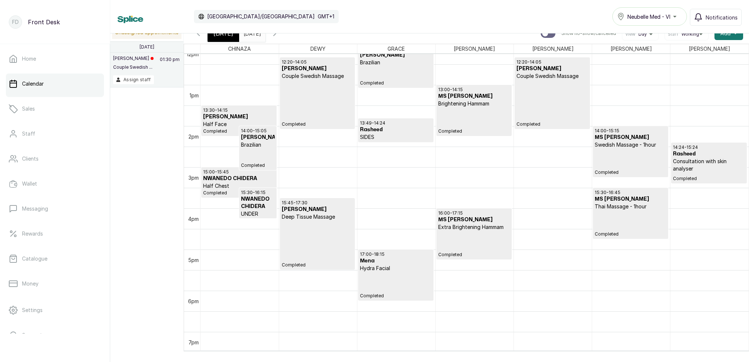
click at [292, 33] on div "Calendar Africa/Lagos GMT+1 Neubelle Med - VI Notifications" at bounding box center [429, 16] width 639 height 33
click at [279, 35] on icon "button" at bounding box center [274, 33] width 9 height 9
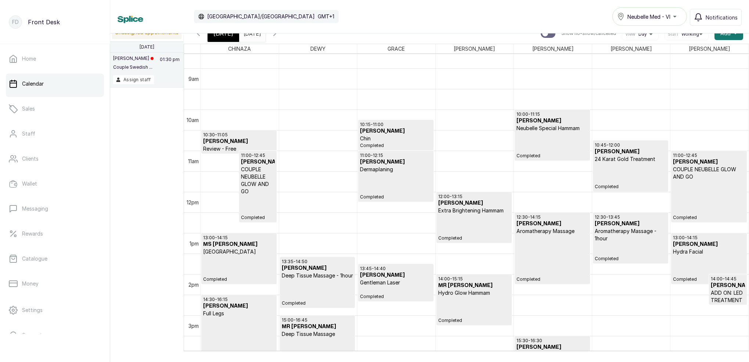
scroll to position [356, 0]
click at [221, 35] on span "[DATE]" at bounding box center [224, 33] width 20 height 9
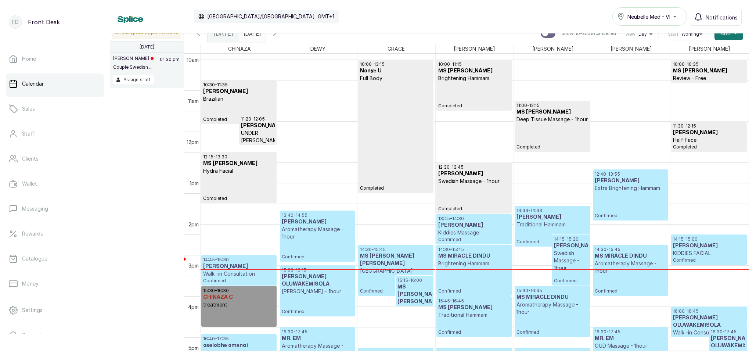
scroll to position [417, 0]
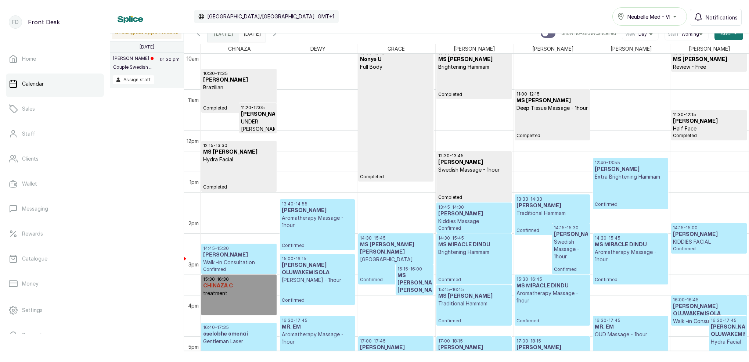
click at [251, 35] on input "06/08/2025" at bounding box center [246, 31] width 12 height 12
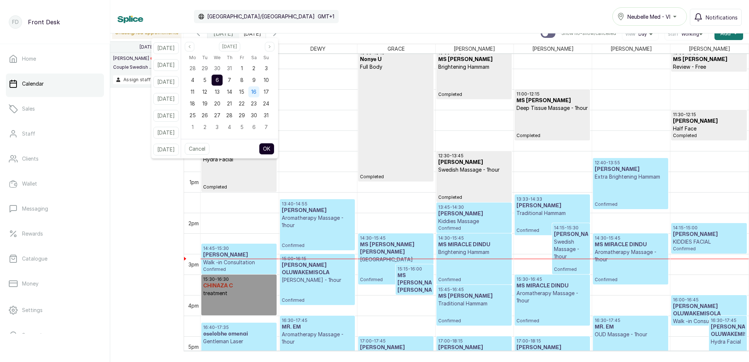
drag, startPoint x: 251, startPoint y: 80, endPoint x: 265, endPoint y: 92, distance: 18.8
click at [244, 80] on span "8" at bounding box center [241, 80] width 3 height 6
click at [275, 147] on button "OK" at bounding box center [266, 149] width 15 height 12
type input "08/08/2025"
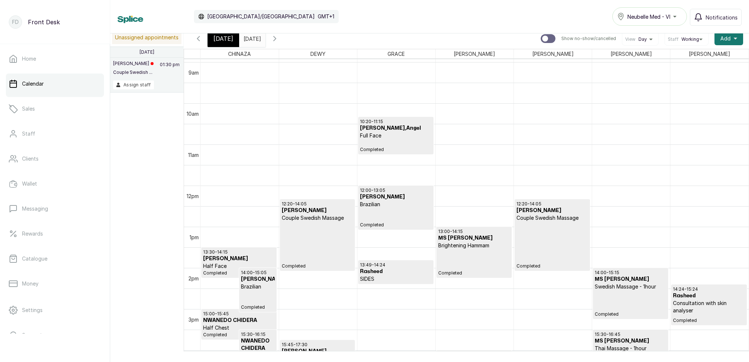
scroll to position [502, 0]
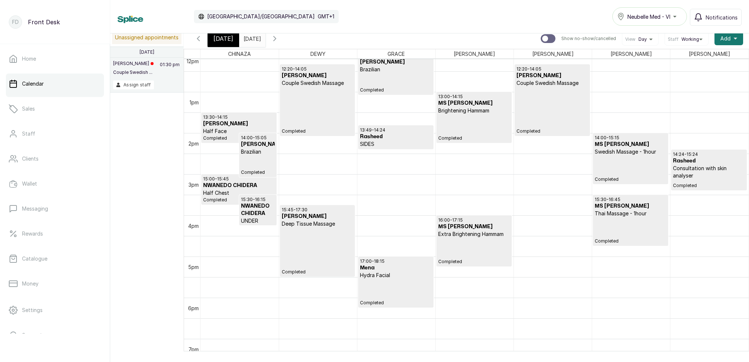
drag, startPoint x: 292, startPoint y: 40, endPoint x: 295, endPoint y: 44, distance: 5.1
click at [279, 40] on icon "button" at bounding box center [274, 38] width 9 height 9
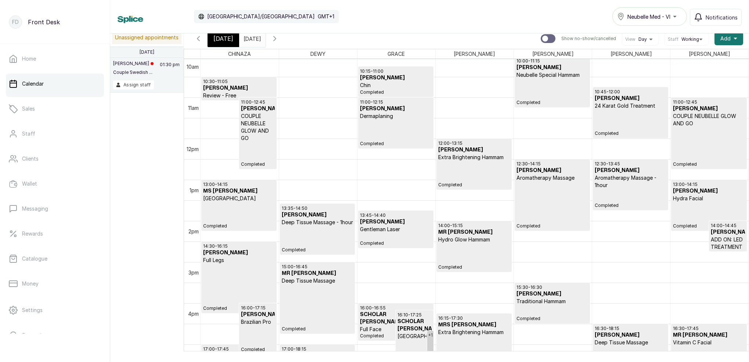
scroll to position [410, 0]
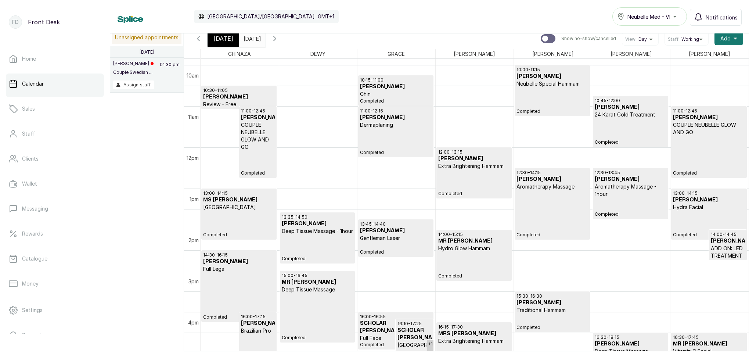
click at [295, 231] on p "Deep Tissue Massage - 1hour" at bounding box center [318, 230] width 72 height 7
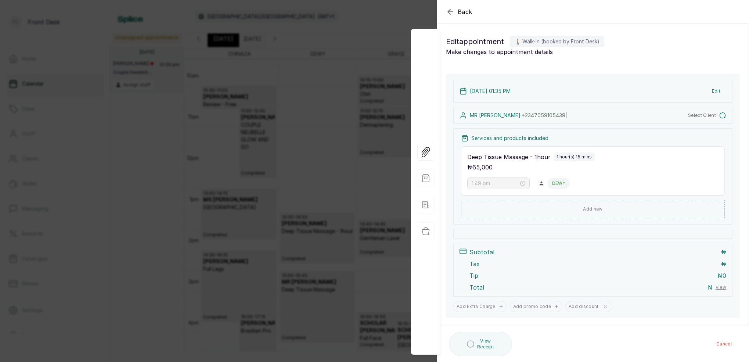
type input "1:35 pm"
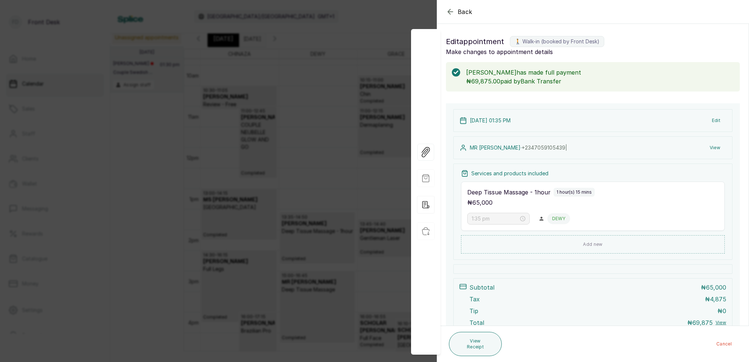
click at [446, 12] on icon "button" at bounding box center [450, 11] width 9 height 9
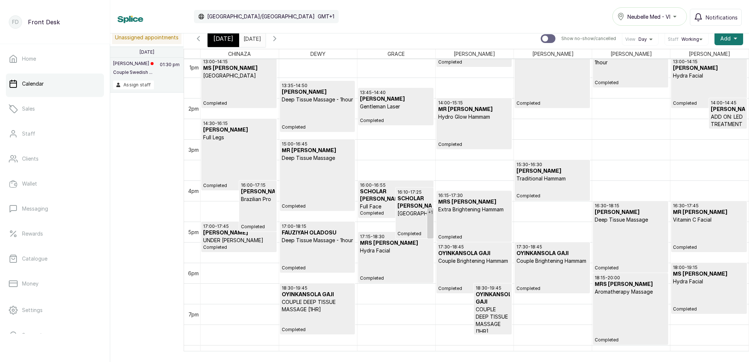
scroll to position [541, 0]
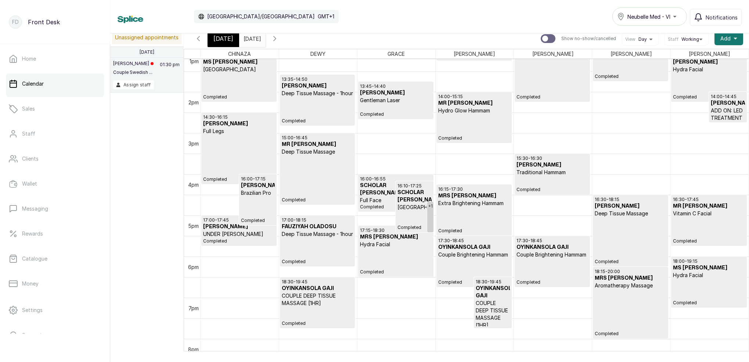
click at [445, 202] on p "Extra Brightening Hammam" at bounding box center [474, 203] width 72 height 7
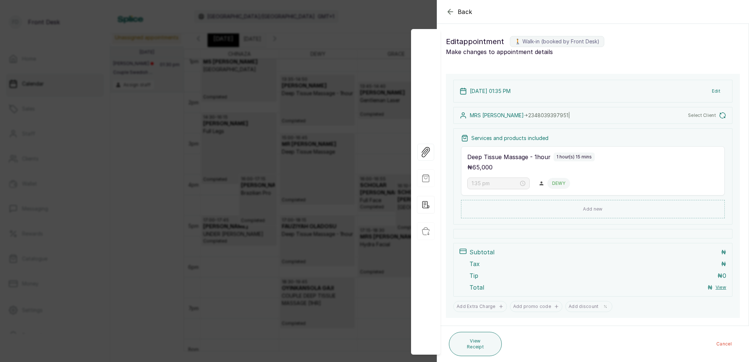
type input "4:15 pm"
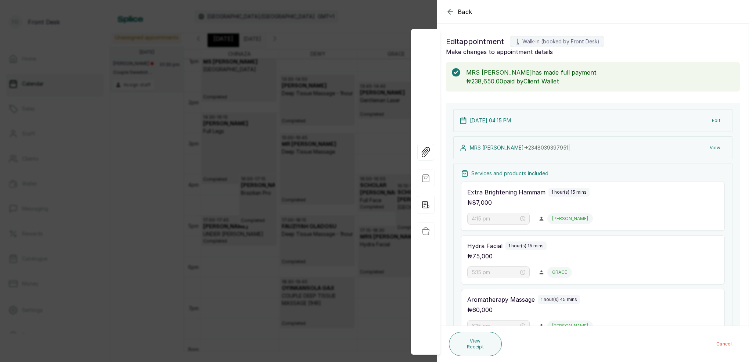
click at [447, 9] on icon "button" at bounding box center [450, 11] width 9 height 9
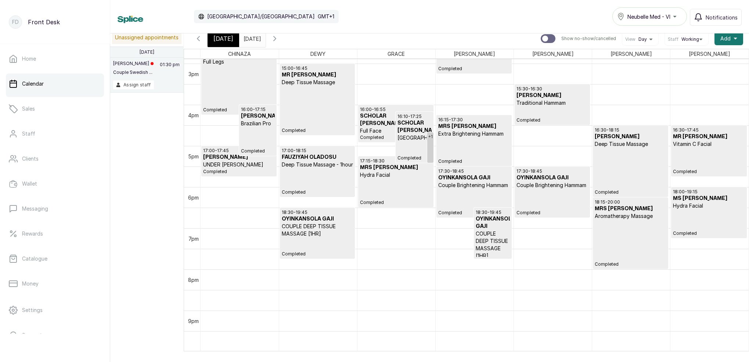
scroll to position [623, 0]
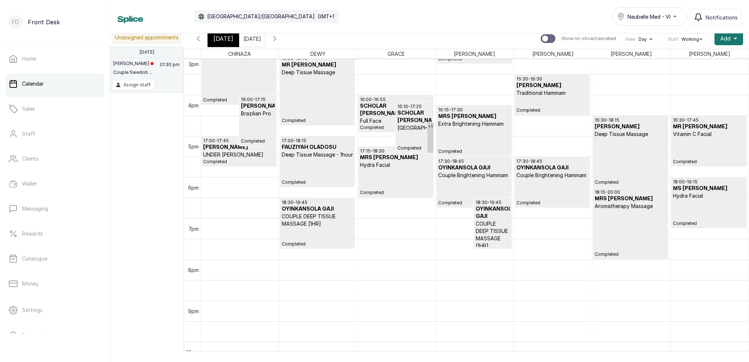
click at [688, 211] on div "18:00 - 19:15 MS BENEDICTA Hydra Facial Completed" at bounding box center [709, 202] width 72 height 47
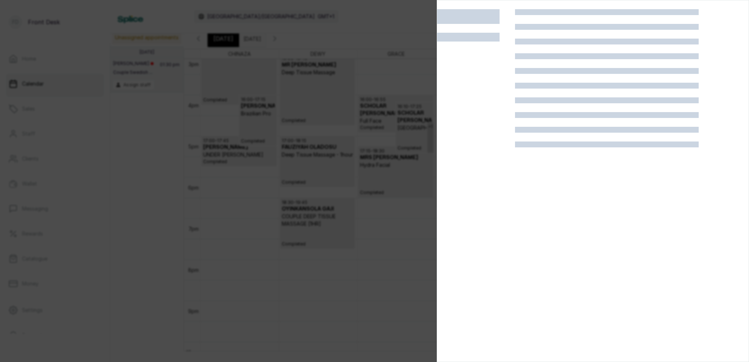
scroll to position [1, 0]
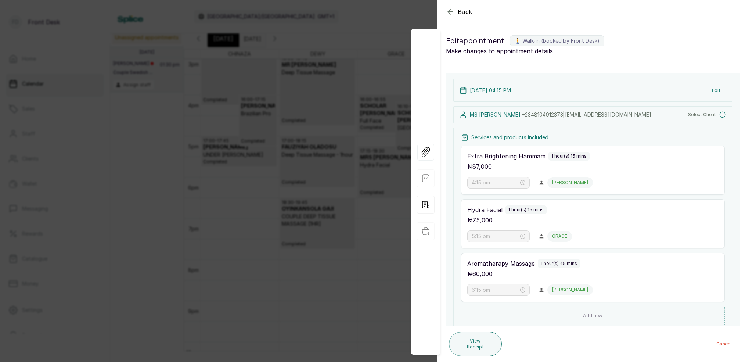
type input "6:00 pm"
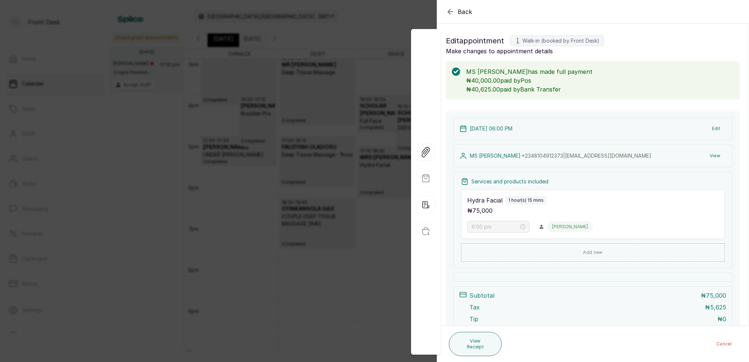
click at [717, 155] on button "View" at bounding box center [715, 155] width 22 height 13
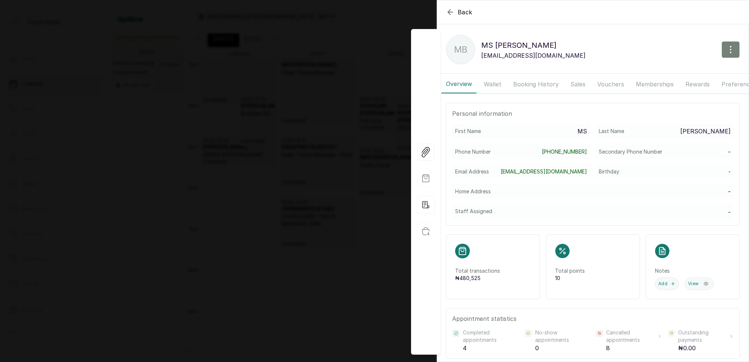
click at [733, 50] on icon "button" at bounding box center [731, 49] width 9 height 9
click at [671, 74] on span "Edit" at bounding box center [699, 71] width 71 height 9
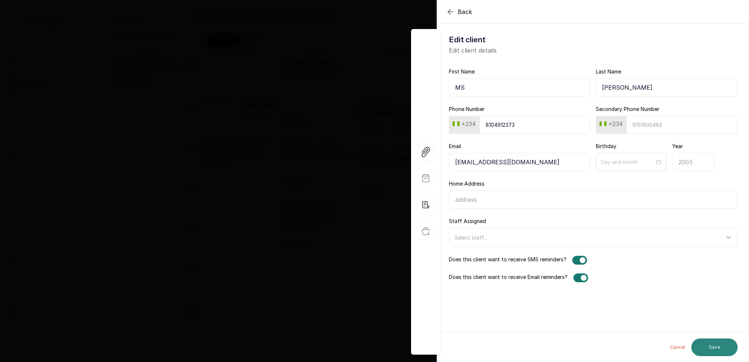
type input "BENEDICTA OGAR"
click at [714, 348] on button "Save" at bounding box center [715, 347] width 46 height 18
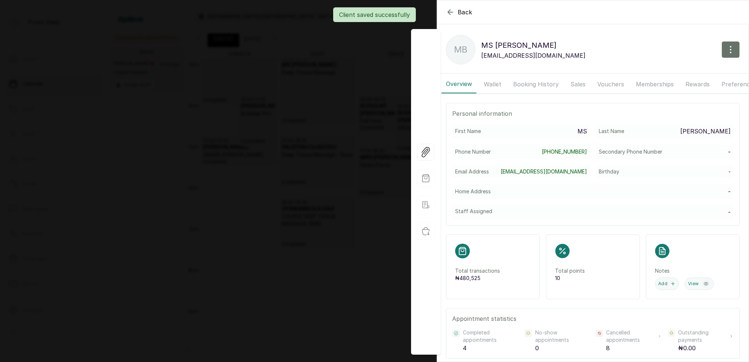
click at [451, 14] on div "Client saved successfully" at bounding box center [374, 14] width 749 height 15
click at [449, 13] on div "Client saved successfully" at bounding box center [374, 14] width 749 height 15
click at [449, 14] on div "Client saved successfully" at bounding box center [374, 14] width 749 height 15
click at [449, 11] on div "Client saved successfully" at bounding box center [374, 14] width 749 height 15
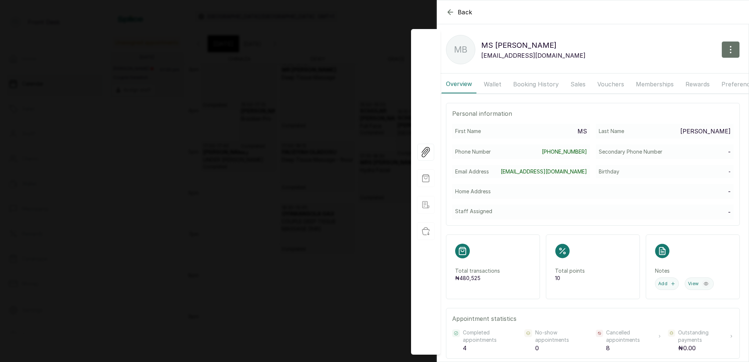
click at [434, 8] on div "Back MS BENEDICTA OGAR MB MS BENEDICTA OGAR ogarbenedicta@yahoo.com Overview Wa…" at bounding box center [374, 181] width 749 height 362
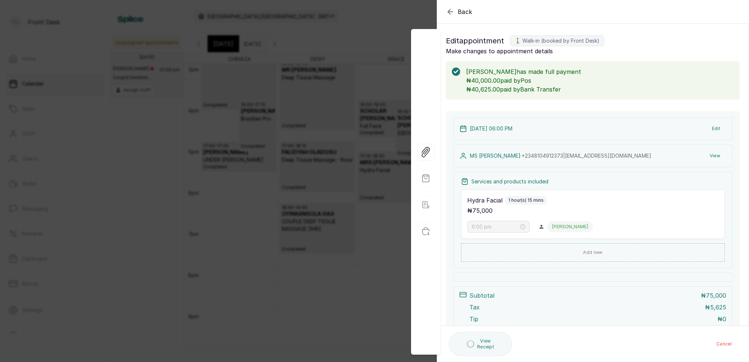
click at [449, 10] on icon "button" at bounding box center [450, 11] width 5 height 5
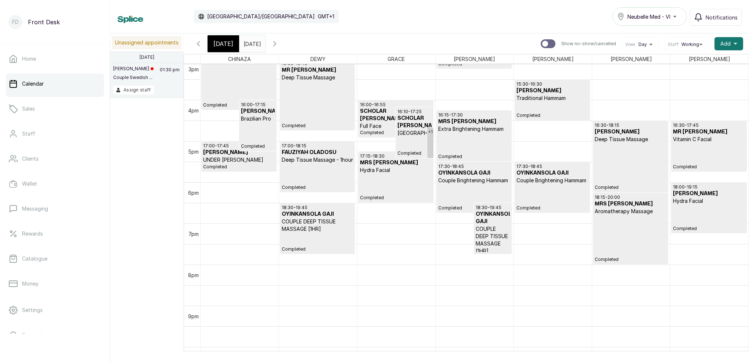
click at [221, 46] on span "[DATE]" at bounding box center [224, 43] width 20 height 9
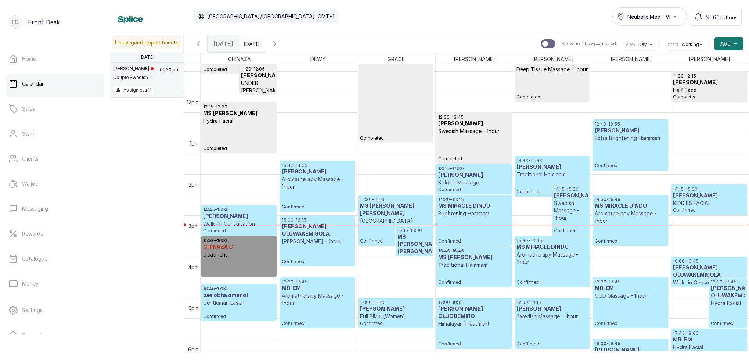
scroll to position [478, 0]
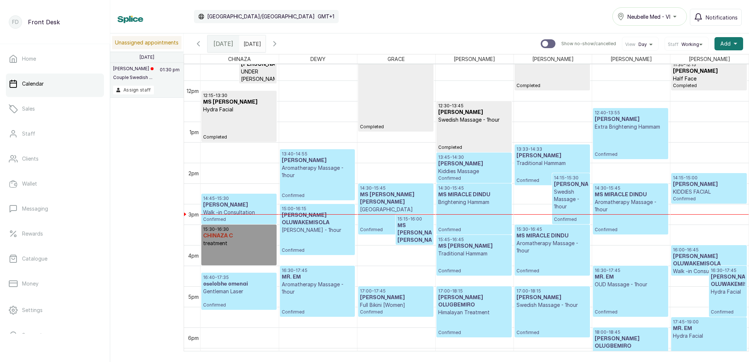
click at [419, 236] on h3 "MS [PERSON_NAME] [PERSON_NAME]" at bounding box center [415, 233] width 34 height 22
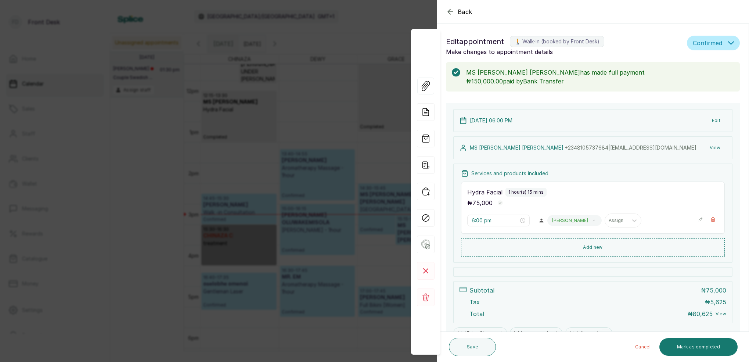
type input "2:30 pm"
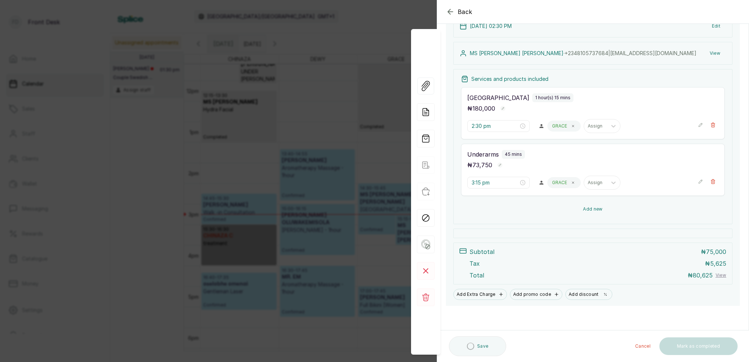
scroll to position [94, 0]
click at [449, 13] on icon "button" at bounding box center [450, 11] width 5 height 5
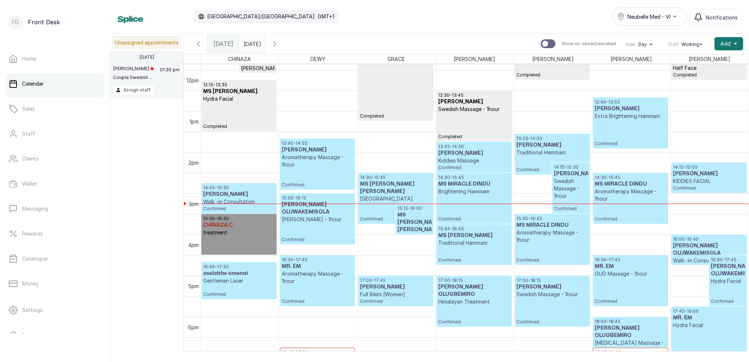
scroll to position [481, 0]
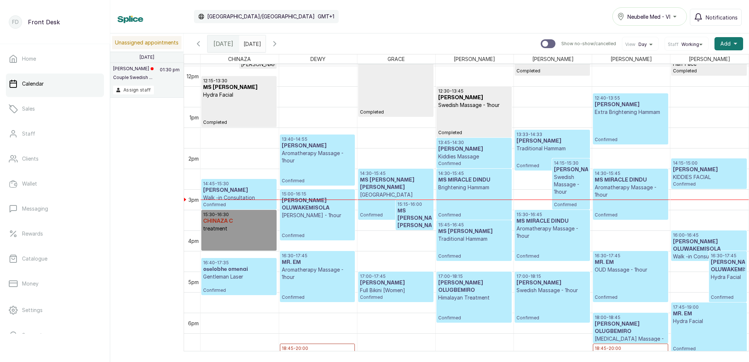
click at [411, 212] on h3 "MS [PERSON_NAME] [PERSON_NAME]" at bounding box center [415, 218] width 34 height 22
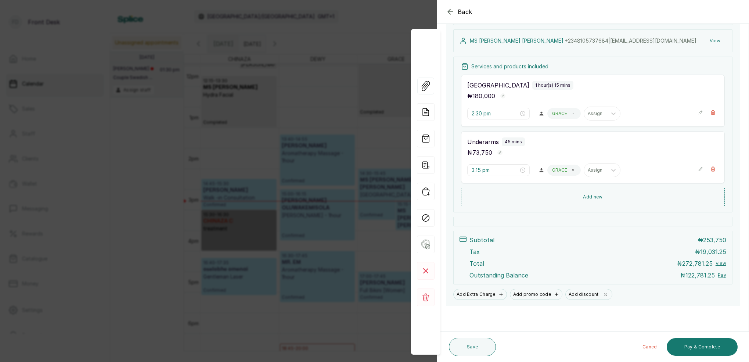
click at [451, 11] on icon "button" at bounding box center [450, 11] width 9 height 9
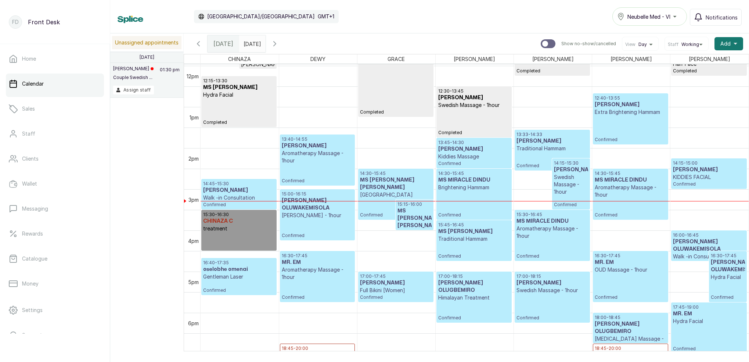
click at [251, 44] on input "08/08/2025" at bounding box center [246, 42] width 12 height 12
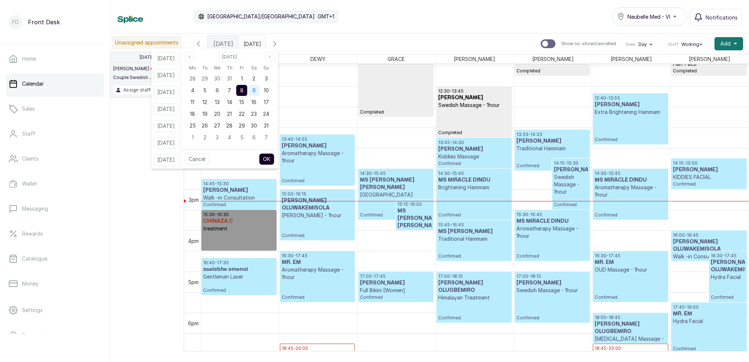
click at [256, 90] on span "9" at bounding box center [253, 90] width 3 height 6
click at [275, 159] on button "OK" at bounding box center [266, 159] width 15 height 12
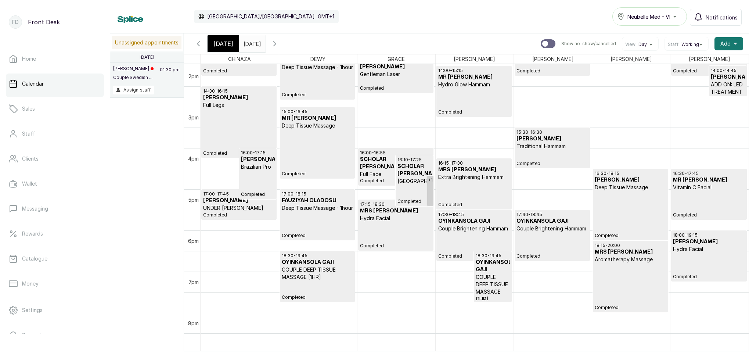
scroll to position [575, 0]
click at [276, 43] on icon "button" at bounding box center [275, 44] width 2 height 4
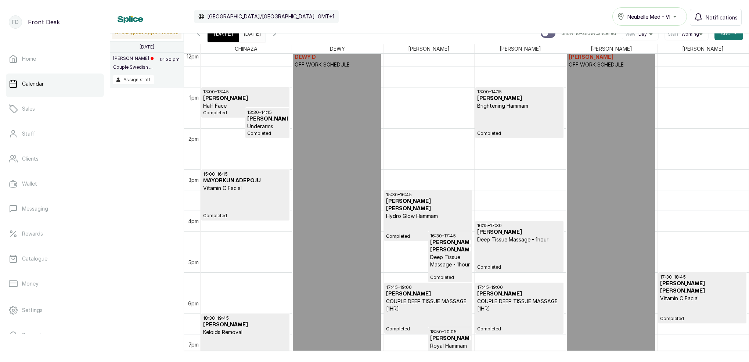
scroll to position [498, 0]
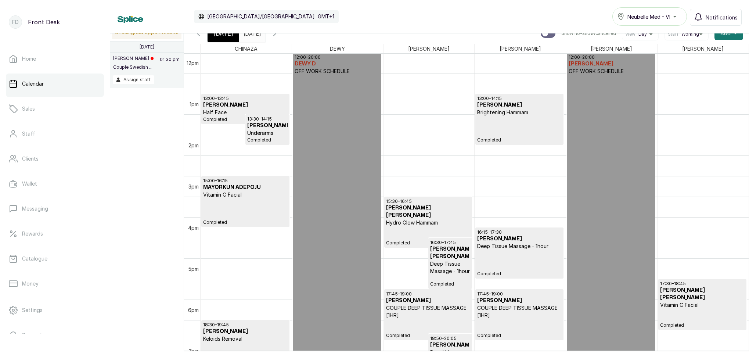
click at [222, 35] on span "[DATE]" at bounding box center [224, 33] width 20 height 9
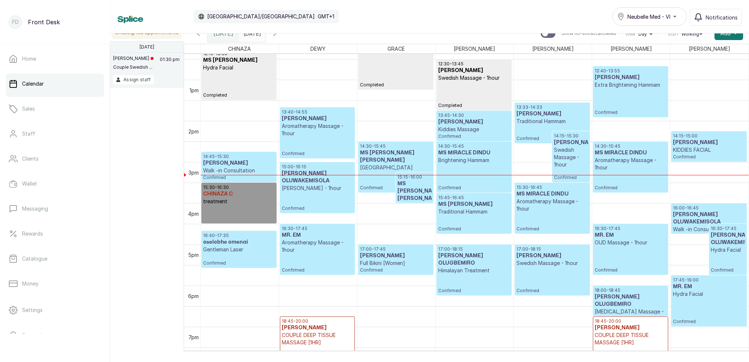
click at [397, 152] on h3 "MS [PERSON_NAME] [PERSON_NAME]" at bounding box center [396, 156] width 72 height 15
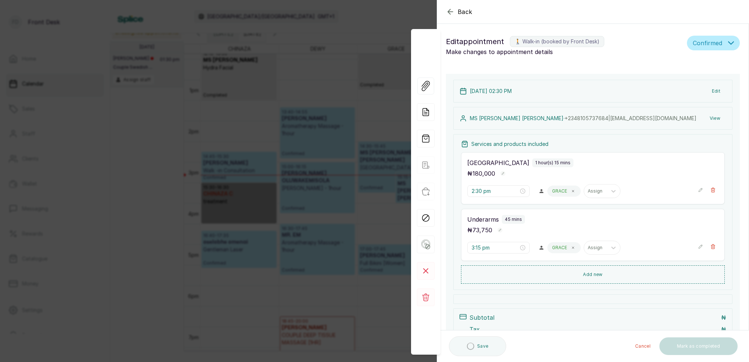
click at [717, 116] on button "View" at bounding box center [715, 118] width 22 height 13
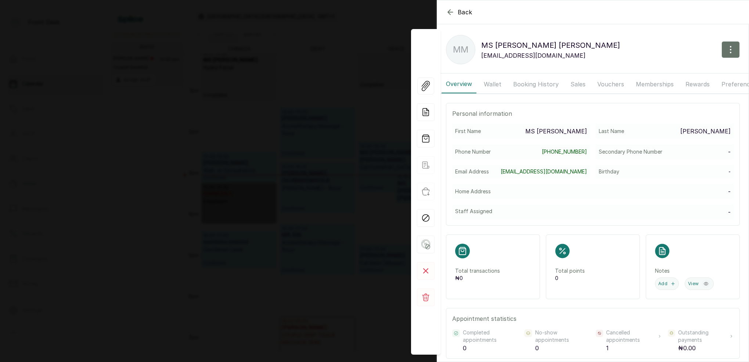
click at [546, 82] on button "Booking History" at bounding box center [536, 84] width 54 height 18
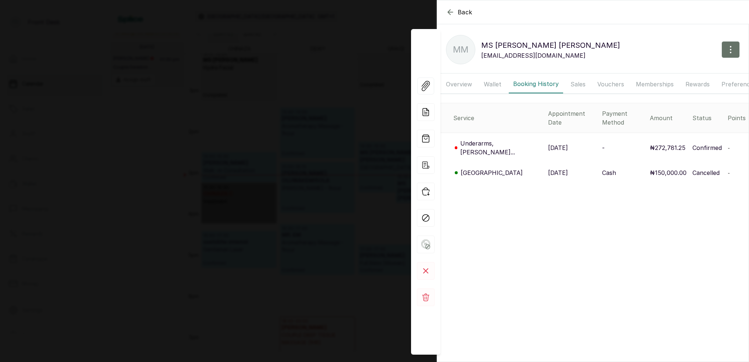
click at [450, 10] on icon "button" at bounding box center [450, 12] width 5 height 5
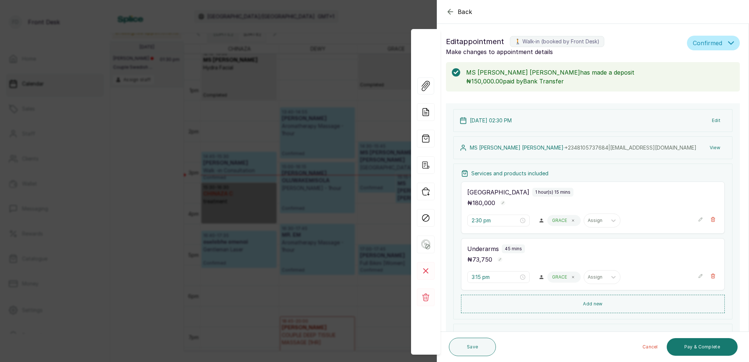
click at [449, 10] on icon "button" at bounding box center [450, 11] width 9 height 9
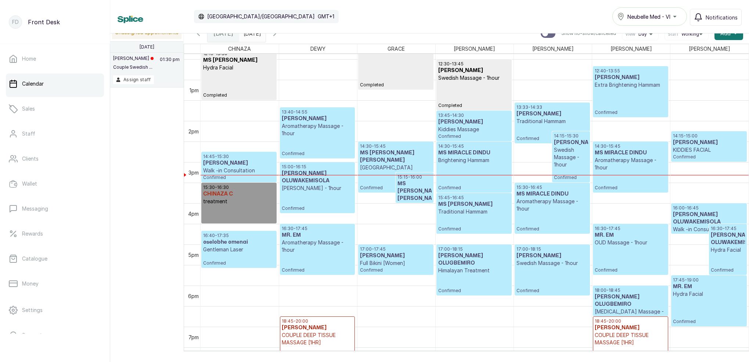
click at [251, 35] on input "[DATE]" at bounding box center [246, 31] width 12 height 12
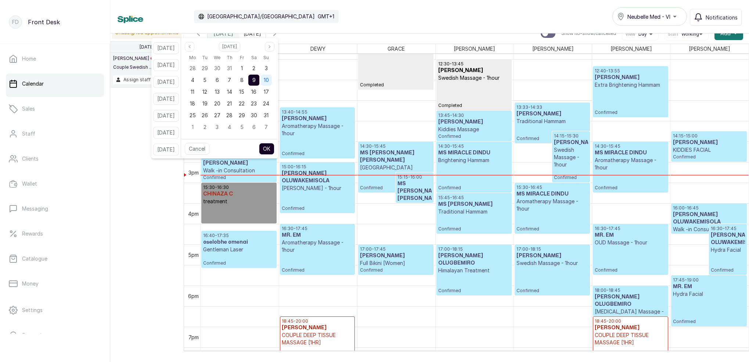
click at [272, 76] on div "10" at bounding box center [266, 80] width 11 height 11
click at [256, 79] on span "9" at bounding box center [253, 80] width 3 height 6
click at [269, 79] on span "10" at bounding box center [266, 80] width 5 height 6
click at [275, 146] on button "OK" at bounding box center [266, 149] width 15 height 12
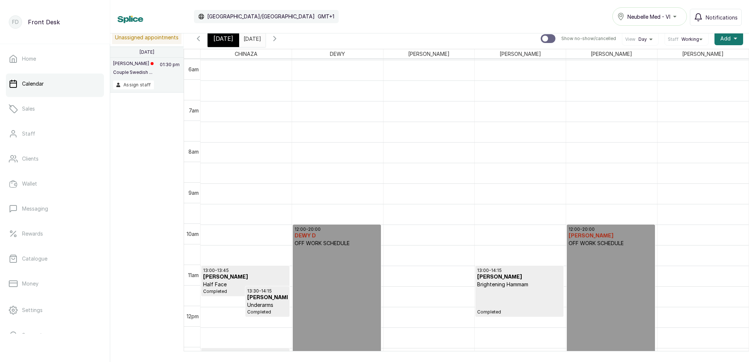
scroll to position [411, 0]
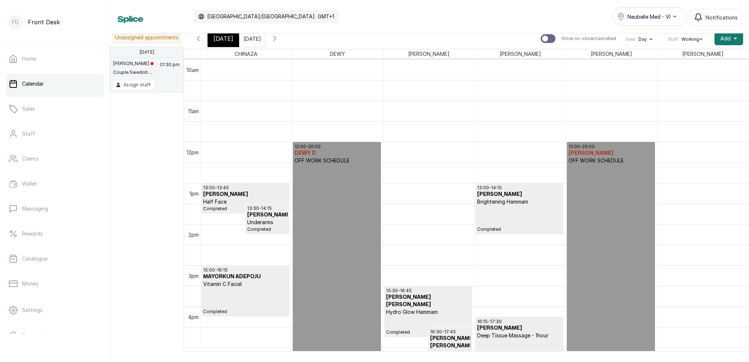
click at [251, 37] on input "[DATE]" at bounding box center [246, 37] width 12 height 12
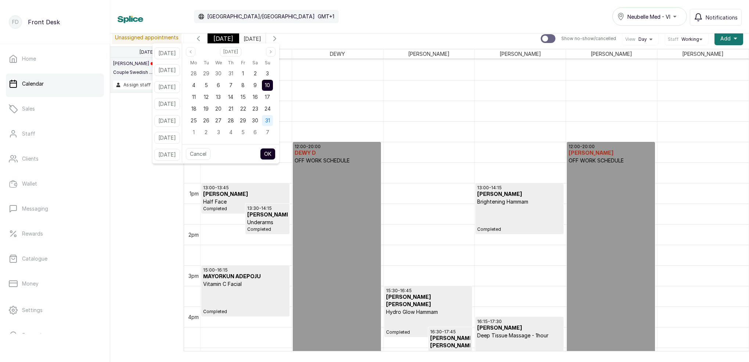
drag, startPoint x: 263, startPoint y: 86, endPoint x: 279, endPoint y: 121, distance: 38.8
click at [257, 86] on span "9" at bounding box center [255, 85] width 3 height 6
click at [276, 150] on button "OK" at bounding box center [267, 154] width 15 height 12
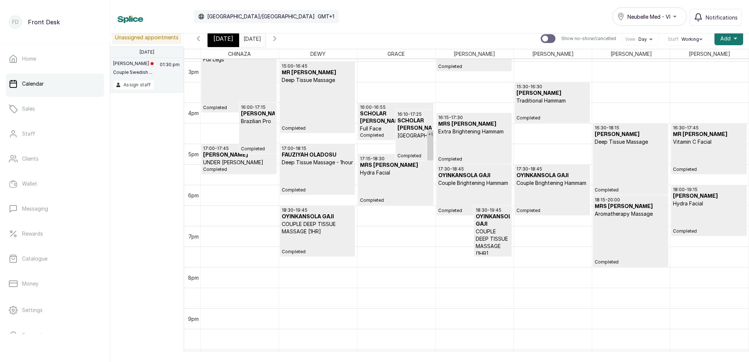
scroll to position [632, 0]
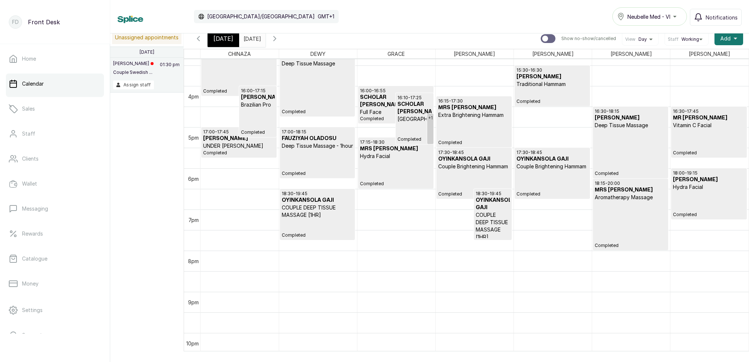
click at [251, 36] on input "[DATE]" at bounding box center [246, 37] width 12 height 12
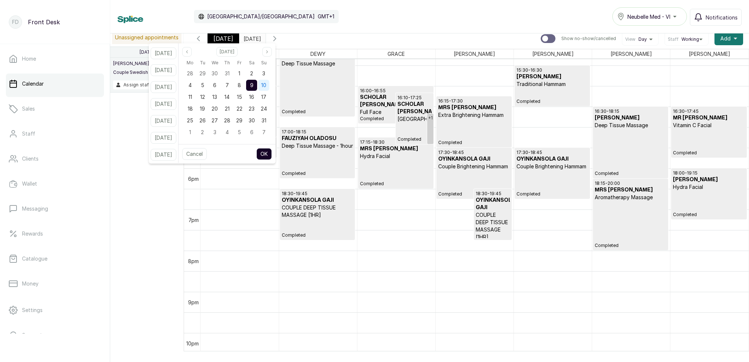
click at [266, 85] on span "10" at bounding box center [263, 85] width 5 height 6
click at [272, 153] on button "OK" at bounding box center [264, 154] width 15 height 12
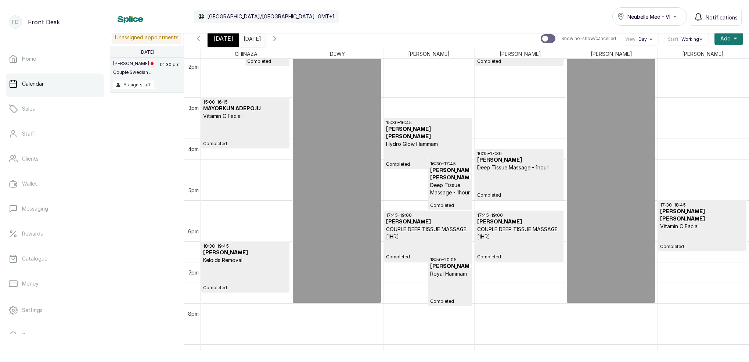
scroll to position [0, 0]
click at [251, 41] on input "[DATE]" at bounding box center [246, 37] width 12 height 12
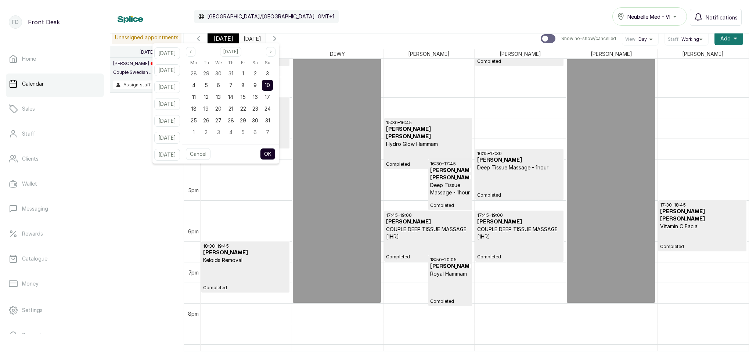
scroll to position [0, 0]
drag, startPoint x: 277, startPoint y: 50, endPoint x: 277, endPoint y: 61, distance: 10.7
click at [273, 50] on icon "page next" at bounding box center [271, 52] width 4 height 4
click at [258, 86] on span "13" at bounding box center [255, 85] width 5 height 6
click at [276, 151] on button "OK" at bounding box center [267, 154] width 15 height 12
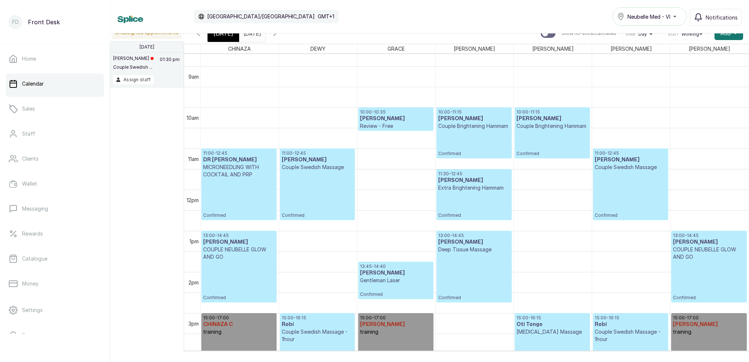
scroll to position [380, 0]
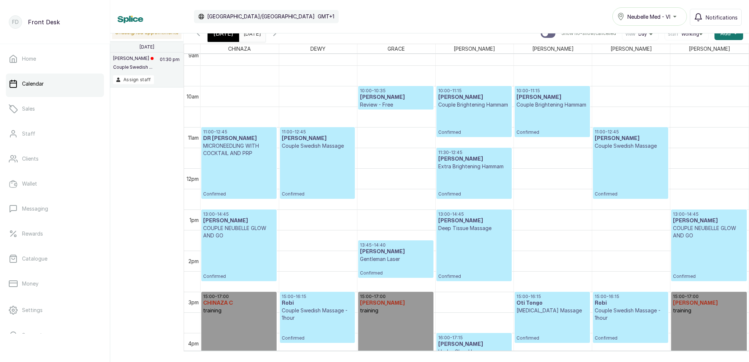
click at [223, 36] on span "[DATE]" at bounding box center [224, 33] width 20 height 9
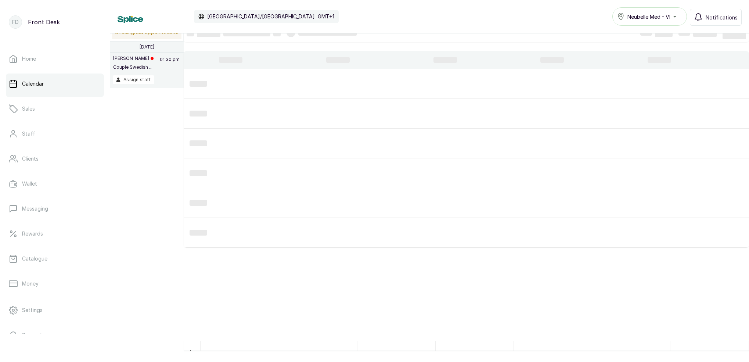
scroll to position [0, 0]
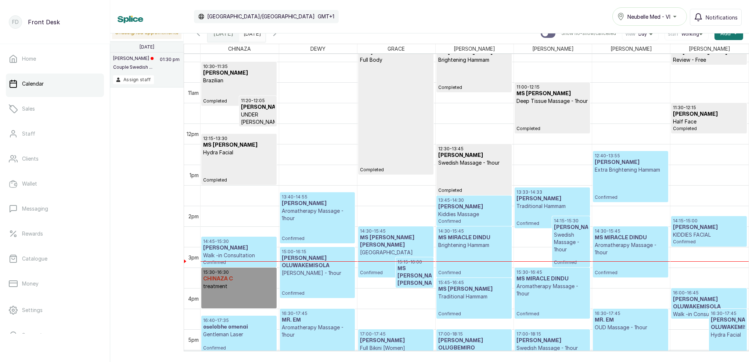
click at [265, 35] on span at bounding box center [258, 31] width 14 height 12
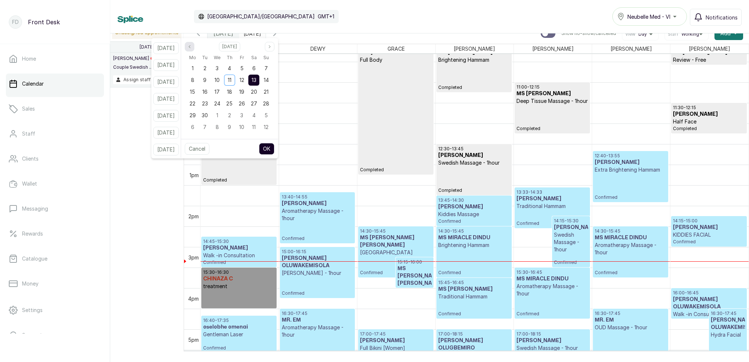
click at [190, 46] on icon "page previous" at bounding box center [189, 46] width 1 height 3
drag, startPoint x: 275, startPoint y: 77, endPoint x: 279, endPoint y: 85, distance: 9.7
click at [269, 78] on span "10" at bounding box center [266, 80] width 5 height 6
click at [275, 146] on button "OK" at bounding box center [266, 149] width 15 height 12
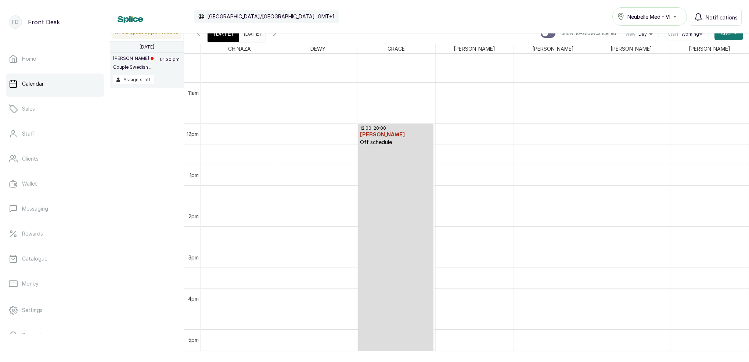
type input "[DATE]"
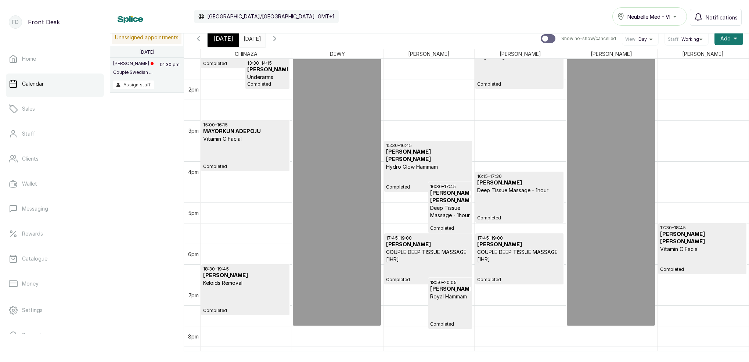
click at [226, 38] on span "[DATE]" at bounding box center [224, 38] width 20 height 9
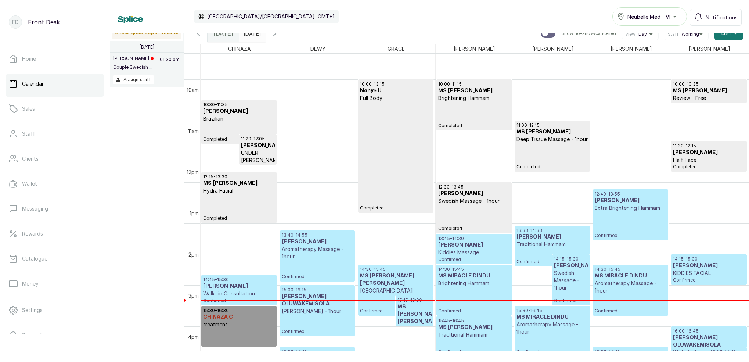
scroll to position [691, 0]
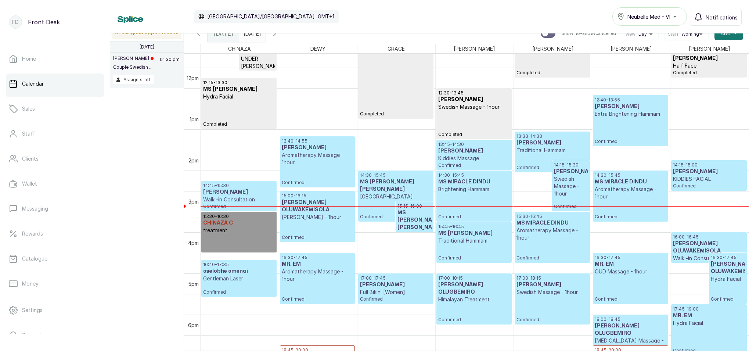
click at [414, 180] on h3 "MS [PERSON_NAME] [PERSON_NAME]" at bounding box center [396, 185] width 72 height 15
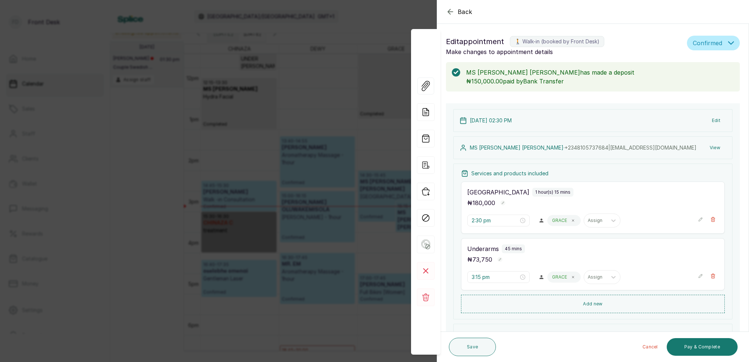
click at [451, 12] on icon "button" at bounding box center [450, 11] width 9 height 9
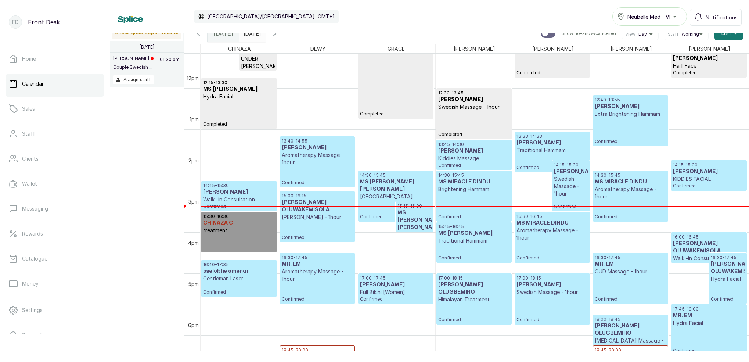
click at [279, 35] on icon "button" at bounding box center [274, 33] width 9 height 9
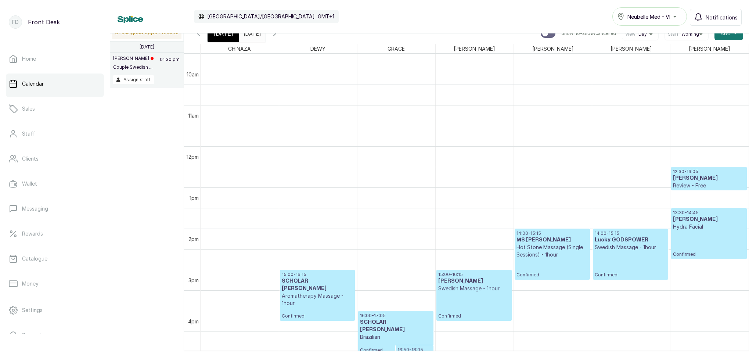
click at [221, 37] on span "[DATE]" at bounding box center [224, 33] width 20 height 9
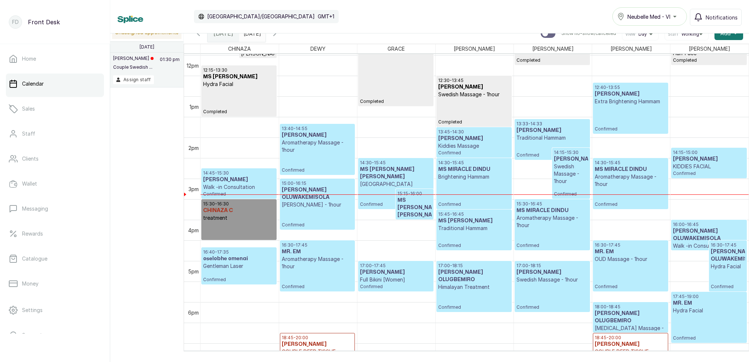
click at [251, 36] on input "[DATE]" at bounding box center [246, 31] width 12 height 12
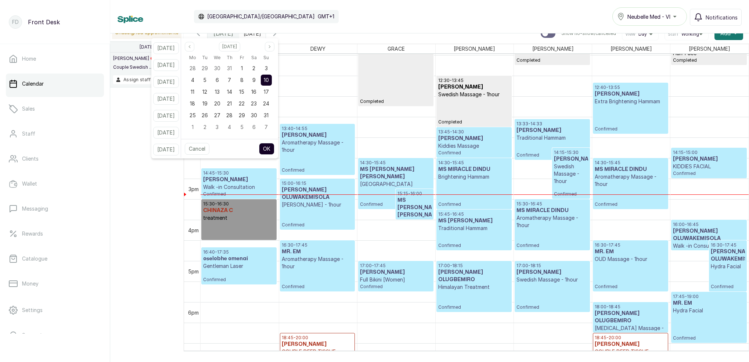
click at [269, 78] on span "10" at bounding box center [266, 80] width 5 height 6
click at [275, 148] on button "OK" at bounding box center [266, 149] width 15 height 12
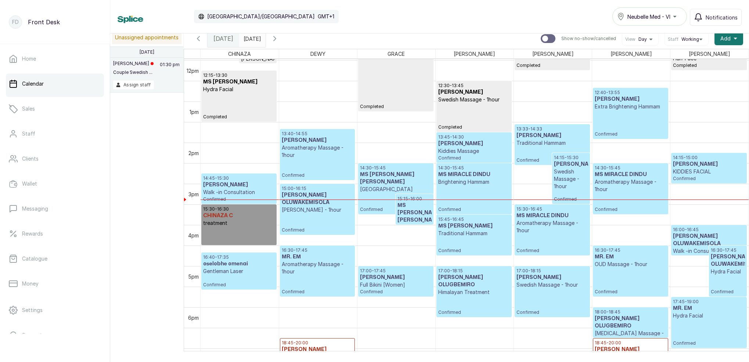
click at [251, 36] on input "[DATE]" at bounding box center [246, 37] width 12 height 12
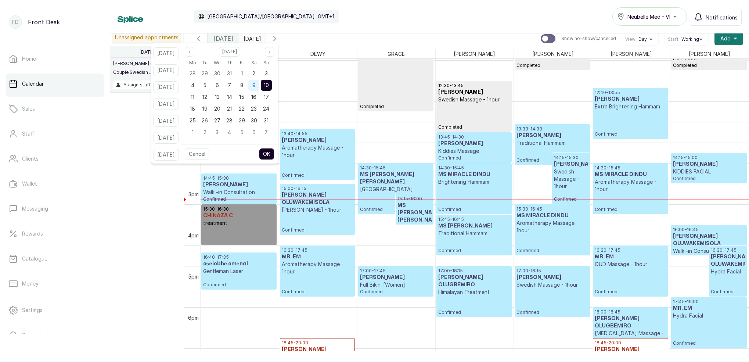
click at [259, 83] on div "9" at bounding box center [253, 85] width 11 height 11
drag, startPoint x: 274, startPoint y: 82, endPoint x: 279, endPoint y: 89, distance: 8.8
click at [269, 82] on span "10" at bounding box center [266, 85] width 5 height 6
click at [275, 153] on button "OK" at bounding box center [266, 154] width 15 height 12
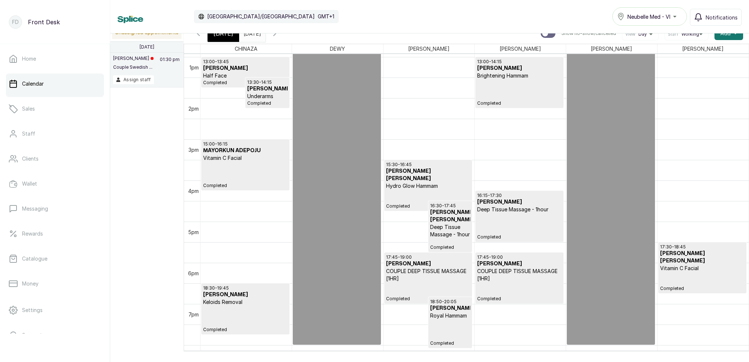
click at [516, 283] on div "17:45 - 19:00 Brenda ofili COUPLE DEEP TISSUE MASSAGE [1HR] Completed" at bounding box center [519, 277] width 84 height 47
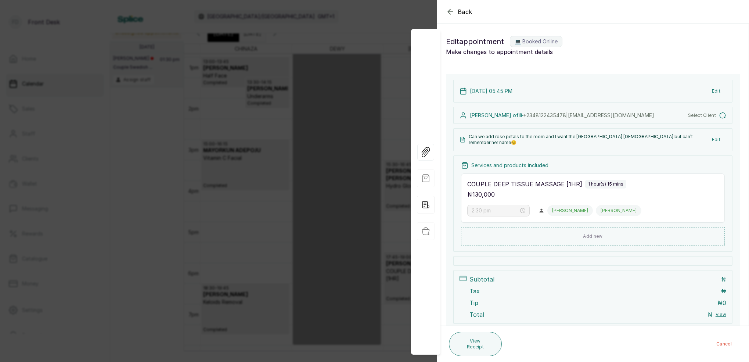
type input "5:45 pm"
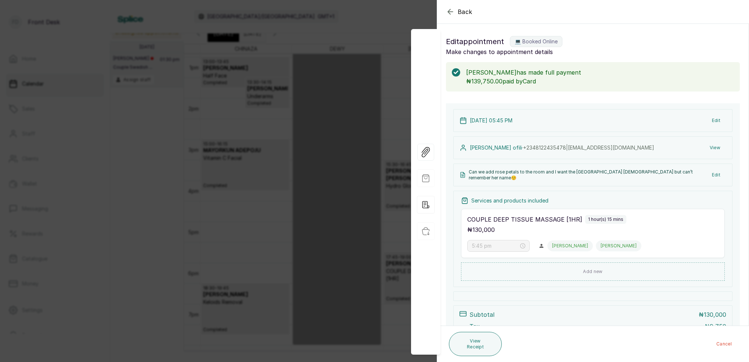
click at [716, 147] on button "View" at bounding box center [715, 147] width 22 height 13
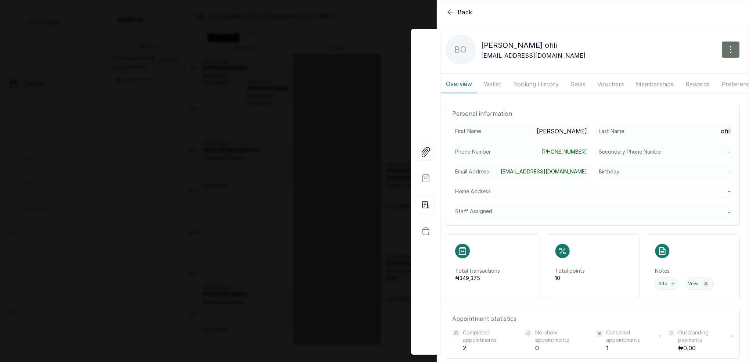
click at [540, 85] on button "Booking History" at bounding box center [536, 84] width 54 height 18
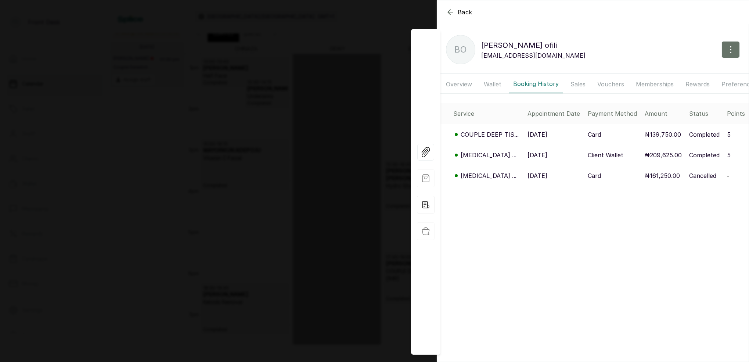
click at [448, 10] on icon "button" at bounding box center [450, 12] width 9 height 9
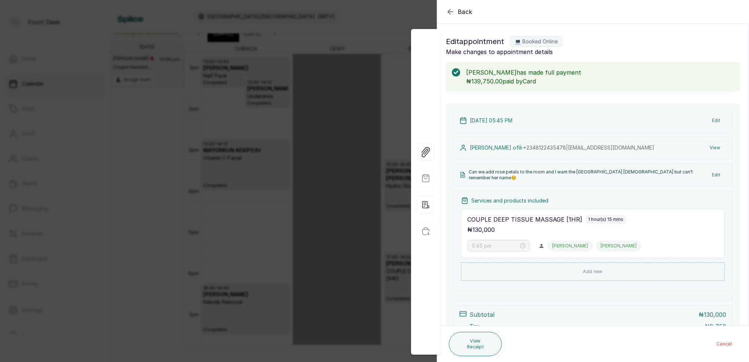
click at [448, 10] on icon "button" at bounding box center [450, 11] width 9 height 9
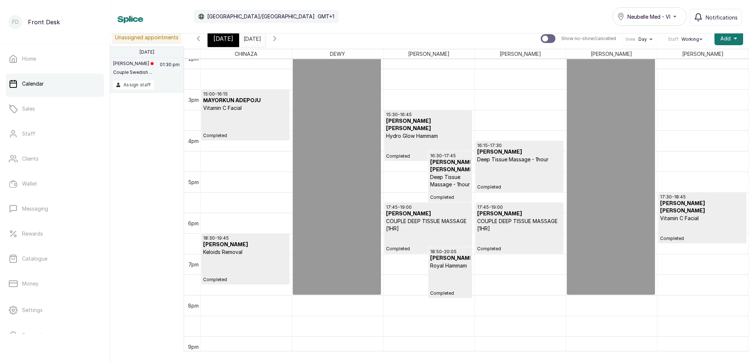
scroll to position [588, 0]
click at [248, 35] on input "[DATE]" at bounding box center [246, 37] width 12 height 12
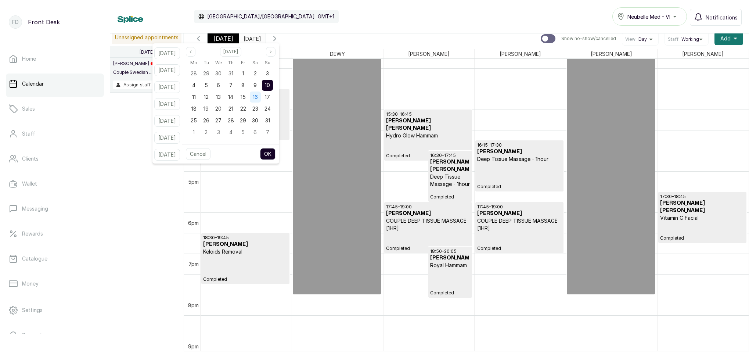
drag, startPoint x: 263, startPoint y: 84, endPoint x: 269, endPoint y: 98, distance: 15.5
click at [257, 85] on span "9" at bounding box center [255, 85] width 3 height 6
click at [276, 154] on button "OK" at bounding box center [267, 154] width 15 height 12
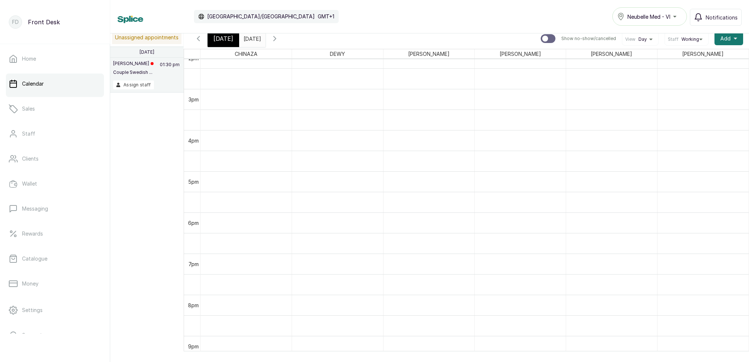
scroll to position [247, 0]
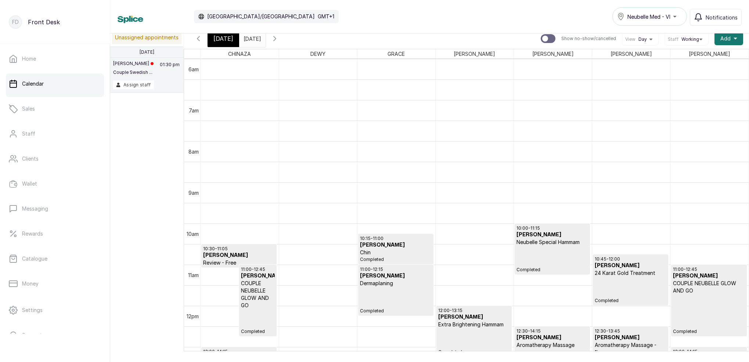
click at [217, 38] on span "[DATE]" at bounding box center [224, 38] width 20 height 9
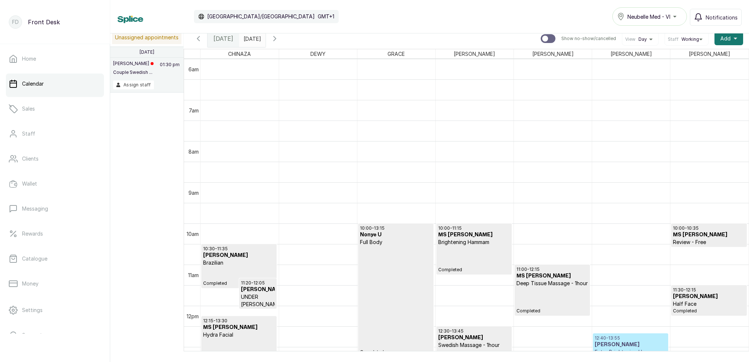
click at [251, 37] on input "[DATE]" at bounding box center [246, 37] width 12 height 12
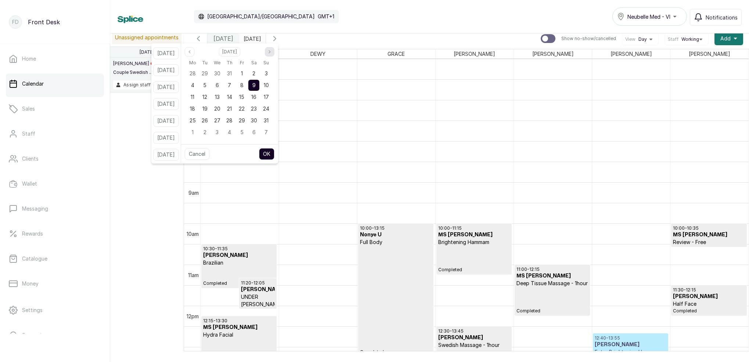
click at [275, 49] on button "Next month" at bounding box center [270, 52] width 10 height 10
click at [257, 83] on span "13" at bounding box center [254, 85] width 5 height 6
click at [275, 154] on button "OK" at bounding box center [266, 154] width 15 height 12
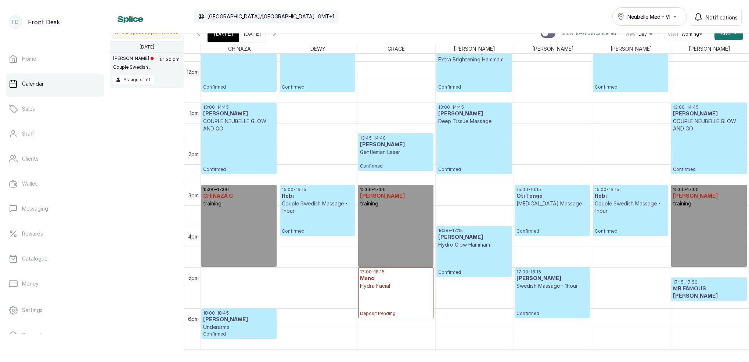
scroll to position [488, 0]
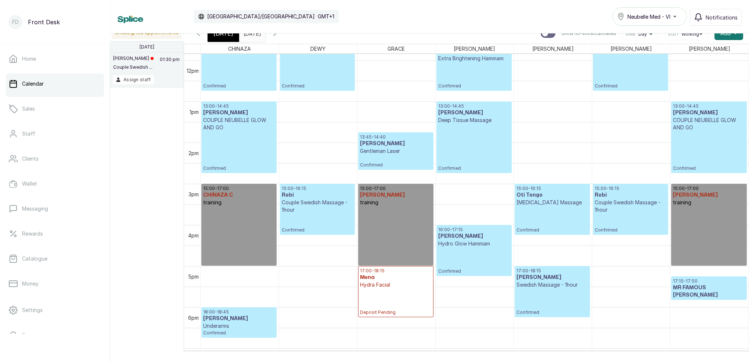
click at [276, 36] on icon "button" at bounding box center [275, 33] width 2 height 4
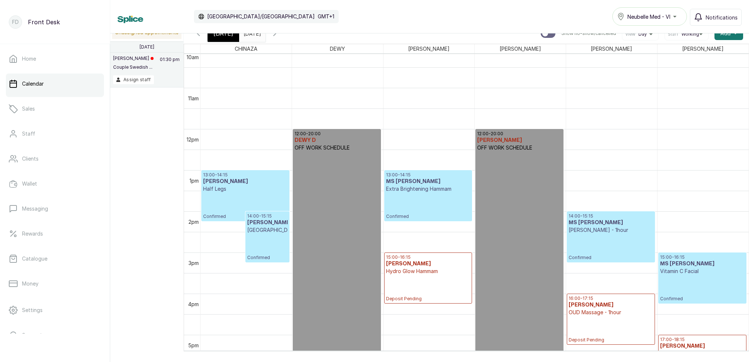
scroll to position [451, 0]
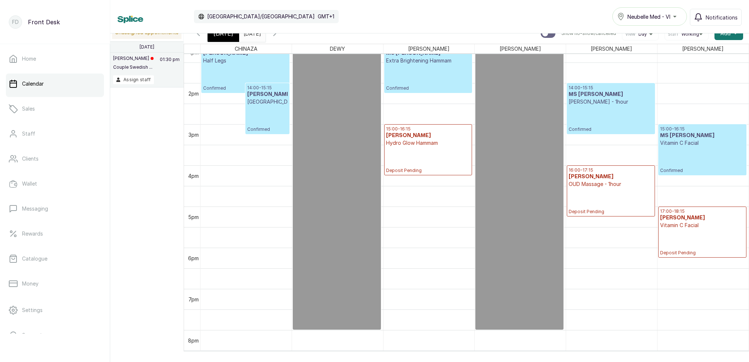
click at [228, 33] on span "[DATE]" at bounding box center [224, 33] width 20 height 9
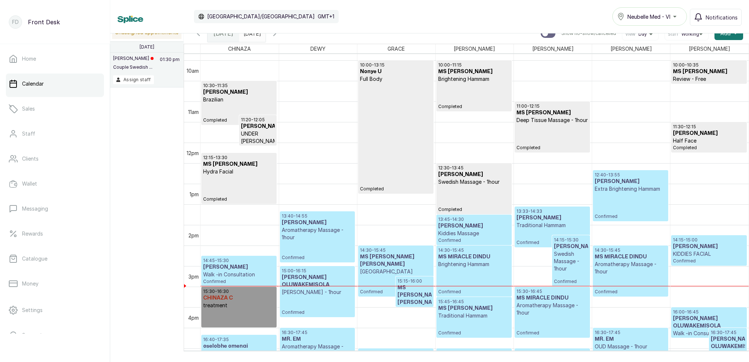
click at [262, 32] on div "Calendar Africa/Lagos GMT+1 Neubelle Med - VI Notifications" at bounding box center [429, 16] width 639 height 33
click at [251, 35] on input "13/09/2025" at bounding box center [246, 31] width 12 height 12
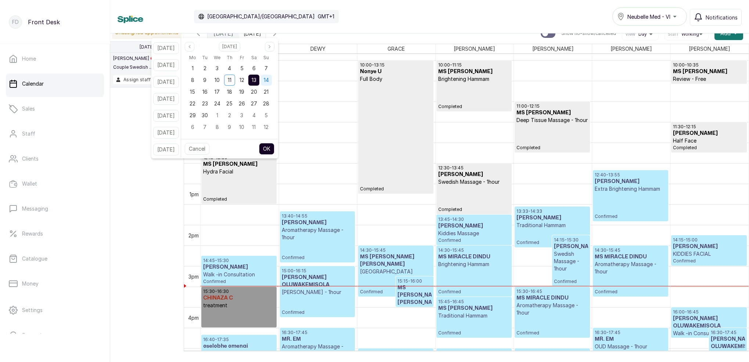
drag, startPoint x: 277, startPoint y: 78, endPoint x: 273, endPoint y: 78, distance: 3.7
click at [269, 78] on span "14" at bounding box center [266, 80] width 5 height 6
click at [192, 45] on icon "page previous" at bounding box center [189, 46] width 4 height 4
drag, startPoint x: 277, startPoint y: 46, endPoint x: 277, endPoint y: 50, distance: 4.4
click at [272, 46] on icon "page next" at bounding box center [270, 46] width 4 height 4
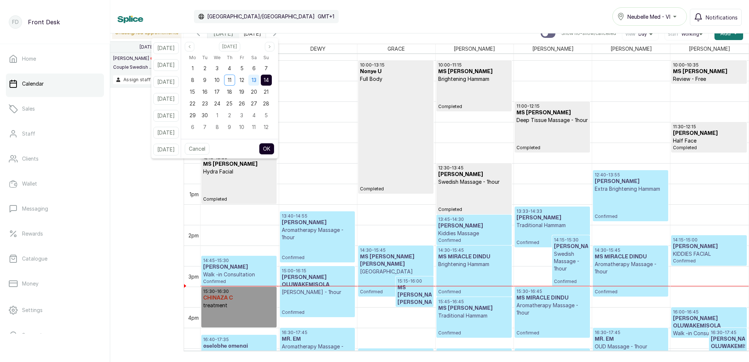
click at [257, 78] on span "13" at bounding box center [254, 80] width 5 height 6
click at [275, 148] on button "OK" at bounding box center [266, 149] width 15 height 12
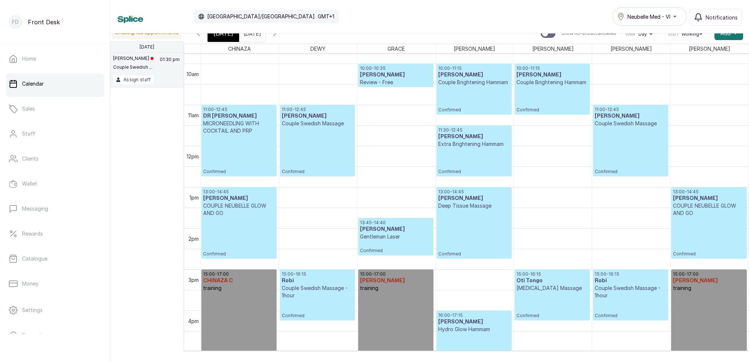
click at [201, 35] on icon "button" at bounding box center [198, 33] width 9 height 9
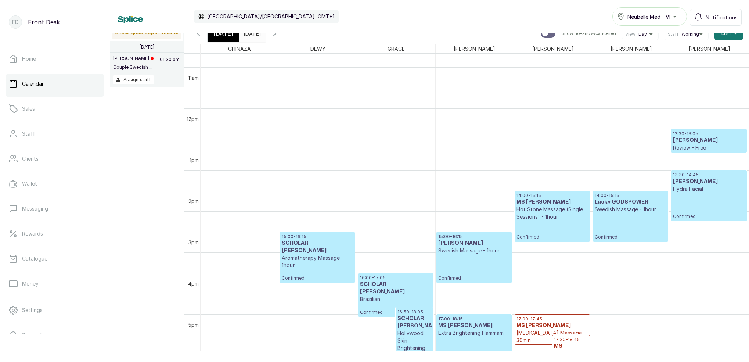
click at [279, 37] on icon "button" at bounding box center [274, 33] width 9 height 9
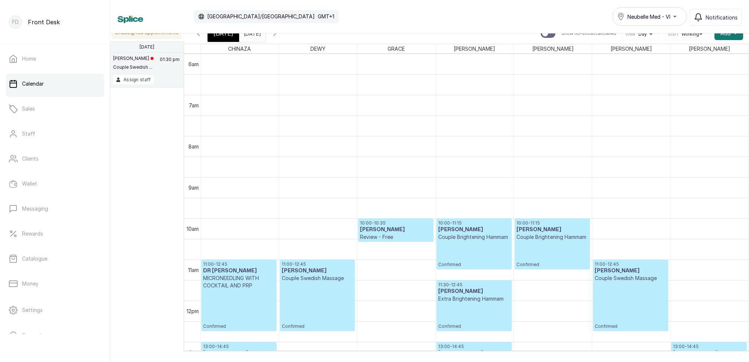
click at [279, 36] on icon "button" at bounding box center [274, 33] width 9 height 9
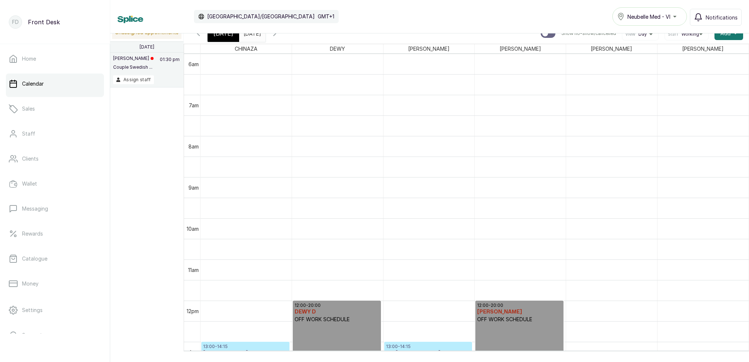
click at [199, 35] on icon "button" at bounding box center [198, 33] width 9 height 9
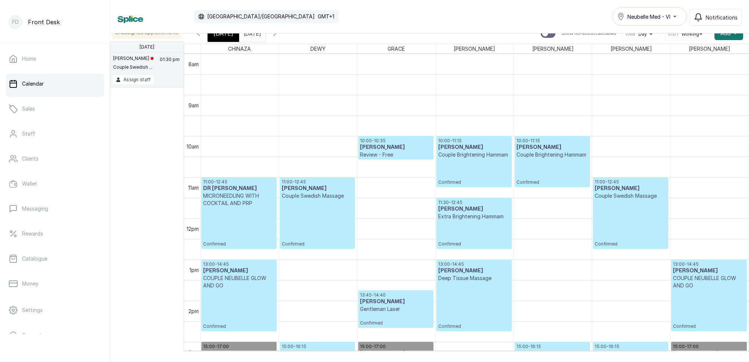
scroll to position [354, 0]
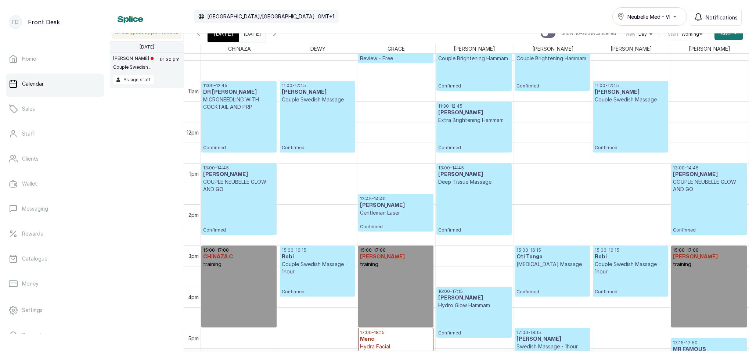
click at [252, 33] on div "Calendar Africa/Lagos GMT+1 Neubelle Med - VI Notifications" at bounding box center [429, 16] width 639 height 33
click at [251, 35] on input "13/09/2025" at bounding box center [246, 31] width 12 height 12
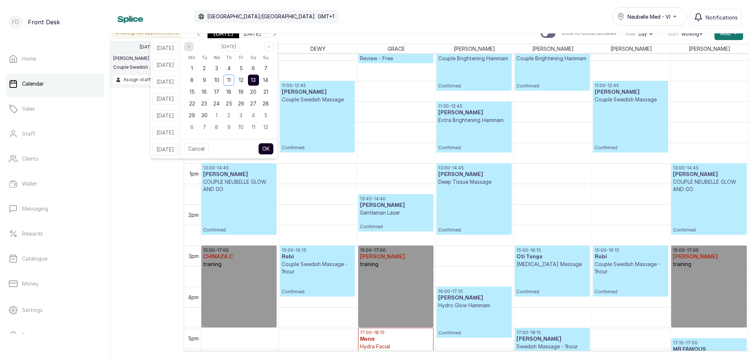
click at [191, 47] on icon "page previous" at bounding box center [189, 46] width 4 height 4
drag, startPoint x: 260, startPoint y: 78, endPoint x: 272, endPoint y: 100, distance: 24.2
click at [259, 78] on div "9" at bounding box center [253, 80] width 11 height 11
click at [274, 149] on button "OK" at bounding box center [265, 149] width 15 height 12
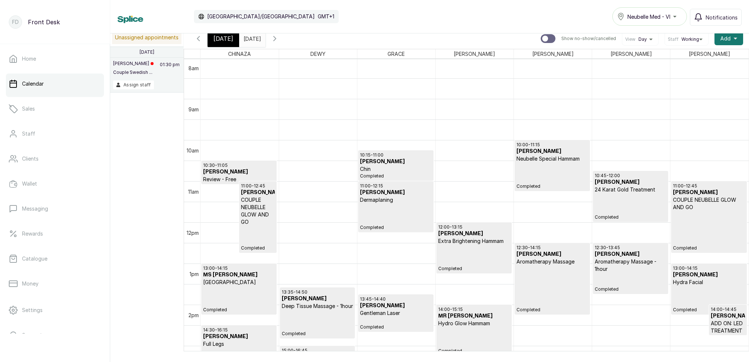
scroll to position [400, 0]
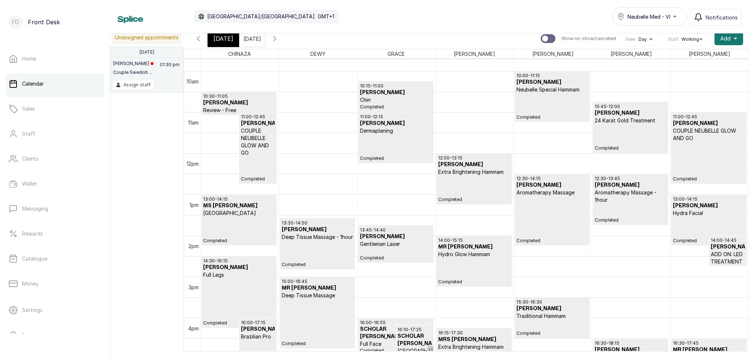
click at [251, 39] on input "[DATE]" at bounding box center [246, 37] width 12 height 12
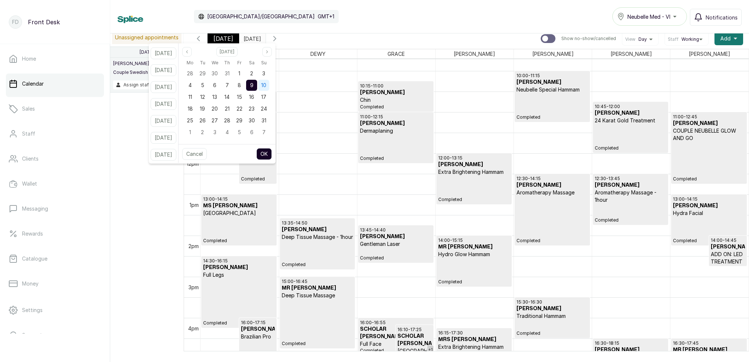
click at [266, 85] on span "10" at bounding box center [263, 85] width 5 height 6
click at [272, 154] on button "OK" at bounding box center [264, 154] width 15 height 12
type input "[DATE]"
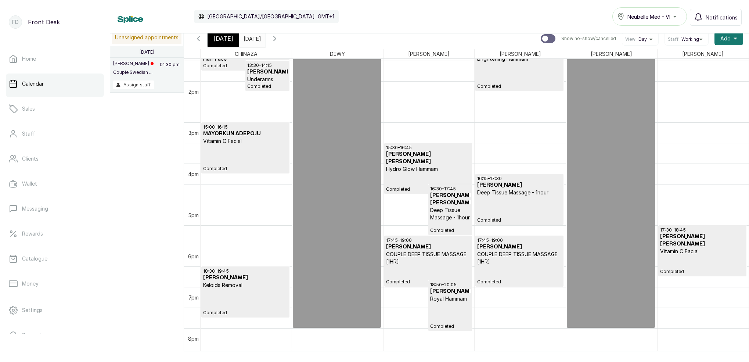
scroll to position [575, 0]
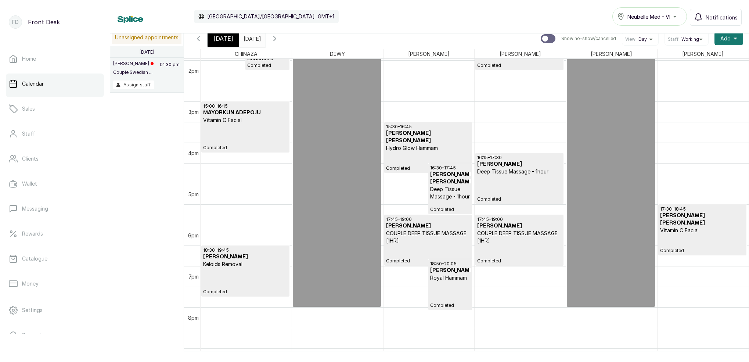
click at [227, 40] on span "[DATE]" at bounding box center [224, 38] width 20 height 9
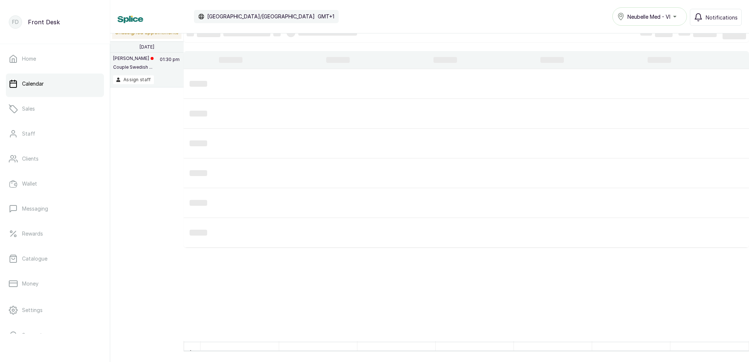
scroll to position [10, 0]
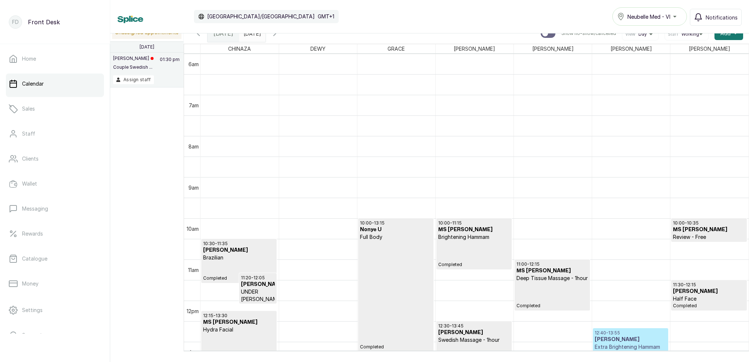
click at [279, 37] on icon "button" at bounding box center [274, 33] width 9 height 9
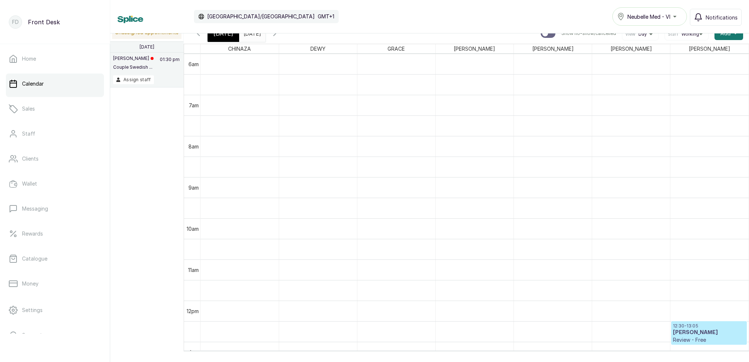
scroll to position [0, 0]
click at [218, 36] on span "[DATE]" at bounding box center [224, 33] width 20 height 9
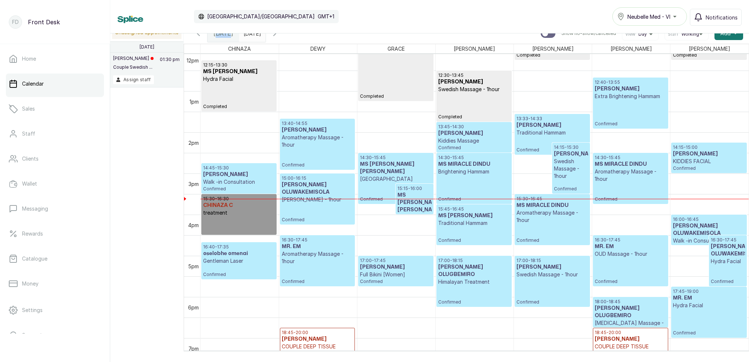
scroll to position [512, 0]
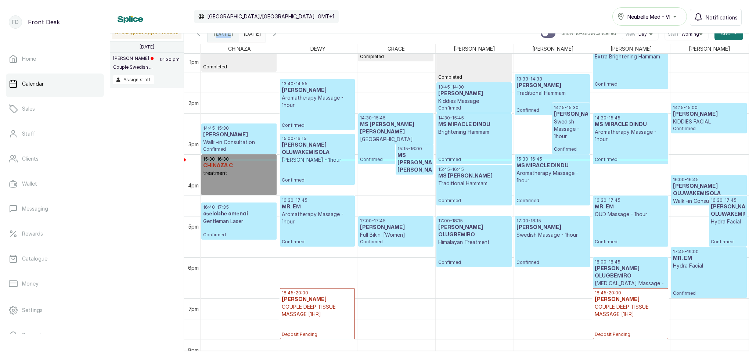
click at [625, 75] on div "12:40 - 13:55 Adesewa Adesina Extra Brightening Hammam Confirmed" at bounding box center [631, 63] width 72 height 47
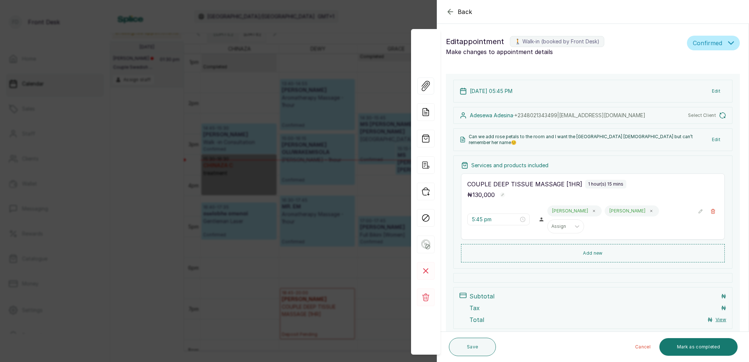
type input "12:40 pm"
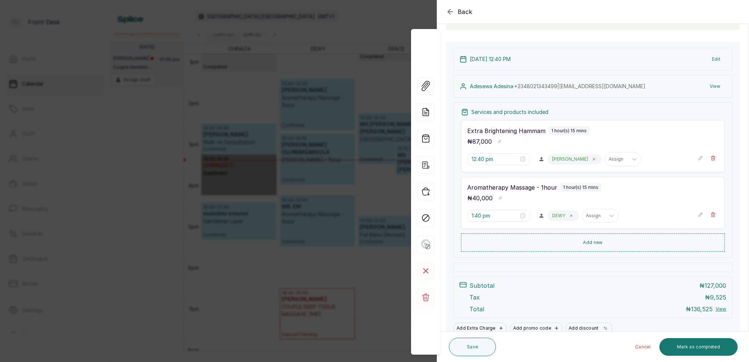
click at [286, 97] on div "Back Appointment Details Edit appointment 🚶 Walk-in (booked by Front Desk) Make…" at bounding box center [374, 181] width 749 height 362
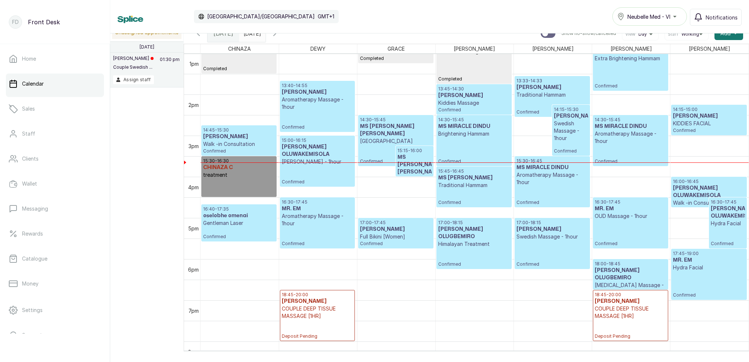
scroll to position [537, 0]
click at [622, 75] on div "12:40 - 13:55 Adesewa Adesina Extra Brightening Hammam Confirmed" at bounding box center [631, 64] width 72 height 47
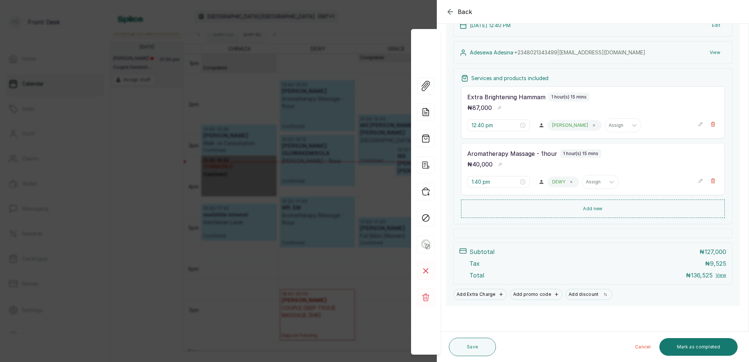
scroll to position [95, 0]
click at [699, 344] on button "Mark as completed" at bounding box center [699, 347] width 78 height 18
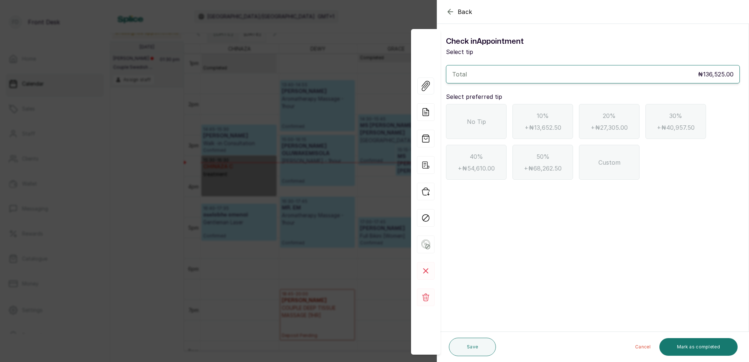
scroll to position [0, 0]
click at [480, 126] on div "No Tip" at bounding box center [476, 121] width 61 height 35
click at [724, 345] on button "Mark as completed" at bounding box center [699, 347] width 78 height 18
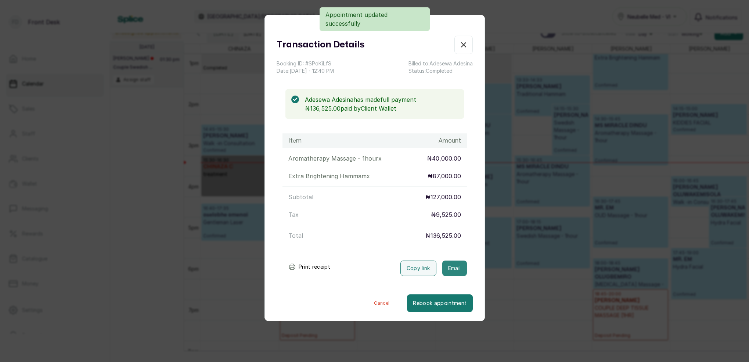
click at [463, 266] on button "Email" at bounding box center [454, 268] width 25 height 15
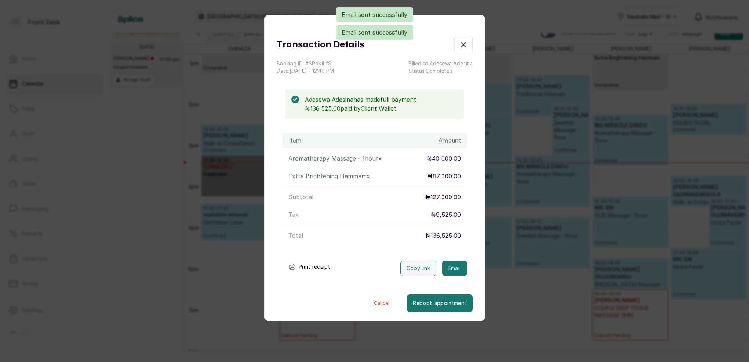
drag, startPoint x: 465, startPoint y: 46, endPoint x: 453, endPoint y: 89, distance: 44.5
click at [464, 46] on icon "button" at bounding box center [464, 45] width 4 height 4
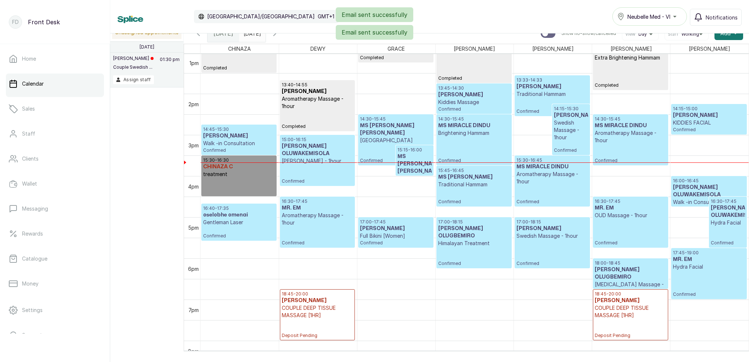
click at [413, 141] on div "14:30 - 15:45 MS MARY DINAH HOLLYWOOD Confirmed" at bounding box center [396, 139] width 72 height 47
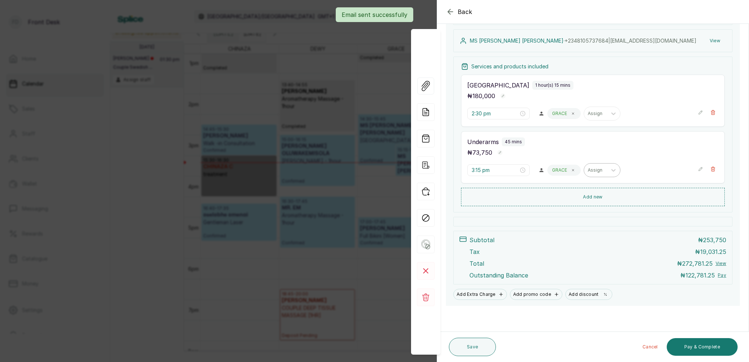
scroll to position [107, 0]
drag, startPoint x: 706, startPoint y: 350, endPoint x: 684, endPoint y: 290, distance: 63.6
click at [707, 348] on button "Pay & Complete" at bounding box center [702, 347] width 71 height 18
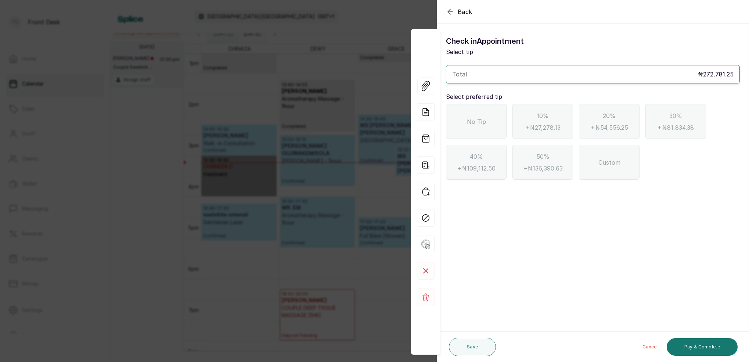
scroll to position [0, 0]
drag, startPoint x: 454, startPoint y: 12, endPoint x: 470, endPoint y: 26, distance: 21.4
click at [455, 13] on icon "button" at bounding box center [450, 11] width 9 height 9
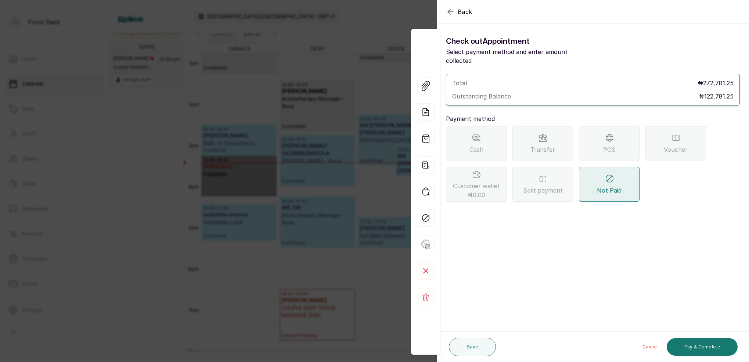
drag, startPoint x: 603, startPoint y: 141, endPoint x: 598, endPoint y: 148, distance: 9.2
click at [603, 141] on div "POS" at bounding box center [609, 143] width 61 height 35
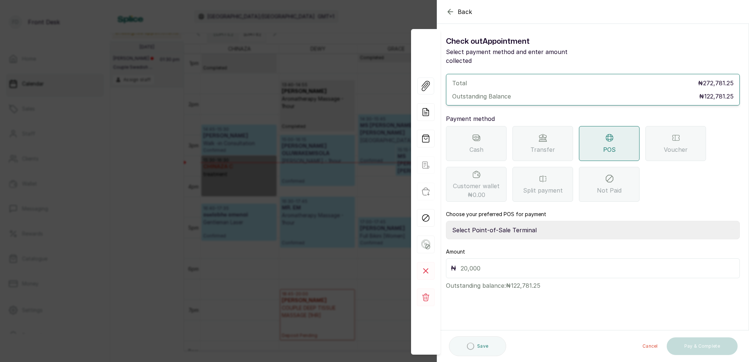
select select "7a4fd382-b2de-4137-8553-2ff33fa7fb29"
click at [506, 263] on input "text" at bounding box center [598, 268] width 275 height 10
type input "122,781.25"
click at [721, 342] on button "Pay & Complete" at bounding box center [702, 347] width 71 height 18
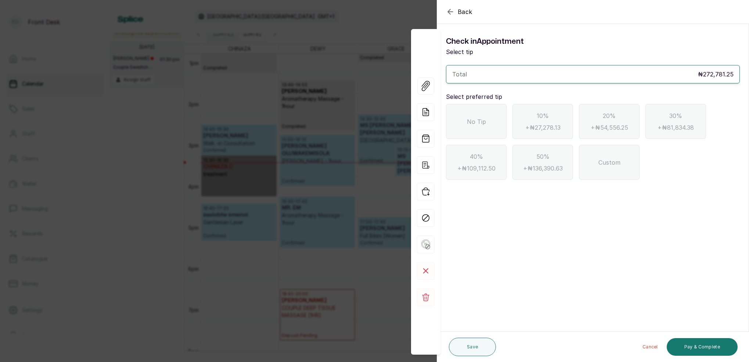
drag, startPoint x: 498, startPoint y: 112, endPoint x: 514, endPoint y: 122, distance: 19.5
click at [498, 112] on div "No Tip" at bounding box center [476, 121] width 61 height 35
click at [721, 345] on button "Pay & Complete" at bounding box center [702, 347] width 71 height 18
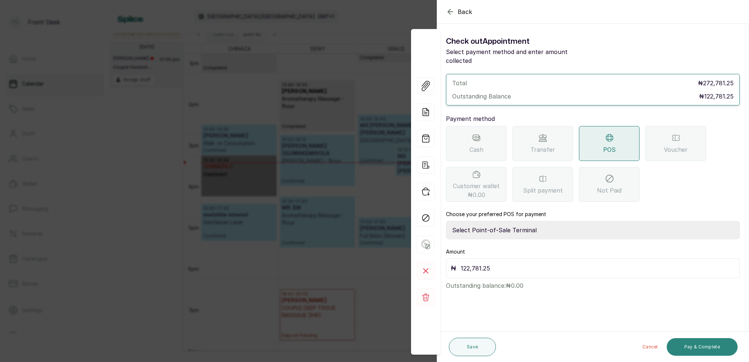
click at [721, 355] on button "Pay & Complete" at bounding box center [702, 347] width 71 height 18
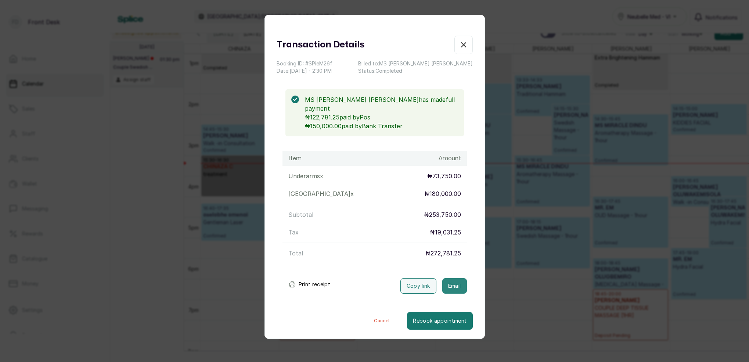
click at [465, 278] on button "Email" at bounding box center [454, 285] width 25 height 15
click at [465, 43] on icon "button" at bounding box center [464, 45] width 4 height 4
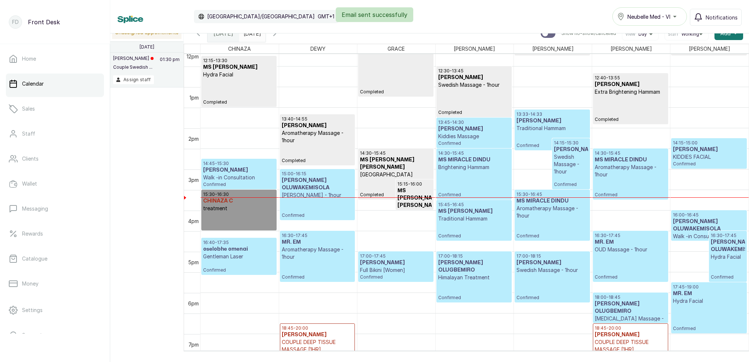
scroll to position [502, 0]
click at [395, 171] on p "[GEOGRAPHIC_DATA]" at bounding box center [396, 174] width 72 height 7
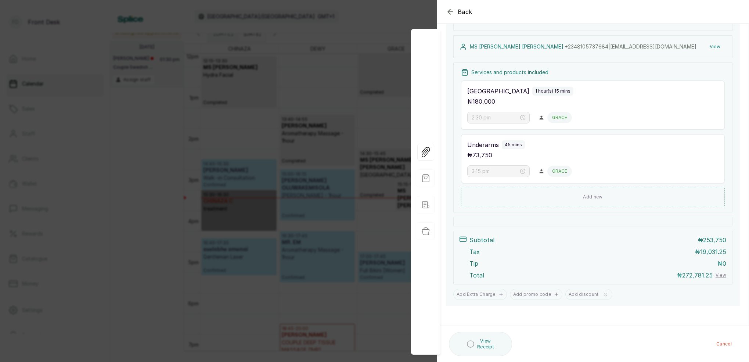
scroll to position [110, 0]
click at [260, 83] on div "Back Appointment Details Edit appointment 🚶 Walk-in (booked by Front Desk) Make…" at bounding box center [374, 181] width 749 height 362
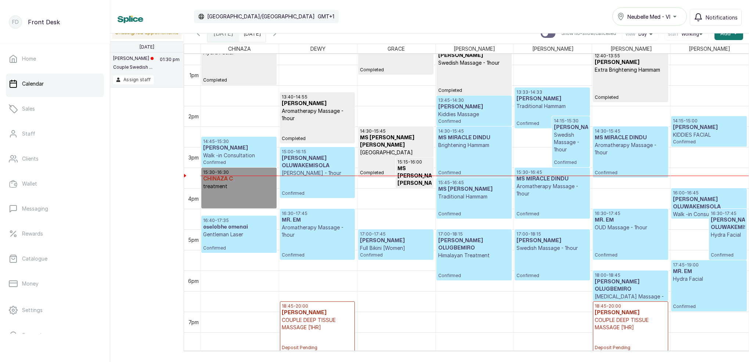
scroll to position [524, 0]
click at [276, 35] on icon "button" at bounding box center [275, 33] width 2 height 4
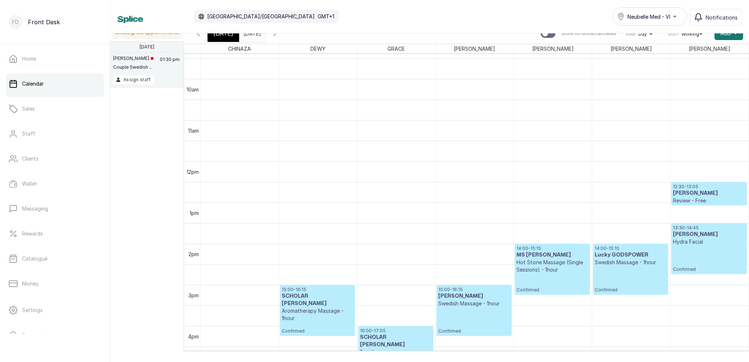
scroll to position [385, 0]
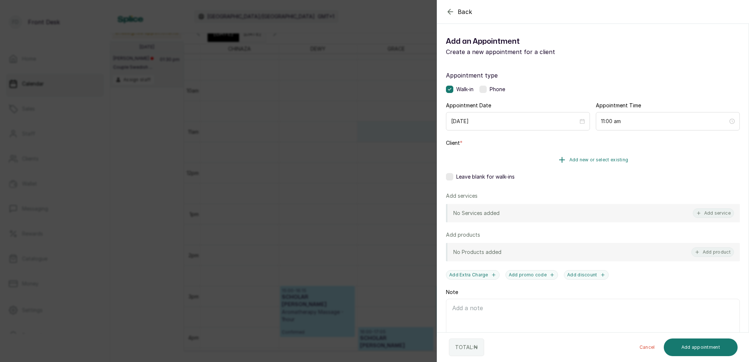
click at [599, 151] on button "Add new or select existing" at bounding box center [593, 160] width 294 height 21
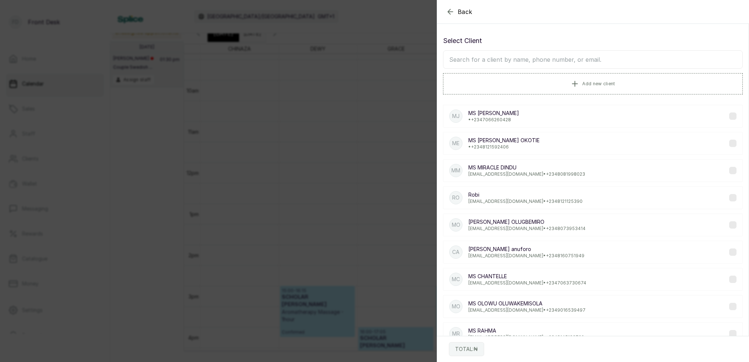
click at [570, 61] on input "text" at bounding box center [593, 59] width 300 height 18
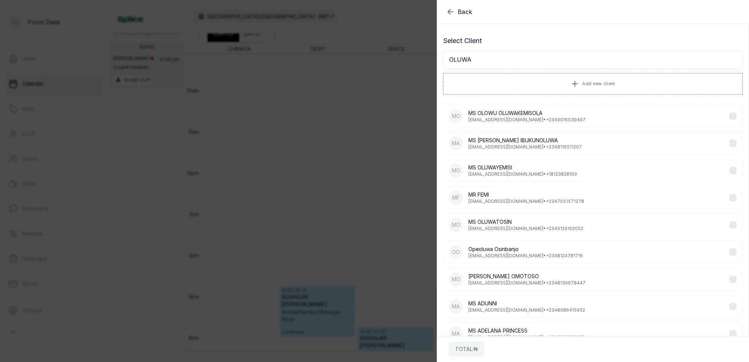
type input "OLUWA"
click at [532, 279] on p "MS OLUWATOSIN OMOTOSO" at bounding box center [527, 276] width 117 height 7
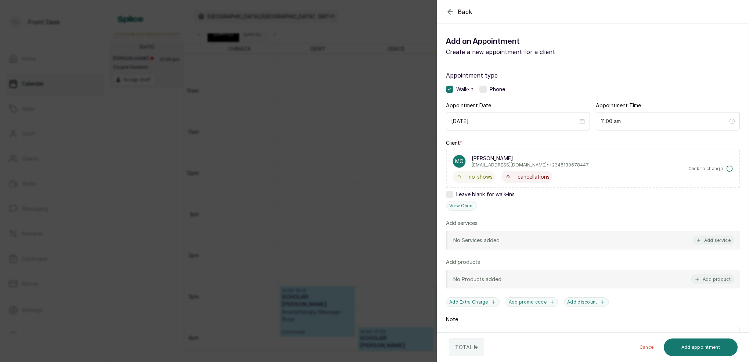
drag, startPoint x: 721, startPoint y: 242, endPoint x: 661, endPoint y: 183, distance: 84.2
click at [721, 241] on button "Add service" at bounding box center [713, 241] width 41 height 10
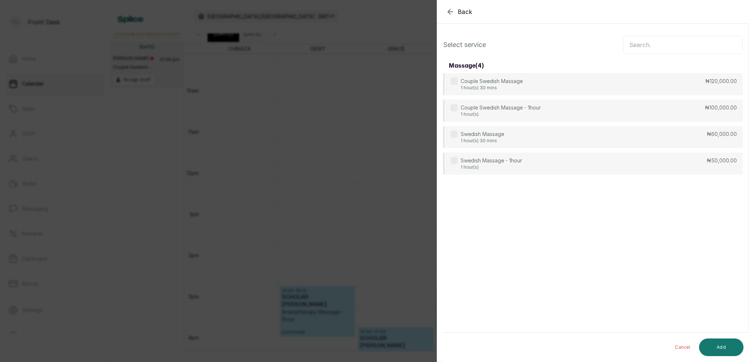
click at [650, 47] on input "text" at bounding box center [683, 45] width 120 height 18
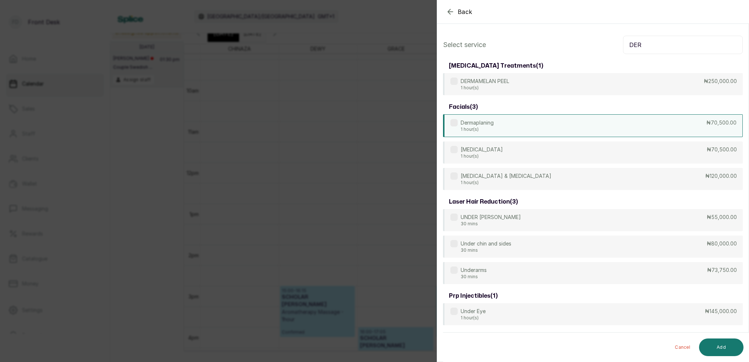
type input "DER"
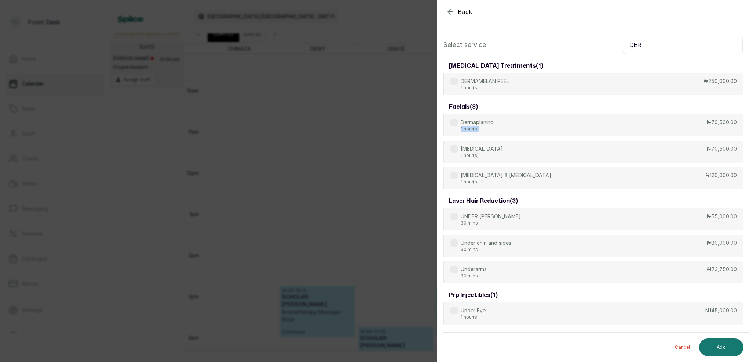
drag, startPoint x: 491, startPoint y: 126, endPoint x: 616, endPoint y: 208, distance: 149.5
click at [492, 126] on div "Dermaplaning 1 hour(s)" at bounding box center [477, 125] width 33 height 13
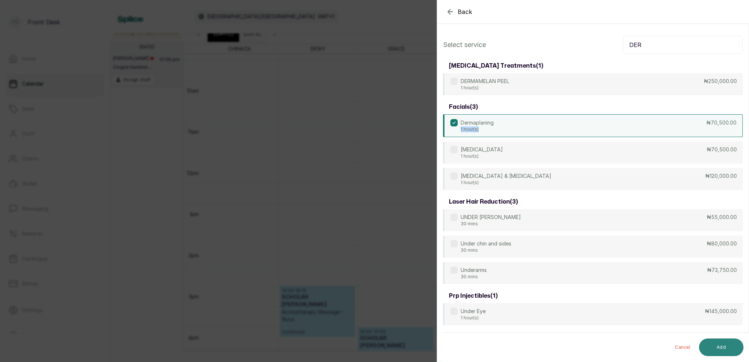
click at [723, 341] on button "Add" at bounding box center [721, 347] width 44 height 18
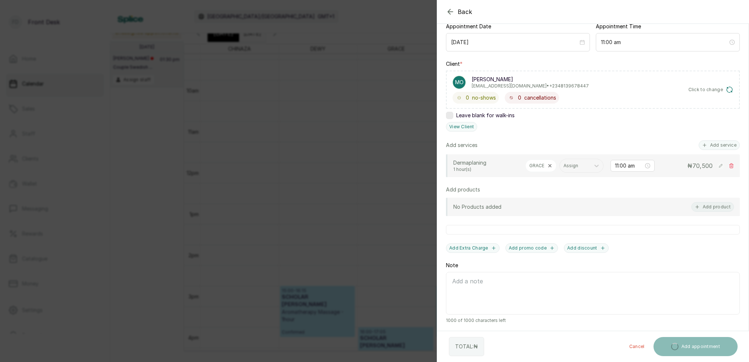
scroll to position [79, 0]
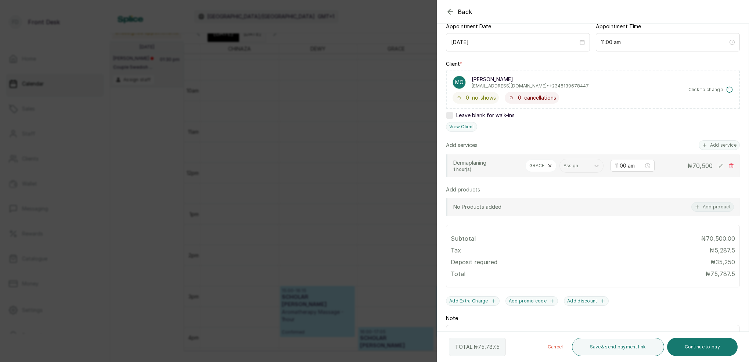
drag, startPoint x: 714, startPoint y: 348, endPoint x: 702, endPoint y: 328, distance: 23.1
click at [714, 347] on button "Continue to pay" at bounding box center [702, 347] width 71 height 18
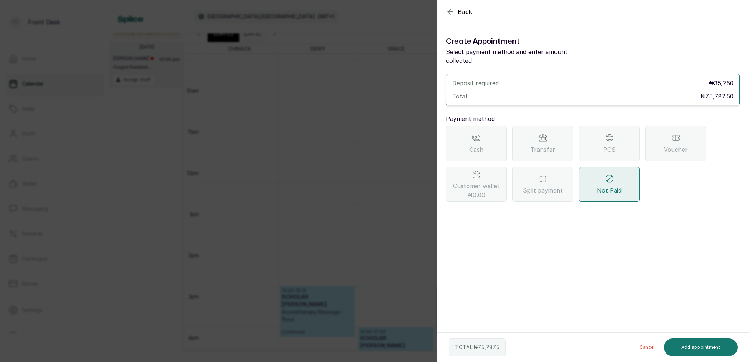
scroll to position [0, 0]
drag, startPoint x: 542, startPoint y: 133, endPoint x: 544, endPoint y: 145, distance: 11.9
click at [542, 134] on div "Transfer" at bounding box center [543, 143] width 61 height 35
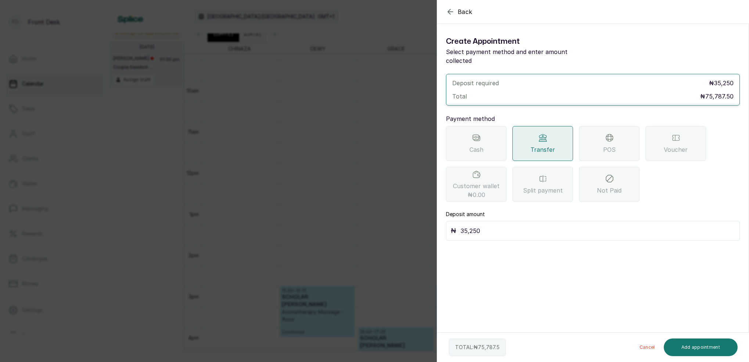
click at [491, 226] on input "35,250" at bounding box center [598, 231] width 275 height 10
type input "3"
type input "50,000"
click at [715, 348] on button "Add appointment" at bounding box center [701, 347] width 74 height 18
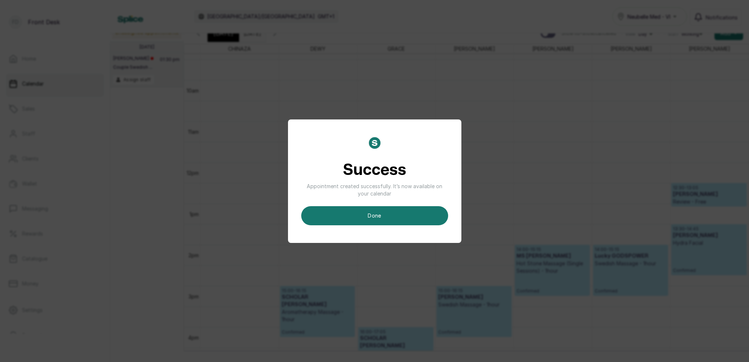
drag, startPoint x: 405, startPoint y: 206, endPoint x: 444, endPoint y: 233, distance: 47.0
click at [406, 207] on button "done" at bounding box center [374, 215] width 147 height 19
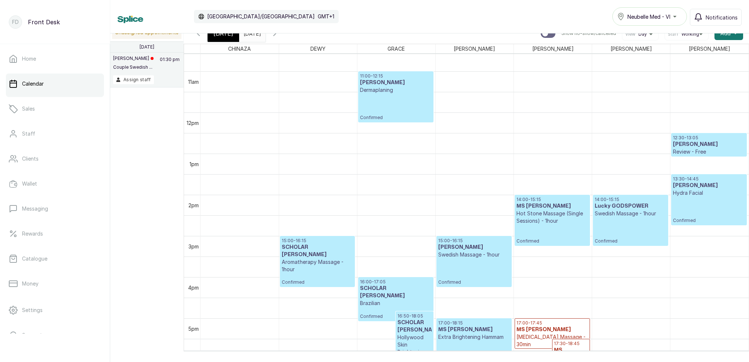
scroll to position [480, 0]
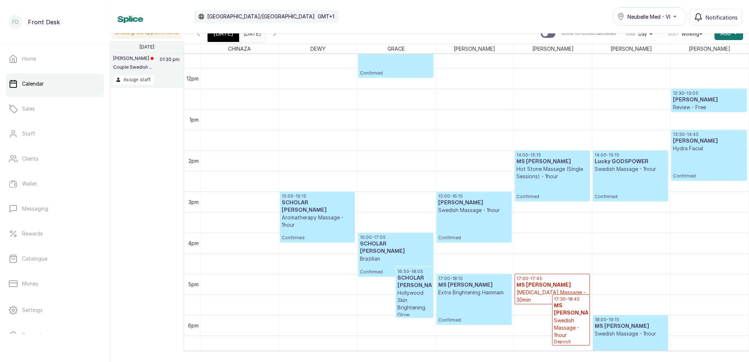
click at [223, 39] on div "[DATE]" at bounding box center [224, 33] width 32 height 17
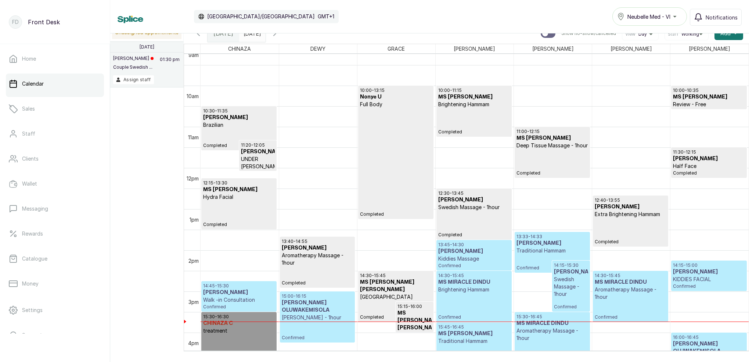
scroll to position [385, 0]
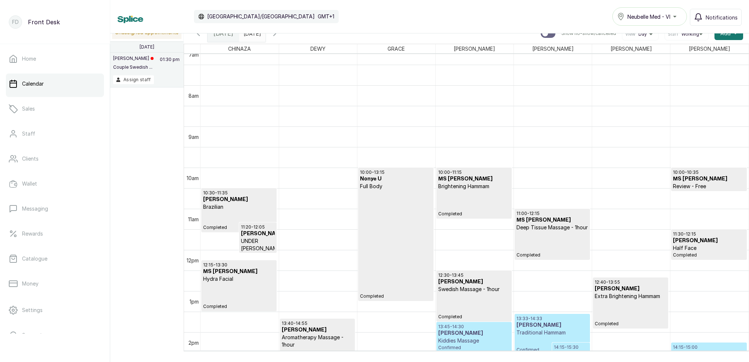
click at [402, 221] on div "10:00 - 13:15 Nonye U Full Body Completed" at bounding box center [396, 234] width 72 height 130
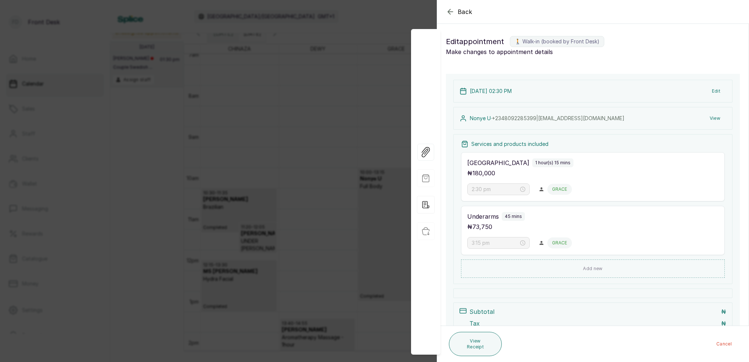
type input "10:00 am"
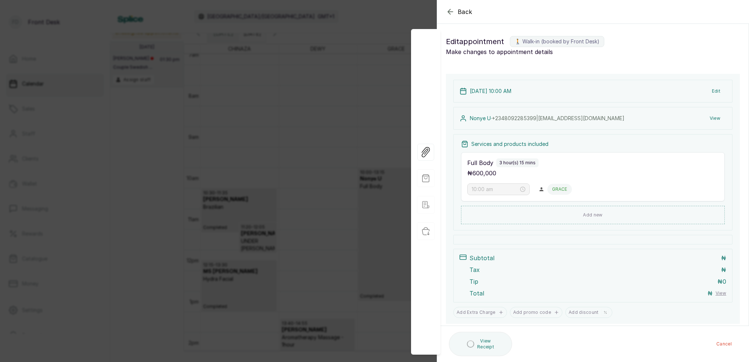
click at [717, 116] on button "View" at bounding box center [715, 118] width 22 height 13
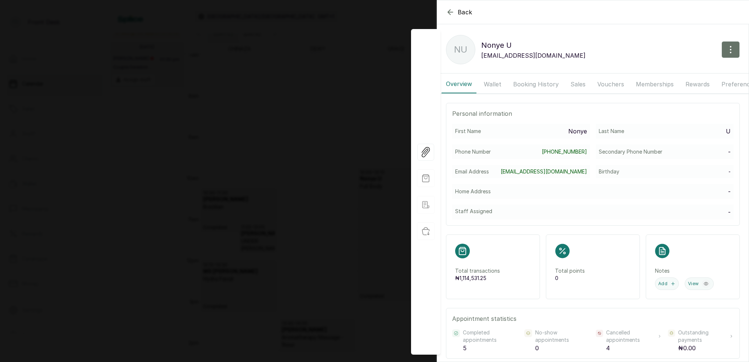
click at [524, 83] on button "Booking History" at bounding box center [536, 84] width 54 height 18
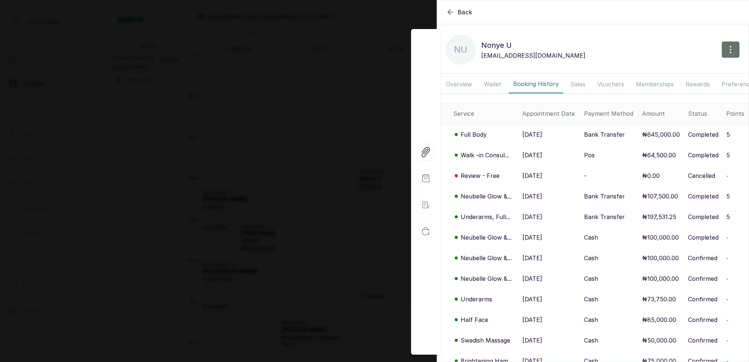
click at [481, 134] on p "Full Body" at bounding box center [474, 134] width 26 height 9
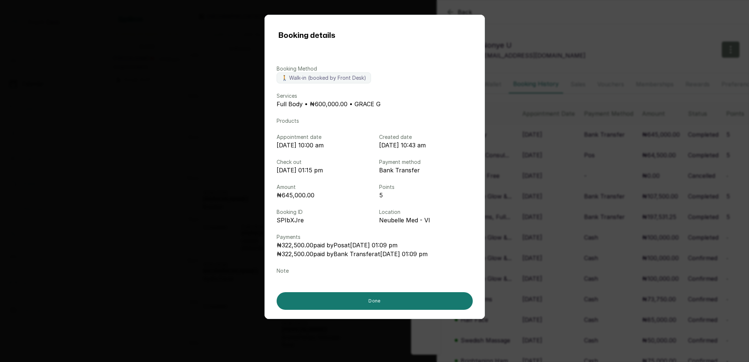
click at [530, 153] on div "Booking details Booking Method 🚶 Walk-in (booked by Front Desk) Services Full B…" at bounding box center [374, 181] width 749 height 362
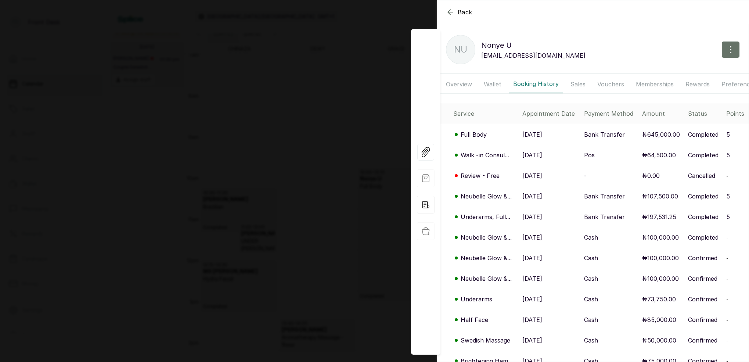
click at [383, 55] on div "Back Nonye U NU Nonye U nonyeukoh@yahoo.com Overview Wallet Booking History Sal…" at bounding box center [374, 181] width 749 height 362
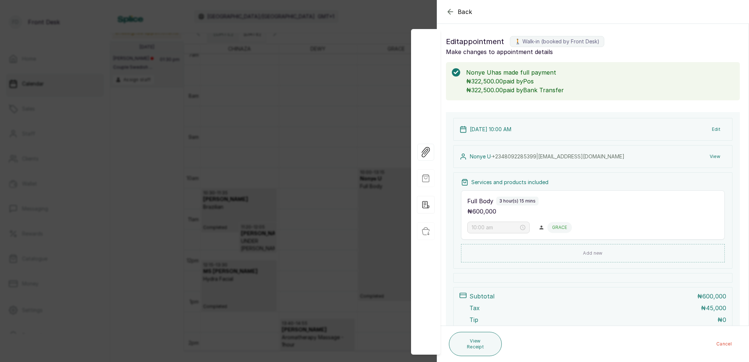
click at [355, 48] on div "Back Appointment Details Edit appointment 🚶 Walk-in (booked by Front Desk) Make…" at bounding box center [374, 181] width 749 height 362
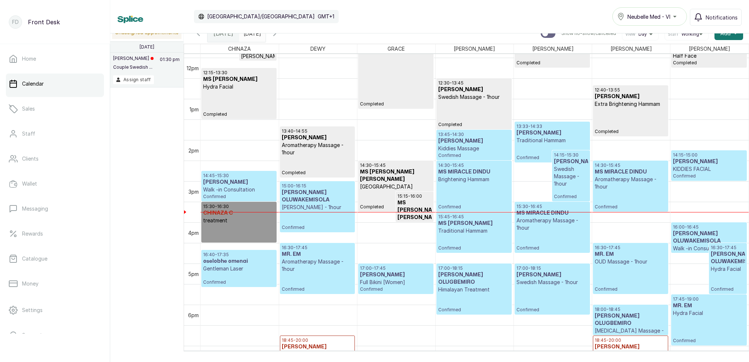
click at [623, 185] on p "Aromatherapy Massage - 1hour" at bounding box center [631, 183] width 72 height 15
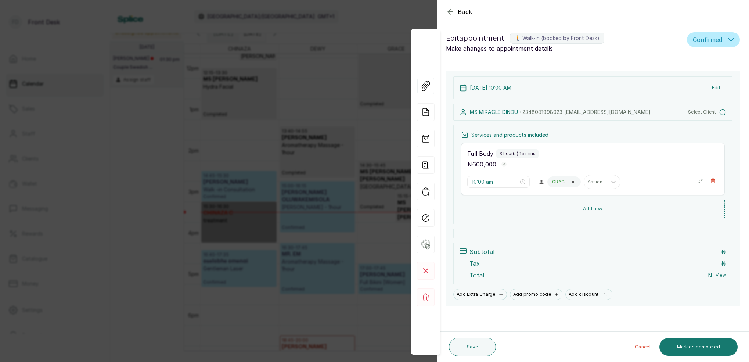
type input "2:30 pm"
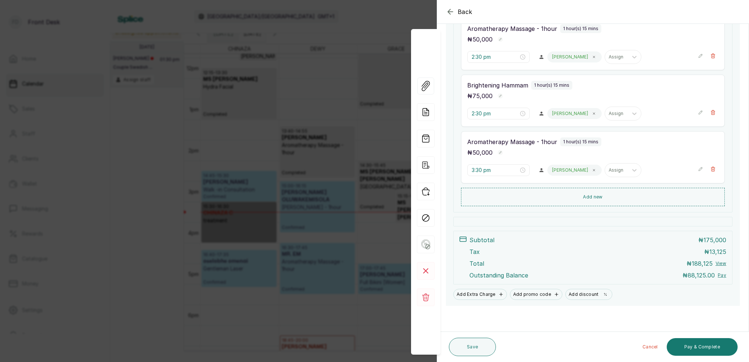
click at [401, 9] on div "Back Appointment Details Edit appointment 🚶 Walk-in (booked by Front Desk) Make…" at bounding box center [374, 181] width 749 height 362
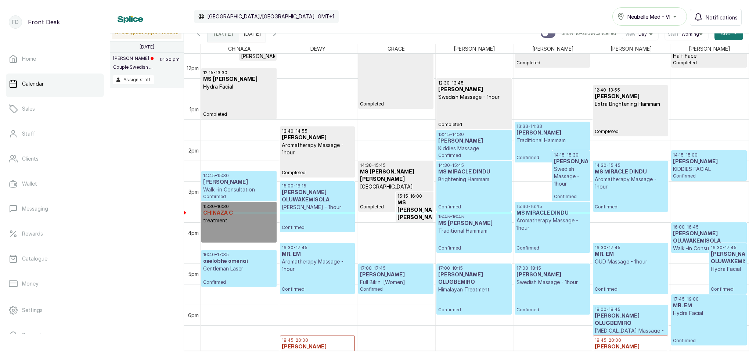
click at [266, 39] on div "Thu Sep 11, 2025 10/08/2025" at bounding box center [252, 33] width 26 height 17
click at [265, 37] on span at bounding box center [258, 31] width 14 height 12
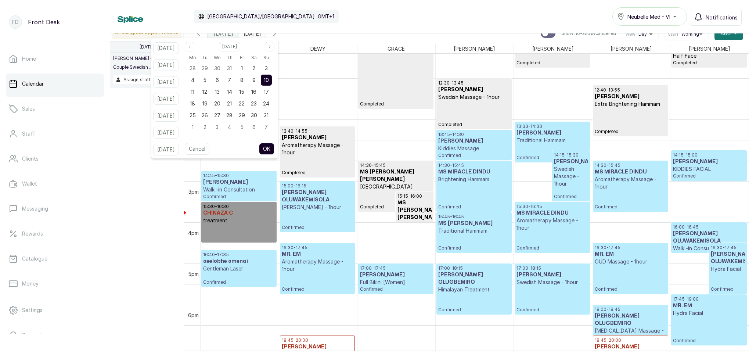
drag, startPoint x: 264, startPoint y: 80, endPoint x: 278, endPoint y: 81, distance: 14.0
click at [256, 80] on span "9" at bounding box center [253, 80] width 3 height 6
click at [272, 80] on div "10" at bounding box center [266, 80] width 11 height 11
click at [275, 152] on button "OK" at bounding box center [266, 149] width 15 height 12
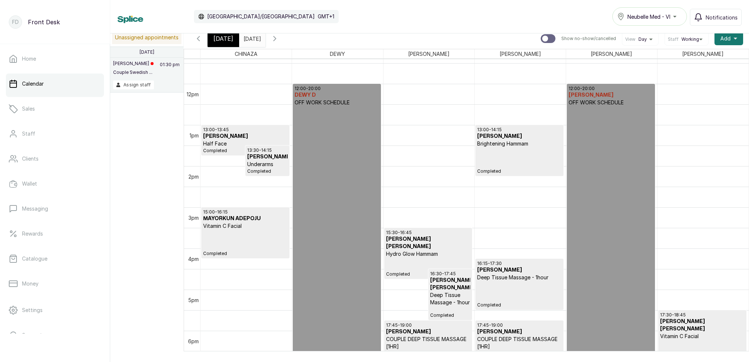
scroll to position [475, 0]
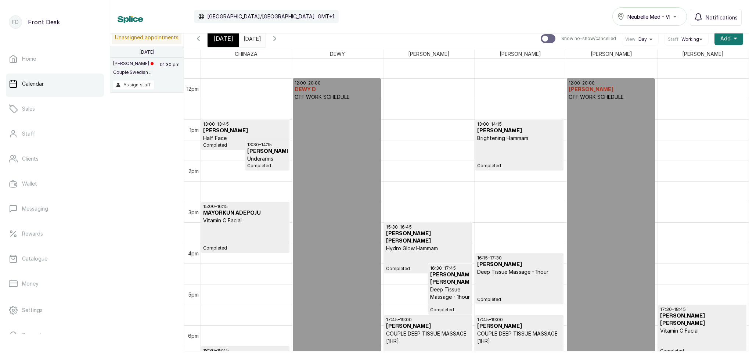
click at [251, 43] on input "[DATE]" at bounding box center [246, 37] width 12 height 12
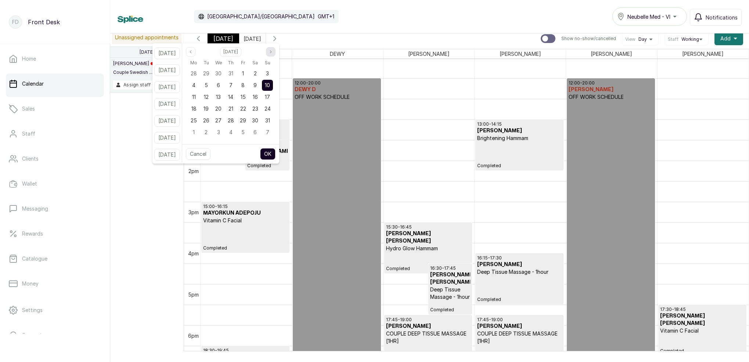
click at [273, 53] on icon "page next" at bounding box center [271, 52] width 4 height 4
drag, startPoint x: 278, startPoint y: 86, endPoint x: 279, endPoint y: 91, distance: 4.4
click at [270, 86] on span "14" at bounding box center [267, 85] width 5 height 6
click at [276, 154] on button "OK" at bounding box center [267, 154] width 15 height 12
type input "[DATE]"
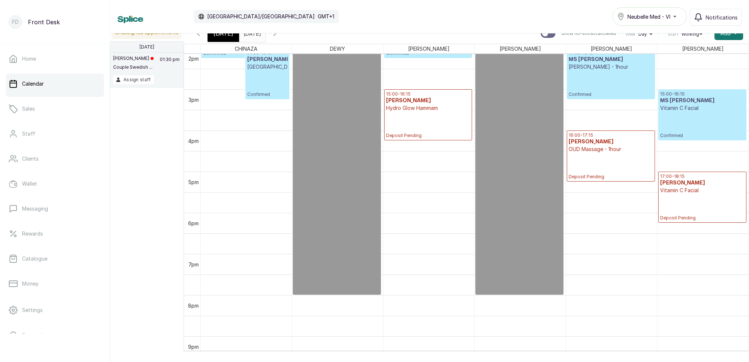
scroll to position [0, 1]
click at [197, 35] on icon "button" at bounding box center [198, 33] width 2 height 4
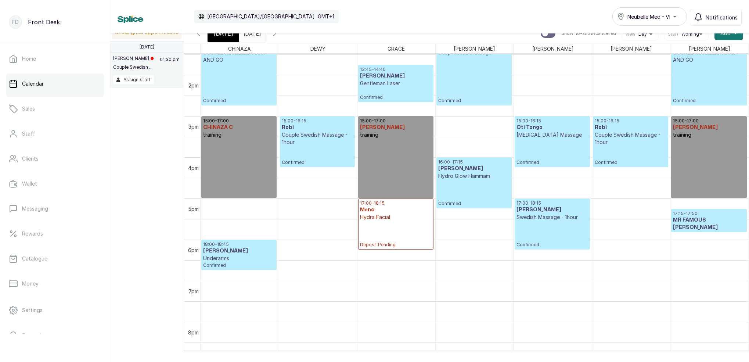
scroll to position [691, 0]
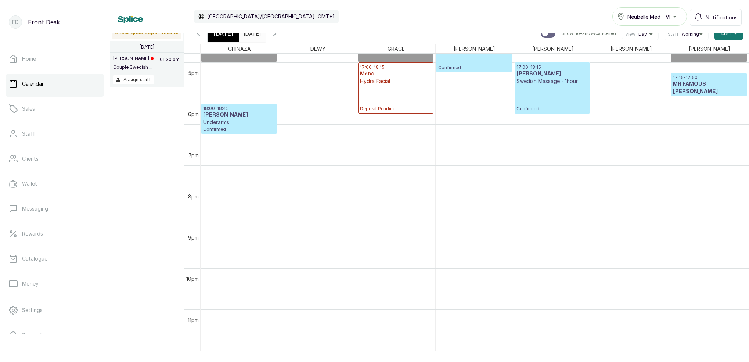
click at [223, 39] on div "[DATE]" at bounding box center [224, 33] width 32 height 17
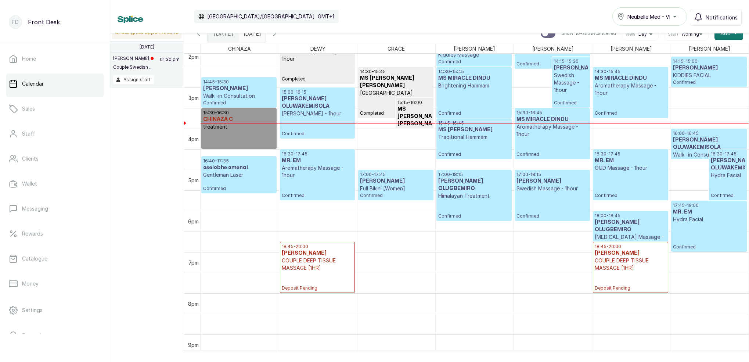
scroll to position [586, 0]
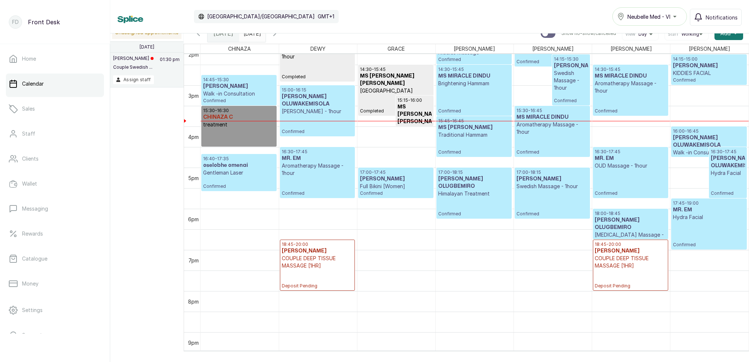
click at [629, 260] on p "COUPLE DEEP TISSUE MASSAGE [1HR]" at bounding box center [631, 262] width 72 height 15
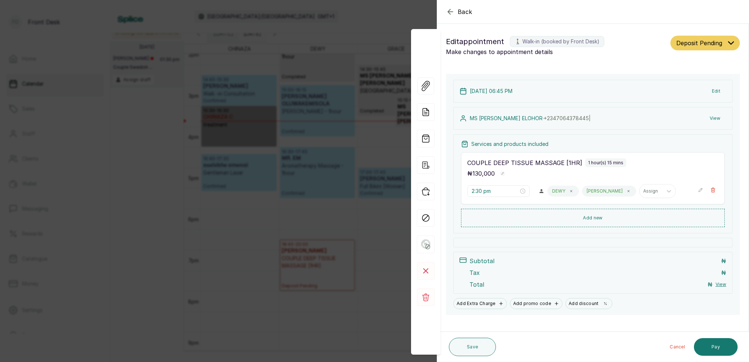
type input "6:45 pm"
click at [717, 118] on button "View" at bounding box center [715, 118] width 22 height 13
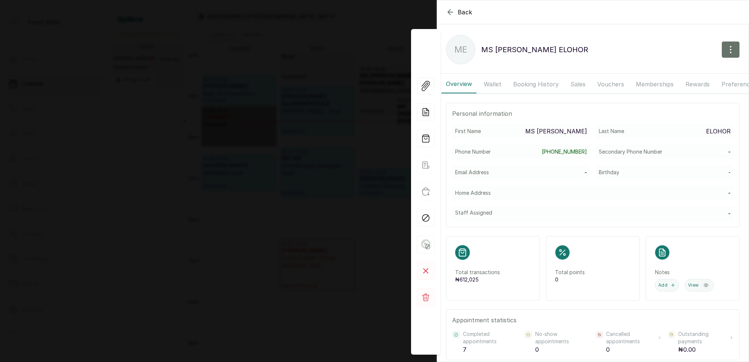
click at [524, 85] on button "Booking History" at bounding box center [536, 84] width 54 height 18
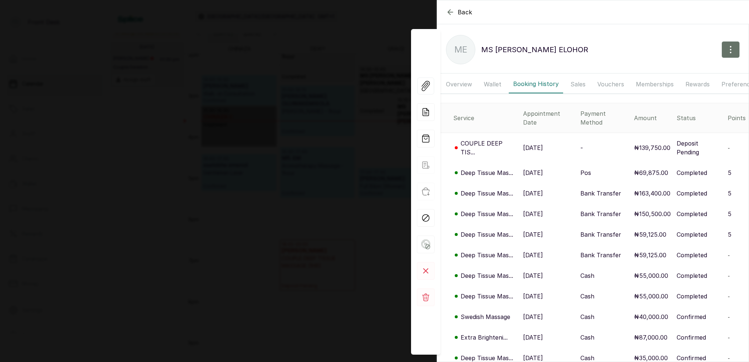
drag, startPoint x: 496, startPoint y: 156, endPoint x: 498, endPoint y: 153, distance: 3.8
click at [498, 168] on p "Deep Tissue Mas..." at bounding box center [487, 172] width 53 height 9
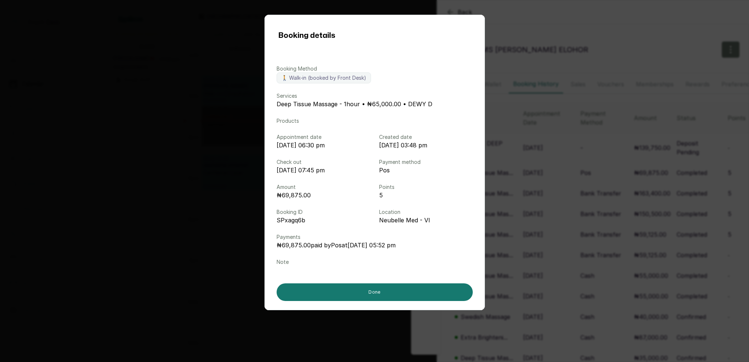
click at [557, 143] on div "Booking details Booking Method 🚶 Walk-in (booked by Front Desk) Services Deep T…" at bounding box center [374, 181] width 749 height 362
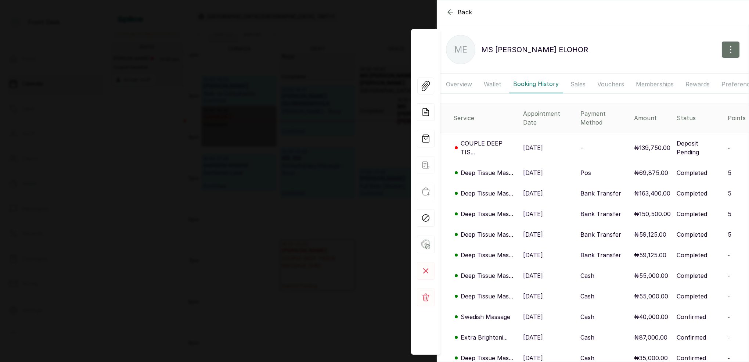
click at [493, 189] on p "Deep Tissue Mas..." at bounding box center [487, 193] width 53 height 9
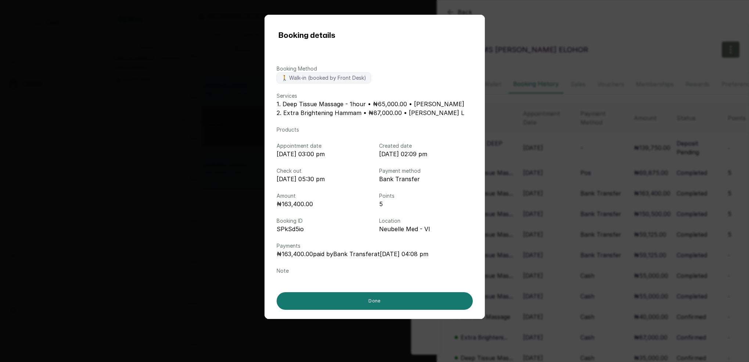
click at [556, 178] on div "Booking details Booking Method 🚶 Walk-in (booked by Front Desk) Services 1. Dee…" at bounding box center [374, 181] width 749 height 362
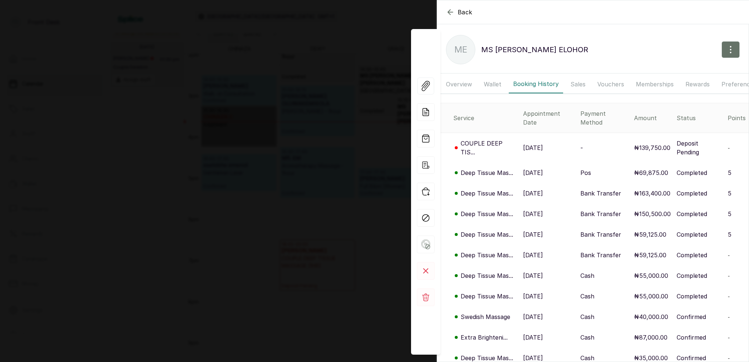
click at [500, 209] on p "Deep Tissue Mas..." at bounding box center [487, 213] width 53 height 9
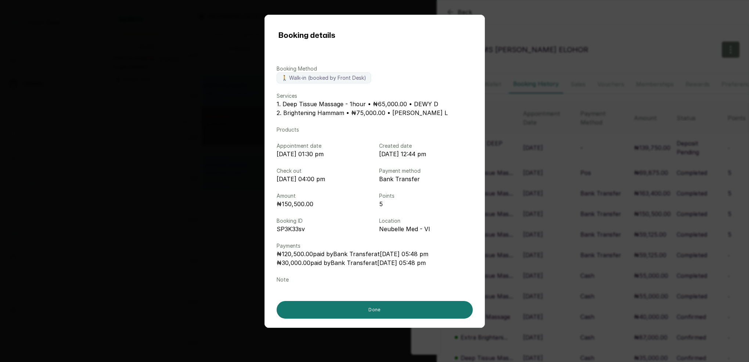
click at [551, 189] on div "Booking details Booking Method 🚶 Walk-in (booked by Front Desk) Services 1. Dee…" at bounding box center [374, 181] width 749 height 362
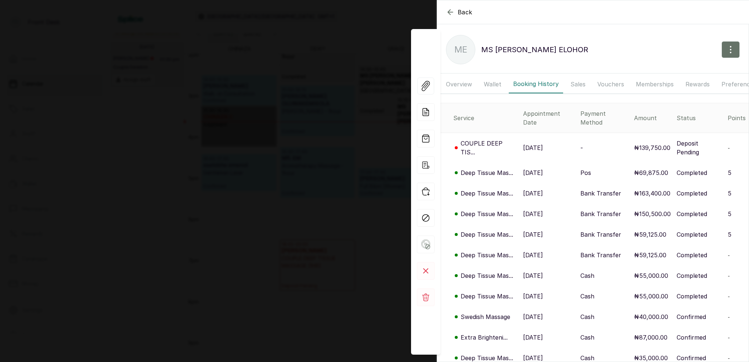
click at [498, 230] on p "Deep Tissue Mas..." at bounding box center [487, 234] width 53 height 9
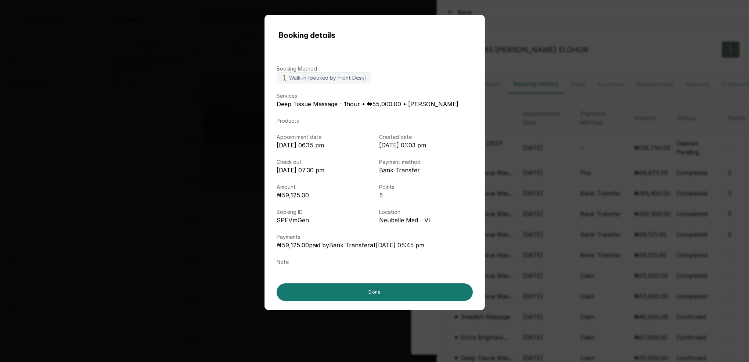
click at [559, 203] on div "Booking details Booking Method 🚶 Walk-in (booked by Front Desk) Services Deep T…" at bounding box center [374, 181] width 749 height 362
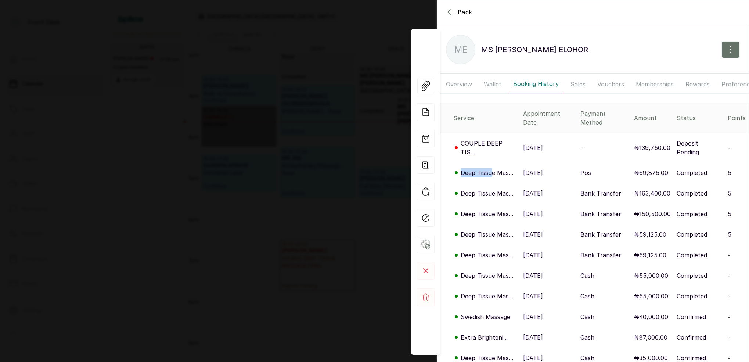
click at [493, 162] on td "Deep Tissue Mas..." at bounding box center [478, 172] width 83 height 21
drag, startPoint x: 243, startPoint y: 107, endPoint x: 266, endPoint y: 109, distance: 22.8
click at [243, 107] on div "Back MS ELIZABETH ELOHOR ME MS ELIZABETH ELOHOR Overview Wallet Booking History…" at bounding box center [374, 181] width 749 height 362
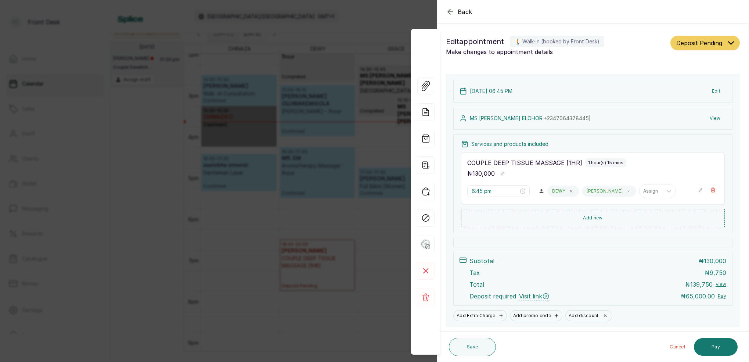
click at [292, 111] on div "Back Appointment Details Edit appointment 🚶 Walk-in (booked by Front Desk) Make…" at bounding box center [374, 181] width 749 height 362
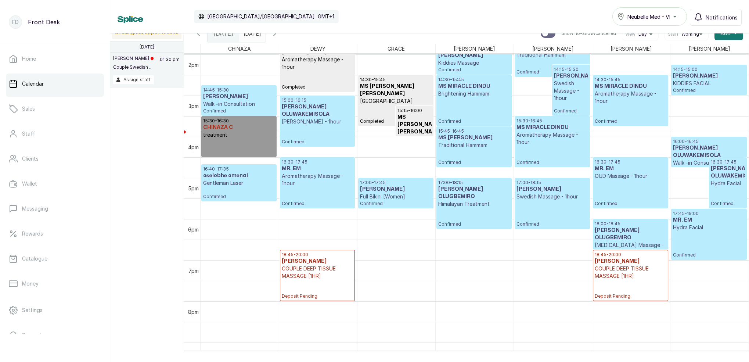
scroll to position [582, 0]
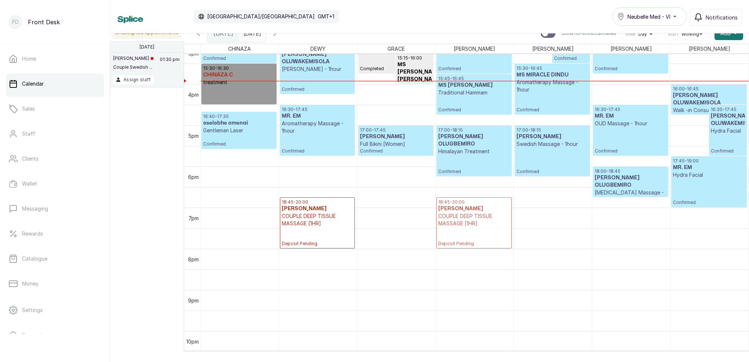
drag, startPoint x: 617, startPoint y: 216, endPoint x: 484, endPoint y: 216, distance: 133.0
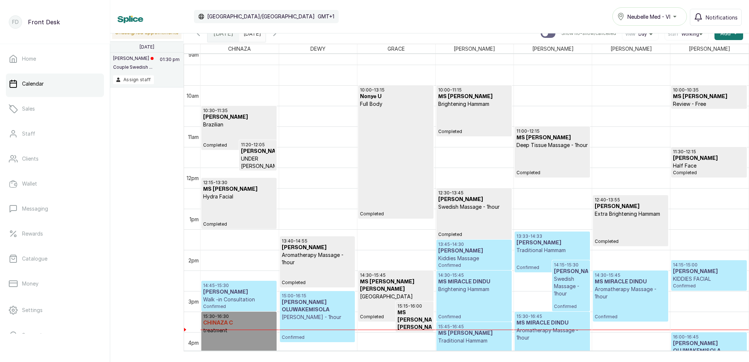
scroll to position [381, 0]
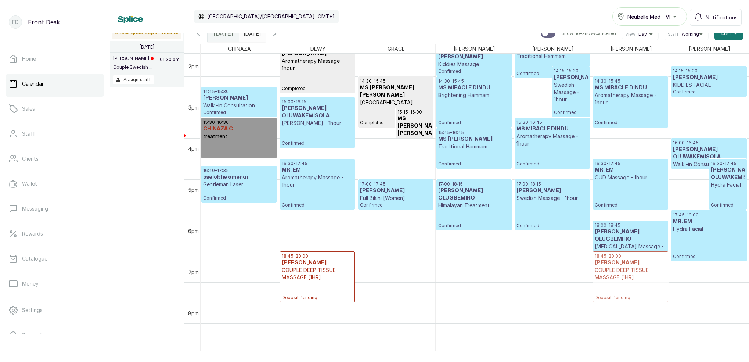
drag, startPoint x: 452, startPoint y: 272, endPoint x: 602, endPoint y: 278, distance: 149.3
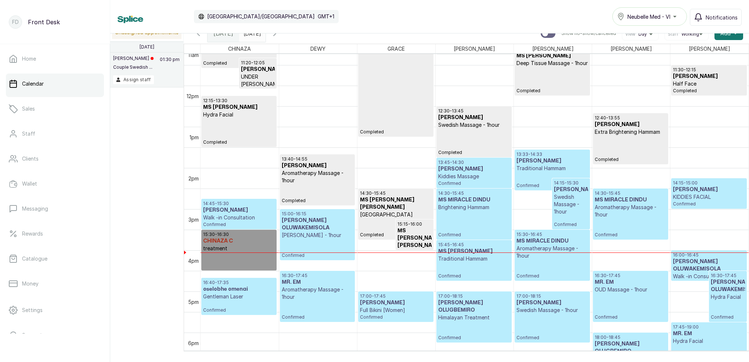
scroll to position [0, 0]
click at [279, 35] on icon "button" at bounding box center [274, 33] width 9 height 9
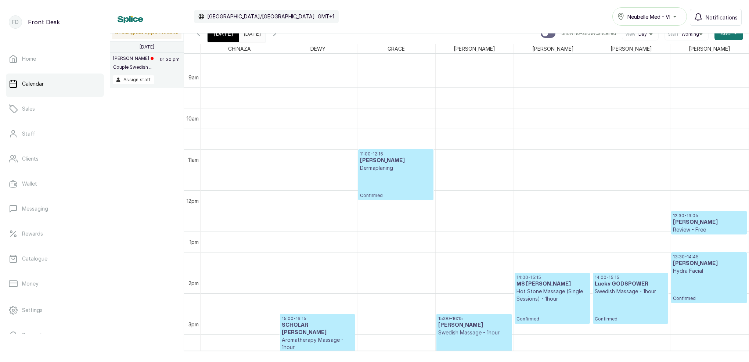
scroll to position [356, 0]
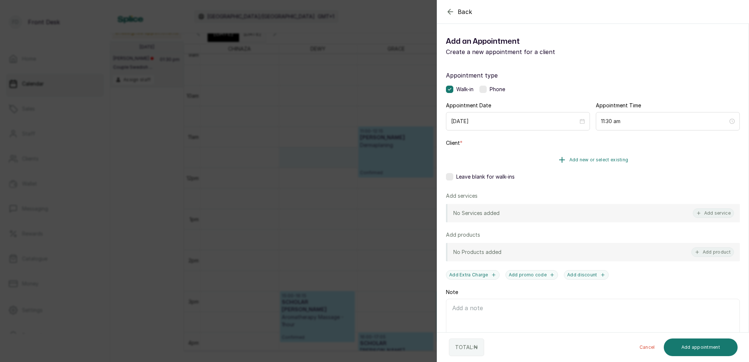
click at [607, 161] on span "Add new or select existing" at bounding box center [599, 160] width 59 height 6
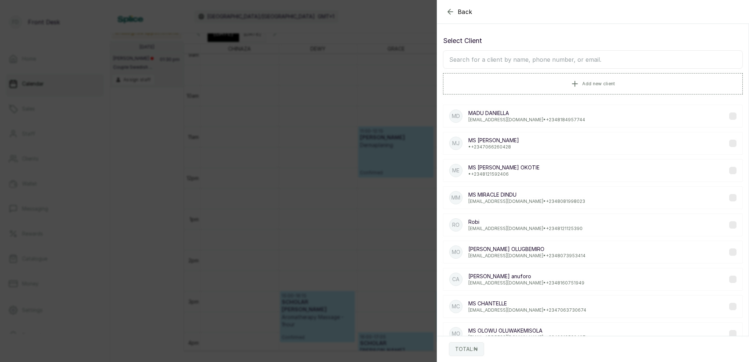
click at [560, 61] on input "text" at bounding box center [593, 59] width 300 height 18
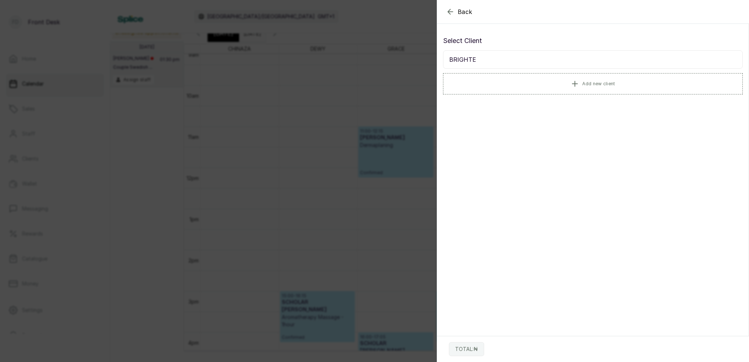
type input "BRIGHTE"
drag, startPoint x: 449, startPoint y: 14, endPoint x: 457, endPoint y: 23, distance: 11.2
click at [449, 15] on icon "button" at bounding box center [450, 11] width 9 height 9
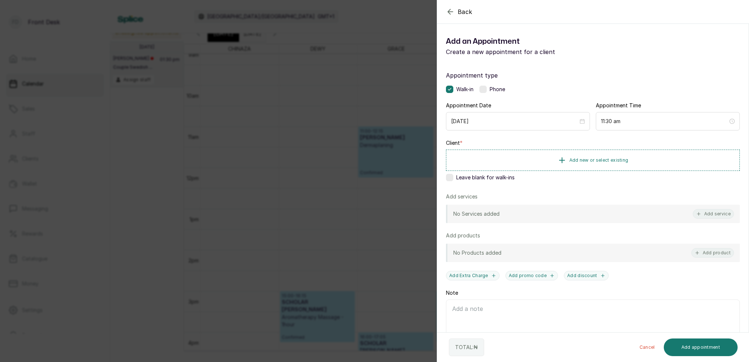
drag, startPoint x: 711, startPoint y: 194, endPoint x: 721, endPoint y: 208, distance: 16.3
click at [713, 197] on div "Add services" at bounding box center [593, 196] width 294 height 7
click at [724, 211] on button "Add service" at bounding box center [713, 214] width 41 height 10
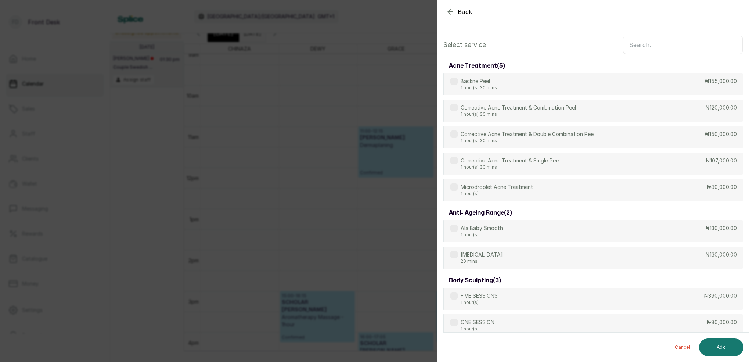
scroll to position [0, 0]
click at [682, 45] on input "text" at bounding box center [683, 45] width 120 height 18
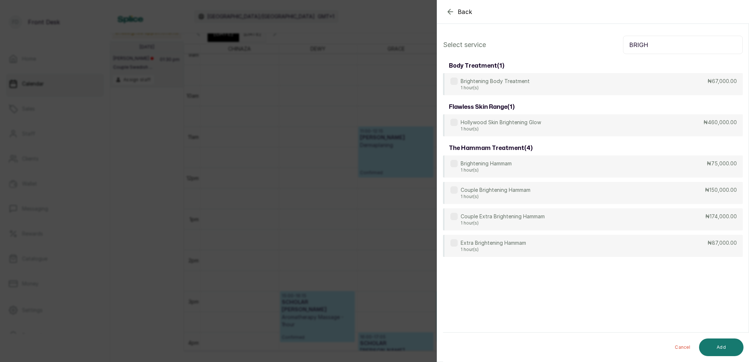
type input "BRIGH"
click at [349, 175] on div "Back Add Appointment Select service BRIGH body treatment ( 1 ) Brightening Body…" at bounding box center [374, 181] width 749 height 362
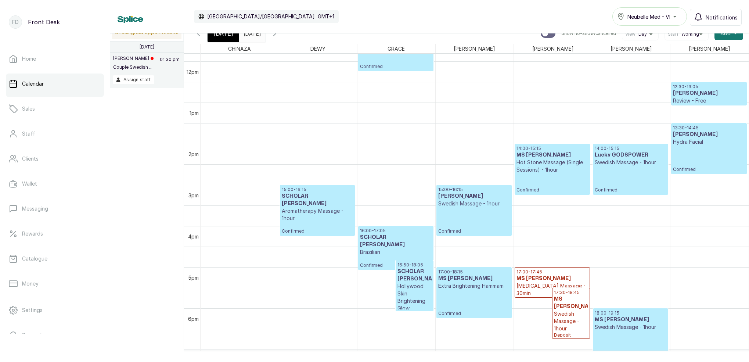
scroll to position [487, 0]
click at [227, 36] on span "[DATE]" at bounding box center [224, 33] width 20 height 9
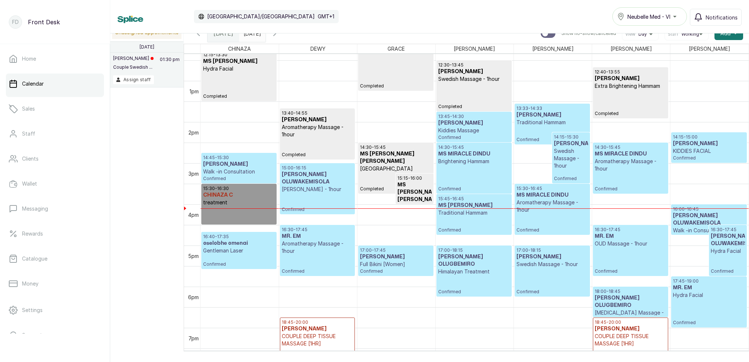
scroll to position [522, 0]
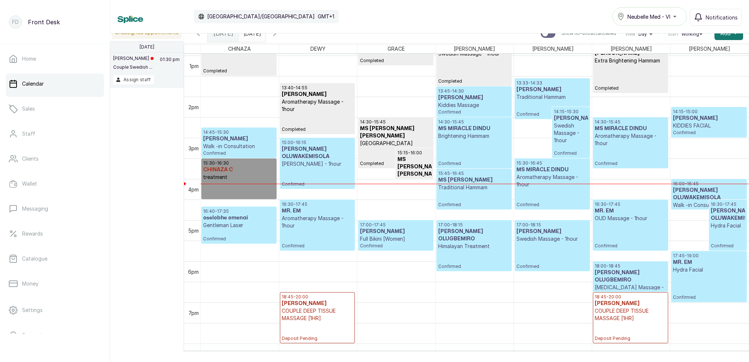
click at [279, 36] on icon "button" at bounding box center [274, 33] width 9 height 9
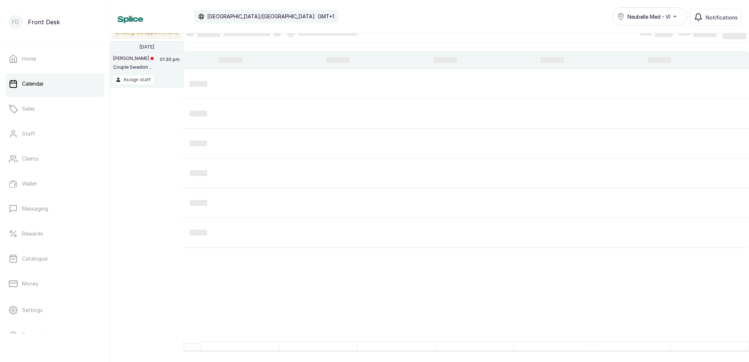
scroll to position [247, 0]
click at [297, 36] on div at bounding box center [322, 32] width 71 height 9
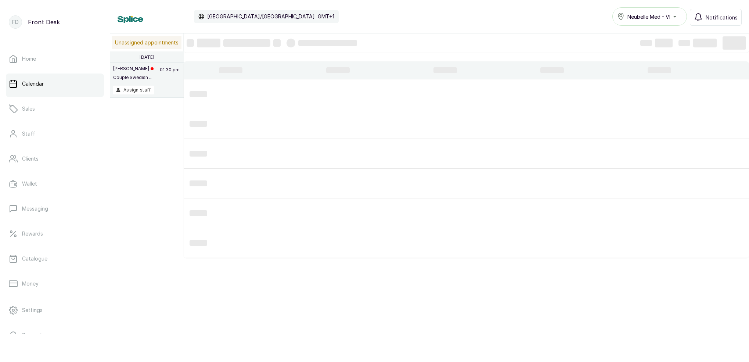
scroll to position [0, 0]
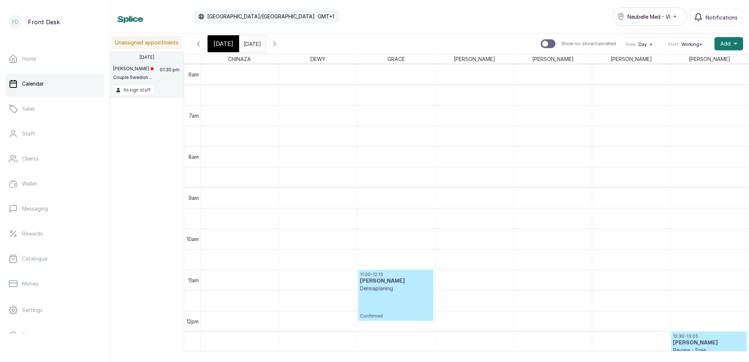
drag, startPoint x: 293, startPoint y: 43, endPoint x: 307, endPoint y: 48, distance: 14.8
click at [279, 43] on icon "button" at bounding box center [274, 43] width 9 height 9
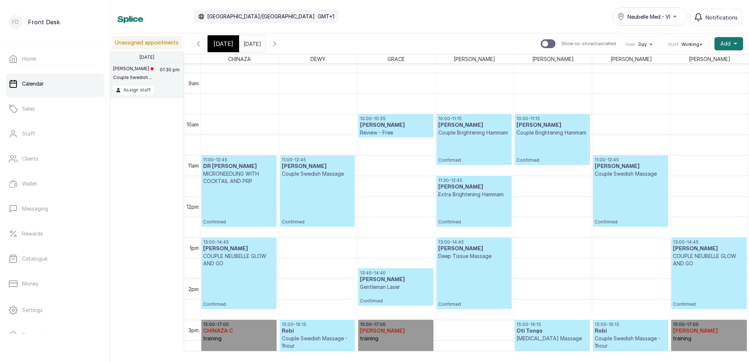
scroll to position [387, 0]
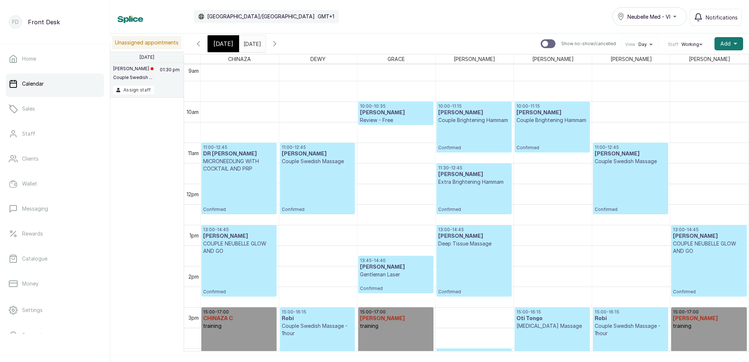
click at [222, 42] on span "[DATE]" at bounding box center [224, 43] width 20 height 9
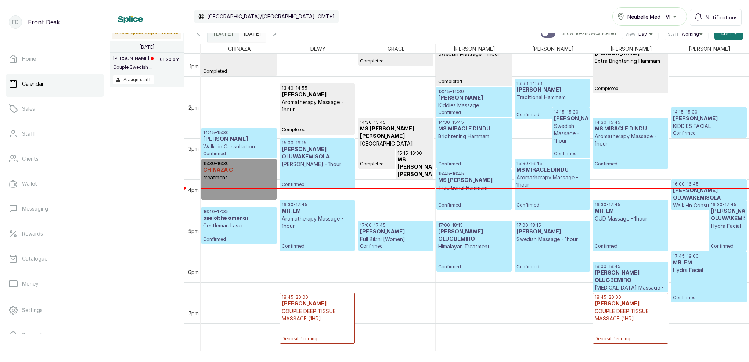
scroll to position [534, 0]
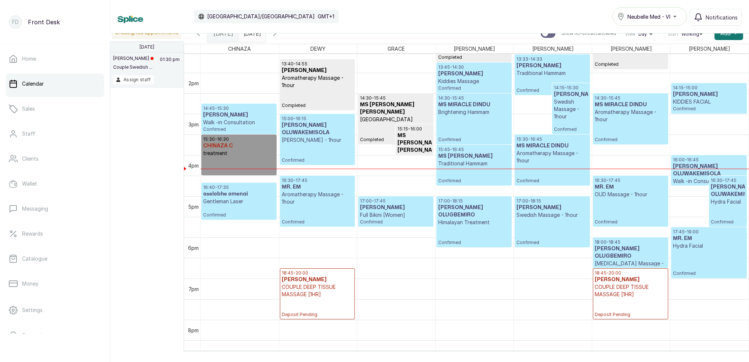
click at [251, 35] on input "[DATE]" at bounding box center [246, 31] width 12 height 12
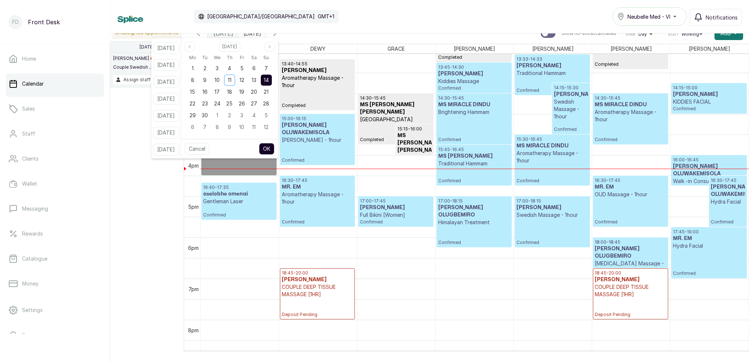
drag, startPoint x: 266, startPoint y: 83, endPoint x: 271, endPoint y: 83, distance: 5.2
click at [259, 83] on div "13" at bounding box center [253, 80] width 11 height 11
drag, startPoint x: 275, startPoint y: 82, endPoint x: 281, endPoint y: 104, distance: 22.5
click at [269, 82] on span "14" at bounding box center [266, 80] width 5 height 6
click at [275, 146] on button "OK" at bounding box center [266, 149] width 15 height 12
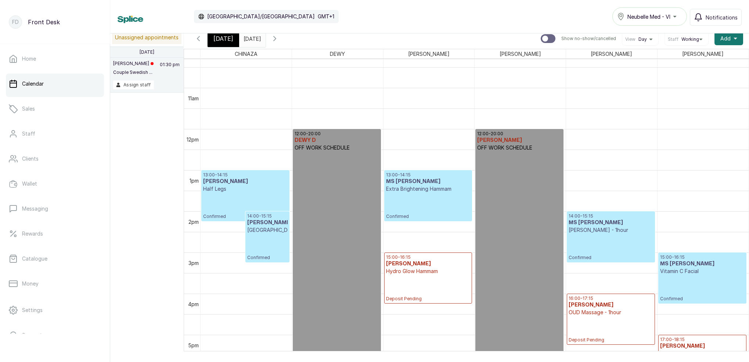
scroll to position [438, 0]
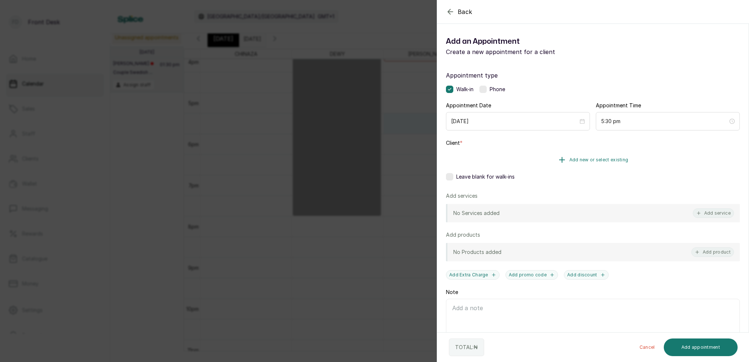
click at [607, 158] on span "Add new or select existing" at bounding box center [599, 160] width 59 height 6
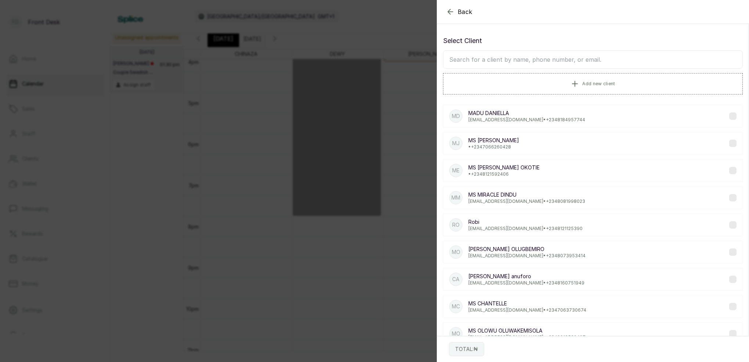
click at [582, 61] on input "text" at bounding box center [593, 59] width 300 height 18
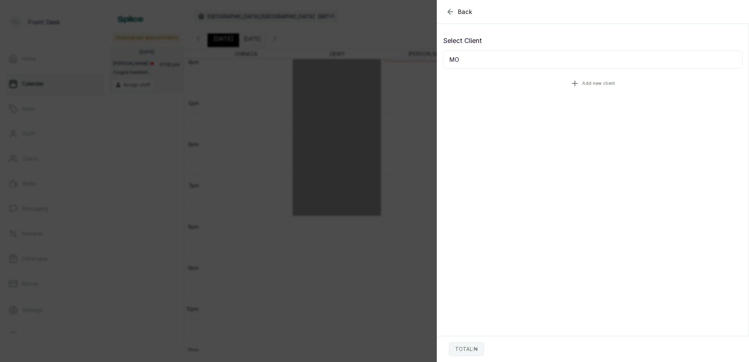
type input "M"
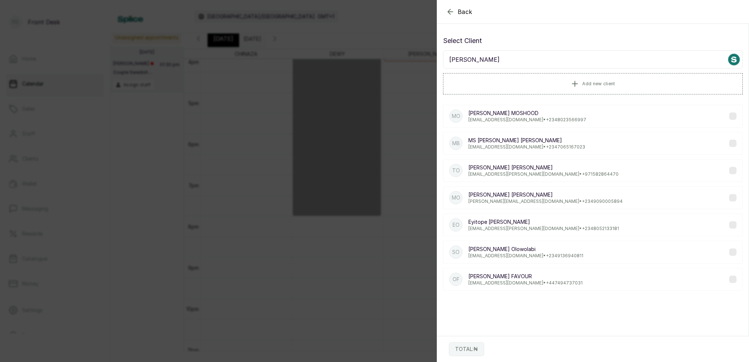
scroll to position [0, 0]
type input "OWOLABI"
click at [514, 117] on p "owolabiajide1@gmail.com • +234 8023566997" at bounding box center [528, 120] width 118 height 6
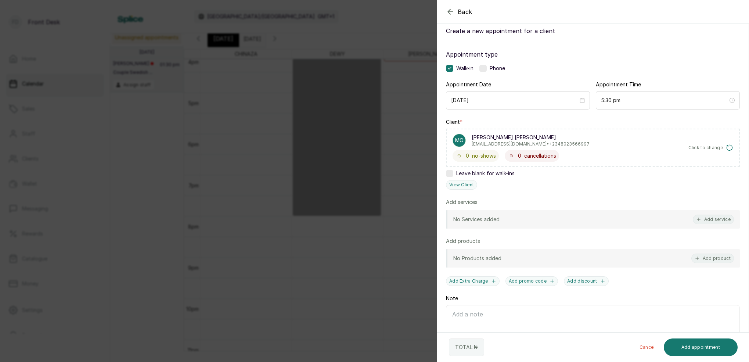
scroll to position [29, 0]
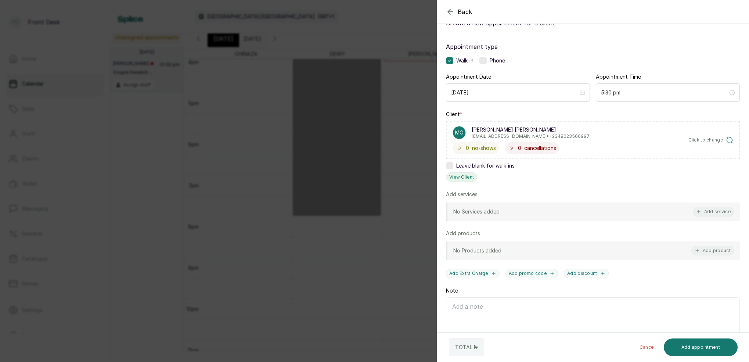
click at [465, 177] on button "View Client" at bounding box center [461, 177] width 31 height 10
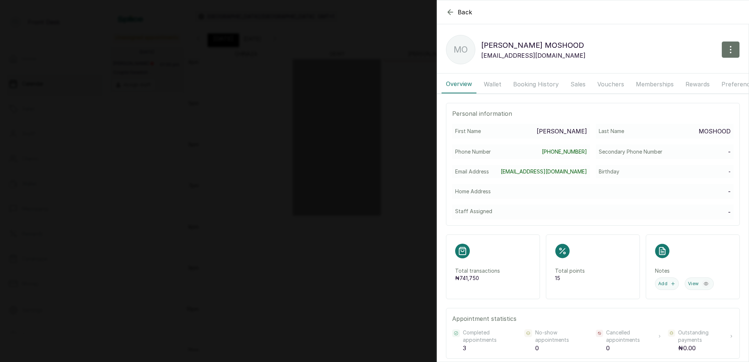
click at [531, 87] on button "Booking History" at bounding box center [536, 84] width 54 height 18
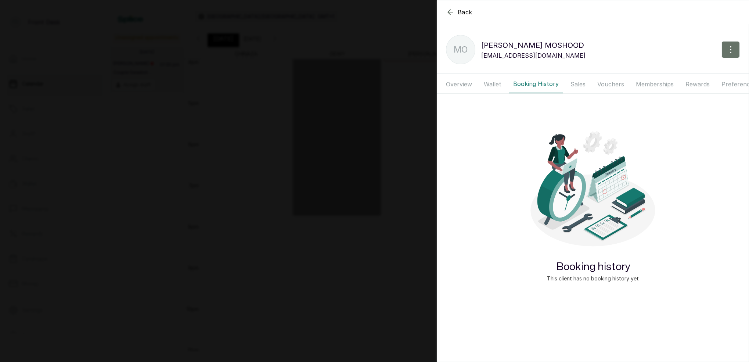
click at [460, 84] on button "Overview" at bounding box center [459, 84] width 35 height 18
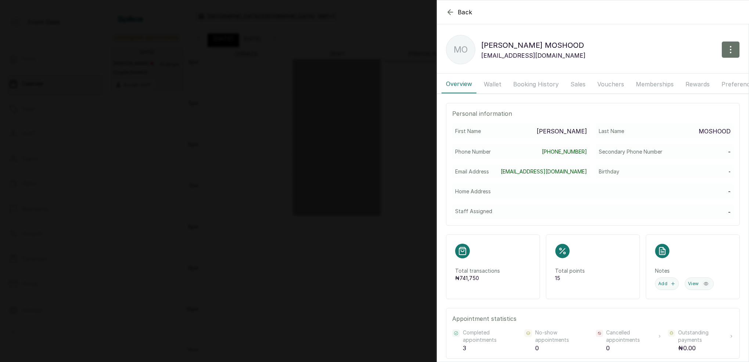
click at [495, 84] on button "Wallet" at bounding box center [493, 84] width 26 height 18
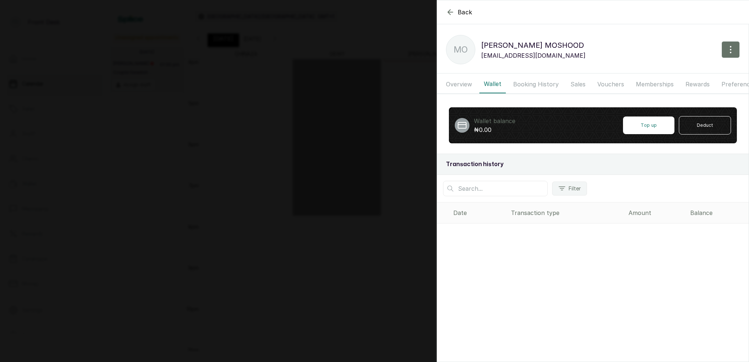
click at [527, 83] on button "Booking History" at bounding box center [536, 84] width 54 height 18
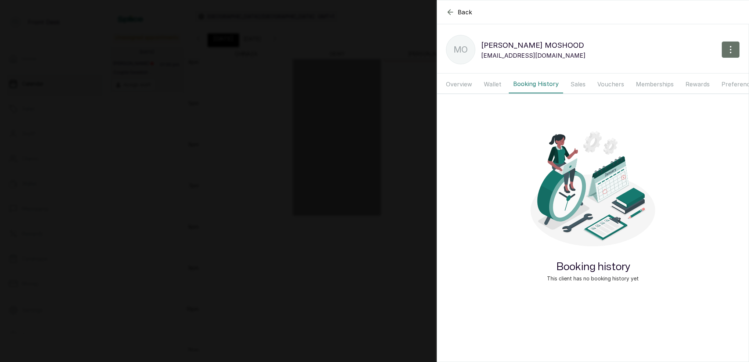
click at [466, 86] on button "Overview" at bounding box center [459, 84] width 35 height 18
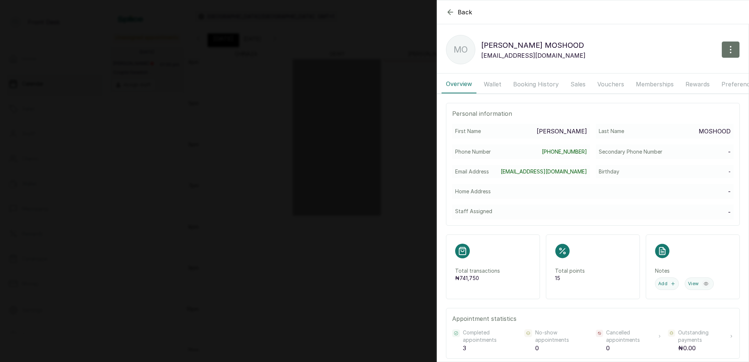
scroll to position [0, 0]
click at [521, 83] on button "Booking History" at bounding box center [536, 84] width 54 height 18
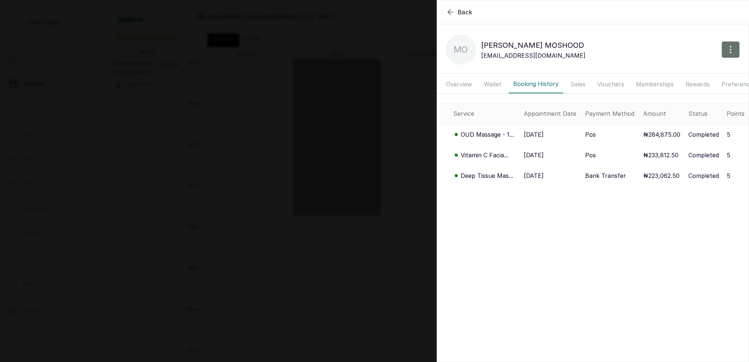
click at [484, 136] on p "OUD Massage - 1..." at bounding box center [487, 134] width 53 height 9
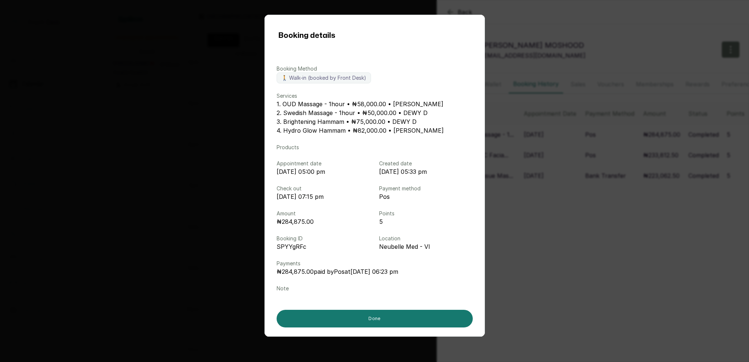
click at [585, 219] on div "Booking details Booking Method 🚶 Walk-in (booked by Front Desk) Services 1. OUD…" at bounding box center [374, 181] width 749 height 362
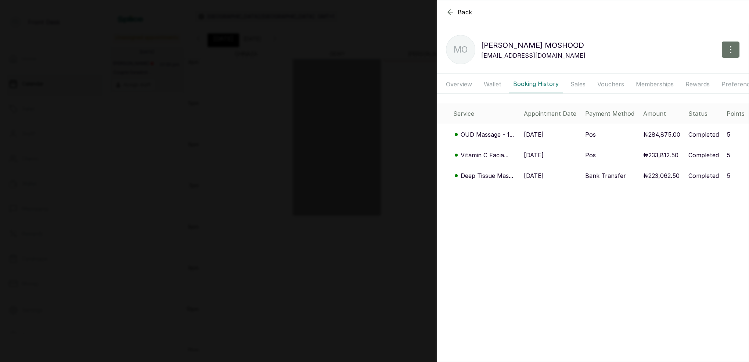
drag, startPoint x: 358, startPoint y: 184, endPoint x: 368, endPoint y: 183, distance: 10.3
click at [358, 183] on div "Back [PERSON_NAME] [PERSON_NAME] MO [PERSON_NAME] [PERSON_NAME] [EMAIL_ADDRESS]…" at bounding box center [374, 181] width 749 height 362
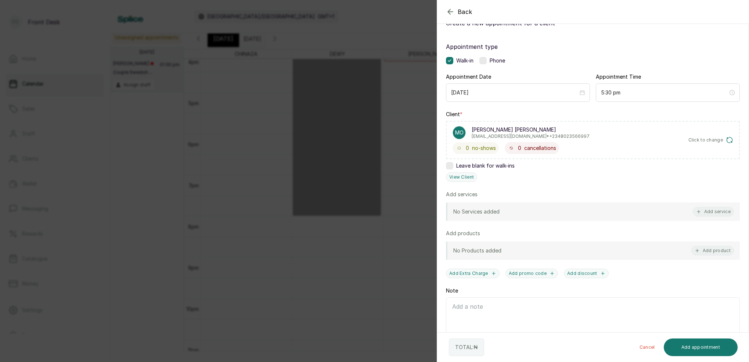
click at [357, 198] on div "Back Add Appointment Add an Appointment Create a new appointment for a client A…" at bounding box center [374, 181] width 749 height 362
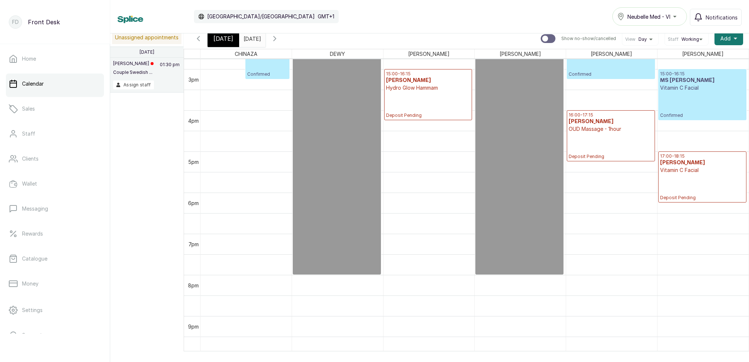
scroll to position [607, 0]
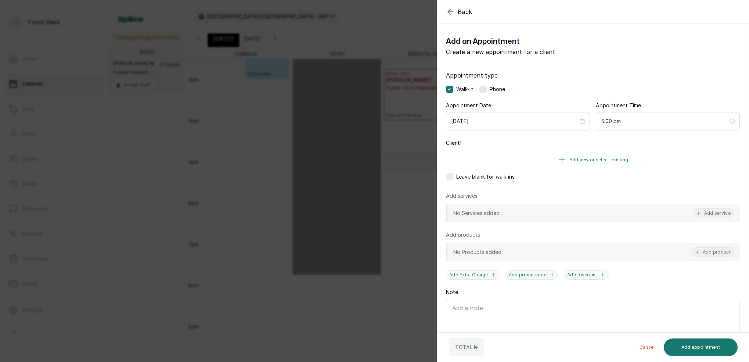
click at [604, 159] on span "Add new or select existing" at bounding box center [599, 160] width 59 height 6
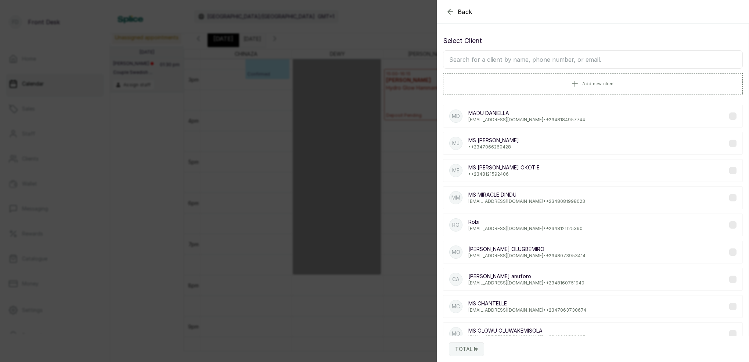
click at [525, 59] on input "text" at bounding box center [593, 59] width 300 height 18
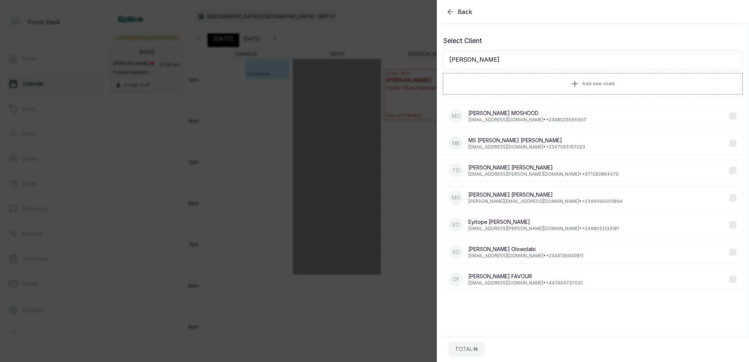
type input "OWOLABI"
click at [519, 113] on p "MR OWOLABI MOSHOOD" at bounding box center [528, 113] width 118 height 7
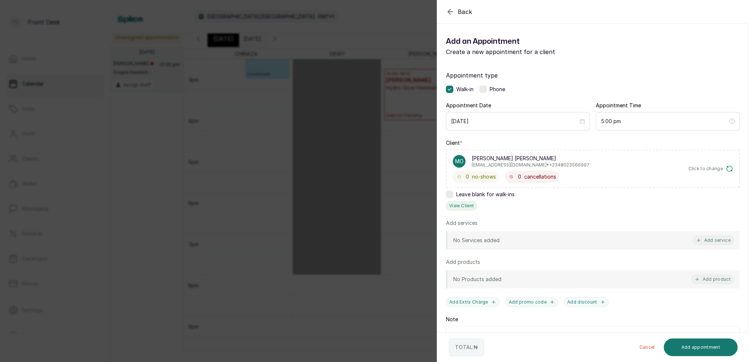
click at [470, 208] on button "View Client" at bounding box center [461, 206] width 31 height 10
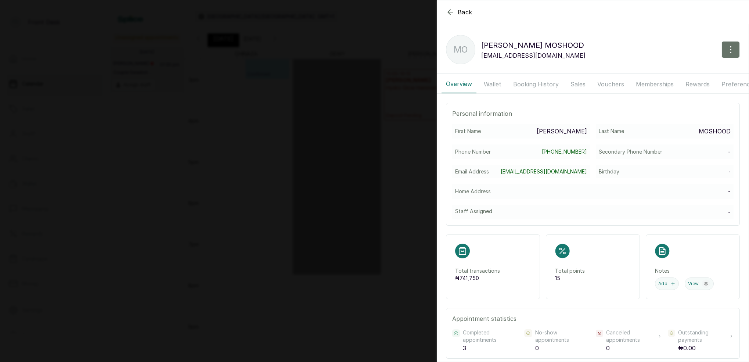
click at [535, 84] on button "Booking History" at bounding box center [536, 84] width 54 height 18
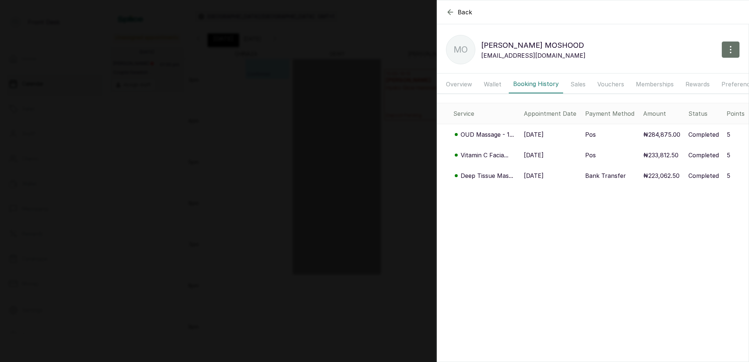
click at [489, 156] on p "Vitamin C Facia..." at bounding box center [485, 155] width 48 height 9
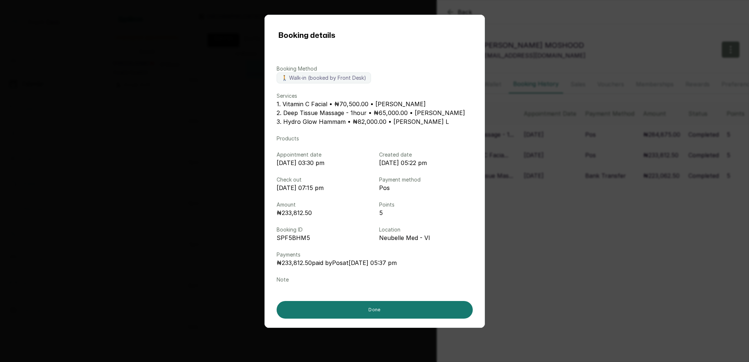
drag, startPoint x: 535, startPoint y: 151, endPoint x: 523, endPoint y: 148, distance: 11.9
click at [533, 150] on div "Booking details Booking Method 🚶 Walk-in (booked by Front Desk) Services 1. Vit…" at bounding box center [374, 181] width 749 height 362
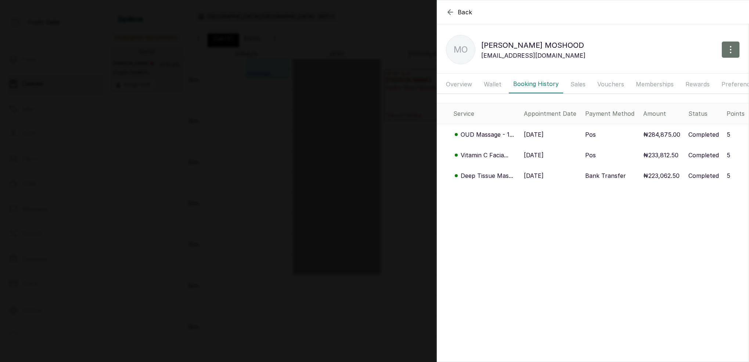
click at [499, 136] on p "OUD Massage - 1..." at bounding box center [487, 134] width 53 height 9
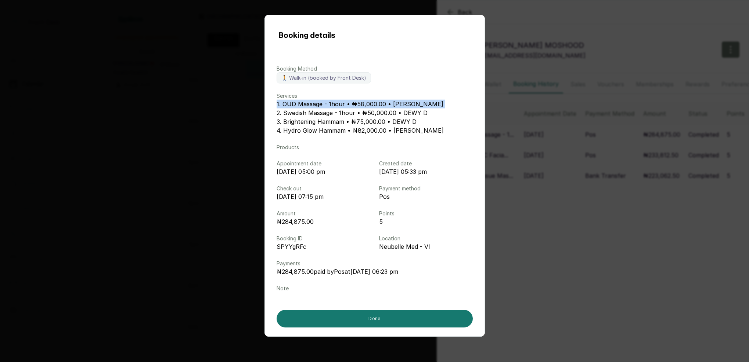
click at [161, 107] on div "Booking details Booking Method 🚶 Walk-in (booked by Front Desk) Services 1. OUD…" at bounding box center [374, 181] width 749 height 362
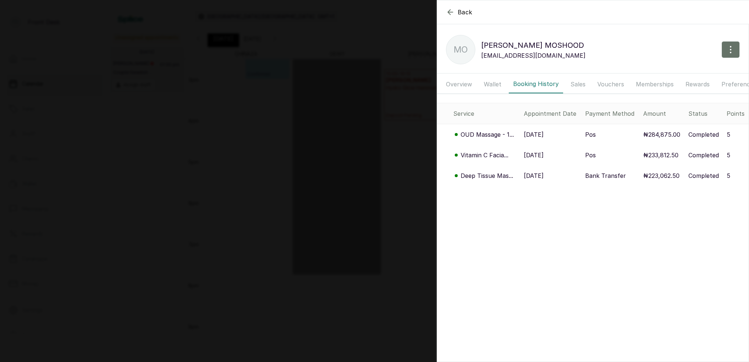
click at [325, 62] on div "Back [PERSON_NAME] [PERSON_NAME] MO [PERSON_NAME] [PERSON_NAME] [EMAIL_ADDRESS]…" at bounding box center [374, 181] width 749 height 362
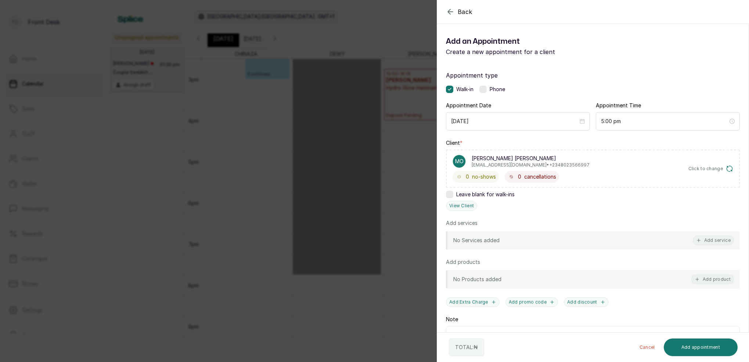
click at [234, 82] on div "Back Add Appointment Add an Appointment Create a new appointment for a client A…" at bounding box center [374, 181] width 749 height 362
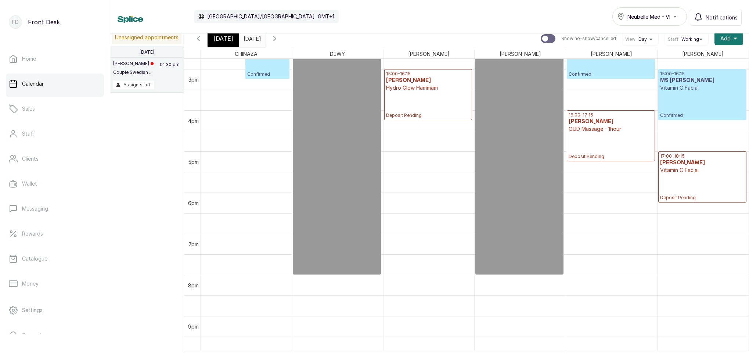
click at [200, 40] on icon "button" at bounding box center [198, 38] width 9 height 9
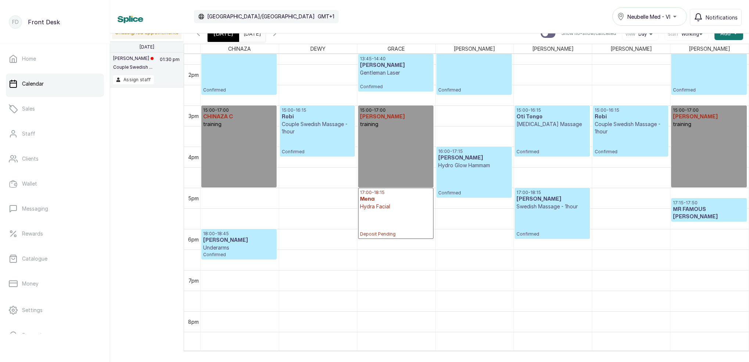
scroll to position [573, 0]
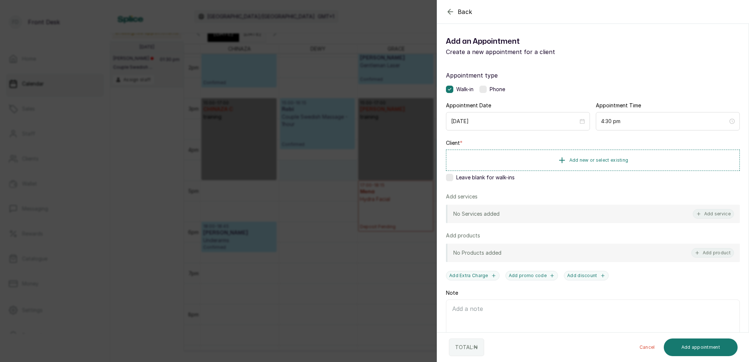
click at [366, 69] on div "Back Add Appointment Add an Appointment Create a new appointment for a client A…" at bounding box center [374, 181] width 749 height 362
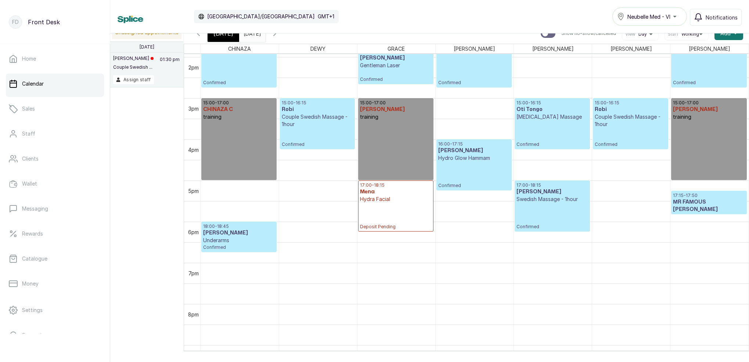
click at [227, 35] on span "[DATE]" at bounding box center [224, 33] width 20 height 9
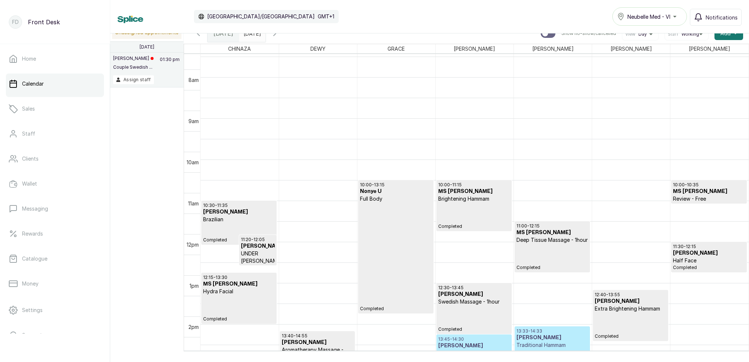
scroll to position [314, 0]
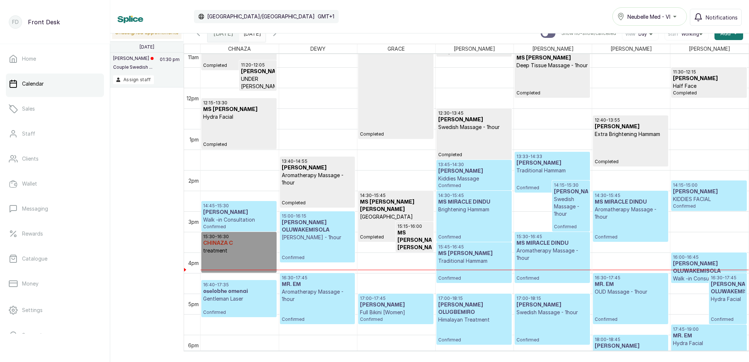
click at [279, 35] on icon "button" at bounding box center [274, 33] width 9 height 9
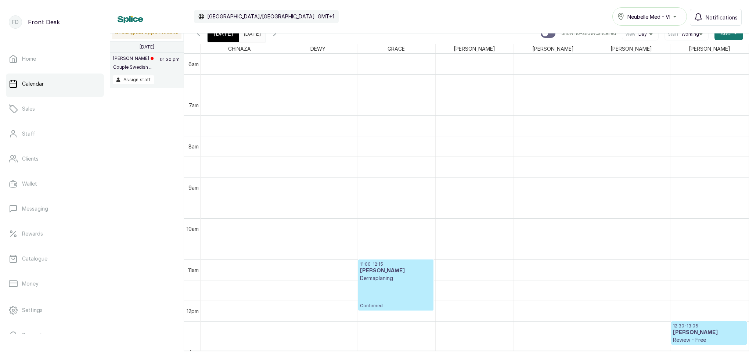
click at [279, 35] on icon "button" at bounding box center [274, 33] width 9 height 9
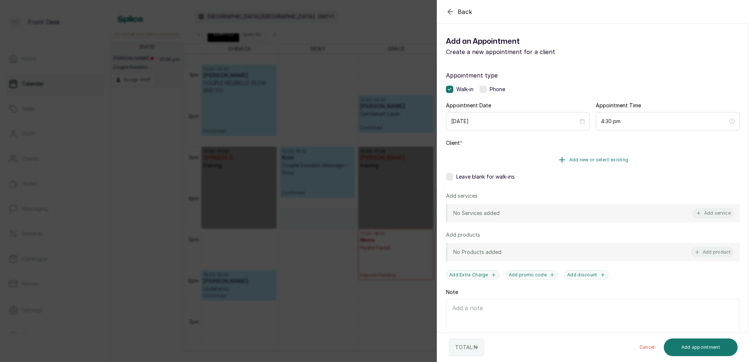
click at [617, 159] on span "Add new or select existing" at bounding box center [599, 160] width 59 height 6
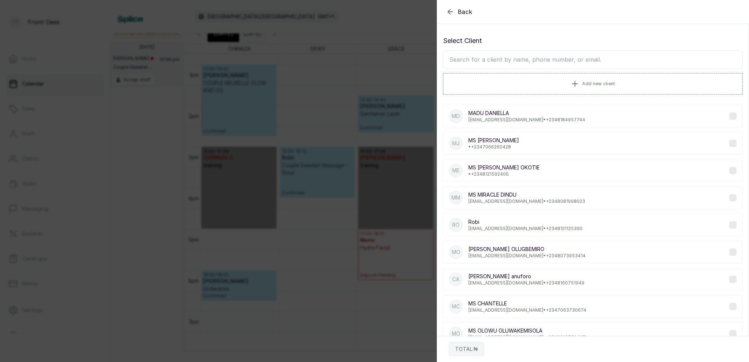
click at [569, 58] on input "text" at bounding box center [593, 59] width 300 height 18
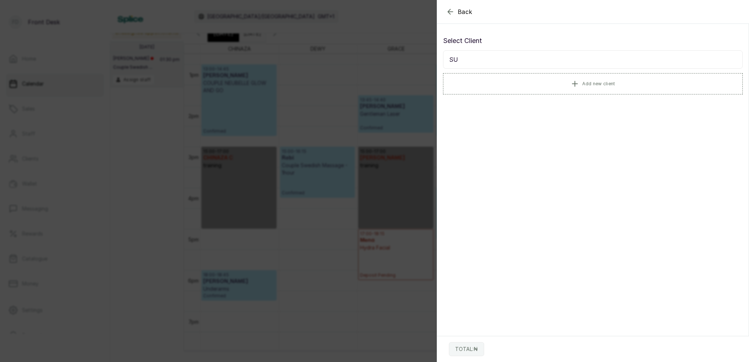
type input "S"
type input "M"
type input "0814541"
click at [519, 118] on p "sukkieswitz@gmail.com • +234 8145413545" at bounding box center [527, 120] width 116 height 6
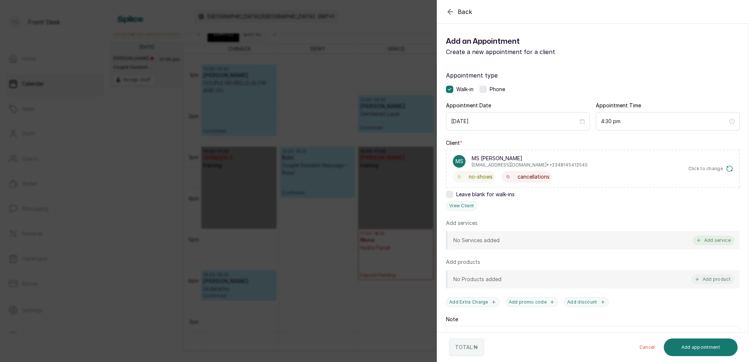
click at [718, 240] on button "Add service" at bounding box center [713, 241] width 41 height 10
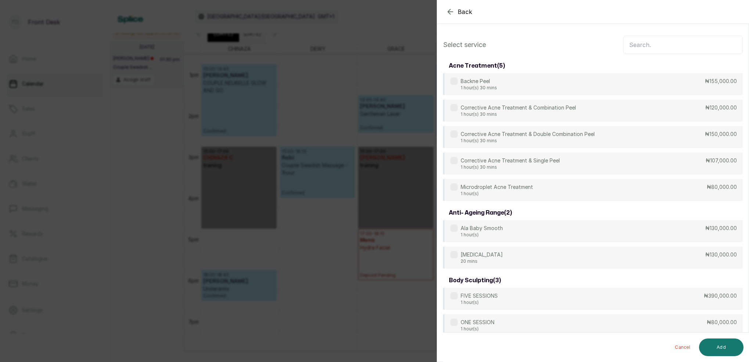
click at [674, 49] on input "text" at bounding box center [683, 45] width 120 height 18
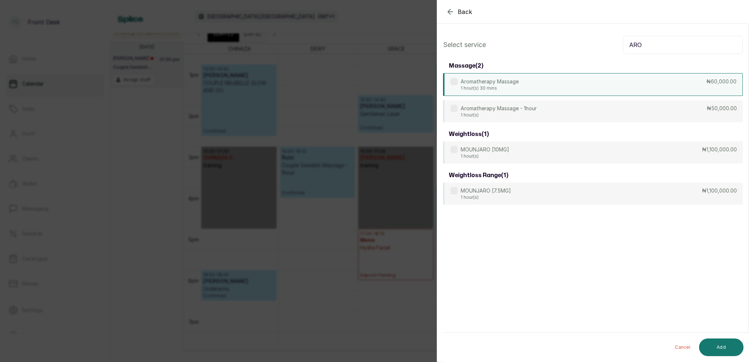
type input "ARO"
click at [509, 86] on p "1 hour(s) 30 mins" at bounding box center [490, 88] width 58 height 6
click at [516, 114] on p "1 hour(s)" at bounding box center [499, 115] width 76 height 6
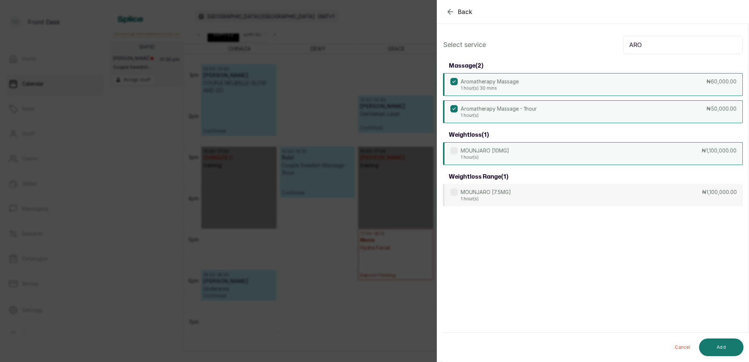
drag, startPoint x: 514, startPoint y: 77, endPoint x: 576, endPoint y: 143, distance: 90.5
click at [515, 78] on div "Aromatherapy Massage 1 hour(s) 30 mins ₦60,000.00" at bounding box center [593, 84] width 300 height 23
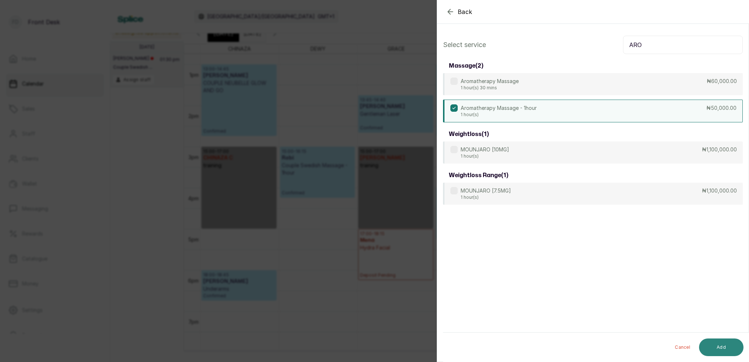
click at [730, 347] on button "Add" at bounding box center [721, 347] width 44 height 18
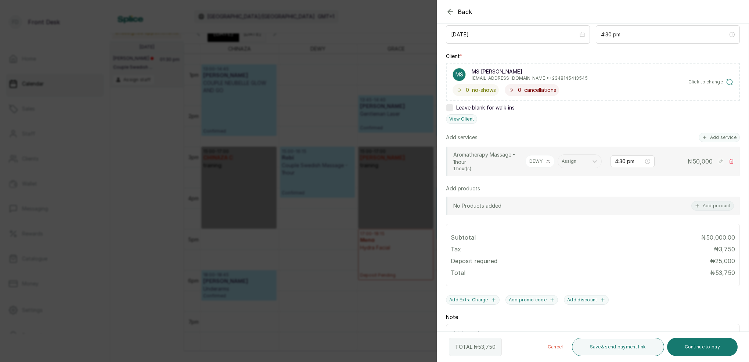
scroll to position [87, 0]
click at [715, 347] on button "Continue to pay" at bounding box center [702, 347] width 71 height 18
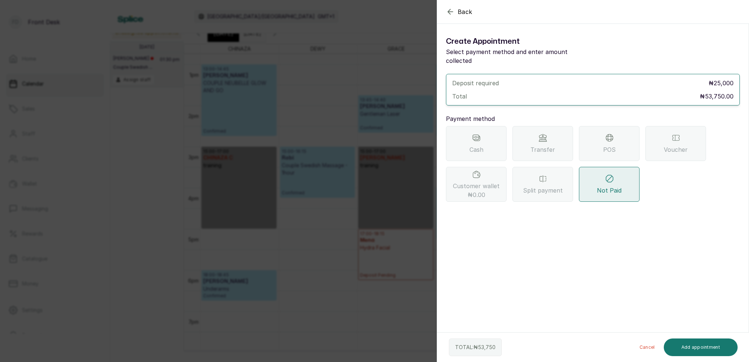
drag, startPoint x: 545, startPoint y: 132, endPoint x: 547, endPoint y: 135, distance: 4.2
click at [545, 133] on icon at bounding box center [543, 137] width 9 height 9
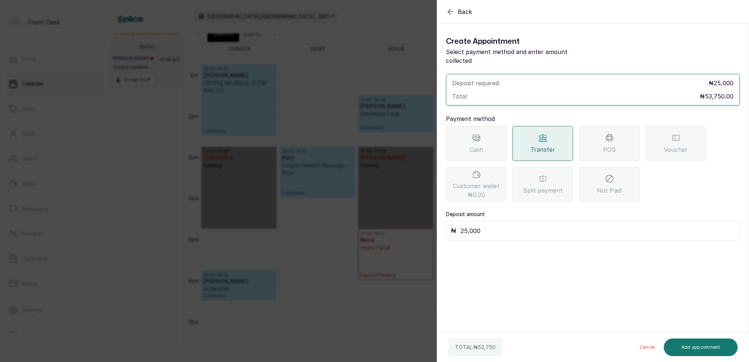
click at [505, 227] on div "₦ 25,000" at bounding box center [593, 231] width 294 height 20
type input "2"
type input "53,750"
click at [695, 349] on button "Add appointment" at bounding box center [701, 347] width 74 height 18
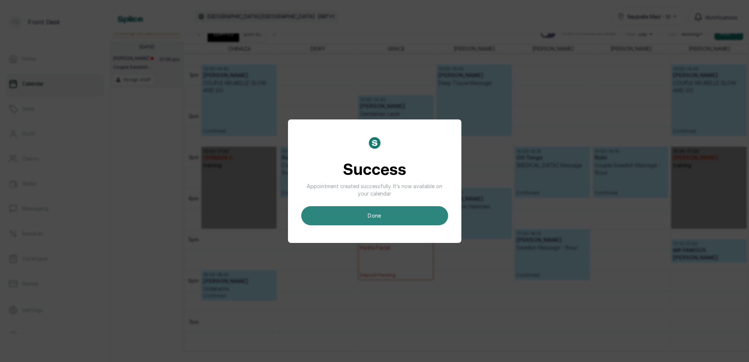
click at [413, 212] on button "done" at bounding box center [374, 215] width 147 height 19
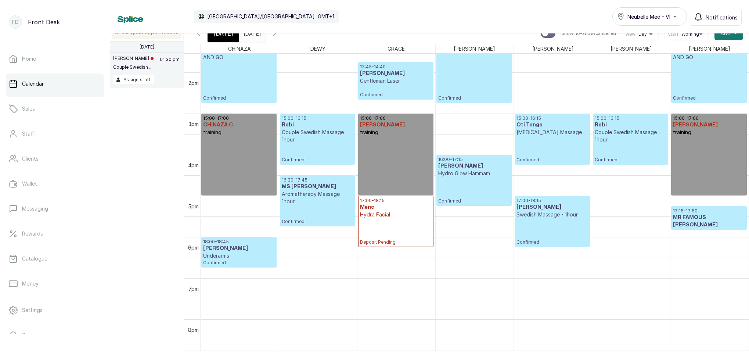
scroll to position [558, 0]
click at [232, 36] on div "[DATE]" at bounding box center [224, 33] width 32 height 17
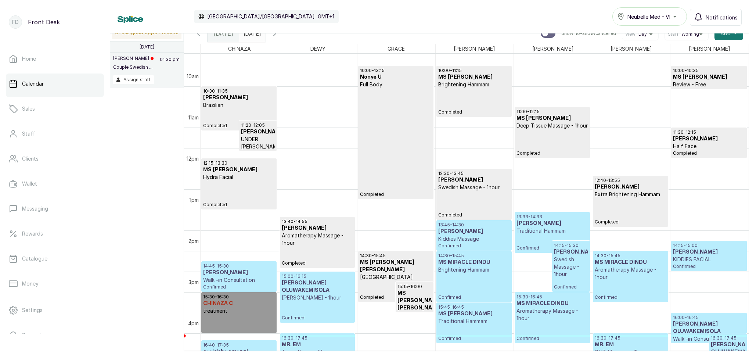
scroll to position [401, 0]
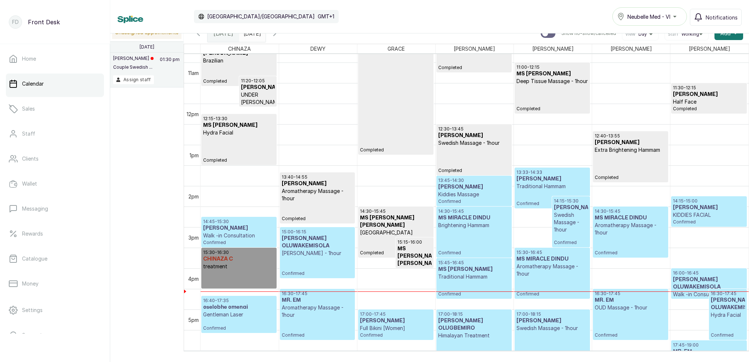
click at [474, 272] on h3 "MS [PERSON_NAME]" at bounding box center [474, 269] width 72 height 7
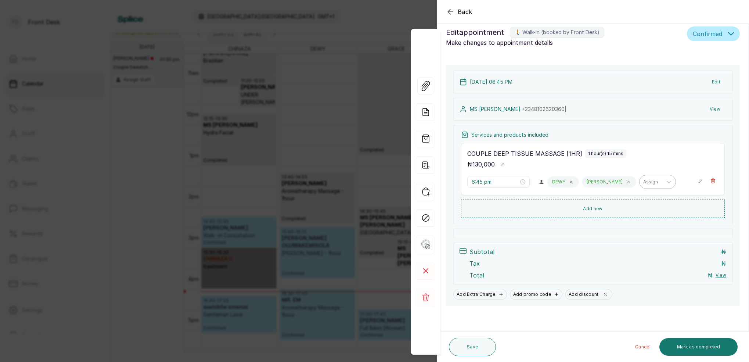
type input "3:45 pm"
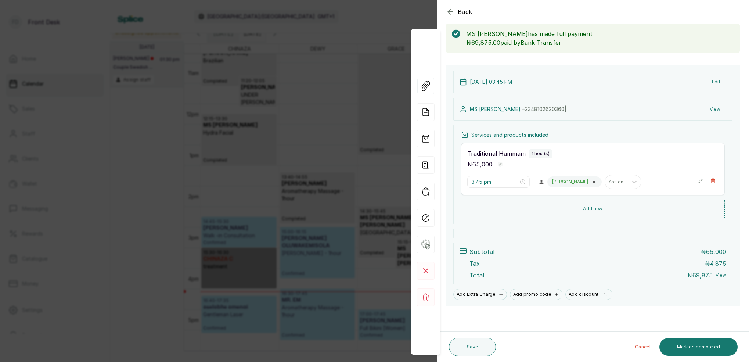
click at [334, 39] on div "Back Appointment Details Edit appointment 🚶 Walk-in (booked by Front Desk) Make…" at bounding box center [374, 181] width 749 height 362
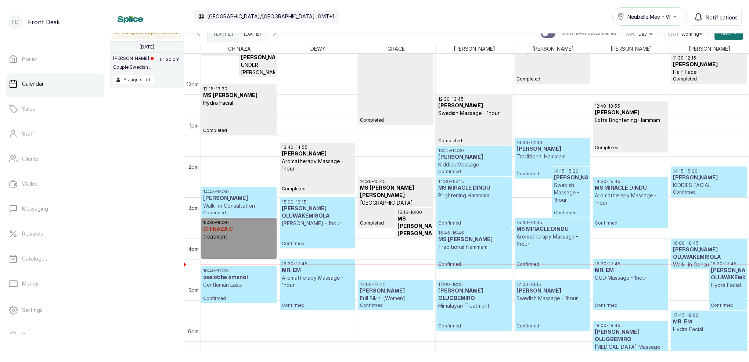
scroll to position [482, 0]
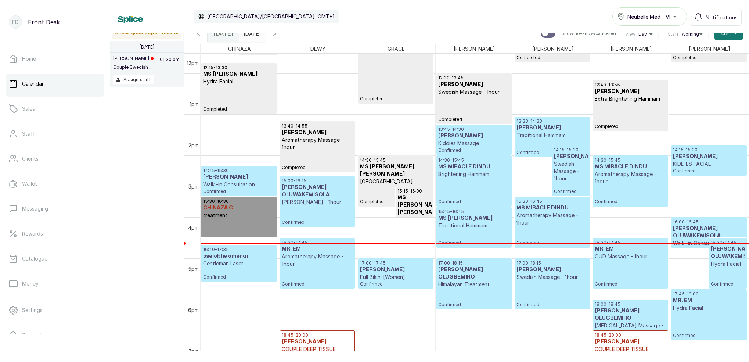
click at [563, 137] on p "Traditional Hammam" at bounding box center [553, 135] width 72 height 7
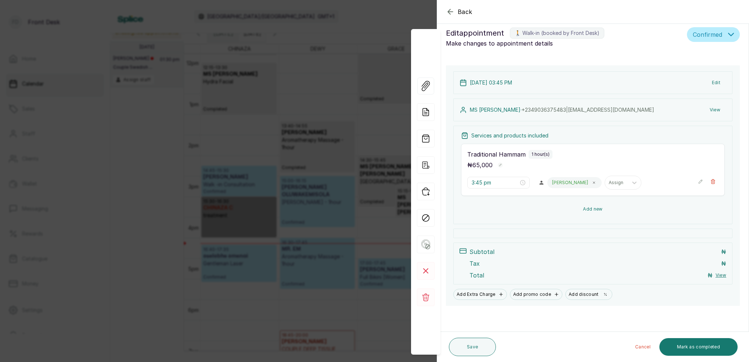
type input "1:33 pm"
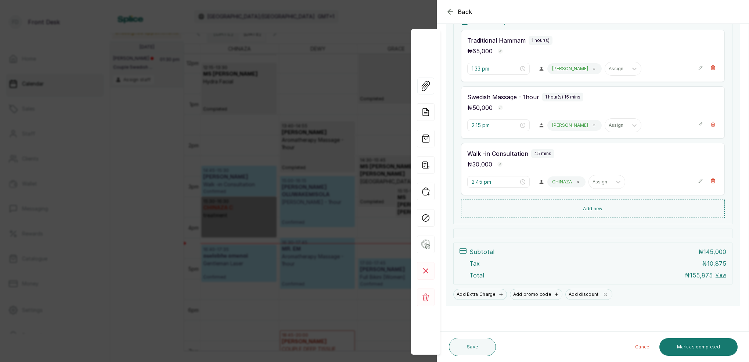
scroll to position [152, 0]
click at [351, 66] on div "Back Appointment Details Edit appointment 🚶 Walk-in (booked by Front Desk) Make…" at bounding box center [374, 181] width 749 height 362
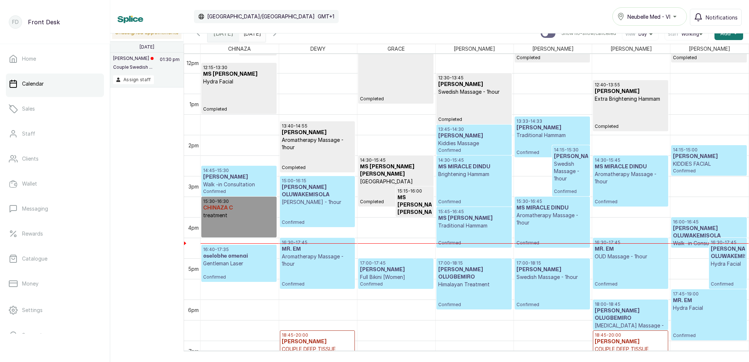
click at [237, 178] on h3 "[PERSON_NAME]" at bounding box center [239, 176] width 72 height 7
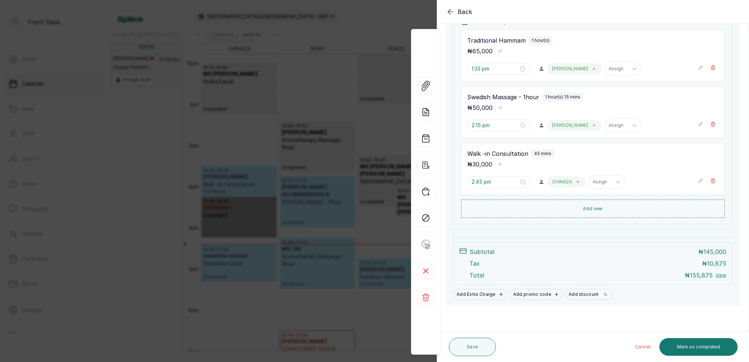
click at [267, 110] on div "Back Appointment Details Edit appointment 🚶 Walk-in (booked by Front Desk) Make…" at bounding box center [374, 181] width 749 height 362
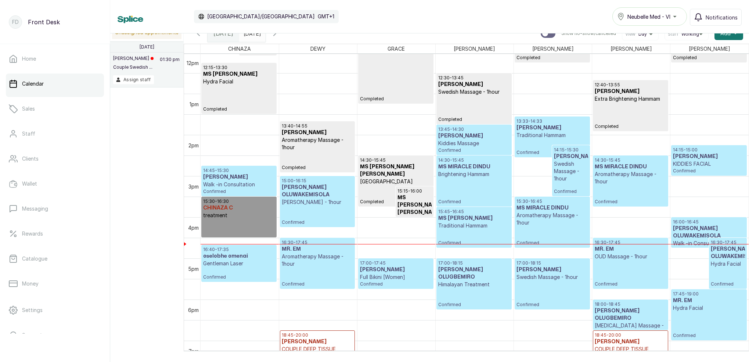
click at [467, 144] on p "Kiddies Massage" at bounding box center [474, 143] width 72 height 7
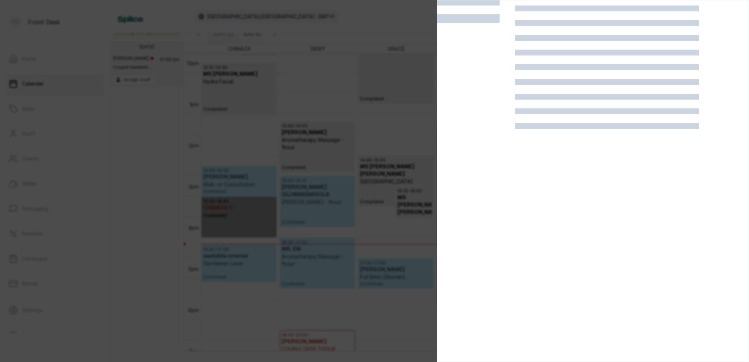
scroll to position [18, 0]
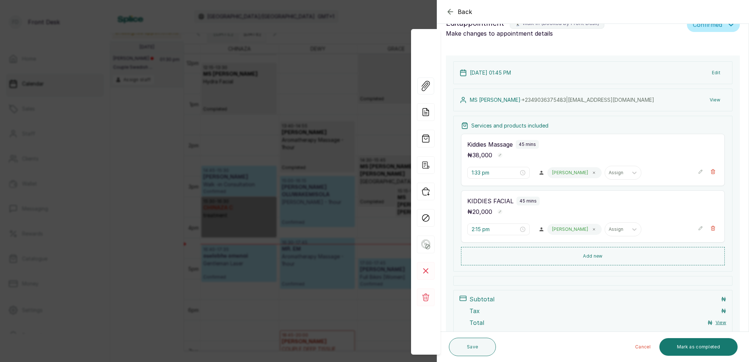
type input "1:45 pm"
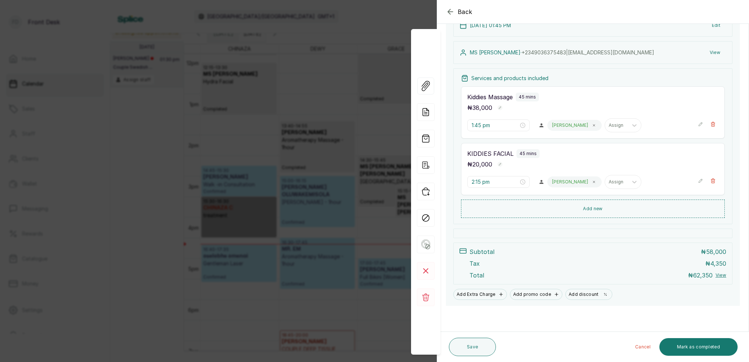
click at [349, 134] on div "Back Appointment Details Edit appointment 🚶 Walk-in (booked by Front Desk) Make…" at bounding box center [374, 181] width 749 height 362
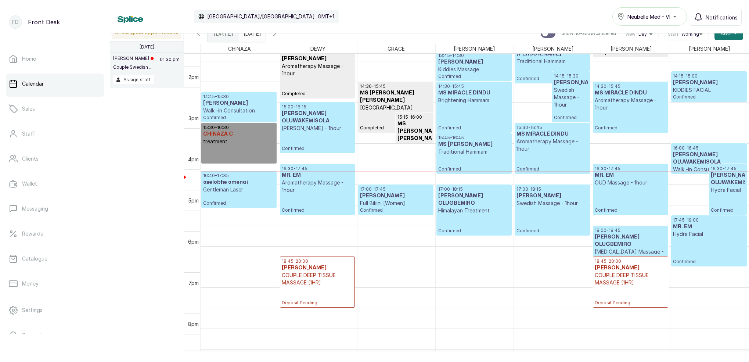
scroll to position [574, 0]
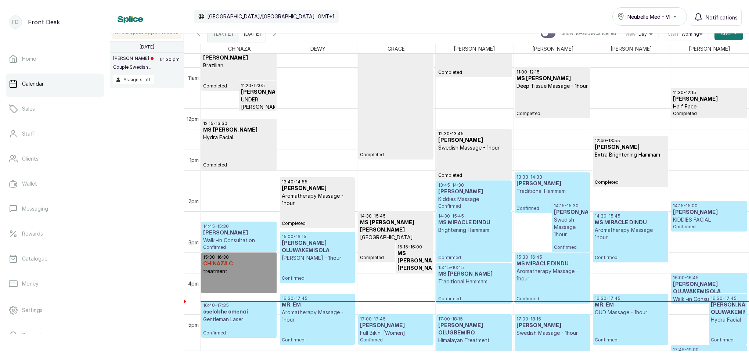
click at [550, 277] on p "Aromatherapy Massage - 1hour" at bounding box center [553, 275] width 72 height 15
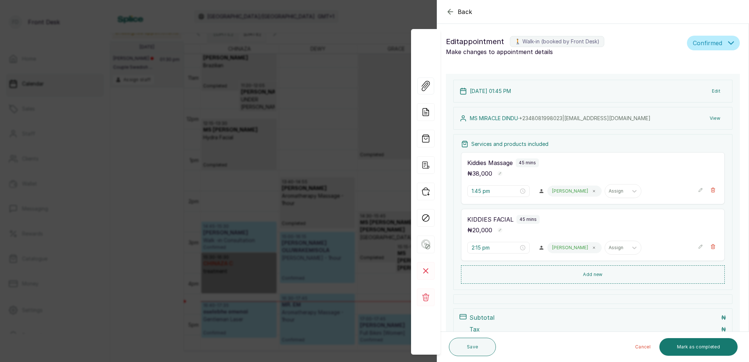
type input "2:30 pm"
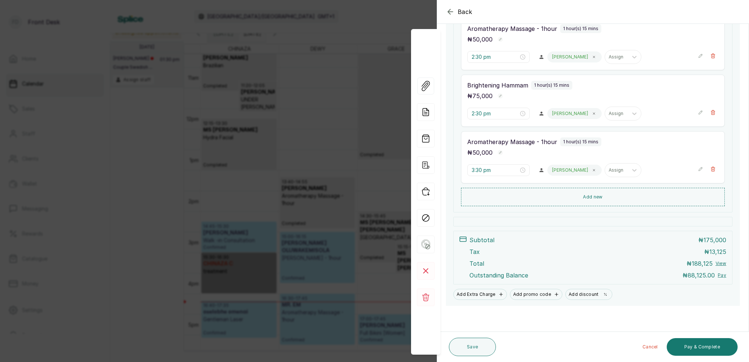
scroll to position [164, 0]
click at [713, 347] on button "Pay & Complete" at bounding box center [702, 347] width 71 height 18
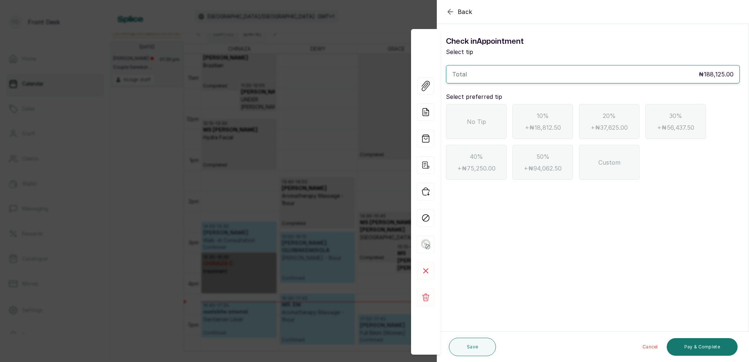
scroll to position [0, 0]
drag, startPoint x: 453, startPoint y: 9, endPoint x: 456, endPoint y: 15, distance: 7.2
click at [453, 9] on icon "button" at bounding box center [450, 11] width 9 height 9
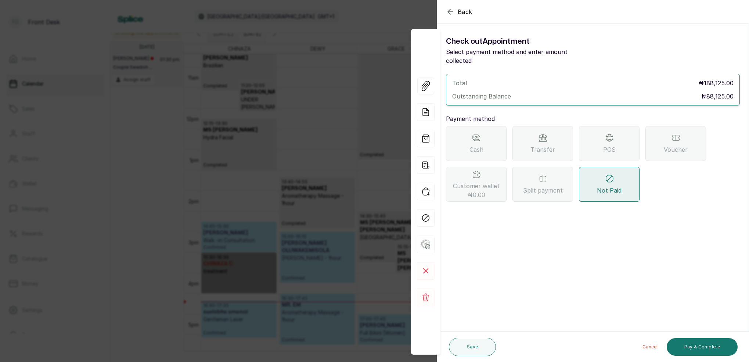
click at [542, 145] on span "Transfer" at bounding box center [543, 149] width 25 height 9
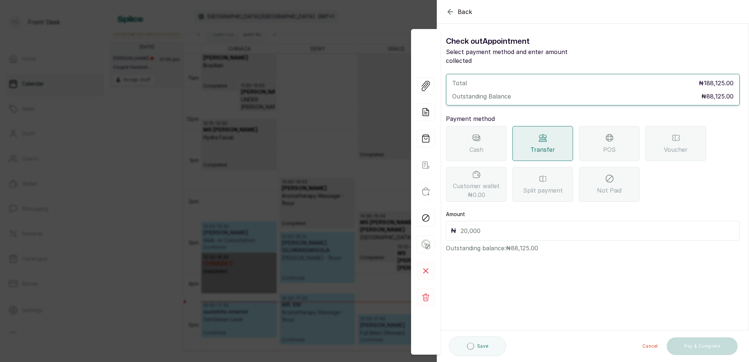
click at [524, 226] on input "text" at bounding box center [598, 231] width 275 height 10
type input "88,125"
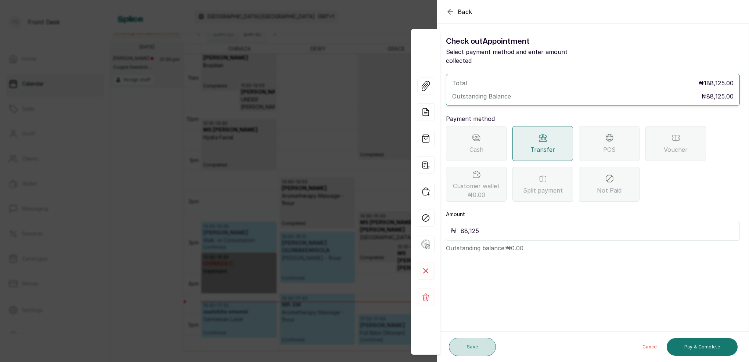
click at [484, 347] on button "Save" at bounding box center [472, 347] width 47 height 18
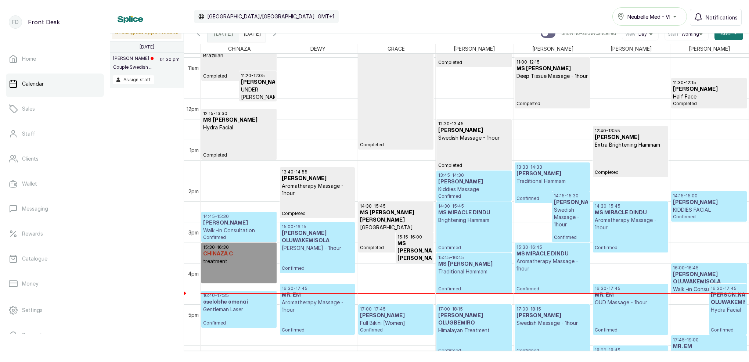
scroll to position [461, 0]
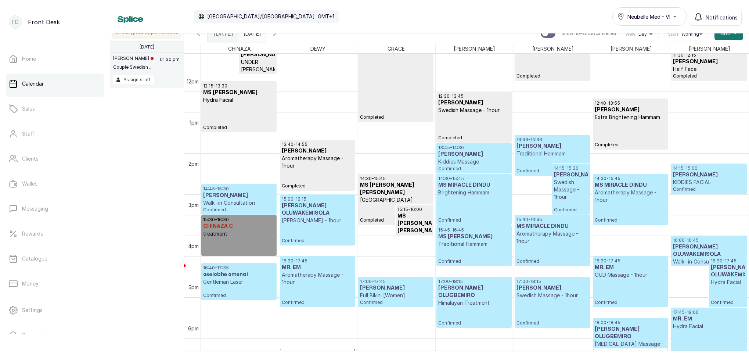
click at [478, 242] on p "Traditional Hammam" at bounding box center [474, 243] width 72 height 7
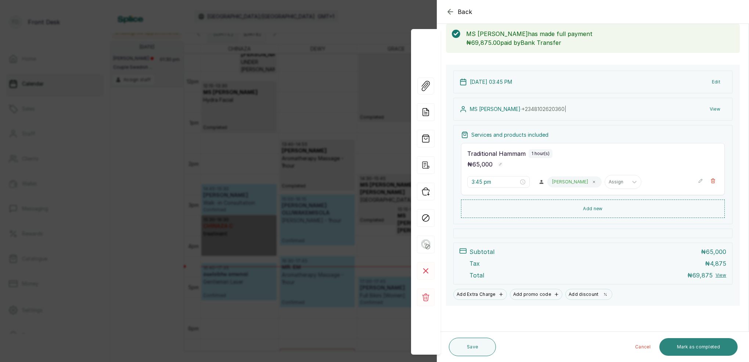
click at [703, 346] on button "Mark as completed" at bounding box center [699, 347] width 78 height 18
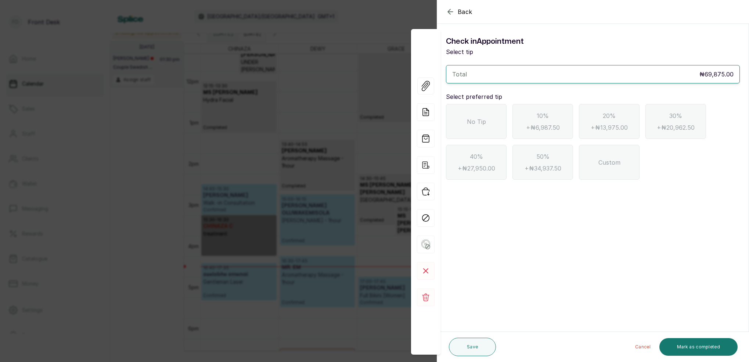
drag, startPoint x: 487, startPoint y: 125, endPoint x: 492, endPoint y: 145, distance: 20.7
click at [487, 126] on div "No Tip" at bounding box center [476, 121] width 61 height 35
click at [686, 338] on div "Cancel Mark as completed" at bounding box center [618, 347] width 239 height 24
click at [689, 341] on button "Mark as completed" at bounding box center [699, 347] width 78 height 18
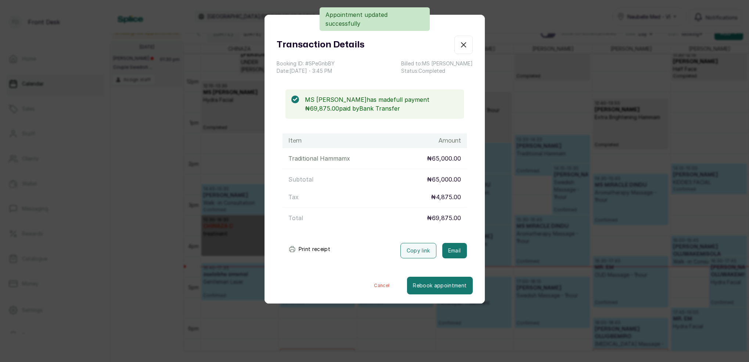
click at [460, 246] on button "Email" at bounding box center [454, 250] width 25 height 15
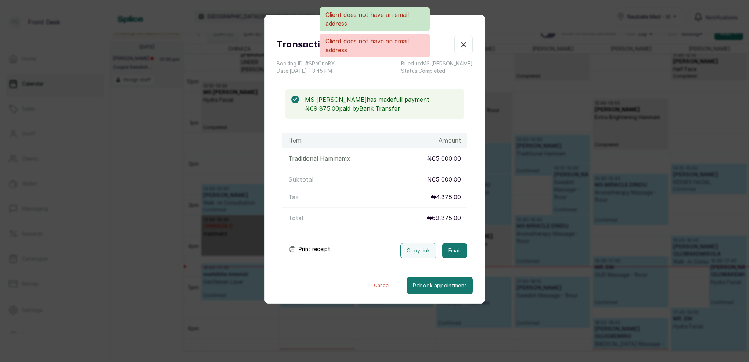
drag, startPoint x: 469, startPoint y: 48, endPoint x: 488, endPoint y: 36, distance: 22.2
click at [470, 47] on div "Client does not have an email address Client does not have an email address" at bounding box center [374, 32] width 749 height 50
click at [518, 18] on div "Client does not have an email address Client does not have an email address" at bounding box center [374, 32] width 749 height 50
click at [532, 26] on div "Client does not have an email address Client does not have an email address" at bounding box center [374, 32] width 749 height 50
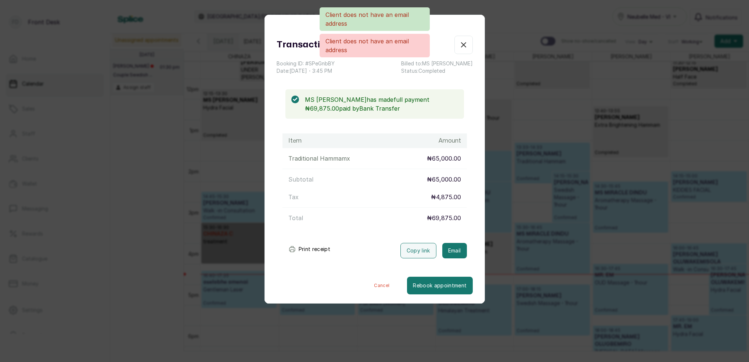
click at [523, 26] on div "Client does not have an email address Client does not have an email address" at bounding box center [374, 32] width 749 height 50
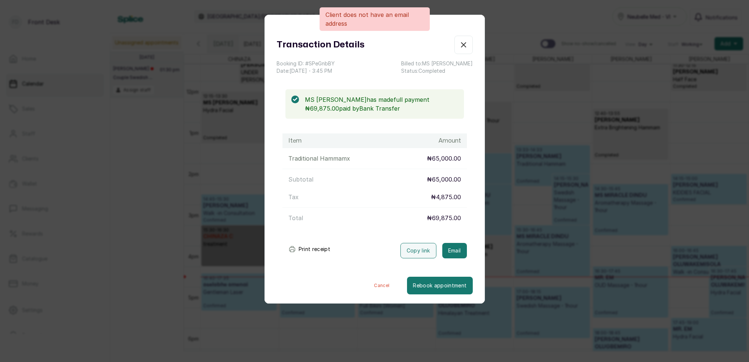
click at [463, 48] on icon "button" at bounding box center [463, 44] width 9 height 9
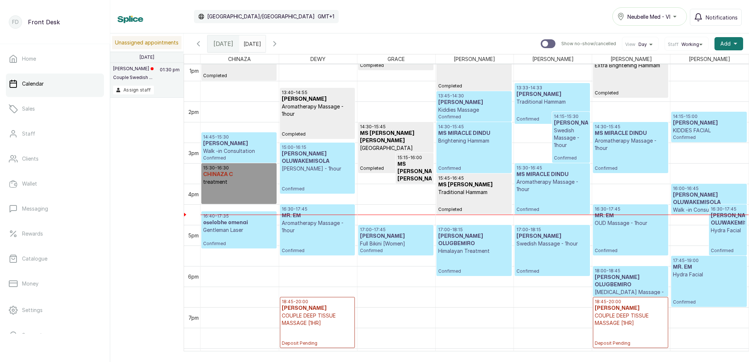
scroll to position [546, 0]
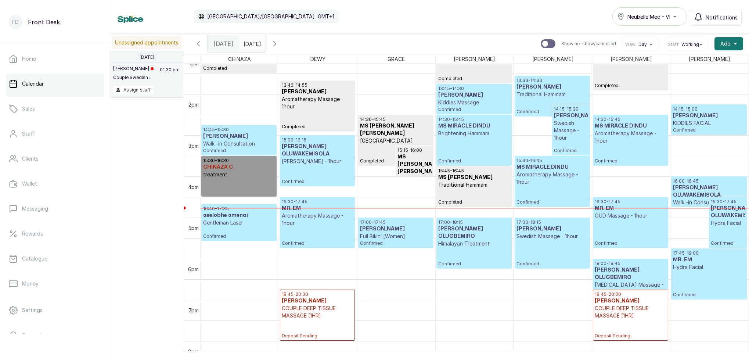
click at [229, 137] on h3 "[PERSON_NAME]" at bounding box center [239, 136] width 72 height 7
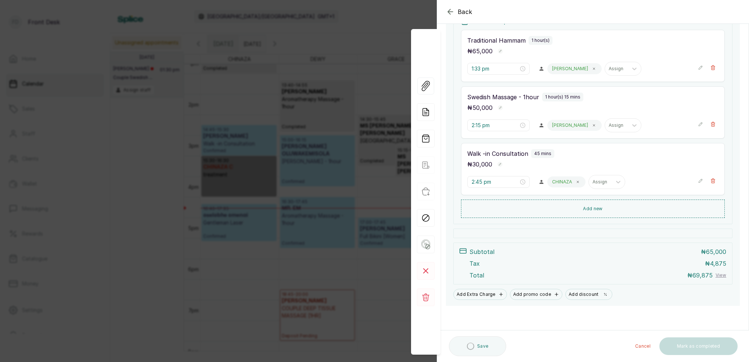
scroll to position [152, 0]
drag, startPoint x: 714, startPoint y: 180, endPoint x: 705, endPoint y: 181, distance: 9.2
click at [714, 180] on icon "button" at bounding box center [713, 180] width 5 height 5
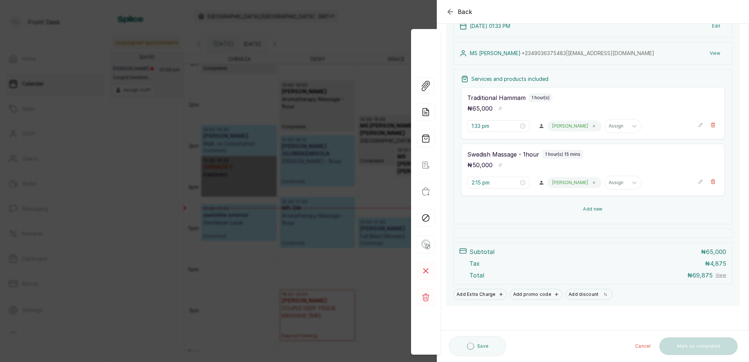
scroll to position [94, 0]
drag, startPoint x: 593, startPoint y: 209, endPoint x: 593, endPoint y: 195, distance: 14.3
click at [593, 209] on button "Add new" at bounding box center [593, 209] width 264 height 18
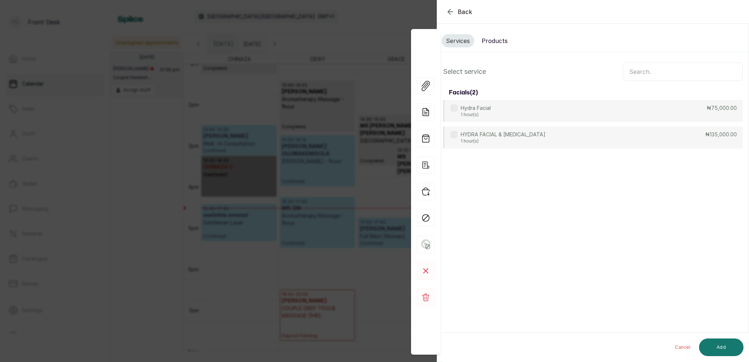
scroll to position [247, 0]
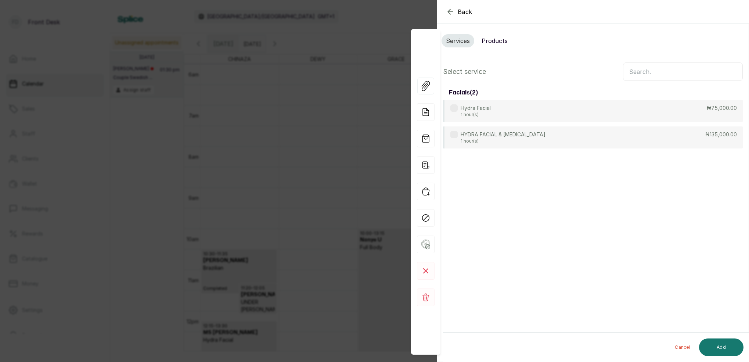
click at [652, 69] on input "text" at bounding box center [683, 71] width 120 height 18
type input "HYDRA"
click at [524, 141] on p "1 hour(s)" at bounding box center [503, 142] width 85 height 6
drag, startPoint x: 554, startPoint y: 136, endPoint x: 541, endPoint y: 125, distance: 17.5
click at [554, 136] on div "HYDRA FACIAL & LACTIC ACID 1 hour(s) ₦135,000.00" at bounding box center [593, 137] width 300 height 23
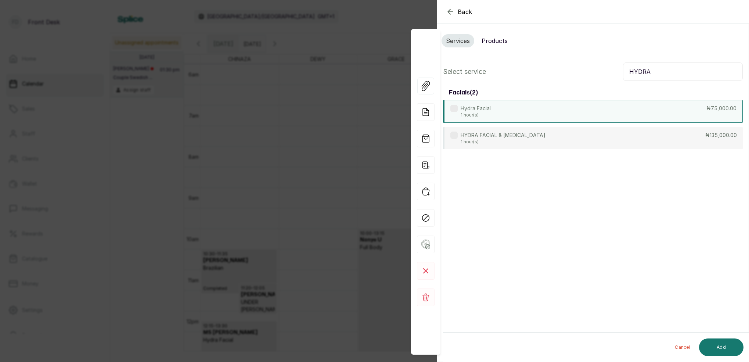
drag, startPoint x: 527, startPoint y: 109, endPoint x: 545, endPoint y: 144, distance: 39.3
click at [527, 110] on div "Hydra Facial 1 hour(s) ₦75,000.00" at bounding box center [593, 111] width 300 height 22
click at [736, 344] on button "Add" at bounding box center [721, 347] width 44 height 18
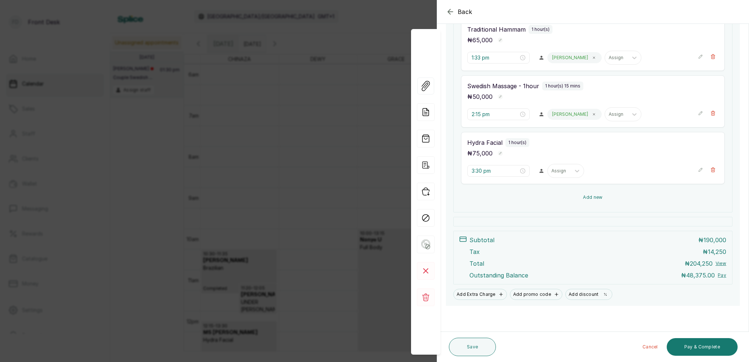
scroll to position [163, 0]
drag, startPoint x: 600, startPoint y: 198, endPoint x: 609, endPoint y: 201, distance: 9.6
click at [600, 198] on button "Add new" at bounding box center [593, 198] width 264 height 18
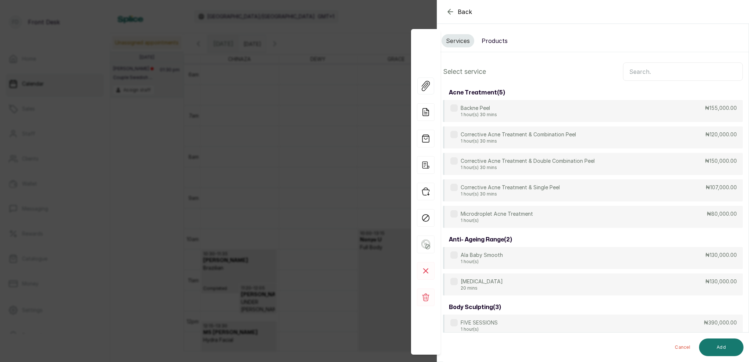
drag, startPoint x: 499, startPoint y: 40, endPoint x: 520, endPoint y: 49, distance: 23.5
click at [499, 40] on button "Products" at bounding box center [494, 40] width 35 height 13
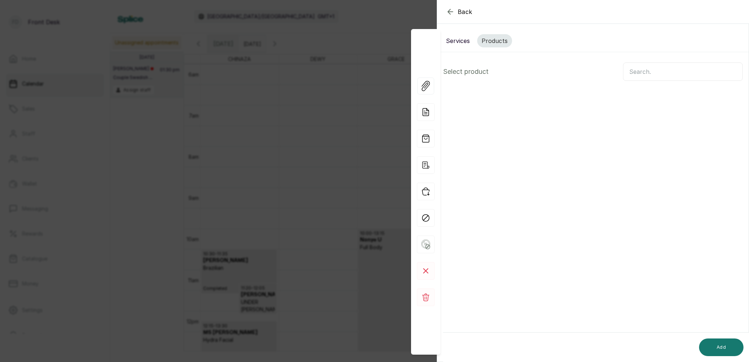
click at [642, 74] on input "text" at bounding box center [683, 71] width 120 height 18
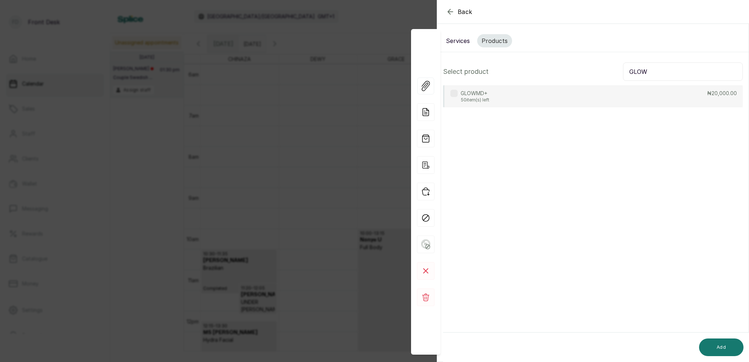
type input "GLOW"
drag, startPoint x: 514, startPoint y: 101, endPoint x: 533, endPoint y: 107, distance: 19.3
click at [514, 101] on div "GLOWMD+ 50 item(s) left ₦20,000.00" at bounding box center [593, 96] width 300 height 22
click at [729, 349] on button "Add" at bounding box center [721, 347] width 44 height 18
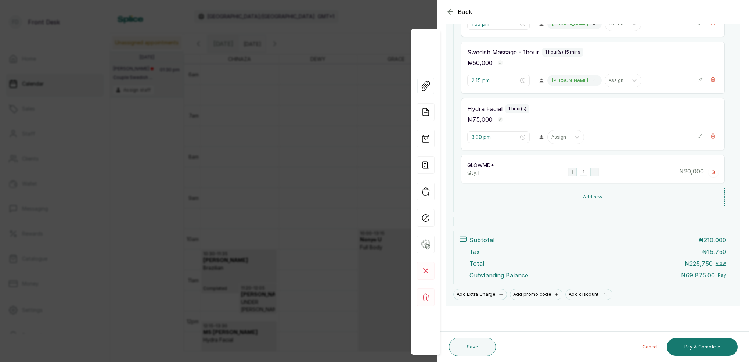
scroll to position [196, 0]
click at [475, 349] on button "Save" at bounding box center [472, 347] width 47 height 18
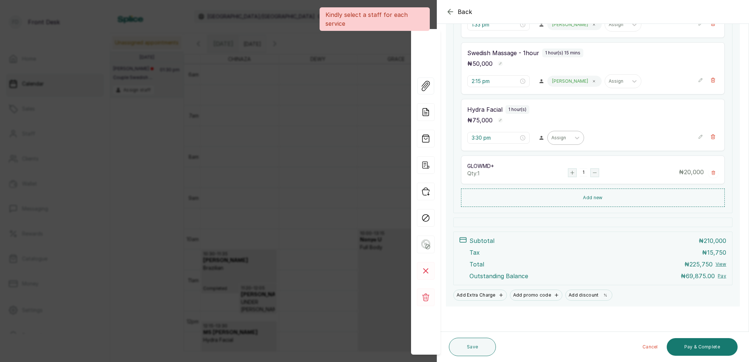
click at [564, 138] on div "Assign" at bounding box center [559, 137] width 15 height 5
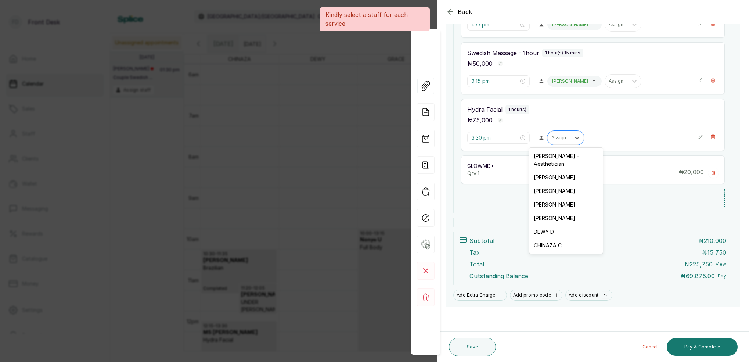
drag, startPoint x: 556, startPoint y: 238, endPoint x: 532, endPoint y: 242, distance: 23.9
click at [556, 238] on div "CHINAZA C" at bounding box center [566, 245] width 73 height 14
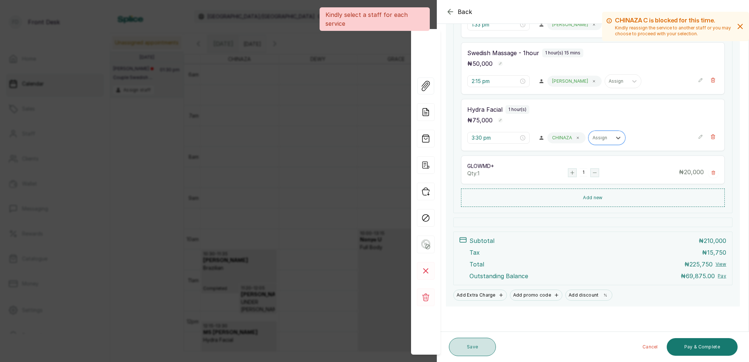
click at [477, 348] on button "Save" at bounding box center [472, 347] width 47 height 18
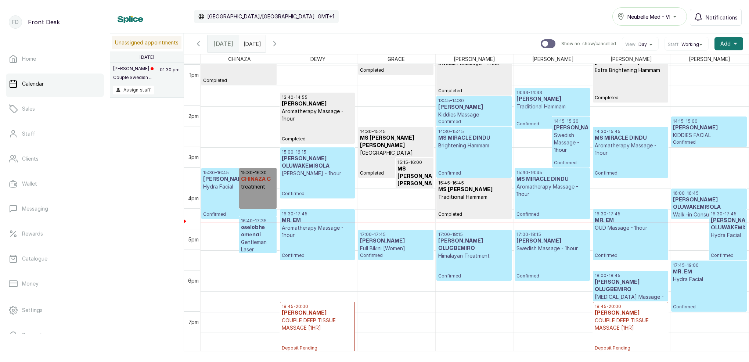
scroll to position [535, 0]
click at [36, 255] on link "Catalogue" at bounding box center [55, 258] width 98 height 21
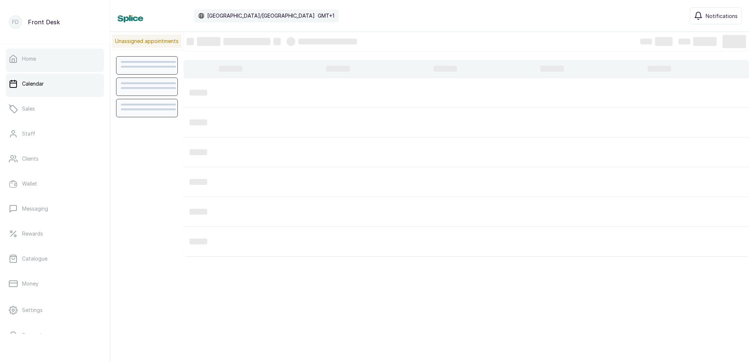
scroll to position [0, 0]
click at [57, 52] on link "Home" at bounding box center [55, 59] width 98 height 21
click at [30, 60] on p "Home" at bounding box center [29, 58] width 14 height 7
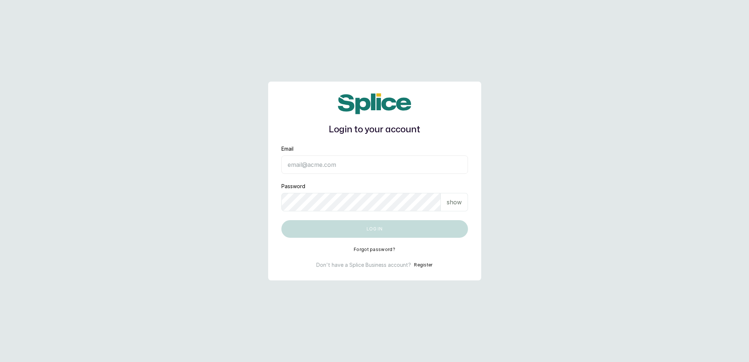
type input "[EMAIL_ADDRESS][DOMAIN_NAME]"
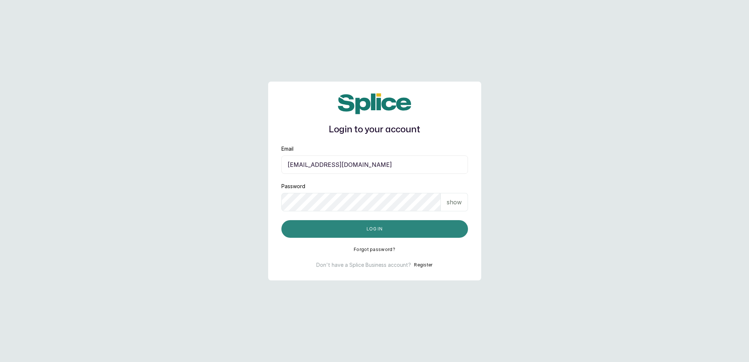
click at [334, 223] on button "Log in" at bounding box center [374, 229] width 187 height 18
click at [399, 222] on button "Log in" at bounding box center [374, 228] width 187 height 19
click at [376, 227] on button "Log in" at bounding box center [374, 228] width 187 height 19
click at [437, 229] on button "Log in" at bounding box center [374, 228] width 187 height 19
click at [444, 229] on button "Log in" at bounding box center [374, 228] width 187 height 19
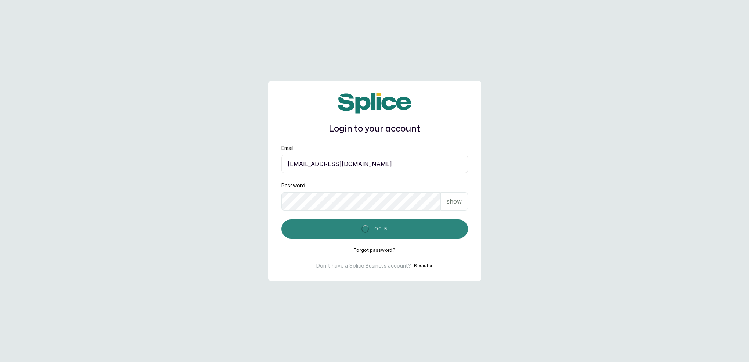
click at [369, 229] on div "submit" at bounding box center [365, 228] width 7 height 7
drag, startPoint x: 398, startPoint y: 228, endPoint x: 393, endPoint y: 228, distance: 4.8
click at [397, 228] on button "Log in" at bounding box center [374, 228] width 187 height 19
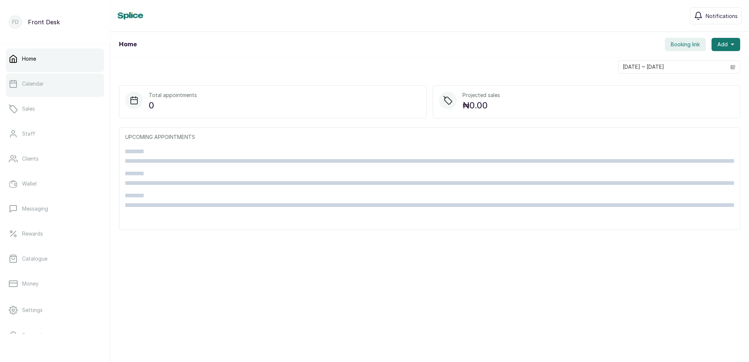
click at [72, 83] on link "Calendar" at bounding box center [55, 83] width 98 height 21
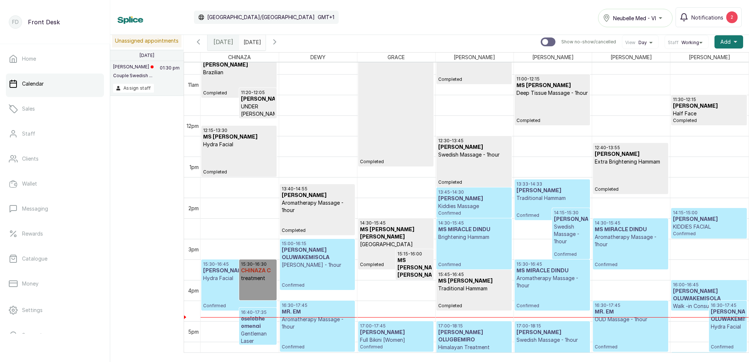
scroll to position [450, 0]
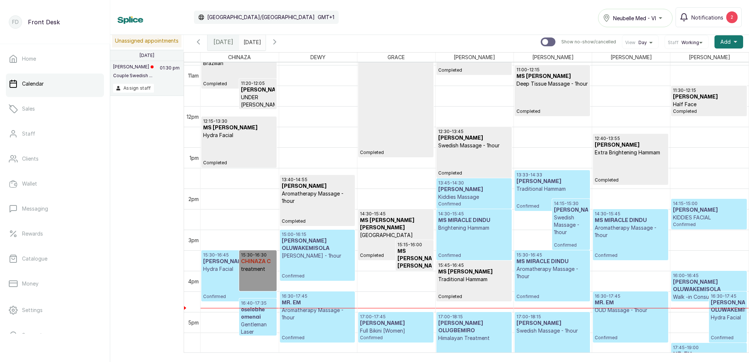
click at [566, 226] on p "Swedish Massage - 1hour" at bounding box center [571, 225] width 34 height 22
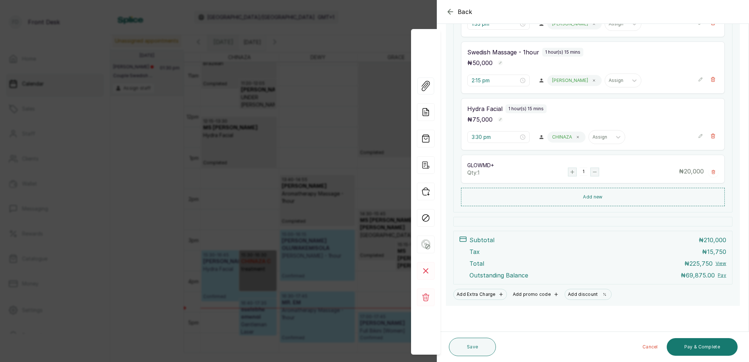
scroll to position [197, 0]
click at [592, 196] on button "Add new" at bounding box center [593, 198] width 264 height 18
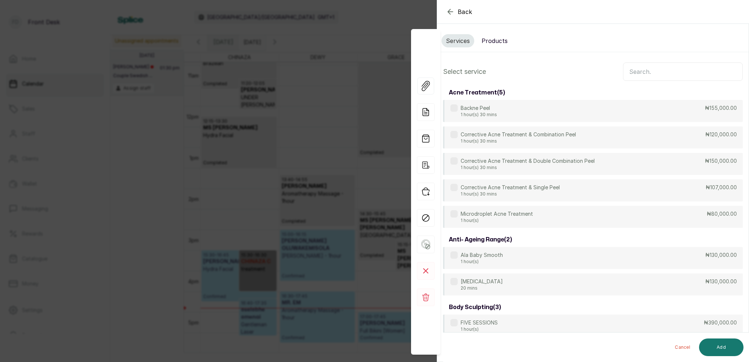
scroll to position [0, 0]
drag, startPoint x: 495, startPoint y: 37, endPoint x: 553, endPoint y: 55, distance: 60.2
click at [496, 37] on button "Products" at bounding box center [494, 40] width 35 height 13
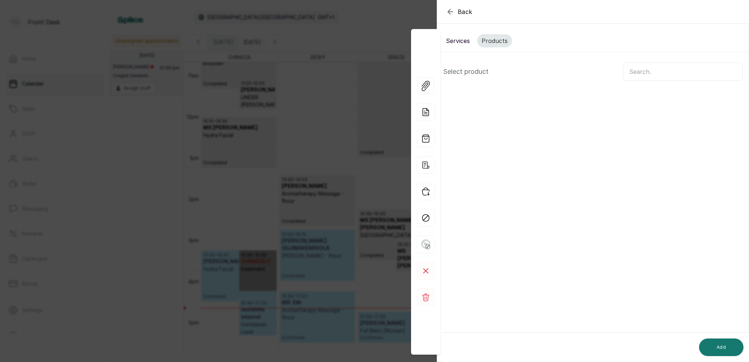
click at [662, 72] on input "text" at bounding box center [683, 71] width 120 height 18
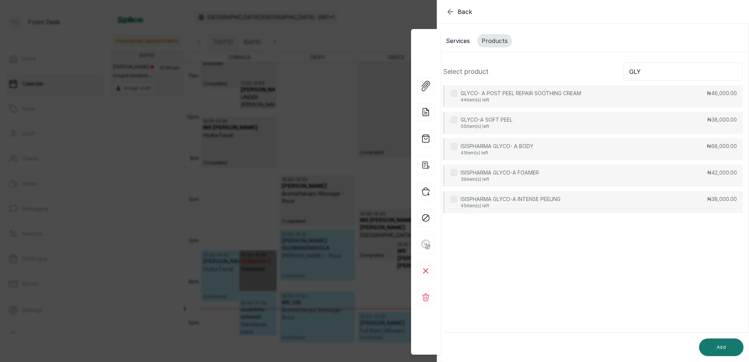
type input "GLY"
click at [526, 148] on p "ISISPHARMA GLYCO- A BODY" at bounding box center [497, 146] width 73 height 7
click at [732, 339] on button "Add" at bounding box center [721, 347] width 44 height 18
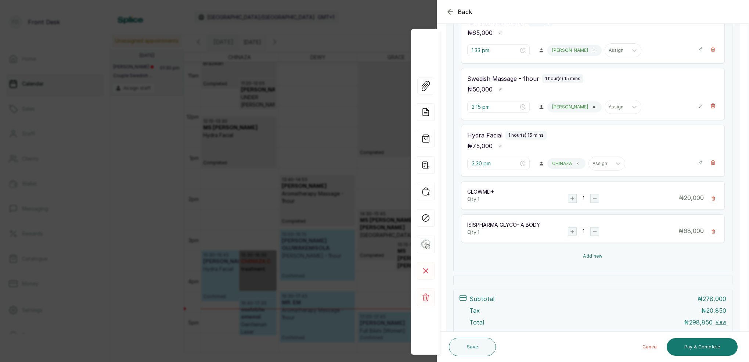
scroll to position [171, 0]
click at [599, 255] on button "Add new" at bounding box center [593, 255] width 264 height 18
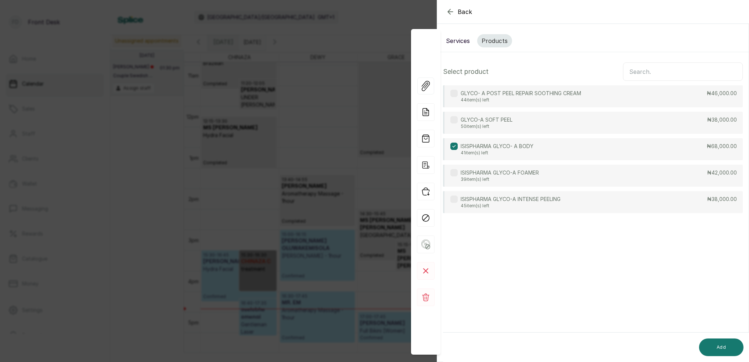
click at [647, 69] on input "text" at bounding box center [683, 71] width 120 height 18
type input "GLY"
drag, startPoint x: 520, startPoint y: 175, endPoint x: 546, endPoint y: 191, distance: 29.7
click at [520, 175] on p "ISISPHARMA GLYCO-A FOAMER" at bounding box center [500, 172] width 78 height 7
click at [727, 342] on button "Add" at bounding box center [721, 347] width 44 height 18
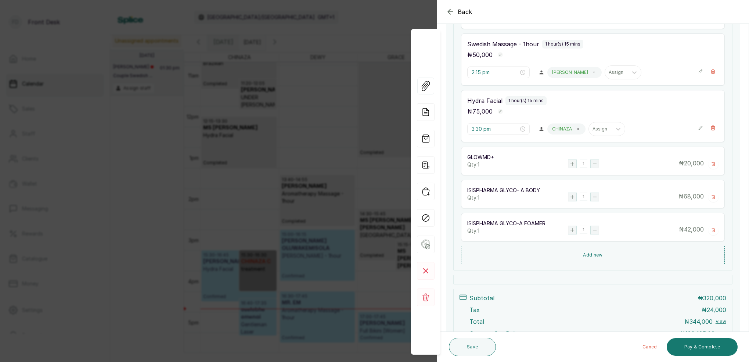
scroll to position [221, 0]
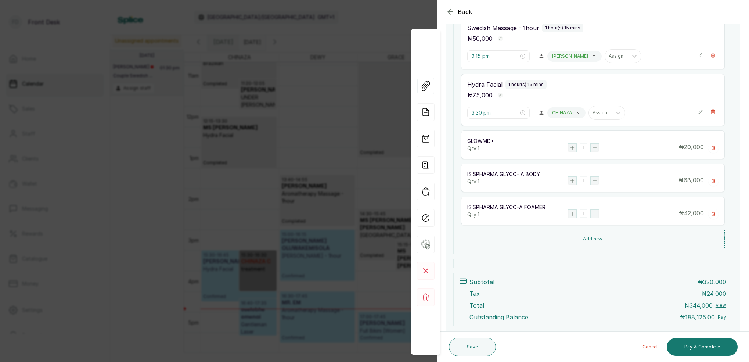
click at [593, 237] on button "Add new" at bounding box center [593, 239] width 264 height 18
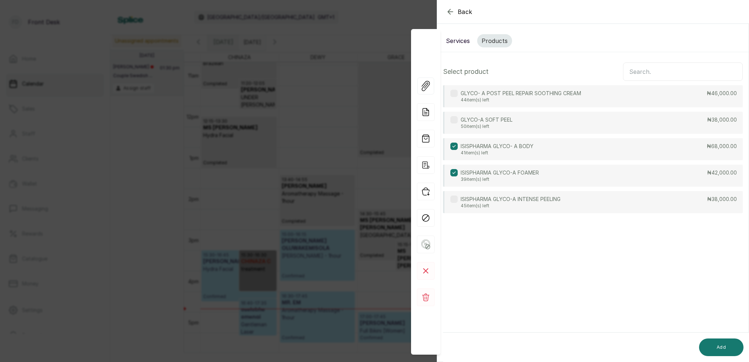
scroll to position [0, 0]
click at [649, 70] on input "text" at bounding box center [683, 71] width 120 height 18
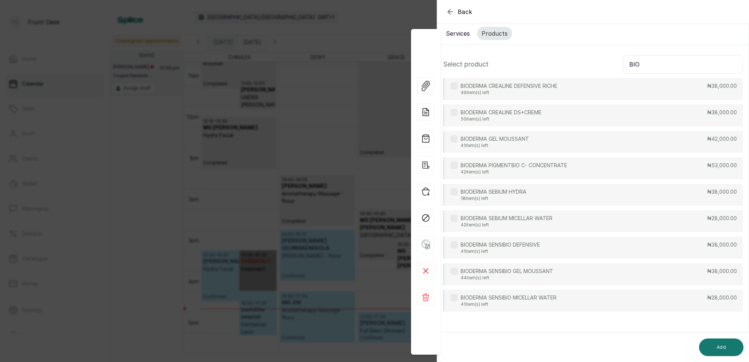
scroll to position [7, 0]
type input "BIO"
click at [524, 223] on p "42 item(s) left" at bounding box center [507, 225] width 92 height 6
click at [725, 344] on button "Add" at bounding box center [721, 347] width 44 height 18
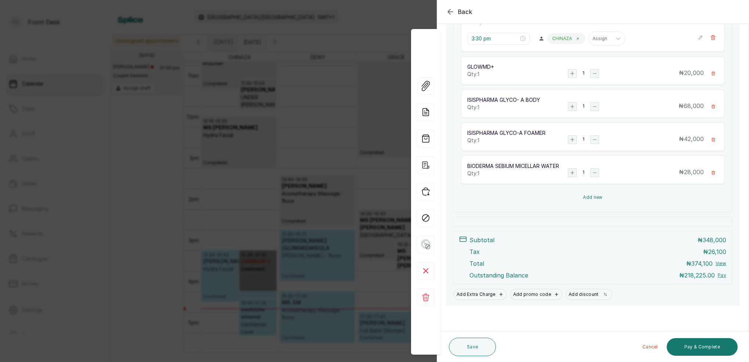
click at [593, 197] on button "Add new" at bounding box center [593, 198] width 264 height 18
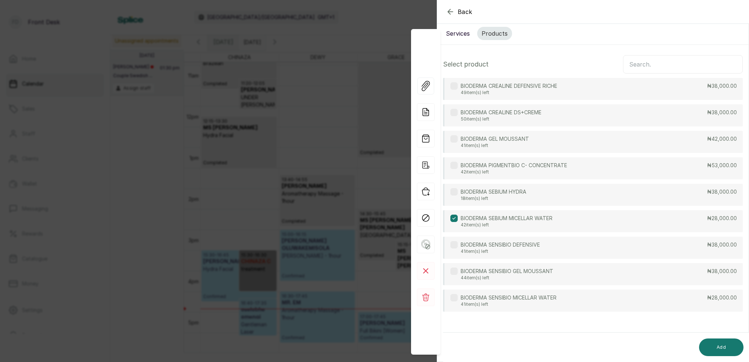
click at [653, 64] on input "text" at bounding box center [683, 64] width 120 height 18
type input "BIO"
click at [571, 148] on div "BIODERMA GEL MOUSSANT 41 item(s) left ₦42,000.00" at bounding box center [593, 142] width 300 height 22
click at [722, 348] on button "Add" at bounding box center [721, 347] width 44 height 18
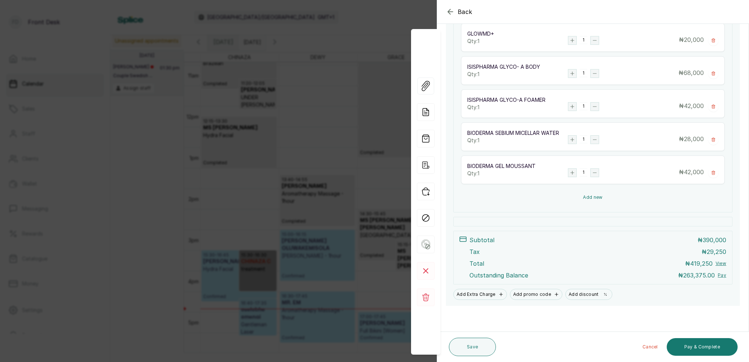
click at [594, 199] on button "Add new" at bounding box center [593, 198] width 264 height 18
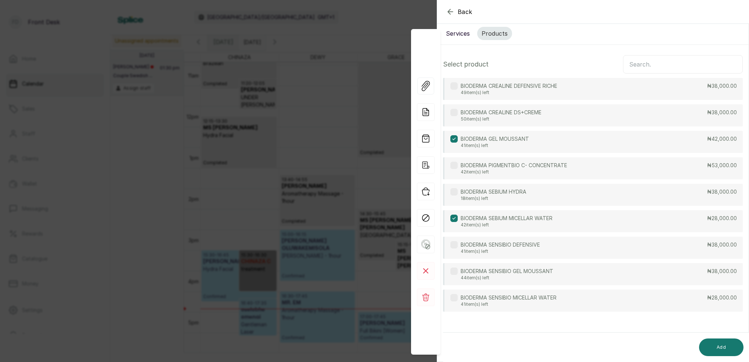
click at [660, 61] on input "text" at bounding box center [683, 64] width 120 height 18
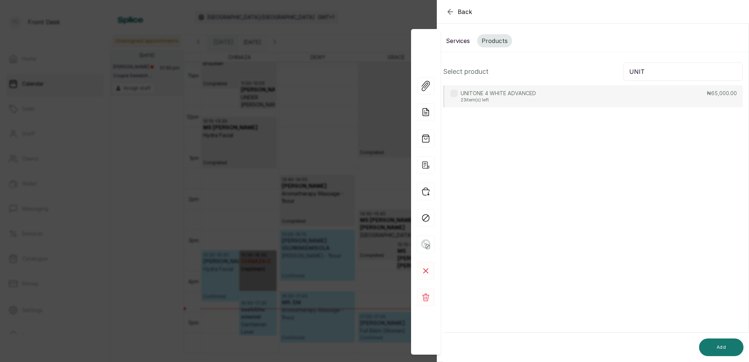
scroll to position [0, 0]
type input "UNIT"
drag, startPoint x: 507, startPoint y: 93, endPoint x: 536, endPoint y: 122, distance: 40.3
click at [508, 94] on p "UNITONE 4 WHITE ADVANCED" at bounding box center [498, 93] width 75 height 7
click at [719, 343] on button "Add" at bounding box center [721, 347] width 44 height 18
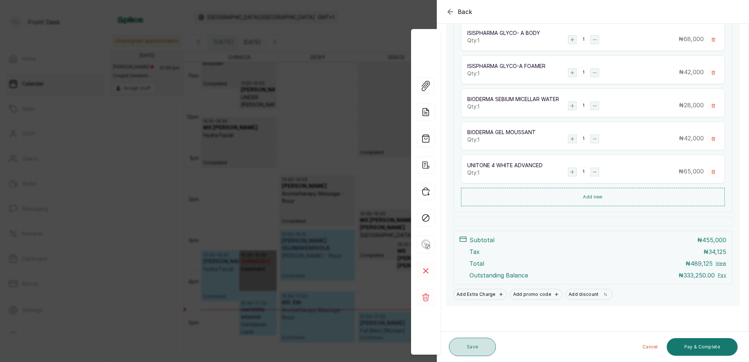
click at [482, 350] on button "Save" at bounding box center [472, 347] width 47 height 18
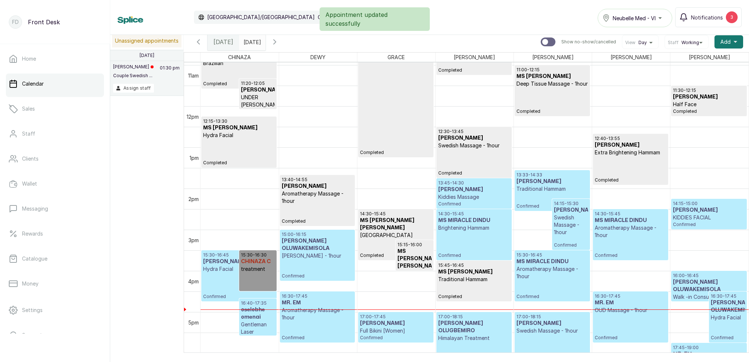
click at [693, 215] on p "KIDDIES FACIAL" at bounding box center [709, 217] width 72 height 7
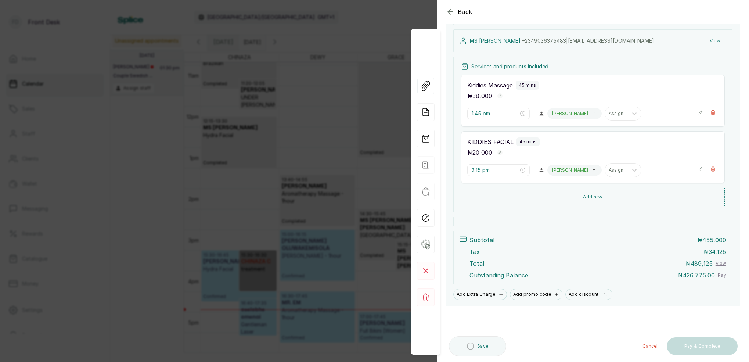
scroll to position [95, 0]
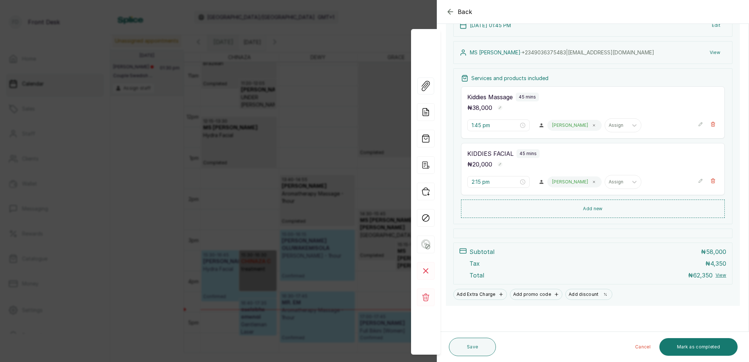
click at [361, 85] on div "Back Appointment Details Edit appointment 🚶 Walk-in (booked by Front Desk) Make…" at bounding box center [374, 181] width 749 height 362
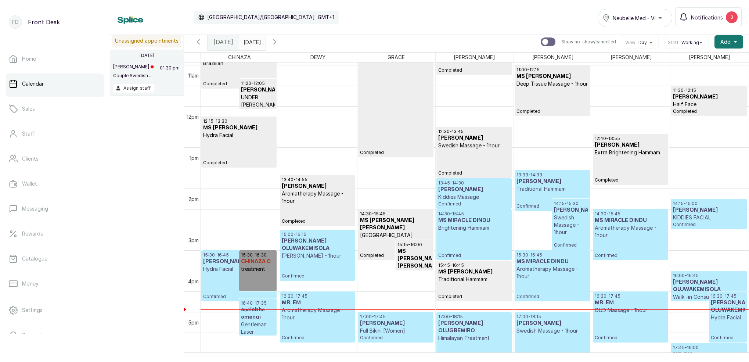
click at [566, 236] on p "Swedish Massage - 1hour" at bounding box center [571, 225] width 34 height 22
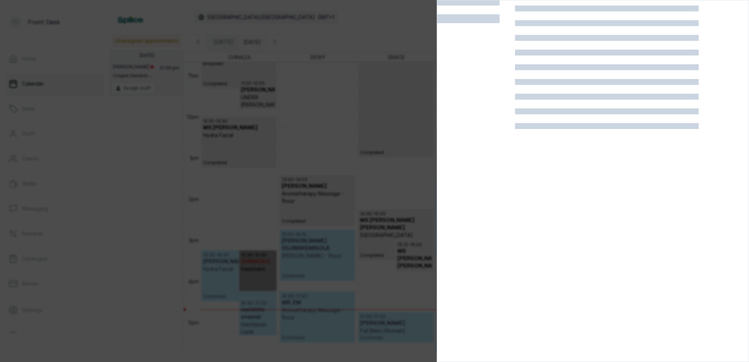
scroll to position [18, 0]
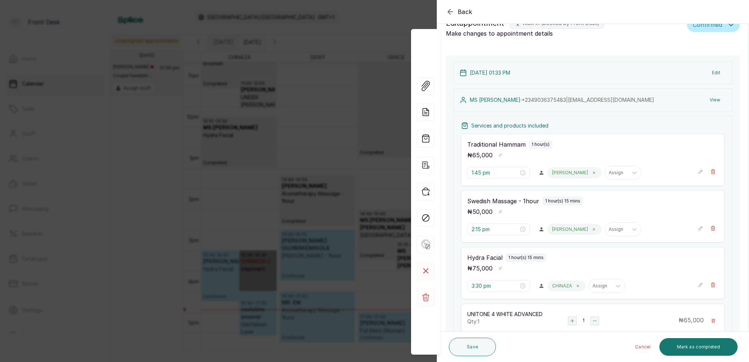
type input "1:33 pm"
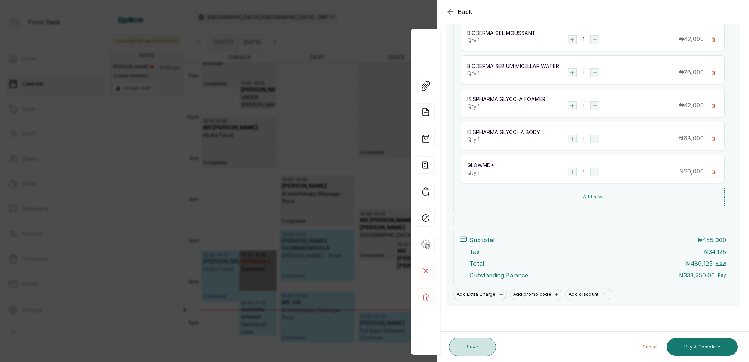
scroll to position [361, 0]
click at [474, 344] on button "Save" at bounding box center [472, 347] width 47 height 18
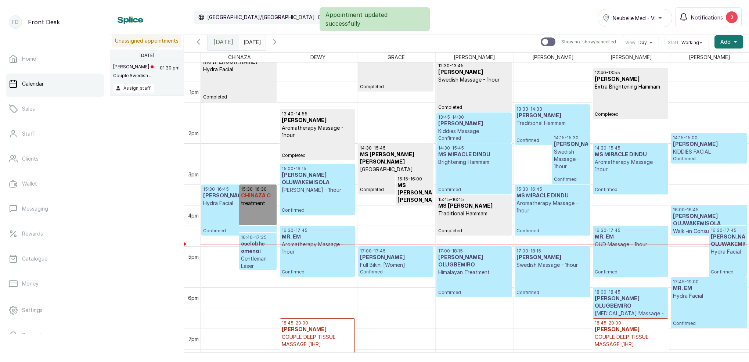
scroll to position [519, 0]
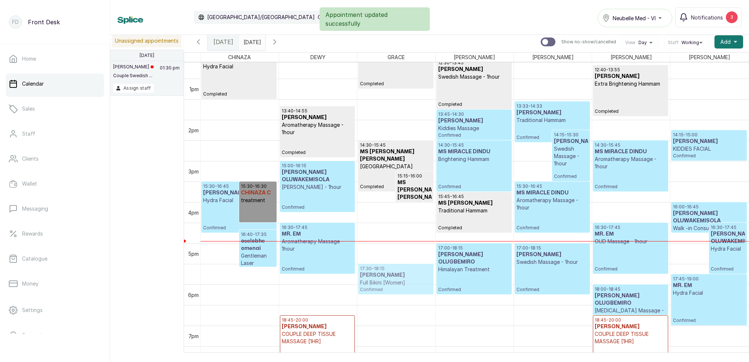
drag, startPoint x: 384, startPoint y: 258, endPoint x: 381, endPoint y: 273, distance: 16.0
click at [381, 273] on div "14:30 - 15:45 MS [PERSON_NAME] [PERSON_NAME] HOLLYWOOD Completed 15:15 - 16:00 …" at bounding box center [397, 38] width 78 height 988
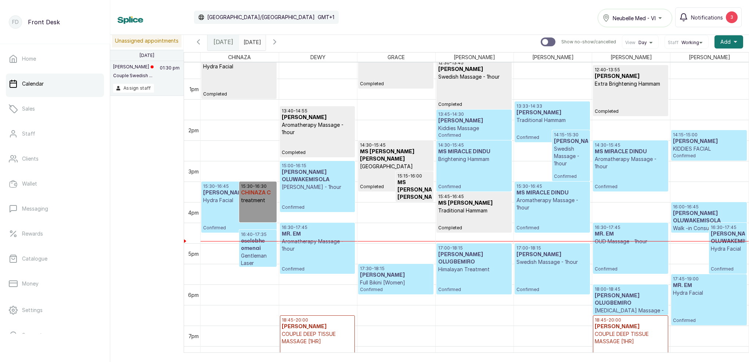
click at [561, 160] on p "Swedish Massage - 1hour" at bounding box center [571, 156] width 34 height 22
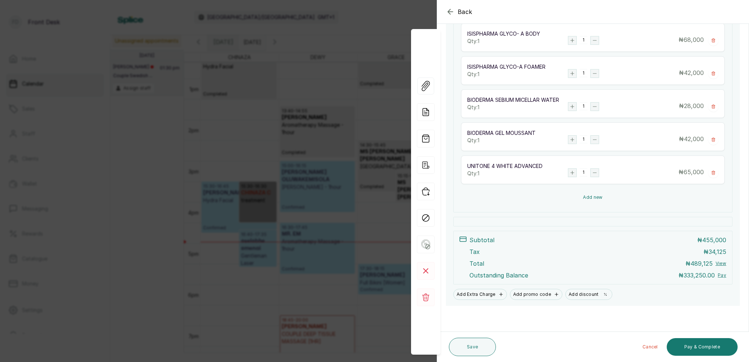
scroll to position [361, 0]
click at [358, 240] on div "Back Appointment Details Edit appointment 🚶 Walk-in (booked by Front Desk) Make…" at bounding box center [374, 181] width 749 height 362
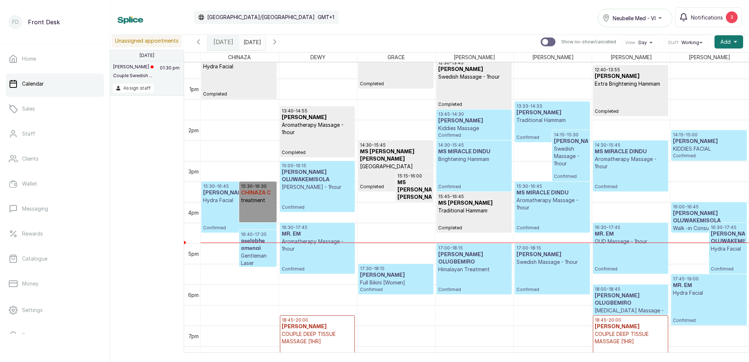
click at [276, 44] on icon "button" at bounding box center [275, 42] width 2 height 4
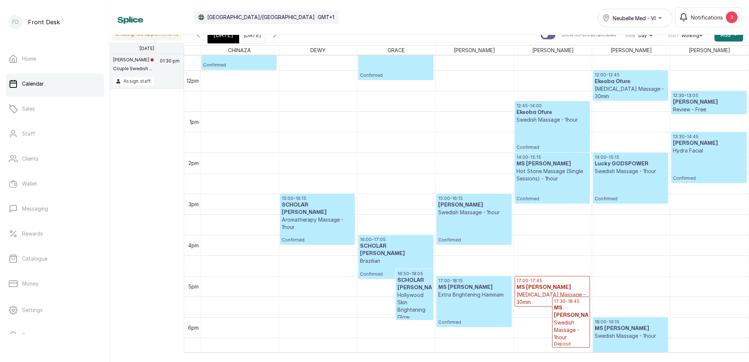
scroll to position [446, 0]
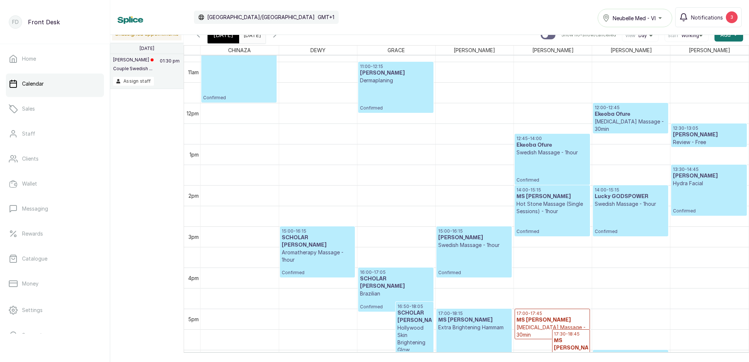
type input "dd/MM/yyyy"
click at [251, 36] on input "dd/MM/yyyy" at bounding box center [246, 33] width 12 height 12
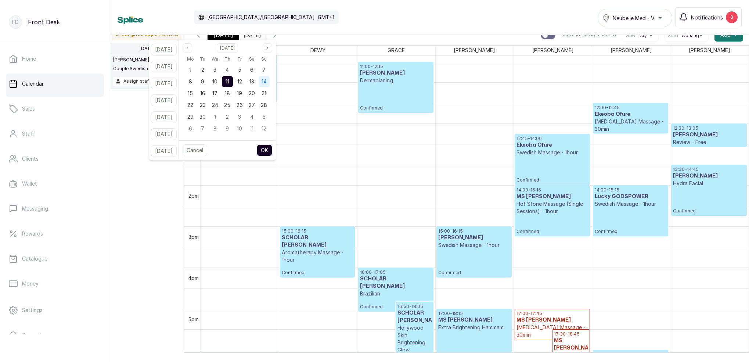
click at [267, 83] on span "14" at bounding box center [264, 81] width 5 height 6
click at [272, 153] on button "OK" at bounding box center [264, 150] width 15 height 12
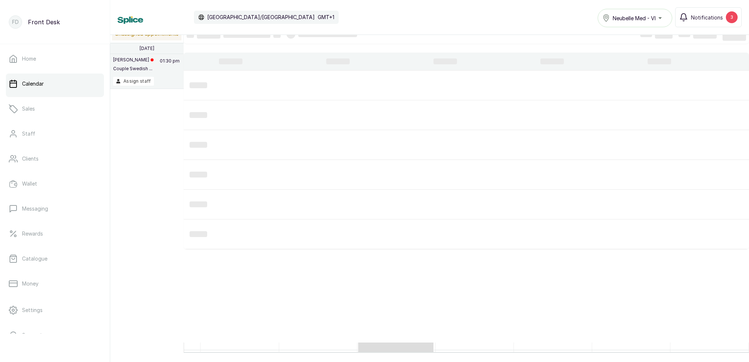
type input "[DATE]"
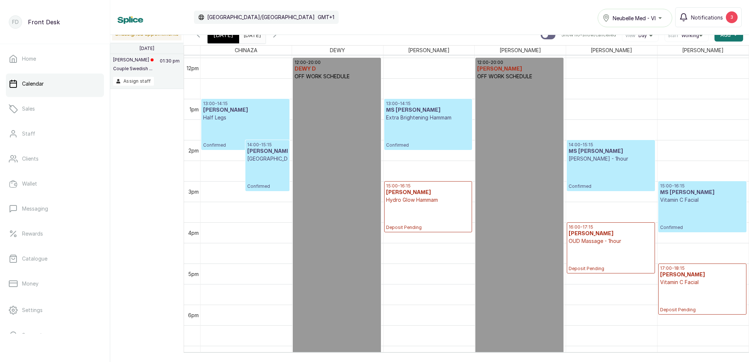
scroll to position [492, 0]
click at [228, 41] on div "[DATE]" at bounding box center [224, 34] width 32 height 17
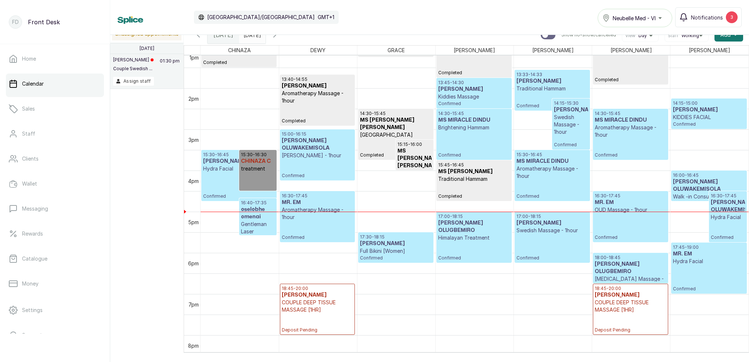
scroll to position [553, 0]
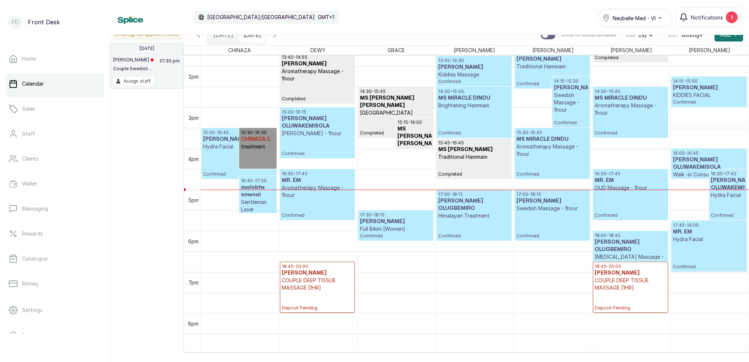
click at [559, 108] on p "Swedish Massage - 1hour" at bounding box center [571, 103] width 34 height 22
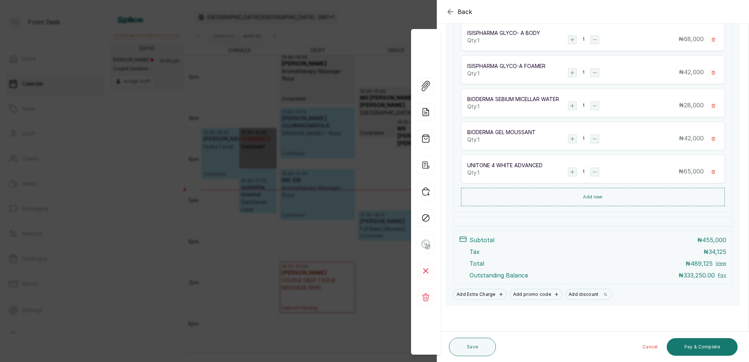
scroll to position [362, 0]
click at [592, 198] on button "Add new" at bounding box center [593, 198] width 264 height 18
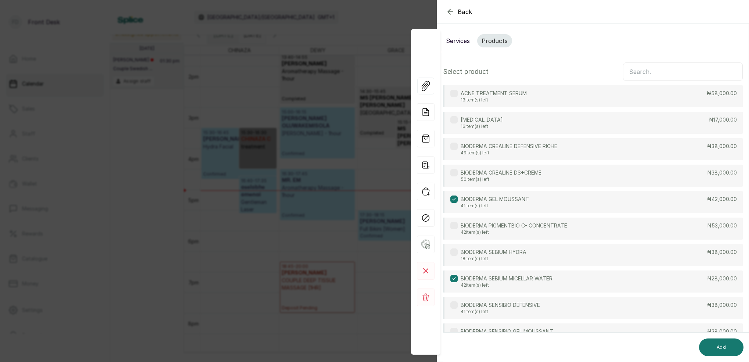
click at [641, 71] on input "text" at bounding box center [683, 71] width 120 height 18
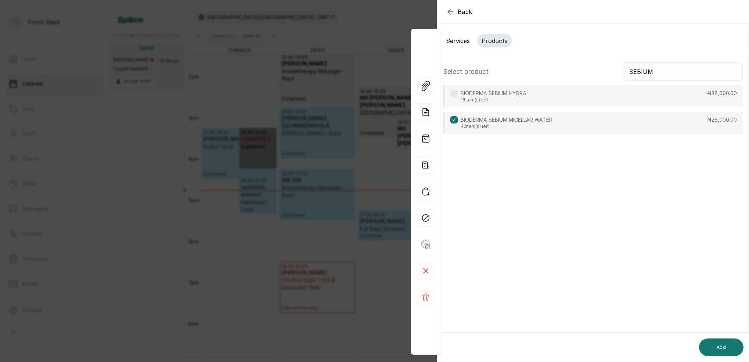
type input "SEBIUM"
click at [505, 95] on p "BIODERMA SEBIUM HYDRA" at bounding box center [494, 93] width 66 height 7
click at [720, 343] on button "Add" at bounding box center [721, 347] width 44 height 18
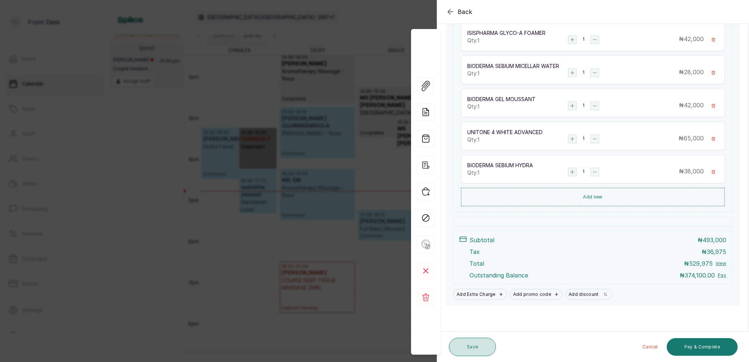
scroll to position [395, 0]
click at [477, 341] on button "Save" at bounding box center [472, 347] width 47 height 18
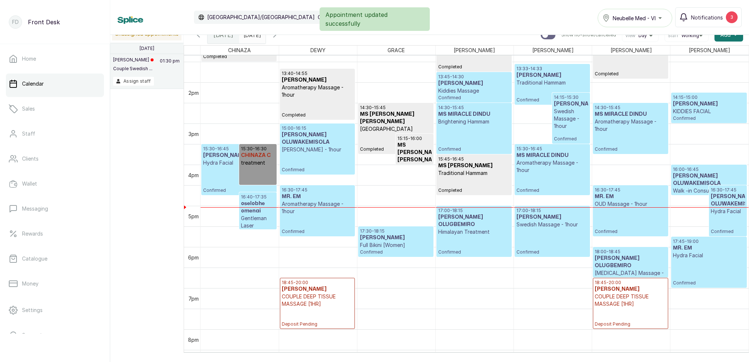
scroll to position [536, 0]
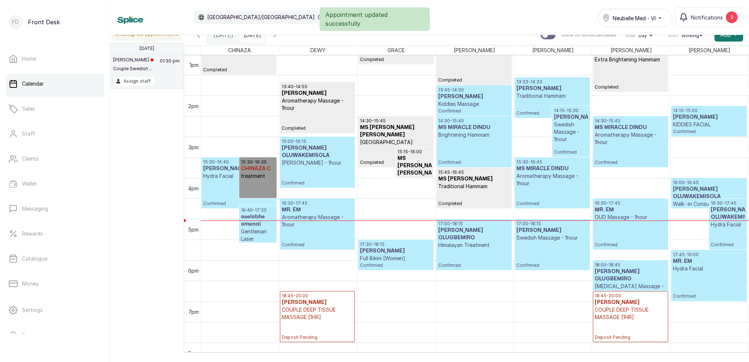
click at [576, 139] on p "Swedish Massage - 1hour" at bounding box center [571, 132] width 34 height 22
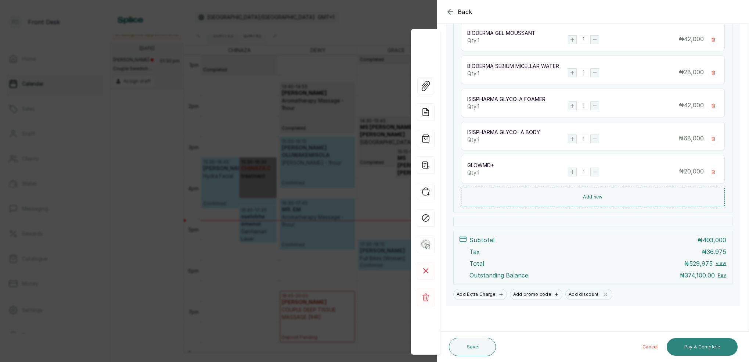
scroll to position [395, 0]
click at [707, 348] on button "Pay & Complete" at bounding box center [702, 347] width 71 height 18
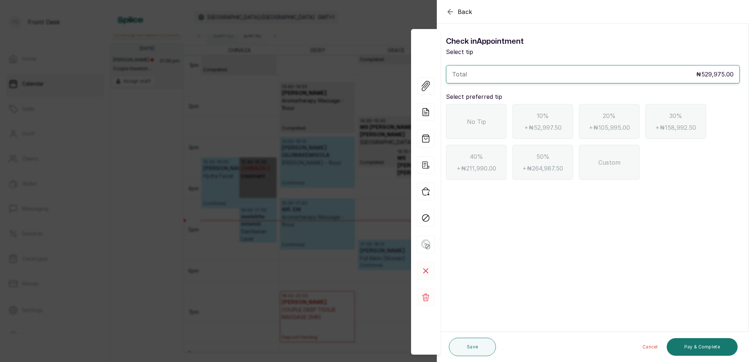
scroll to position [0, 0]
drag, startPoint x: 452, startPoint y: 12, endPoint x: 465, endPoint y: 20, distance: 15.0
click at [452, 12] on icon "button" at bounding box center [450, 11] width 9 height 9
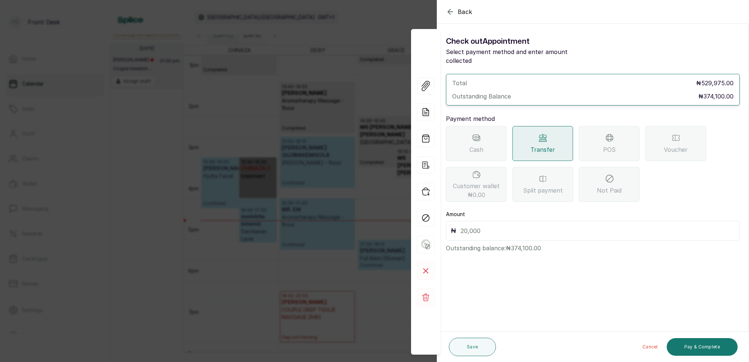
drag, startPoint x: 522, startPoint y: 217, endPoint x: 526, endPoint y: 216, distance: 4.0
click at [521, 226] on input "text" at bounding box center [598, 231] width 275 height 10
type input "333,250"
click at [483, 347] on button "Save" at bounding box center [472, 347] width 47 height 18
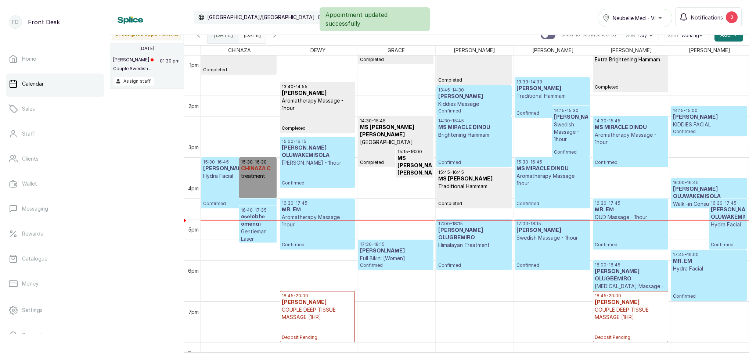
click at [575, 139] on p "Swedish Massage - 1hour" at bounding box center [571, 132] width 34 height 22
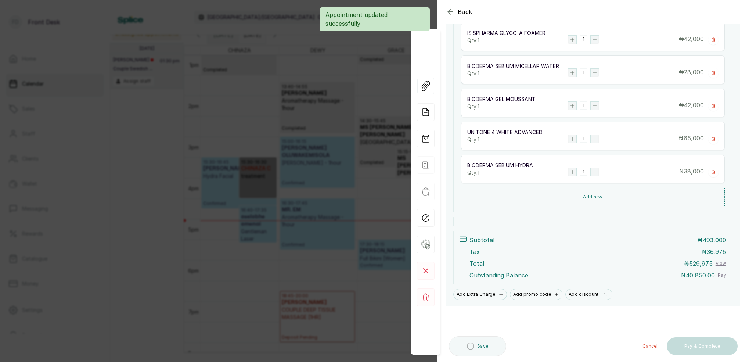
scroll to position [404, 0]
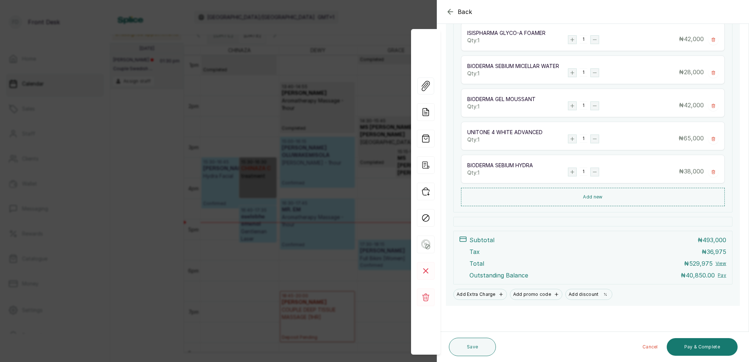
click at [449, 12] on icon "button" at bounding box center [450, 11] width 5 height 5
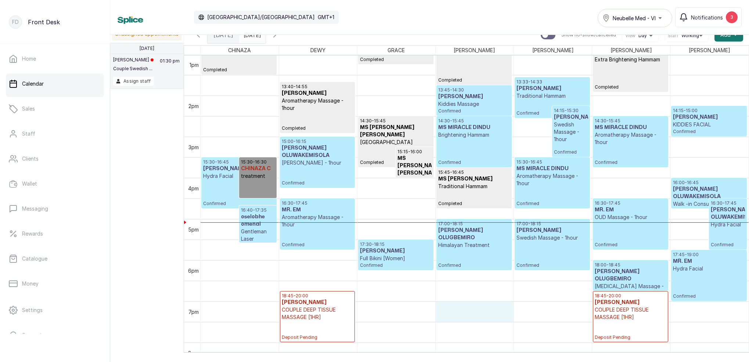
drag, startPoint x: 440, startPoint y: 305, endPoint x: 437, endPoint y: 302, distance: 4.2
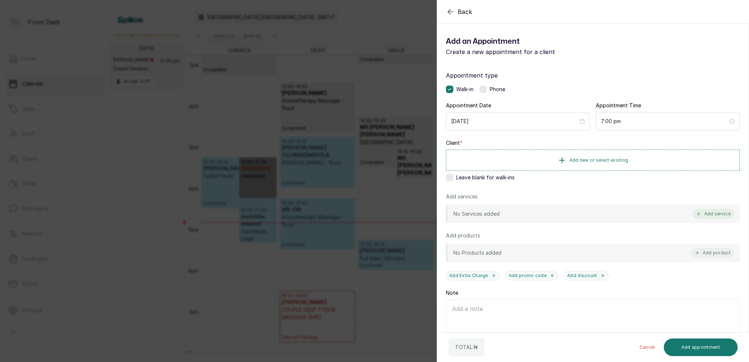
click at [717, 216] on button "Add service" at bounding box center [713, 214] width 41 height 10
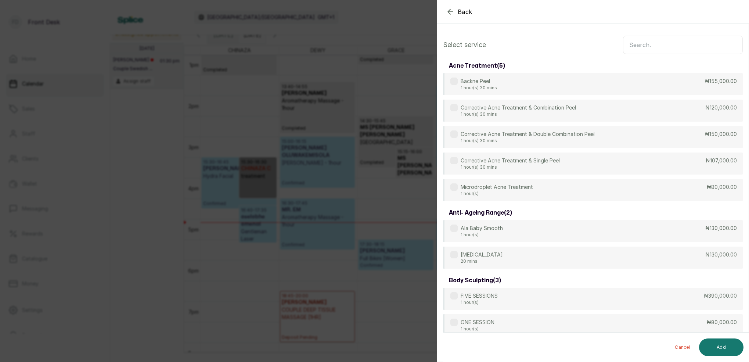
scroll to position [0, 0]
click at [655, 44] on input "text" at bounding box center [683, 45] width 120 height 18
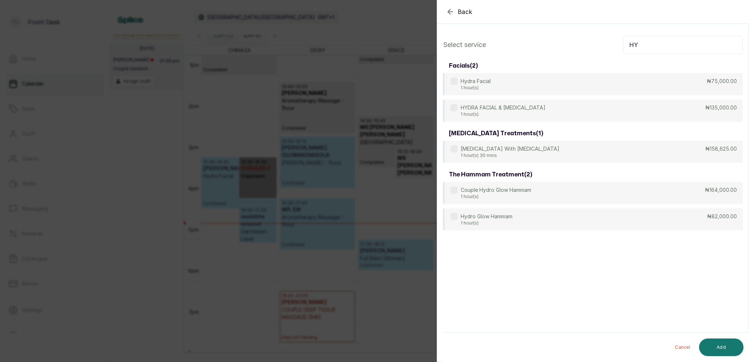
type input "HY"
click at [457, 12] on button "Back" at bounding box center [459, 11] width 26 height 9
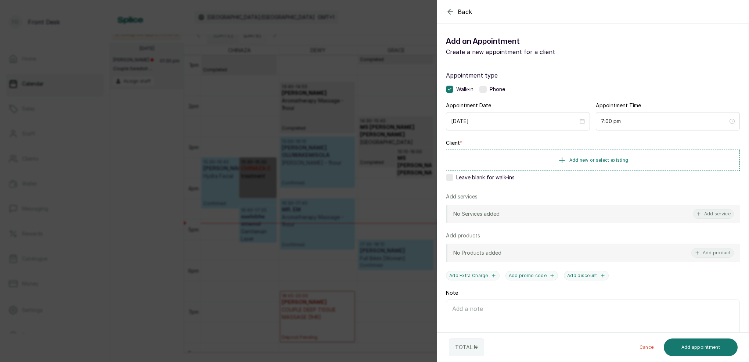
click at [415, 16] on div "Back Add Appointment Add an Appointment Create a new appointment for a client A…" at bounding box center [374, 181] width 749 height 362
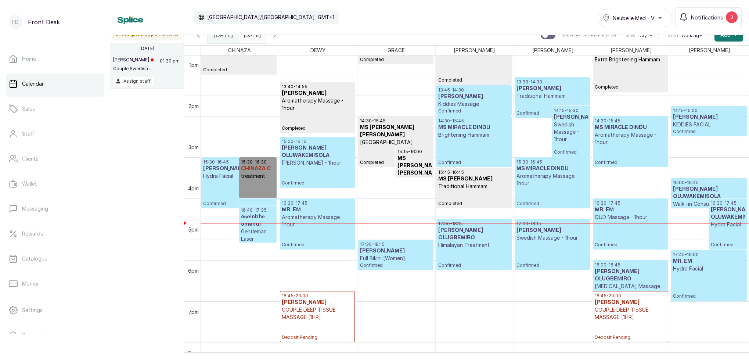
click at [251, 35] on input "[DATE]" at bounding box center [246, 33] width 12 height 12
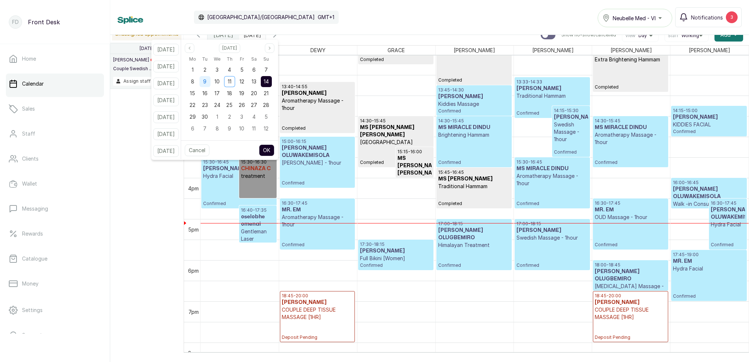
click at [207, 81] on span "9" at bounding box center [204, 81] width 3 height 6
click at [275, 150] on button "OK" at bounding box center [266, 150] width 15 height 12
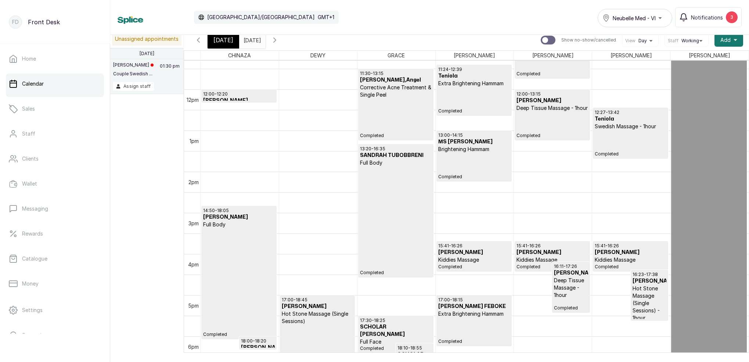
scroll to position [473, 0]
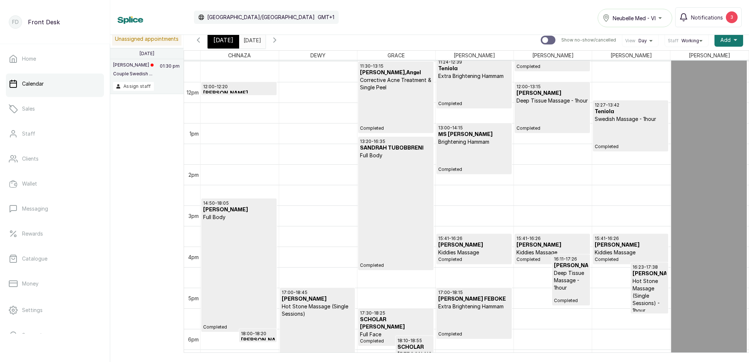
click at [284, 40] on button "Show no-show/cancelled" at bounding box center [275, 40] width 18 height 18
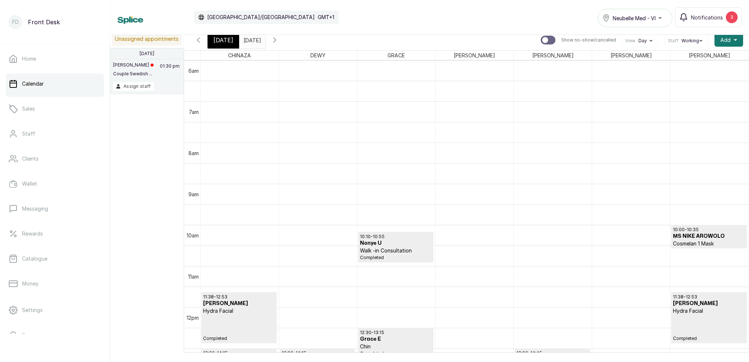
click at [265, 41] on span at bounding box center [258, 38] width 14 height 12
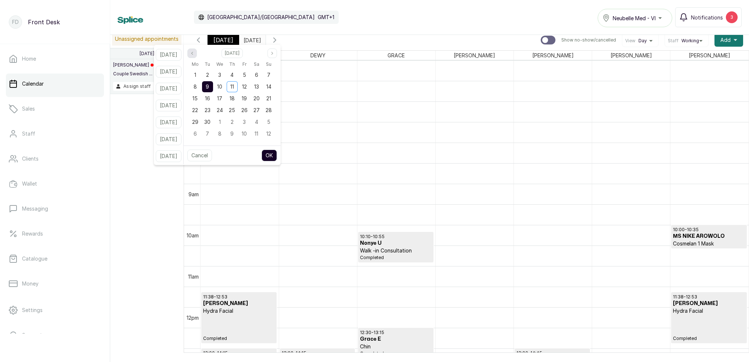
click at [193, 53] on icon "page previous" at bounding box center [191, 53] width 1 height 3
click at [258, 85] on span "9" at bounding box center [256, 86] width 3 height 6
click at [276, 157] on button "OK" at bounding box center [269, 156] width 15 height 12
type input "[DATE]"
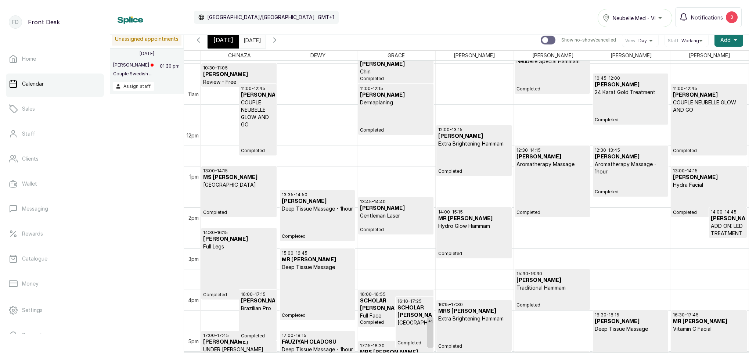
scroll to position [546, 0]
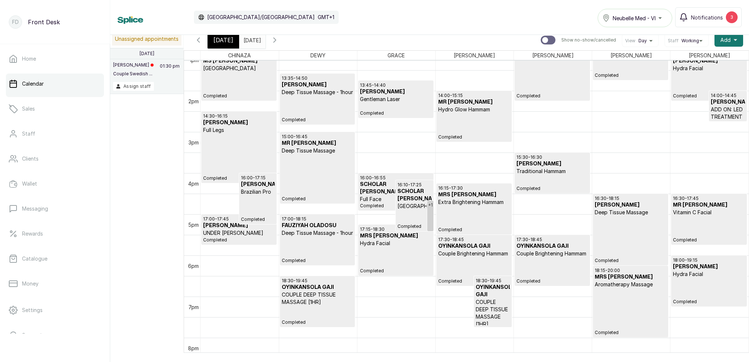
click at [279, 41] on icon "button" at bounding box center [274, 40] width 9 height 9
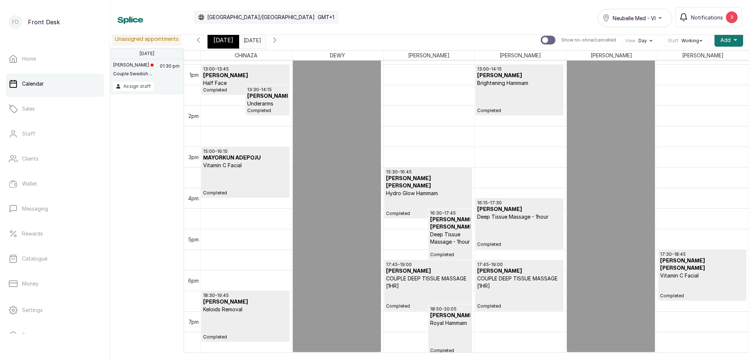
click at [446, 220] on h3 "[PERSON_NAME] [PERSON_NAME]" at bounding box center [450, 223] width 40 height 15
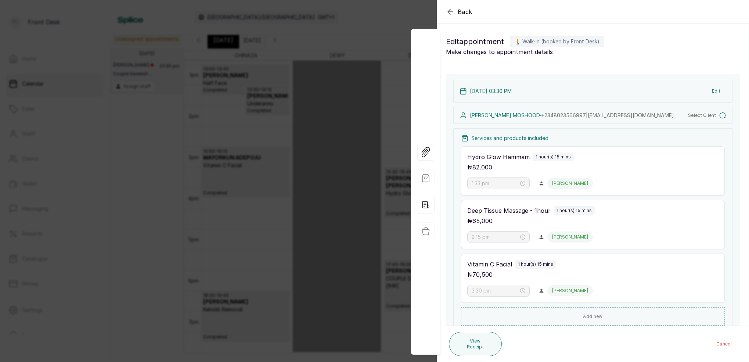
type input "3:30 pm"
type input "4:30 pm"
type input "5:30 pm"
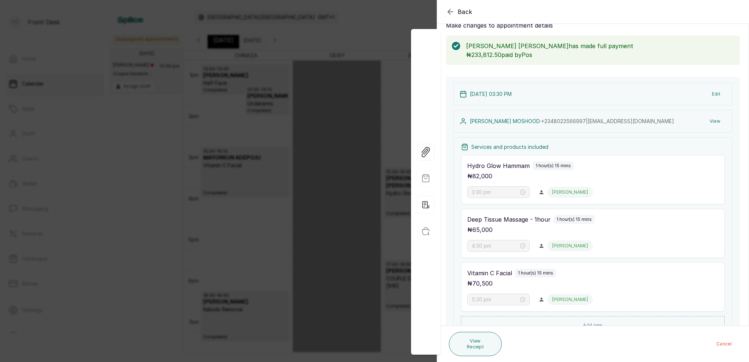
click at [717, 120] on button "View" at bounding box center [715, 121] width 22 height 13
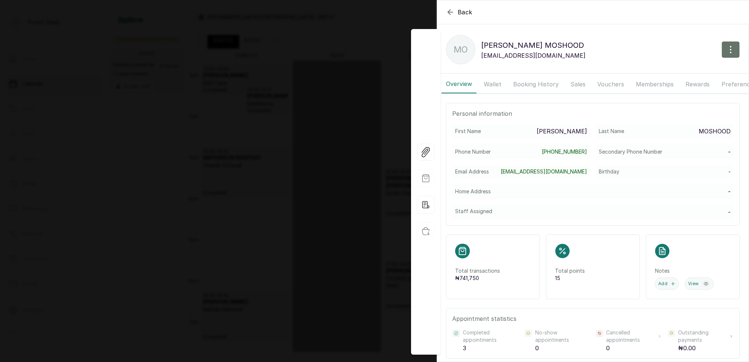
click at [534, 82] on button "Booking History" at bounding box center [536, 84] width 54 height 18
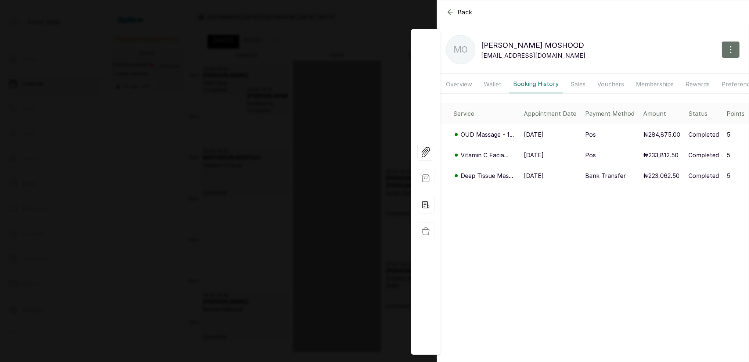
click at [490, 136] on p "OUD Massage - 1..." at bounding box center [487, 134] width 53 height 9
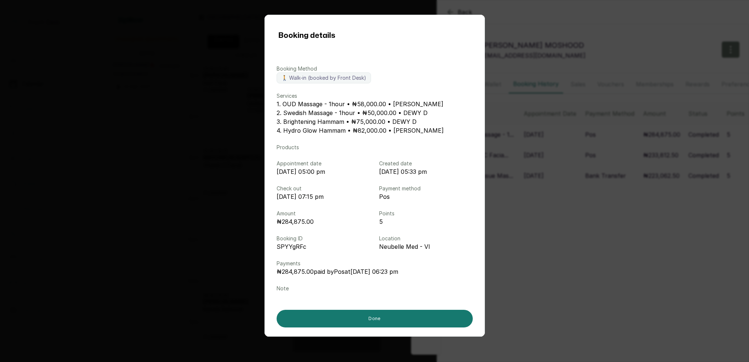
click at [527, 38] on div "Booking details Booking Method 🚶 Walk-in (booked by Front Desk) Services 1. OUD…" at bounding box center [374, 181] width 749 height 362
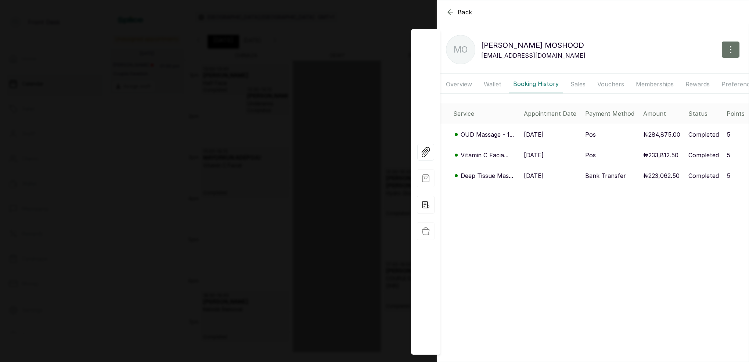
click at [485, 133] on p "OUD Massage - 1..." at bounding box center [487, 134] width 53 height 9
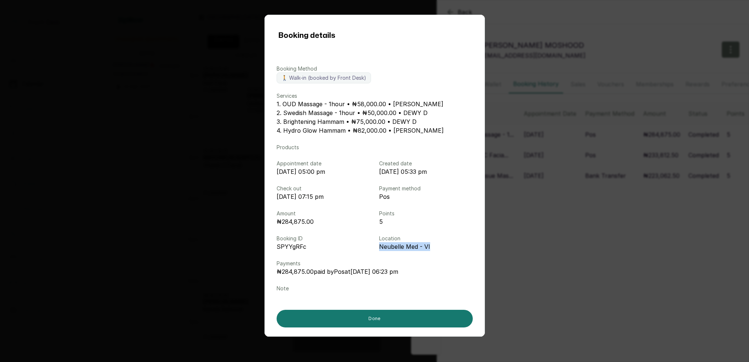
drag, startPoint x: 672, startPoint y: 242, endPoint x: 592, endPoint y: 198, distance: 91.3
click at [667, 242] on div "Booking details Booking Method 🚶 Walk-in (booked by Front Desk) Services 1. OUD…" at bounding box center [374, 181] width 749 height 362
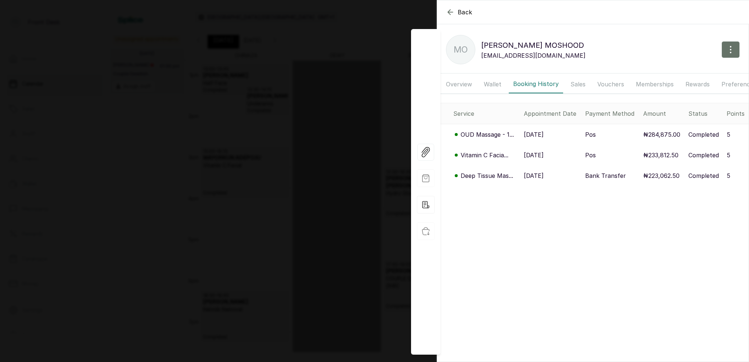
drag, startPoint x: 339, startPoint y: 79, endPoint x: 681, endPoint y: 41, distance: 343.8
click at [346, 78] on div "Back [PERSON_NAME] [PERSON_NAME] MO [PERSON_NAME] [PERSON_NAME] [EMAIL_ADDRESS]…" at bounding box center [374, 181] width 749 height 362
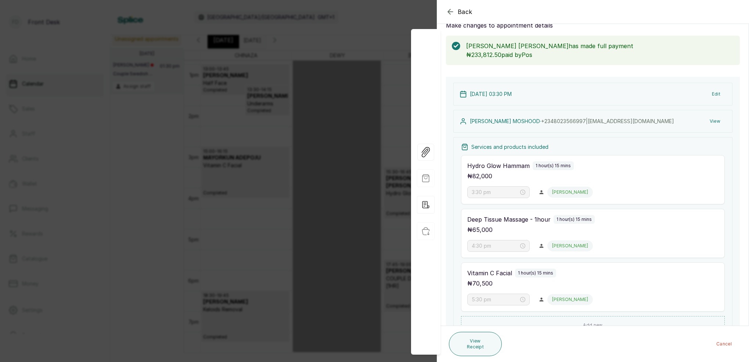
drag, startPoint x: 212, startPoint y: 69, endPoint x: 238, endPoint y: 36, distance: 41.9
click at [215, 67] on div "Back Appointment Details Edit appointment 🚶 Walk-in (booked by Front Desk) Make…" at bounding box center [374, 181] width 749 height 362
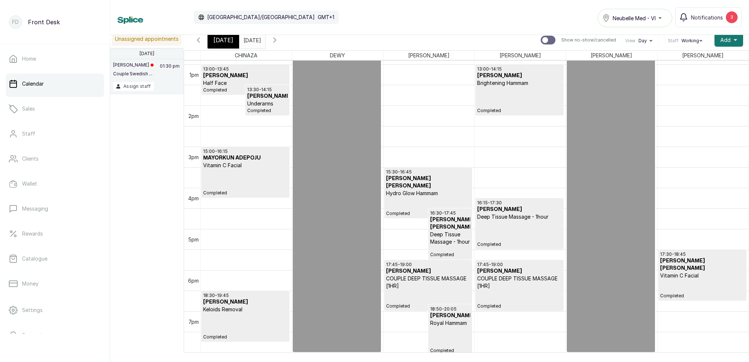
click at [238, 17] on div "[GEOGRAPHIC_DATA]/[GEOGRAPHIC_DATA] GMT+1" at bounding box center [266, 17] width 145 height 13
click at [251, 40] on input "[DATE]" at bounding box center [246, 38] width 12 height 12
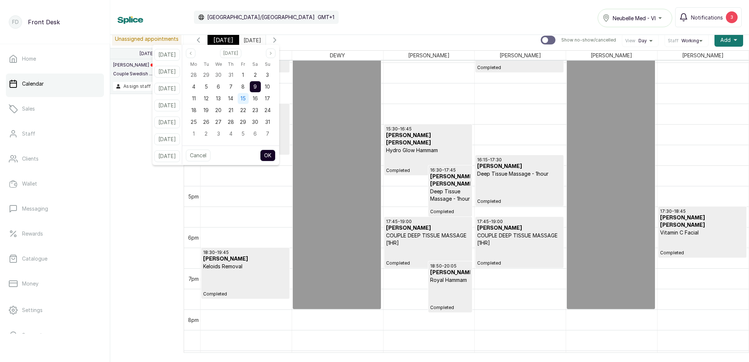
scroll to position [576, 0]
click at [276, 53] on button "Next month" at bounding box center [271, 54] width 10 height 10
click at [245, 86] on span "12" at bounding box center [243, 86] width 5 height 6
click at [275, 153] on button "OK" at bounding box center [267, 156] width 15 height 12
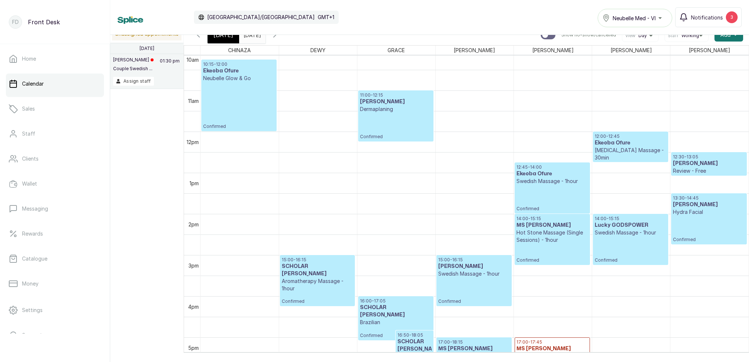
scroll to position [379, 0]
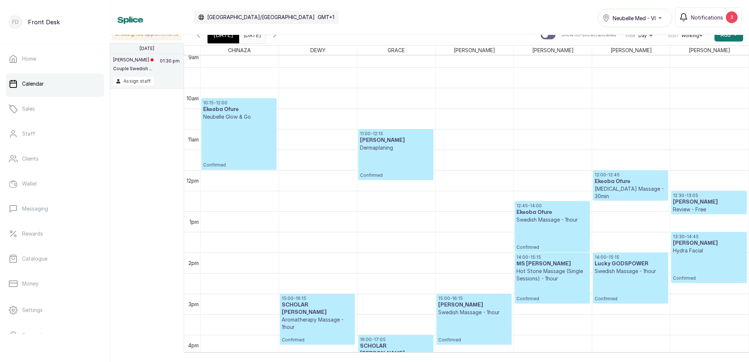
click at [251, 38] on input "[DATE]" at bounding box center [246, 33] width 12 height 12
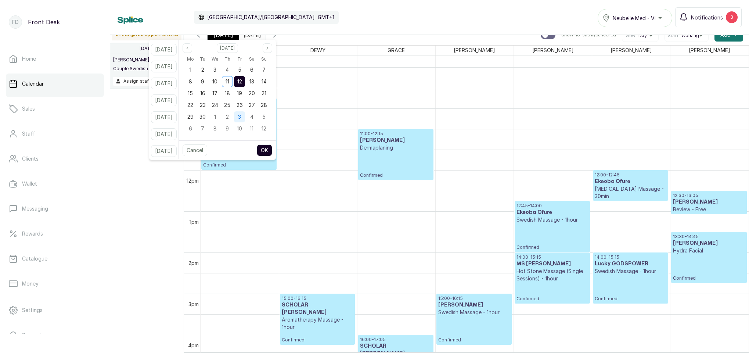
drag, startPoint x: 236, startPoint y: 96, endPoint x: 251, endPoint y: 111, distance: 21.8
click at [230, 96] on span "18" at bounding box center [227, 93] width 5 height 6
click at [272, 154] on button "OK" at bounding box center [264, 150] width 15 height 12
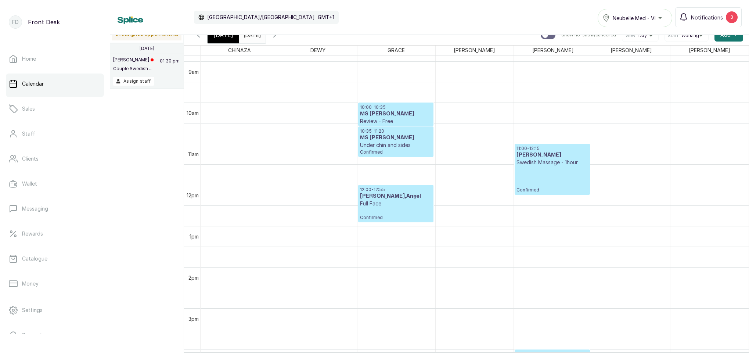
scroll to position [0, 1]
click at [230, 40] on div "[DATE]" at bounding box center [224, 34] width 32 height 17
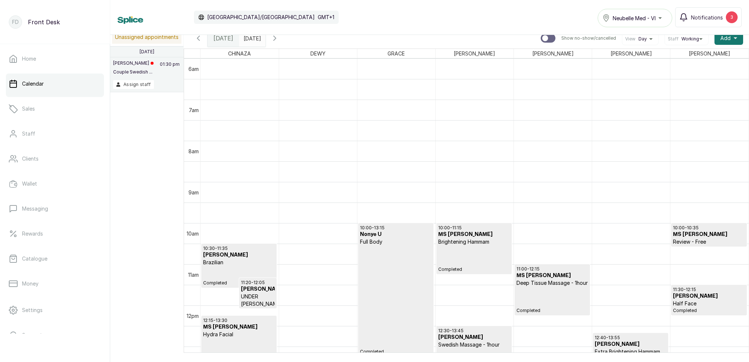
scroll to position [0, 0]
click at [251, 37] on input "[DATE]" at bounding box center [246, 36] width 12 height 12
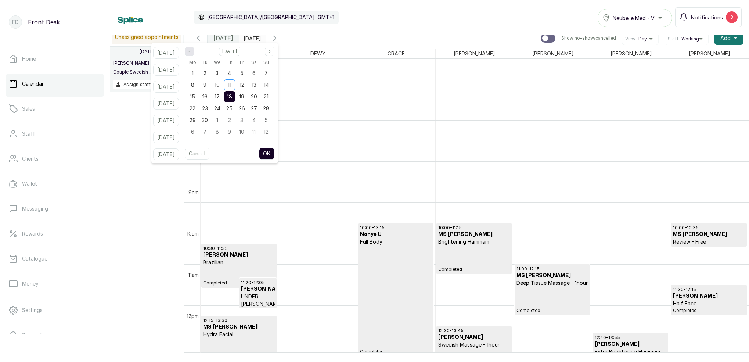
click at [192, 52] on icon "page previous" at bounding box center [189, 51] width 4 height 4
drag, startPoint x: 276, startPoint y: 83, endPoint x: 272, endPoint y: 126, distance: 42.9
click at [269, 83] on span "10" at bounding box center [266, 85] width 5 height 6
click at [275, 152] on button "OK" at bounding box center [266, 154] width 15 height 12
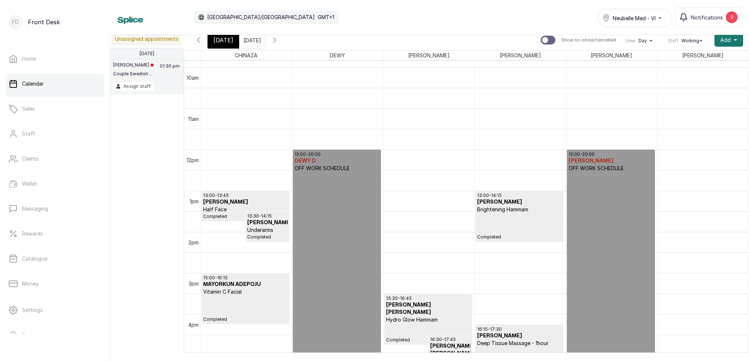
scroll to position [573, 0]
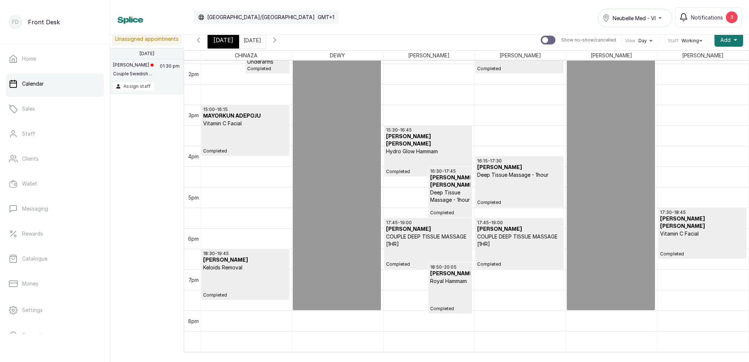
click at [445, 187] on h3 "[PERSON_NAME] [PERSON_NAME]" at bounding box center [450, 181] width 40 height 15
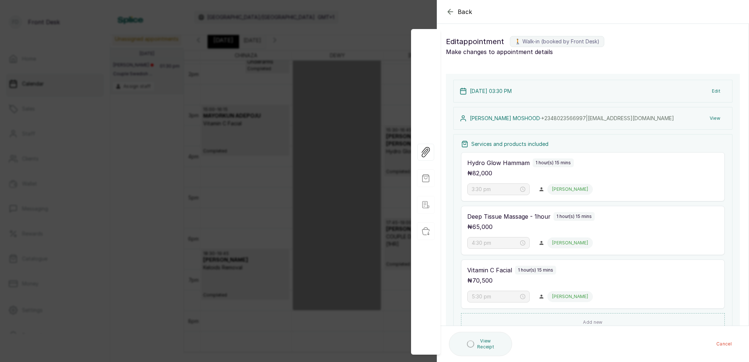
click at [713, 119] on button "View" at bounding box center [715, 118] width 22 height 13
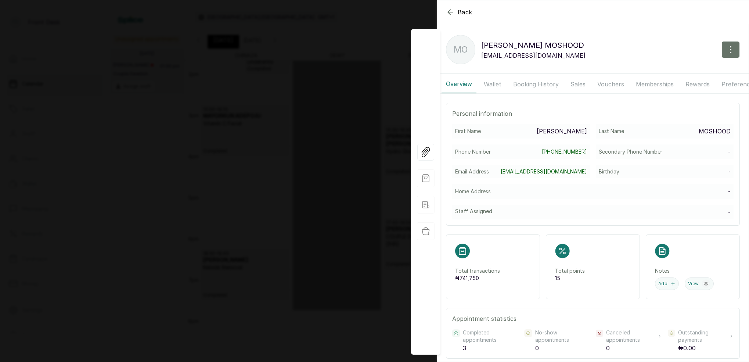
click at [531, 81] on button "Booking History" at bounding box center [536, 84] width 54 height 18
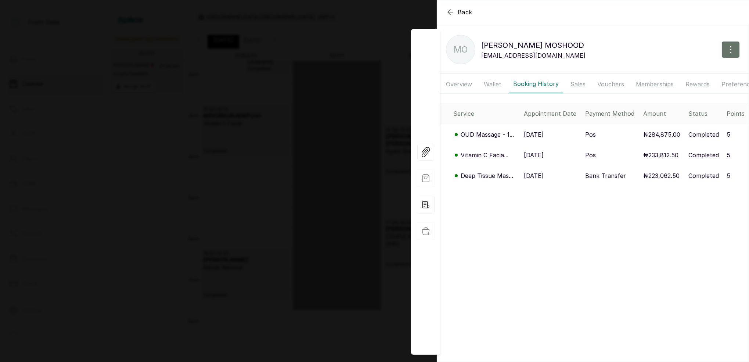
click at [498, 133] on p "OUD Massage - 1..." at bounding box center [487, 134] width 53 height 9
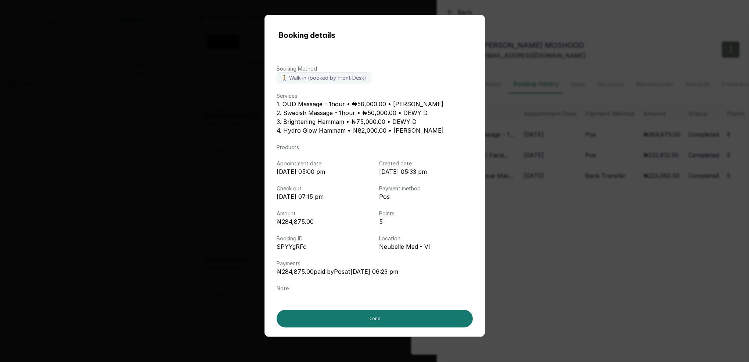
click at [158, 154] on div "Booking details Booking Method 🚶 Walk-in (booked by Front Desk) Services 1. OUD…" at bounding box center [374, 181] width 749 height 362
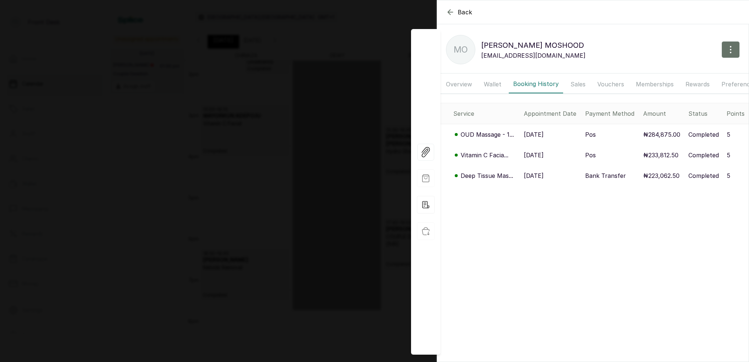
drag, startPoint x: 248, startPoint y: 85, endPoint x: 270, endPoint y: 87, distance: 22.5
click at [252, 85] on div "Back [PERSON_NAME] [PERSON_NAME] MO [PERSON_NAME] [PERSON_NAME] [EMAIL_ADDRESS]…" at bounding box center [374, 181] width 749 height 362
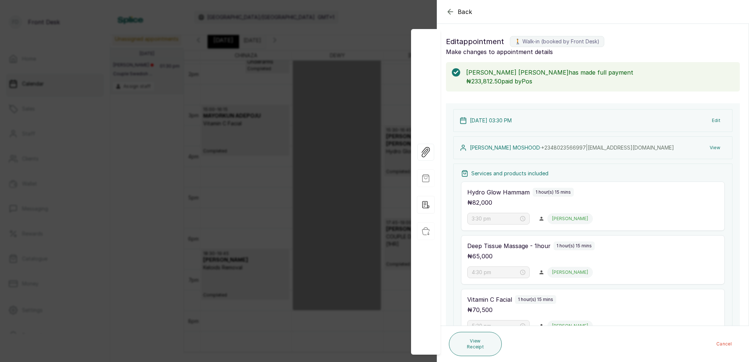
click at [272, 65] on div "Back Appointment Details Edit appointment 🚶 Walk-in (booked by Front Desk) Make…" at bounding box center [374, 181] width 749 height 362
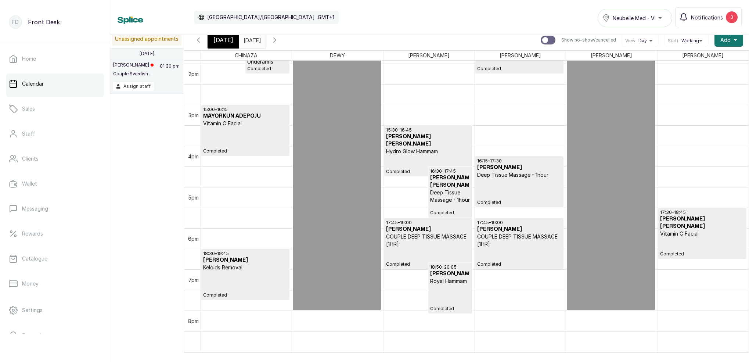
click at [251, 43] on input "[DATE]" at bounding box center [246, 38] width 12 height 12
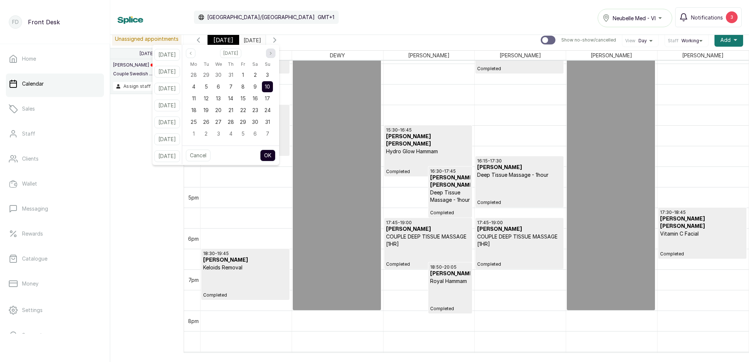
click at [273, 54] on icon "page next" at bounding box center [271, 53] width 4 height 4
click at [233, 86] on span "11" at bounding box center [231, 86] width 4 height 6
click at [233, 97] on span "18" at bounding box center [230, 98] width 5 height 6
click at [276, 155] on button "OK" at bounding box center [267, 156] width 15 height 12
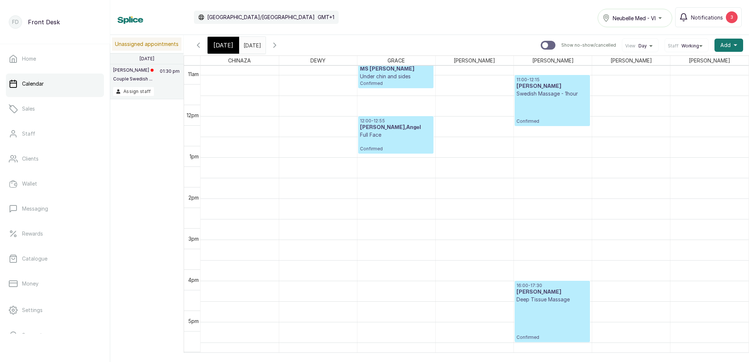
scroll to position [462, 0]
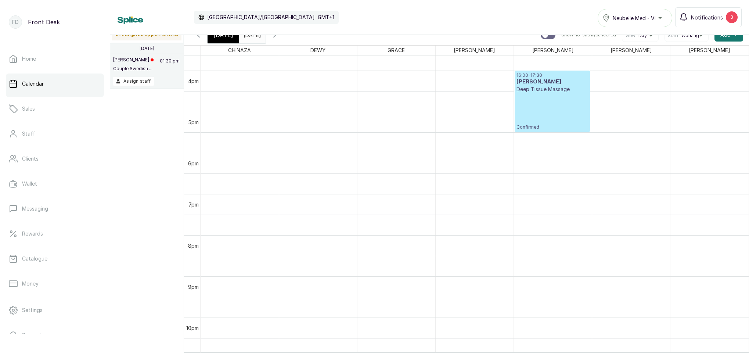
click at [251, 36] on input "[DATE]" at bounding box center [246, 33] width 12 height 12
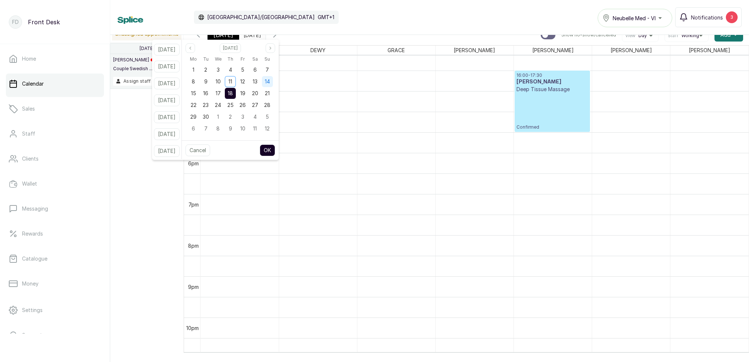
click at [273, 84] on div "14" at bounding box center [267, 81] width 11 height 11
click at [275, 150] on button "OK" at bounding box center [267, 150] width 15 height 12
type input "[DATE]"
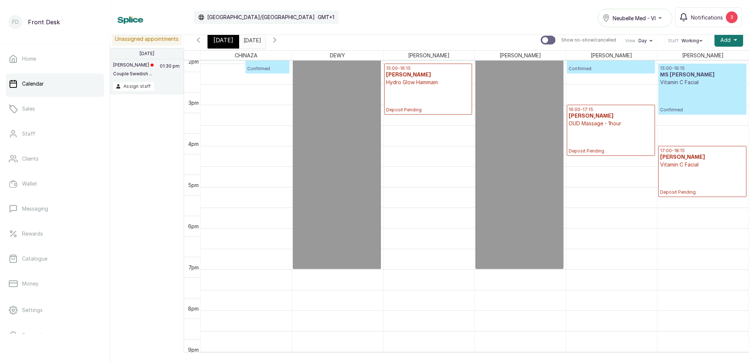
scroll to position [614, 0]
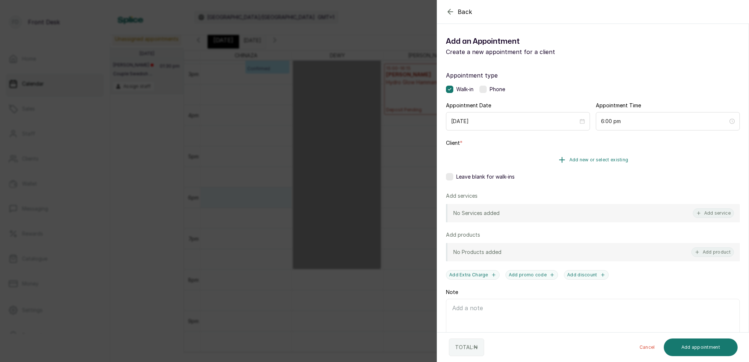
click at [606, 164] on button "Add new or select existing" at bounding box center [593, 160] width 294 height 21
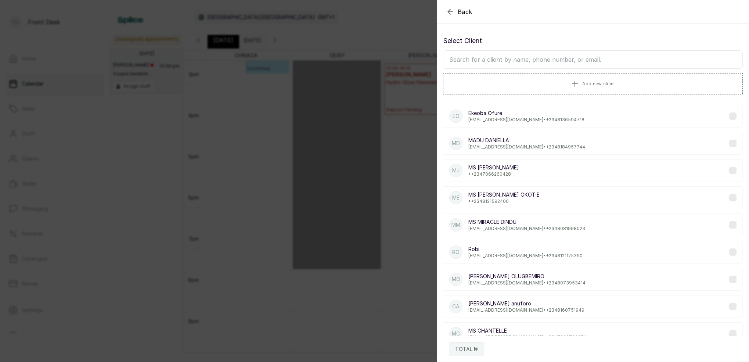
click at [569, 68] on input "text" at bounding box center [593, 59] width 300 height 18
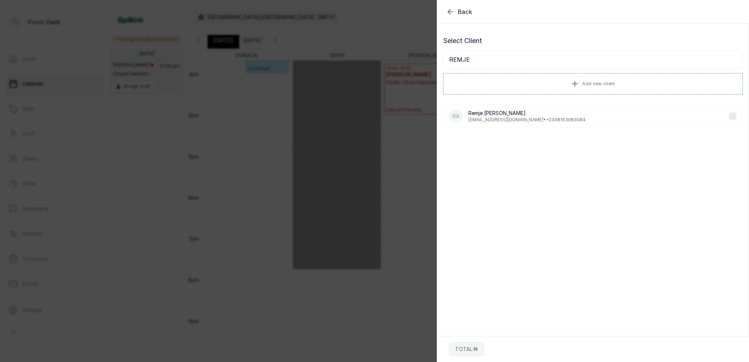
type input "REMJE"
click at [510, 110] on p "[PERSON_NAME]" at bounding box center [527, 113] width 117 height 7
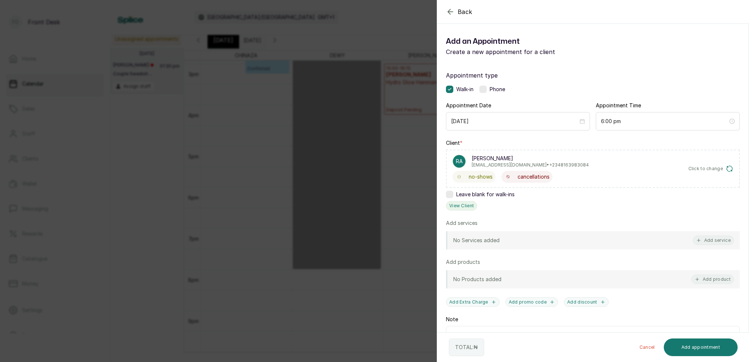
click at [467, 203] on button "View Client" at bounding box center [461, 206] width 31 height 10
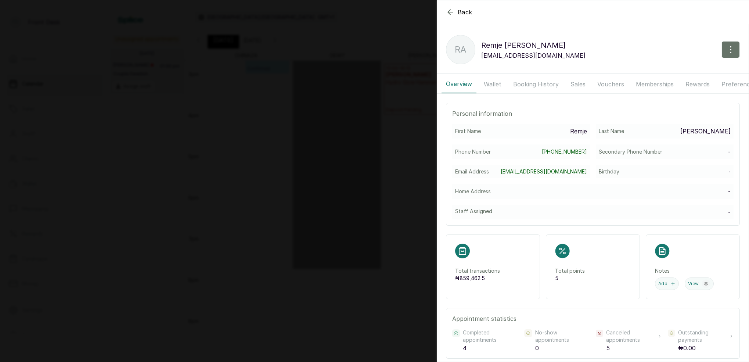
click at [552, 86] on button "Booking History" at bounding box center [536, 84] width 54 height 18
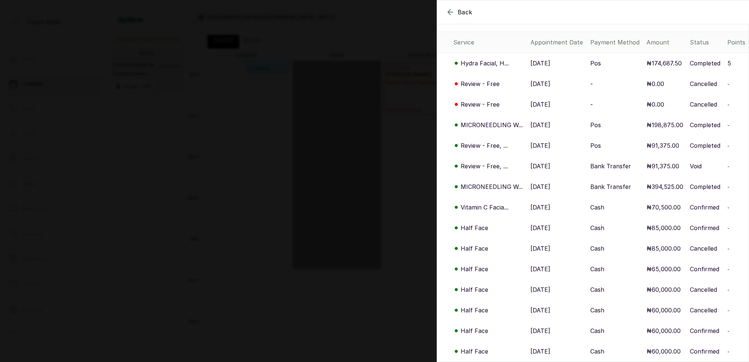
scroll to position [71, 0]
click at [450, 14] on icon "button" at bounding box center [450, 12] width 9 height 9
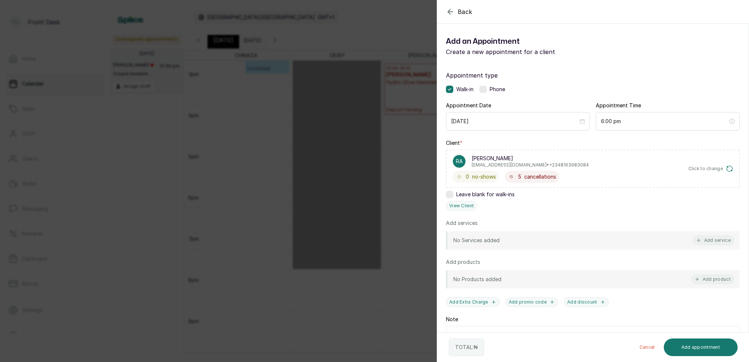
click at [451, 11] on icon "button" at bounding box center [450, 11] width 9 height 9
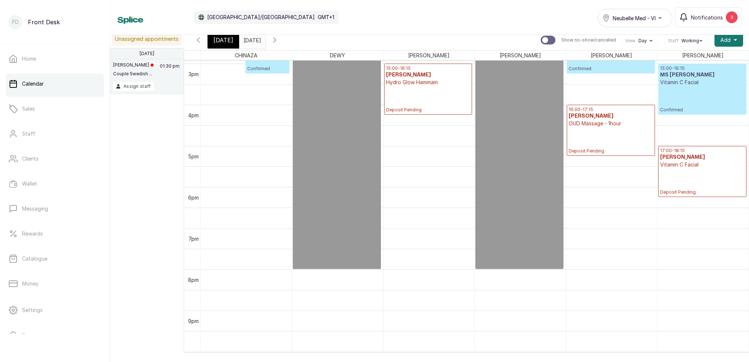
click at [198, 42] on icon "button" at bounding box center [198, 40] width 9 height 9
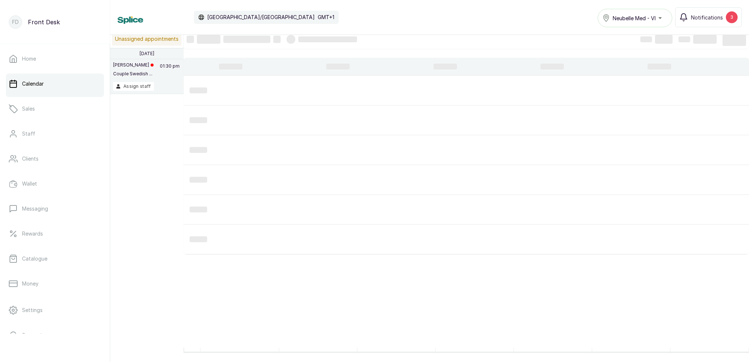
scroll to position [247, 0]
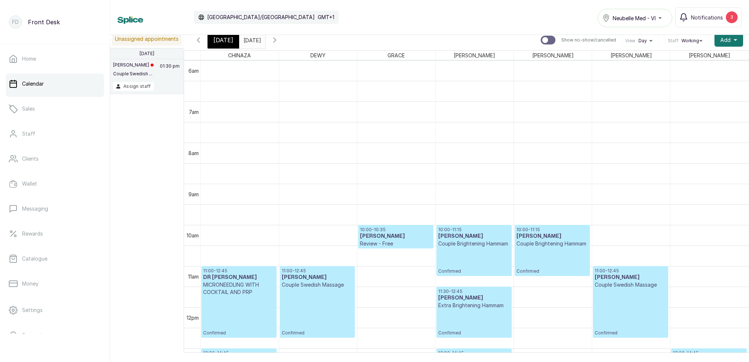
click at [198, 42] on icon "button" at bounding box center [198, 40] width 2 height 4
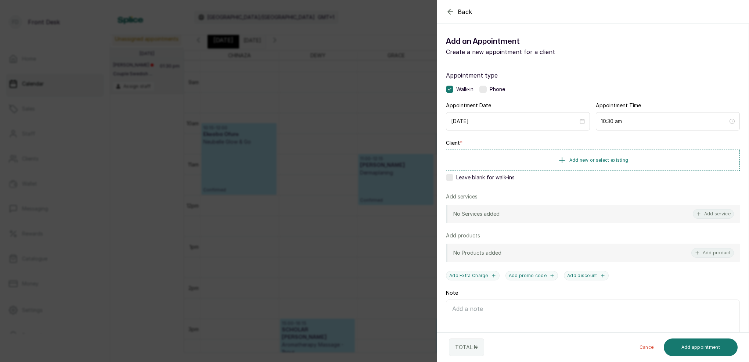
scroll to position [0, 0]
click at [621, 161] on span "Add new or select existing" at bounding box center [599, 160] width 59 height 6
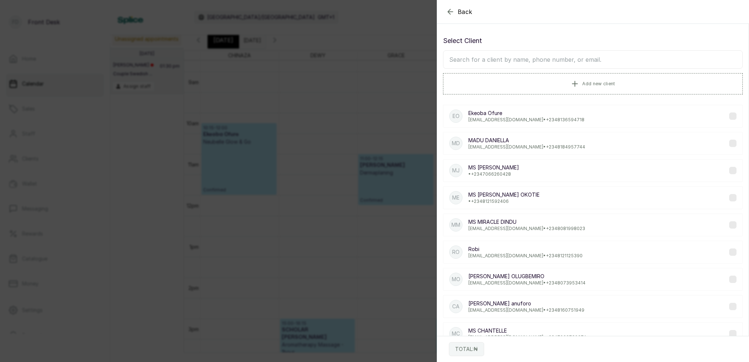
click at [577, 64] on input "text" at bounding box center [593, 59] width 300 height 18
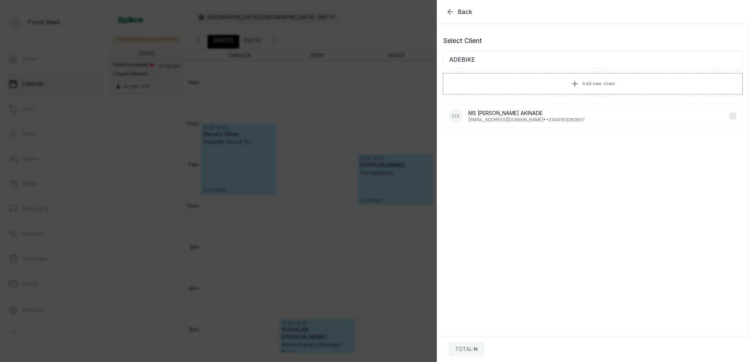
type input "ADEBIKE"
click at [511, 114] on p "MS [PERSON_NAME]" at bounding box center [527, 113] width 116 height 7
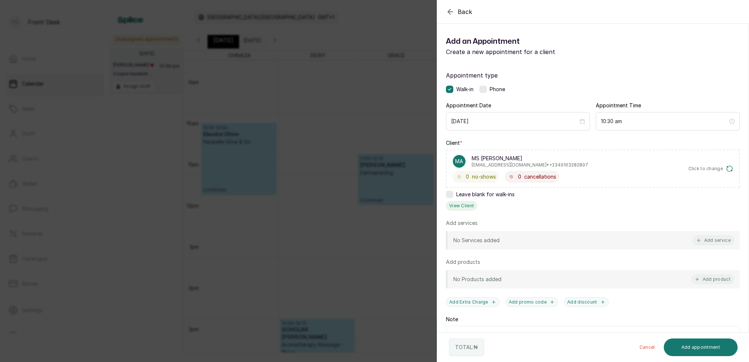
click at [460, 204] on button "View Client" at bounding box center [461, 206] width 31 height 10
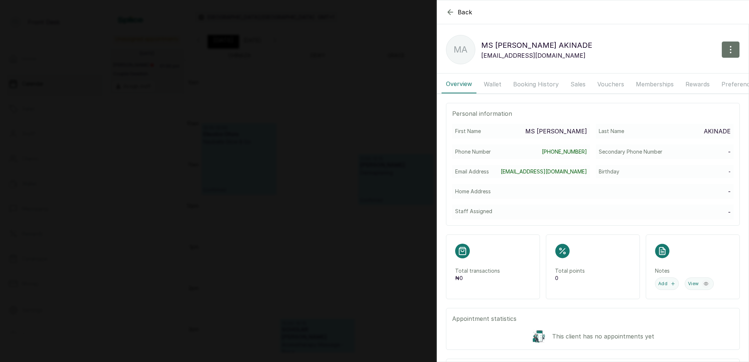
click at [539, 82] on button "Booking History" at bounding box center [536, 84] width 54 height 18
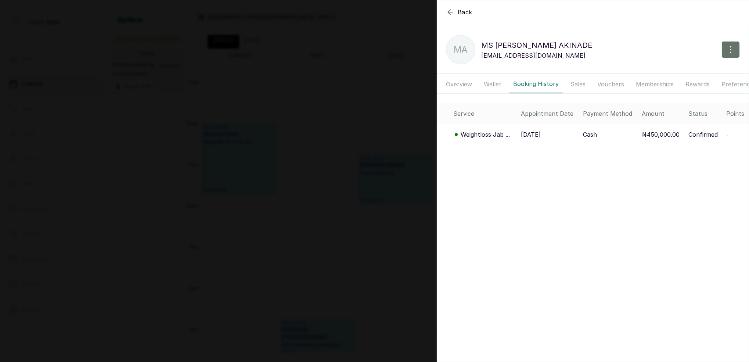
click at [451, 12] on icon "button" at bounding box center [450, 12] width 9 height 9
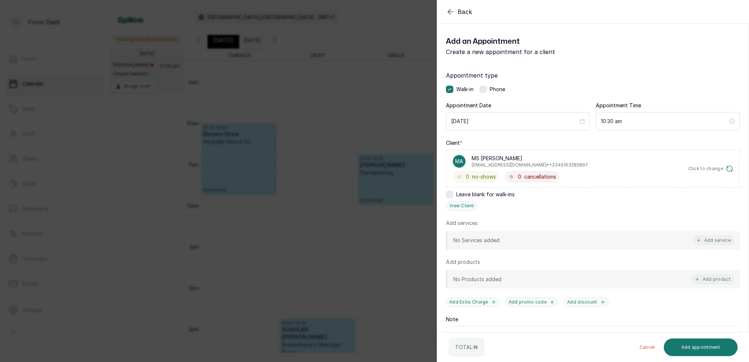
drag, startPoint x: 298, startPoint y: 102, endPoint x: 280, endPoint y: 86, distance: 23.7
click at [297, 101] on div "Back Add Appointment Add an Appointment Create a new appointment for a client A…" at bounding box center [374, 181] width 749 height 362
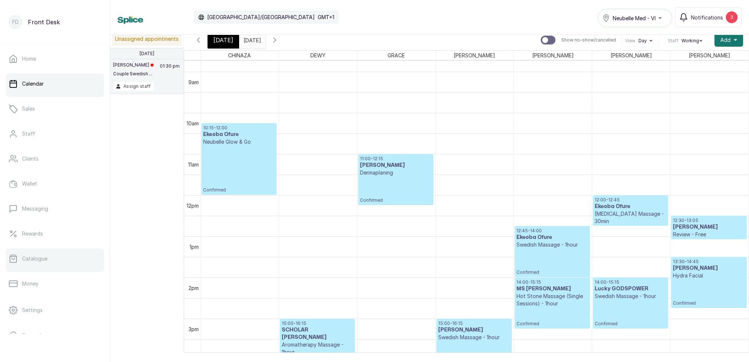
click at [53, 263] on link "Catalogue" at bounding box center [55, 258] width 98 height 21
